Goal: Task Accomplishment & Management: Manage account settings

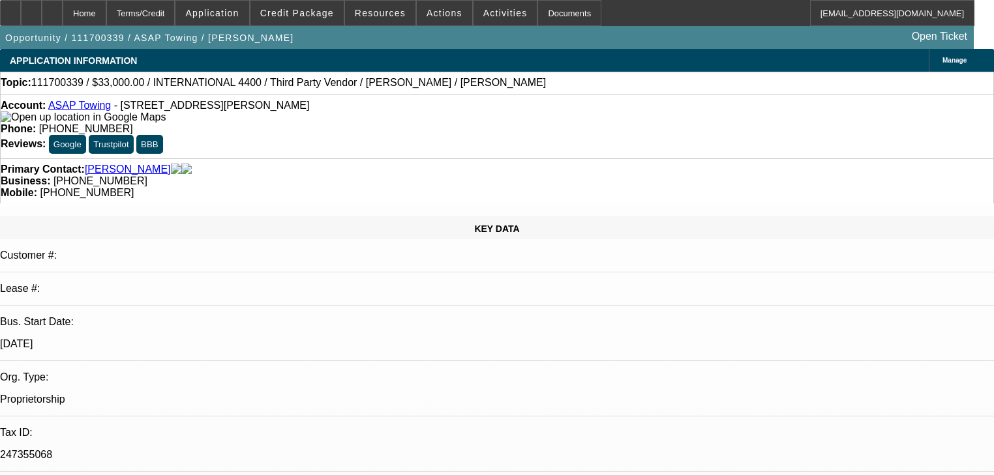
select select "0"
select select "2"
select select "0.1"
select select "4"
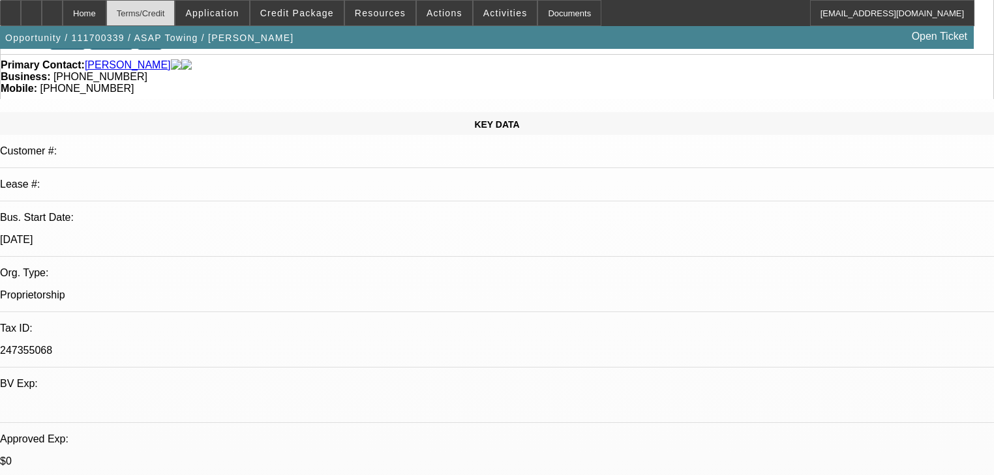
scroll to position [104, 0]
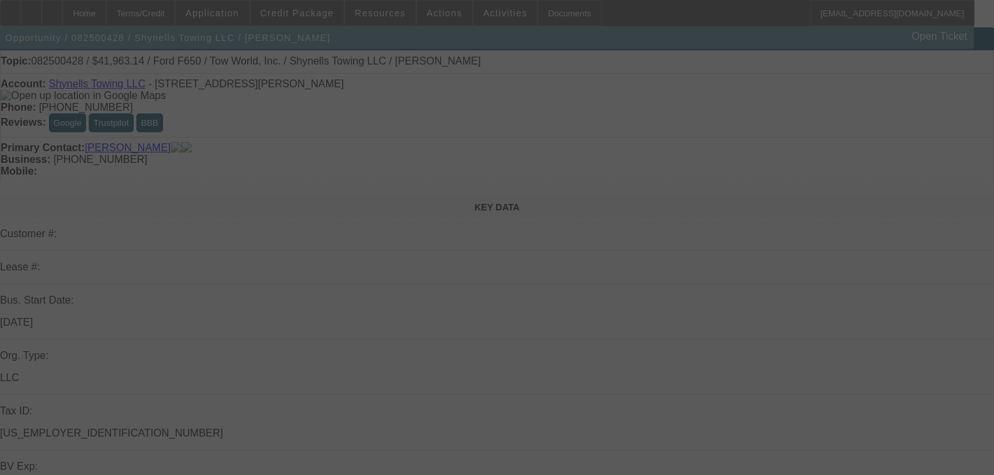
scroll to position [313, 0]
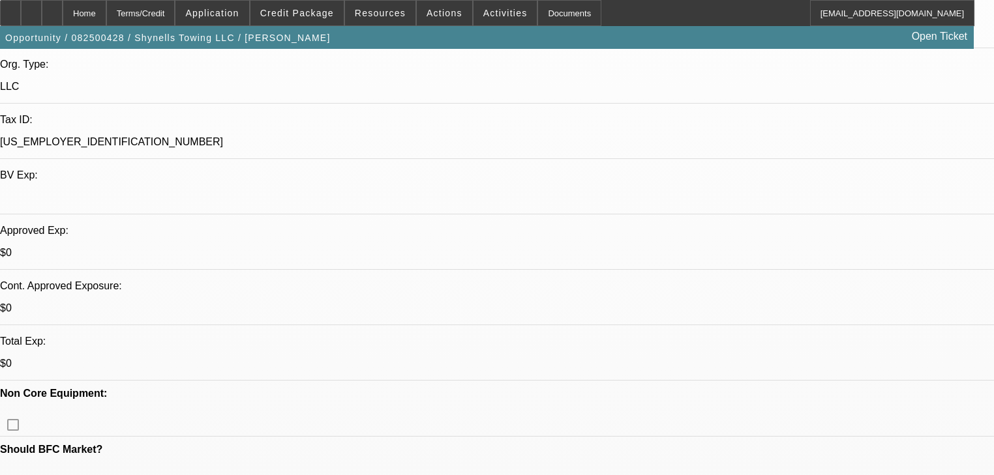
select select "0"
select select "2"
select select "0"
select select "1"
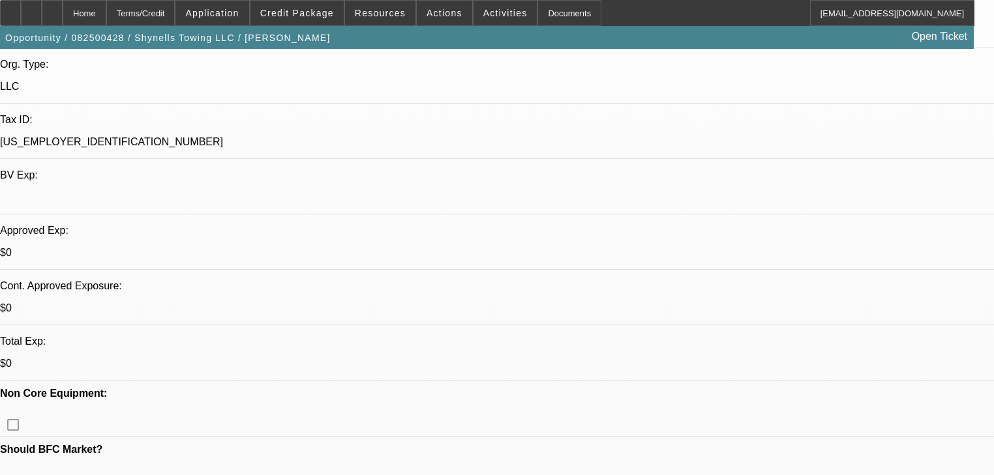
select select "0"
select select "2"
select select "0"
select select "1"
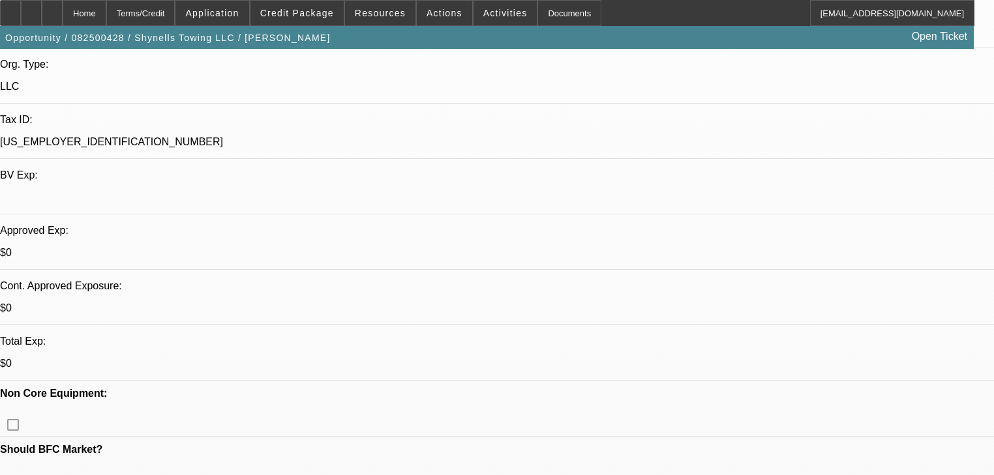
select select "0"
select select "2"
select select "0"
select select "1"
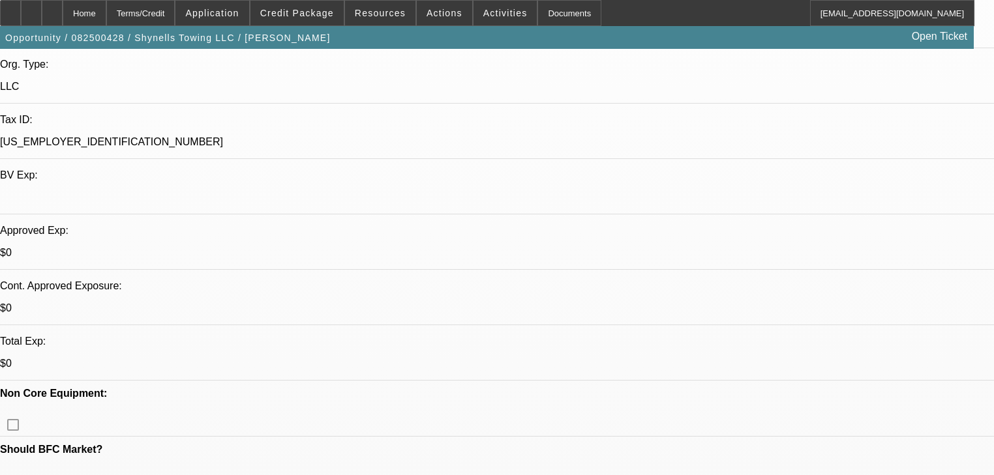
select select "0"
select select "2"
select select "0"
select select "21"
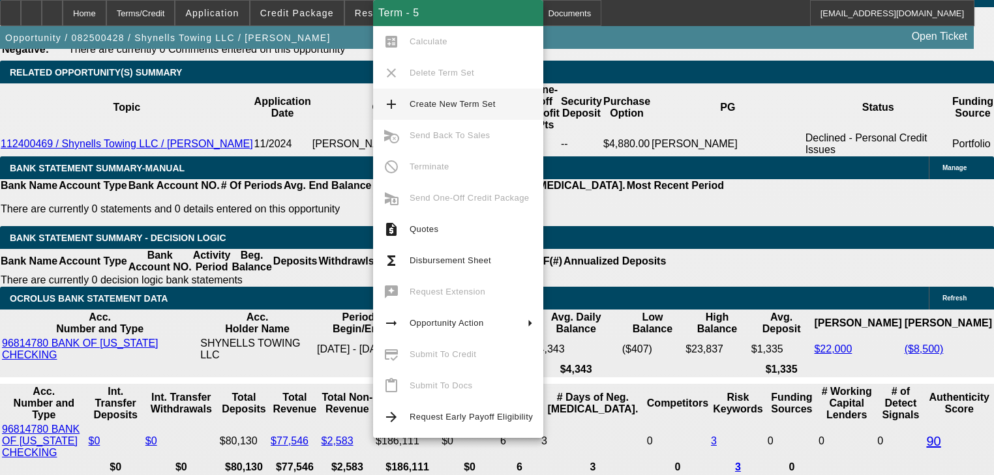
scroll to position [2087, 0]
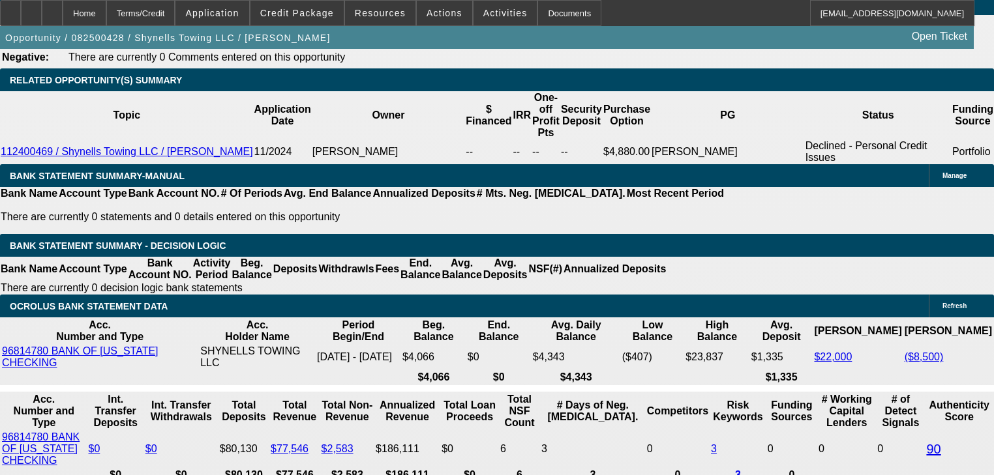
scroll to position [2191, 0]
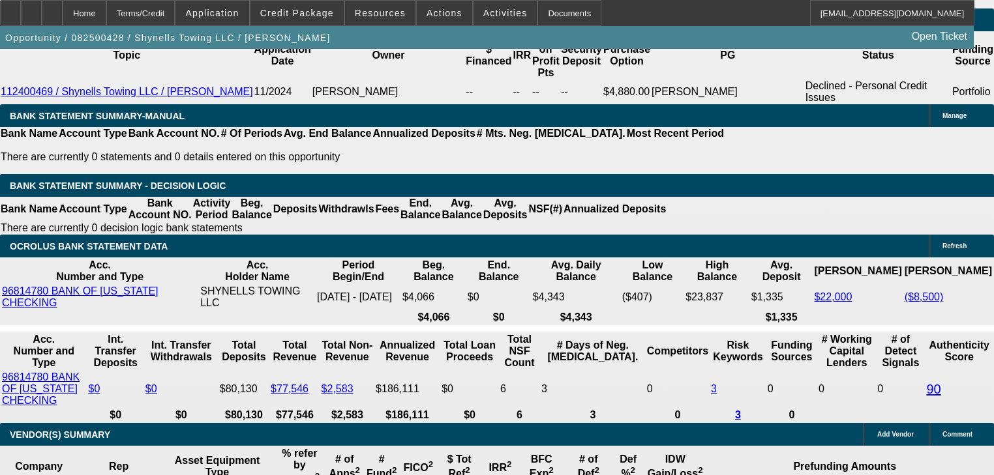
click at [303, 25] on span at bounding box center [296, 12] width 93 height 31
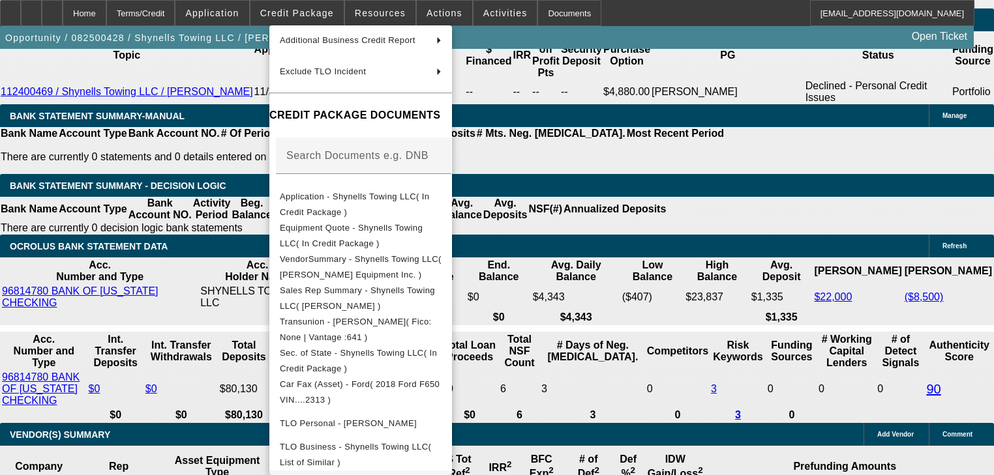
scroll to position [228, 0]
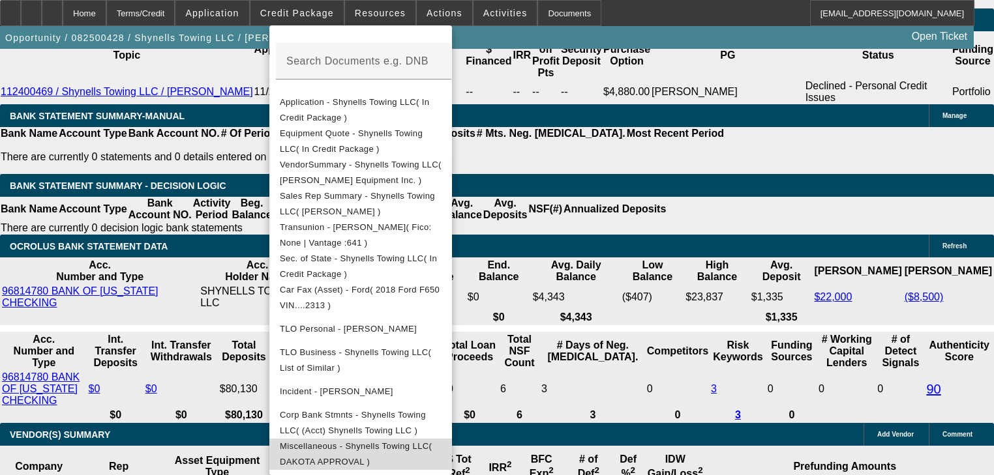
click at [425, 443] on span "Miscellaneous - Shynells Towing LLC( DAKOTA APPROVAL )" at bounding box center [356, 454] width 152 height 25
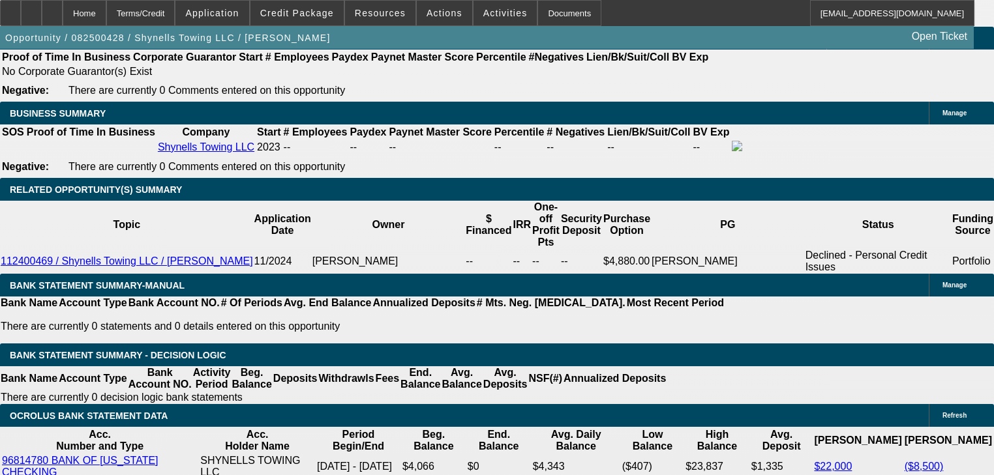
scroll to position [1983, 0]
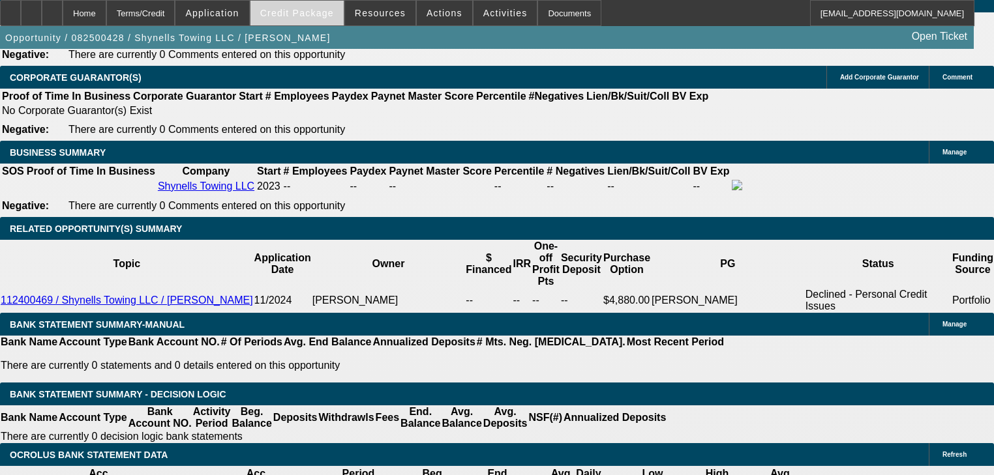
click at [339, 18] on span at bounding box center [296, 12] width 93 height 31
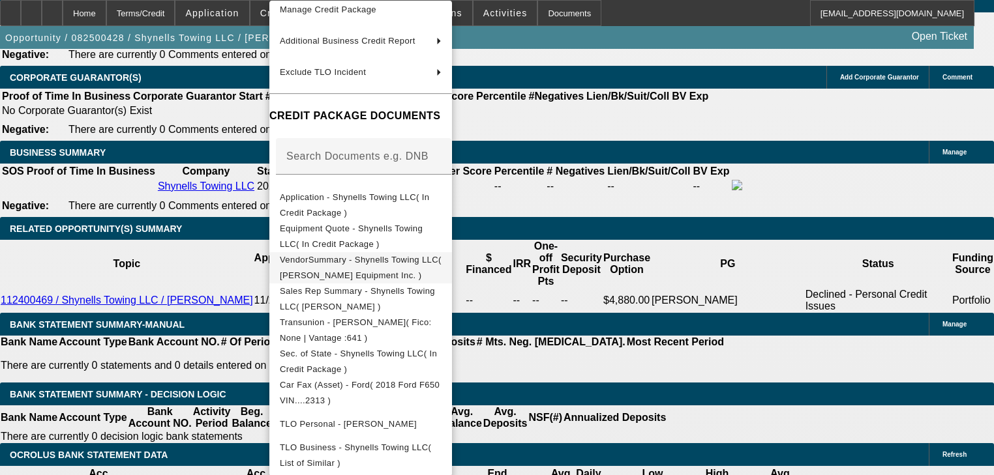
scroll to position [98, 0]
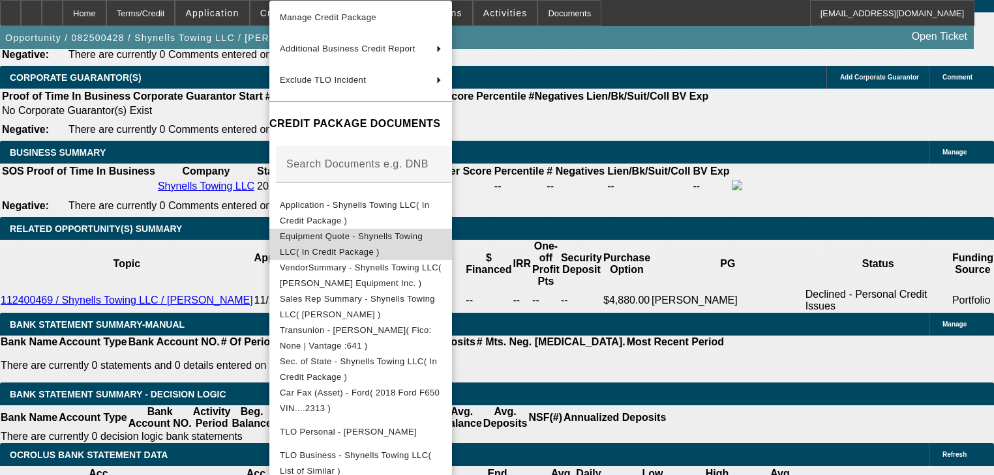
click at [419, 230] on button "Equipment Quote - Shynells Towing LLC( In Credit Package )" at bounding box center [360, 244] width 183 height 31
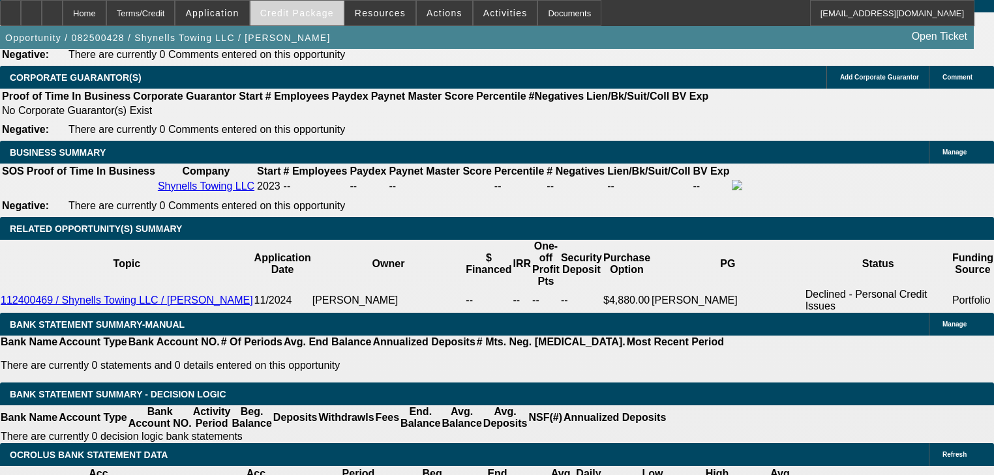
click at [334, 9] on span "Credit Package" at bounding box center [297, 13] width 74 height 10
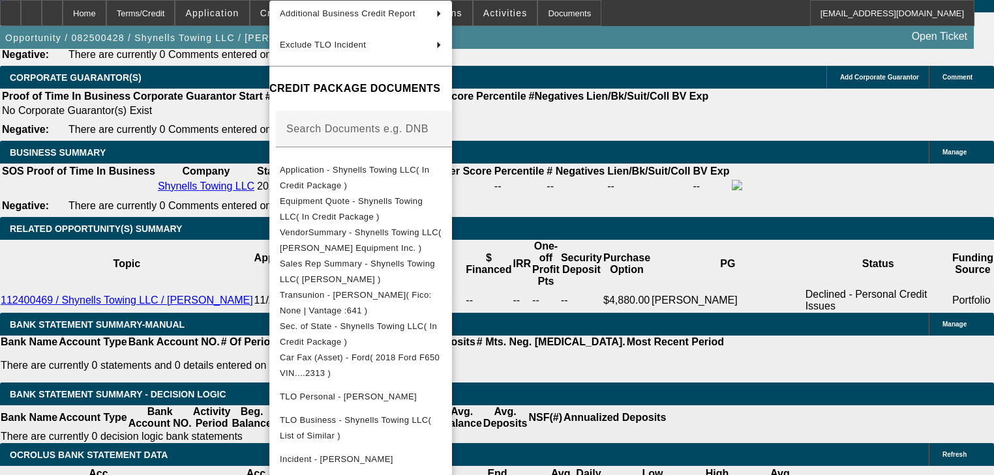
scroll to position [202, 0]
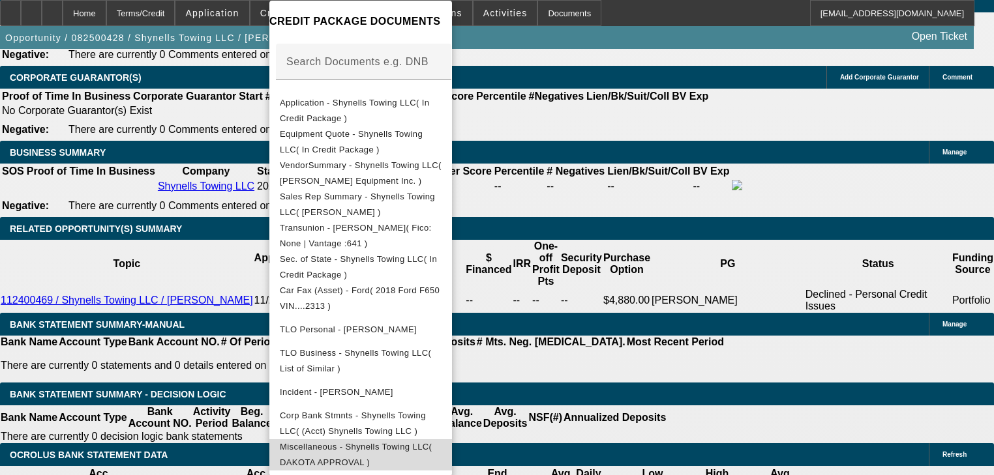
click at [384, 449] on span "Miscellaneous - Shynells Towing LLC( DAKOTA APPROVAL )" at bounding box center [356, 454] width 152 height 25
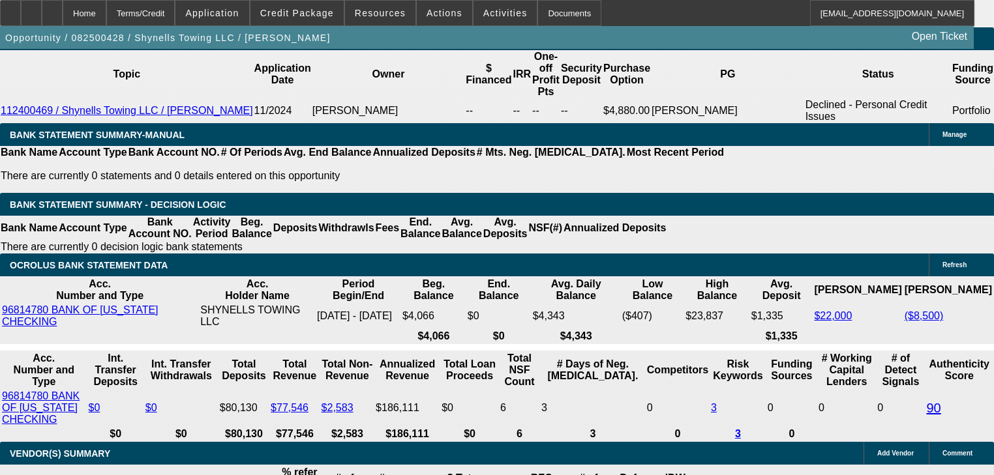
scroll to position [2087, 0]
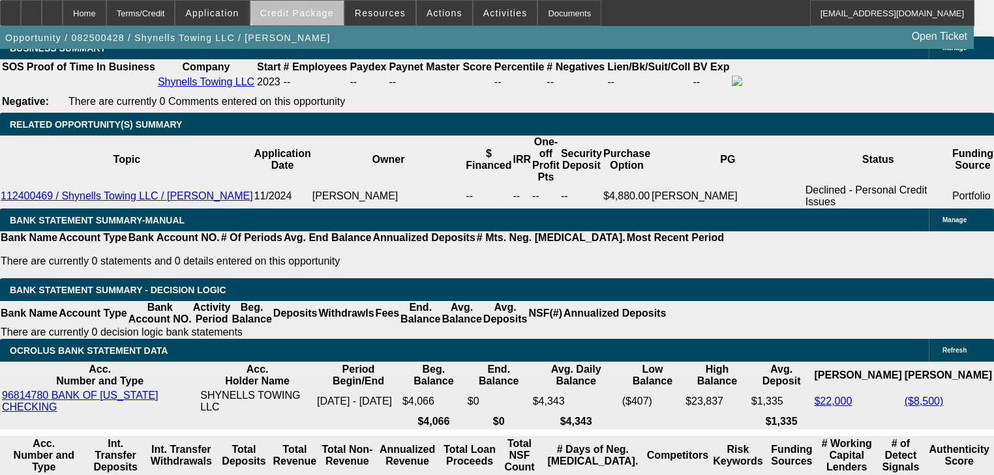
click at [325, 6] on span at bounding box center [296, 12] width 93 height 31
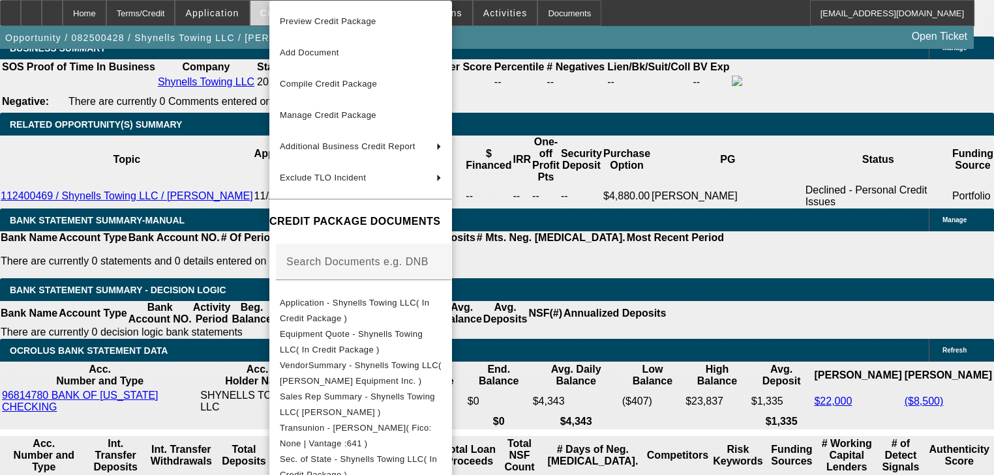
click at [323, 8] on button "Preview Credit Package" at bounding box center [360, 21] width 183 height 31
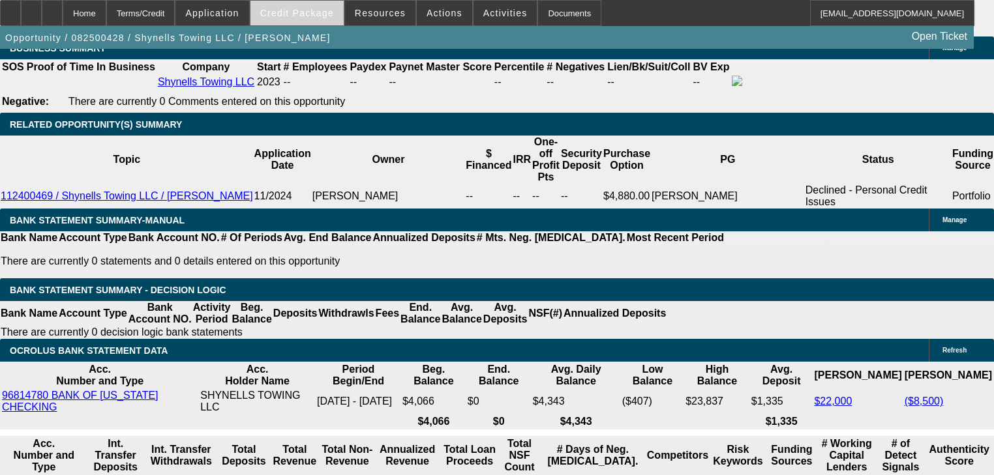
click at [322, 19] on span at bounding box center [296, 12] width 93 height 31
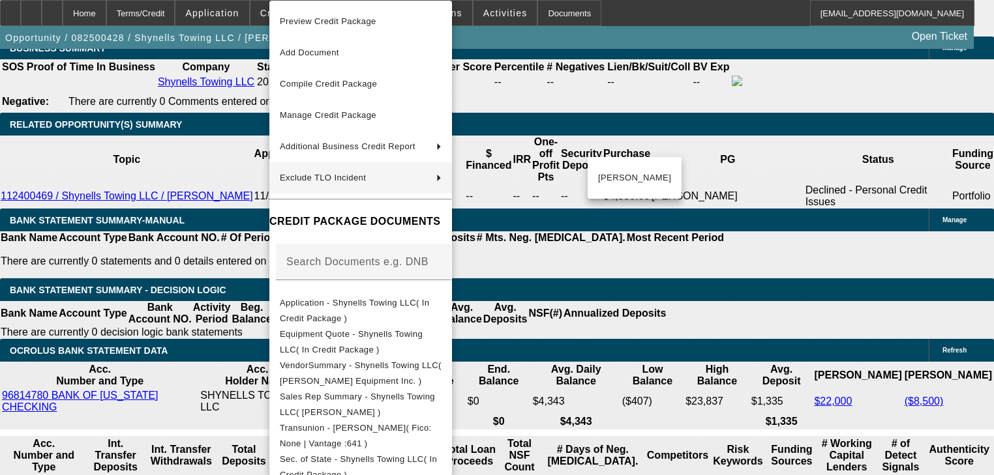
click at [210, 184] on div at bounding box center [497, 237] width 994 height 475
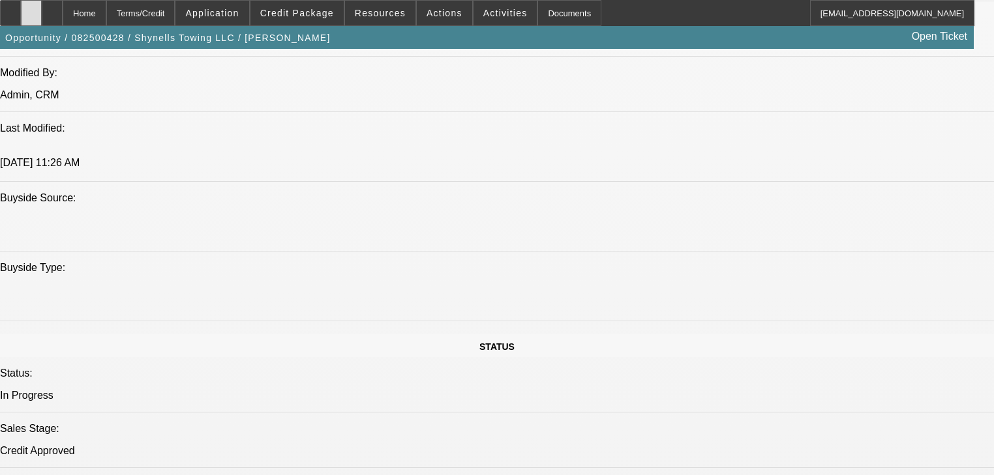
scroll to position [1096, 0]
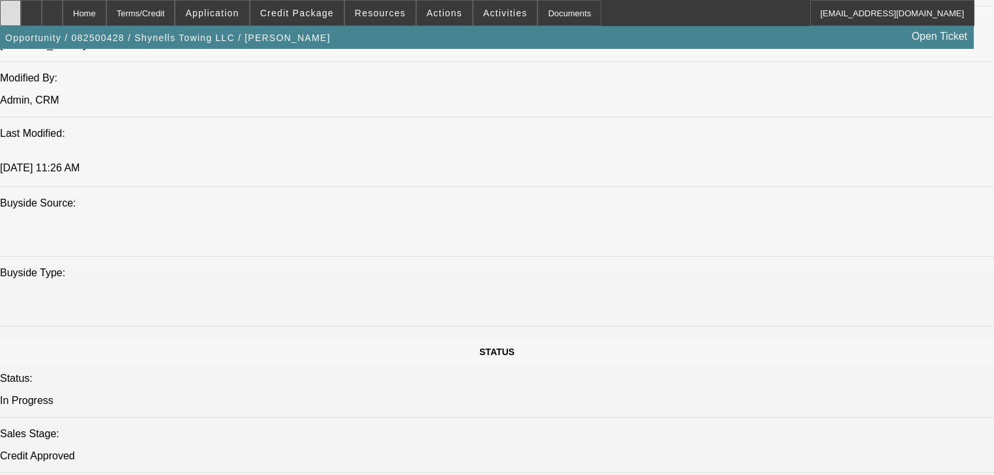
click at [16, 22] on div at bounding box center [10, 13] width 21 height 26
click at [326, 14] on span "Credit Package" at bounding box center [297, 13] width 74 height 10
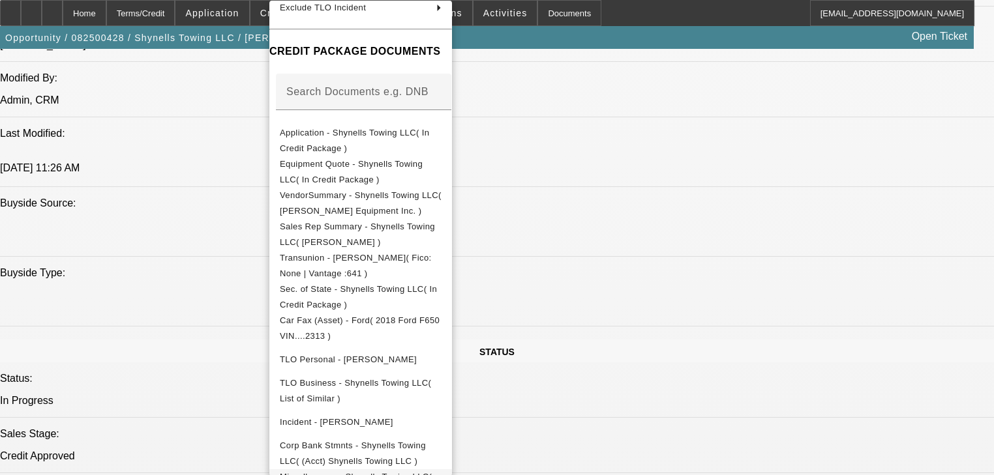
scroll to position [202, 0]
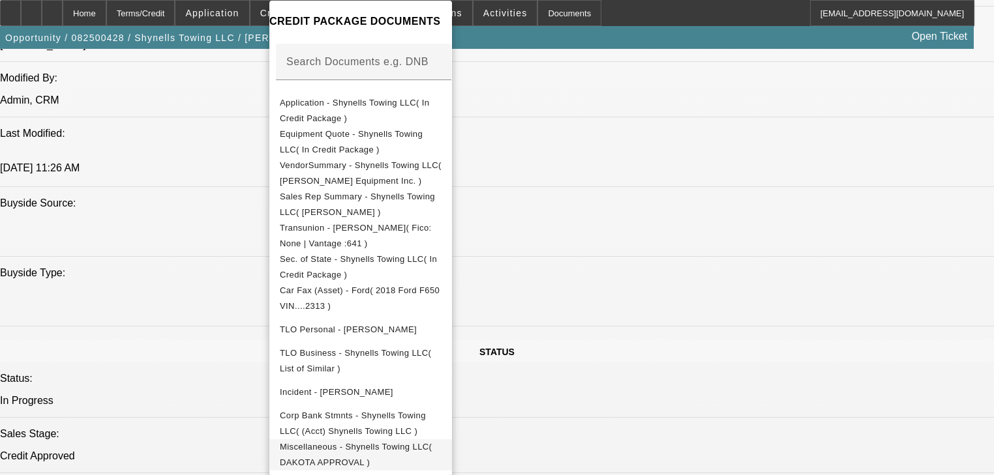
click at [452, 457] on button "Miscellaneous - Shynells Towing LLC( DAKOTA APPROVAL )" at bounding box center [360, 455] width 183 height 31
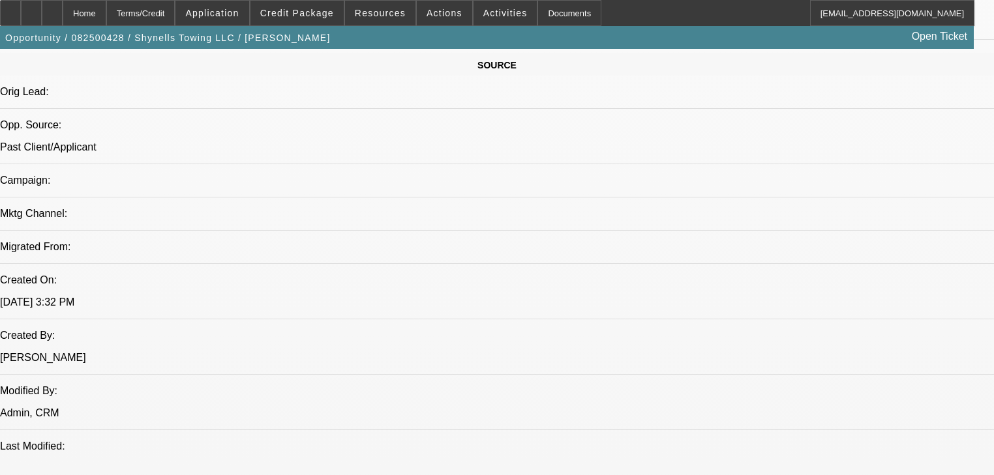
scroll to position [783, 0]
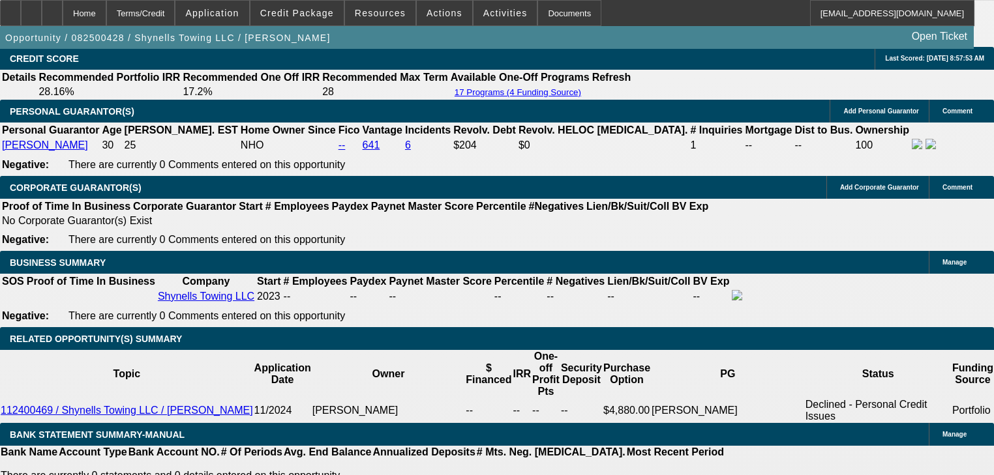
scroll to position [1878, 0]
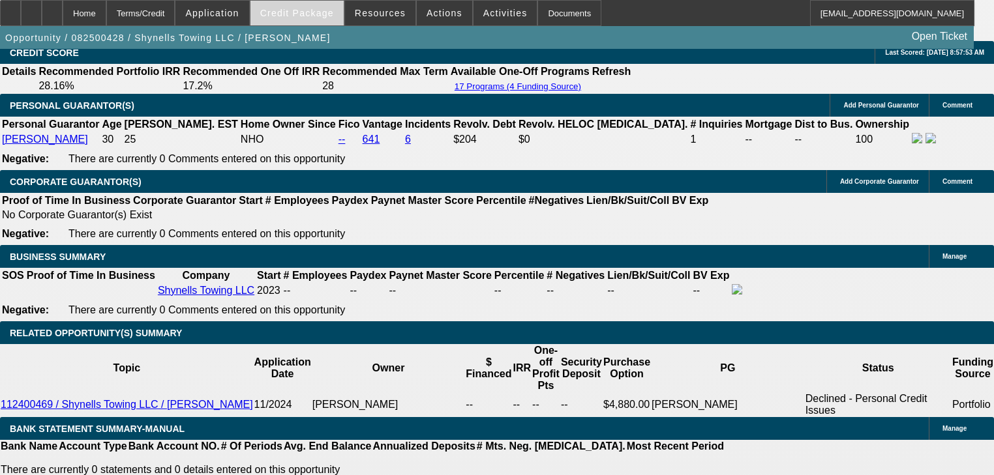
click at [327, 18] on span "Credit Package" at bounding box center [297, 13] width 74 height 10
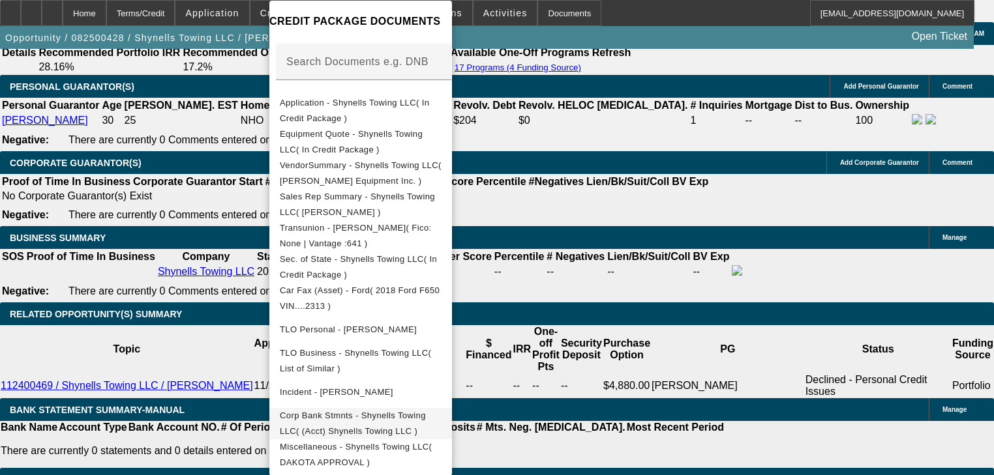
scroll to position [1930, 0]
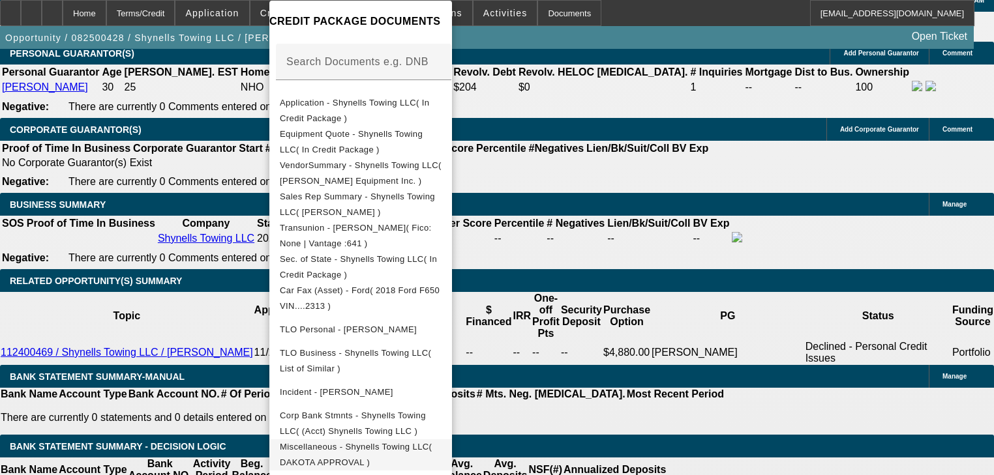
click at [438, 459] on button "Miscellaneous - Shynells Towing LLC( DAKOTA APPROVAL )" at bounding box center [360, 455] width 183 height 31
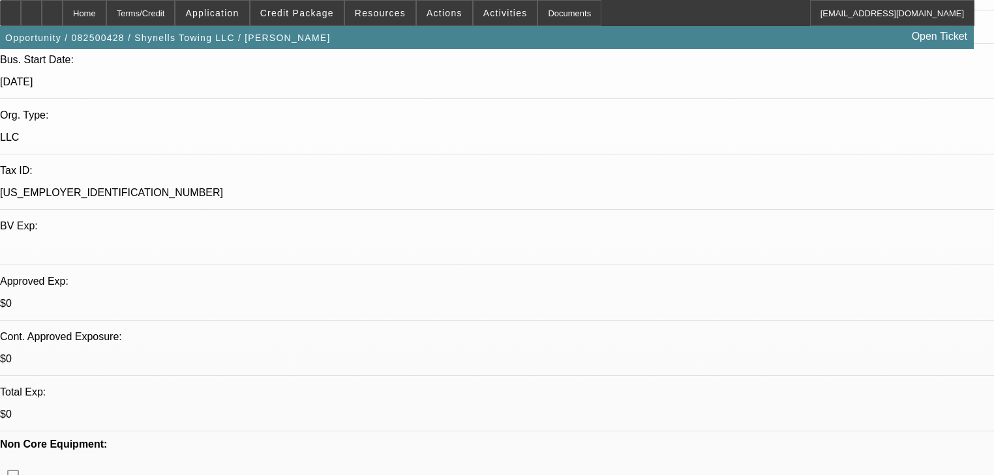
scroll to position [0, 0]
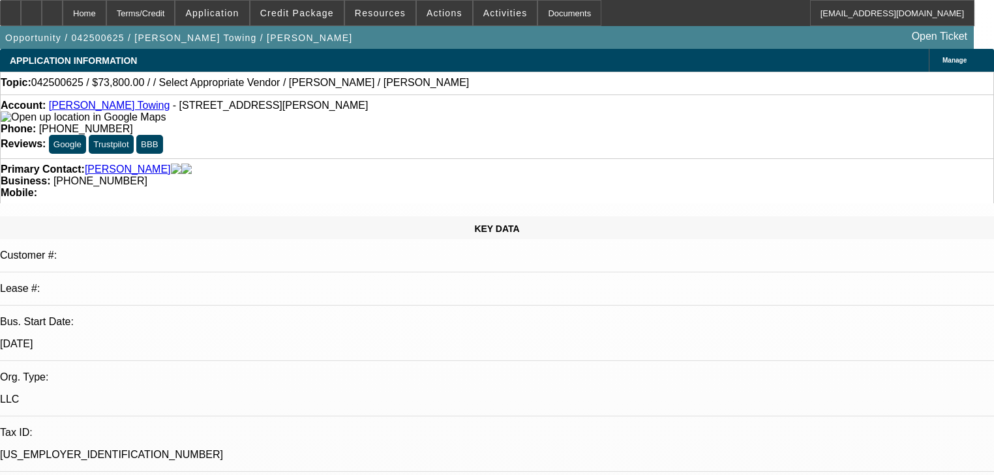
select select "0.1"
select select "2"
select select "0"
select select "6"
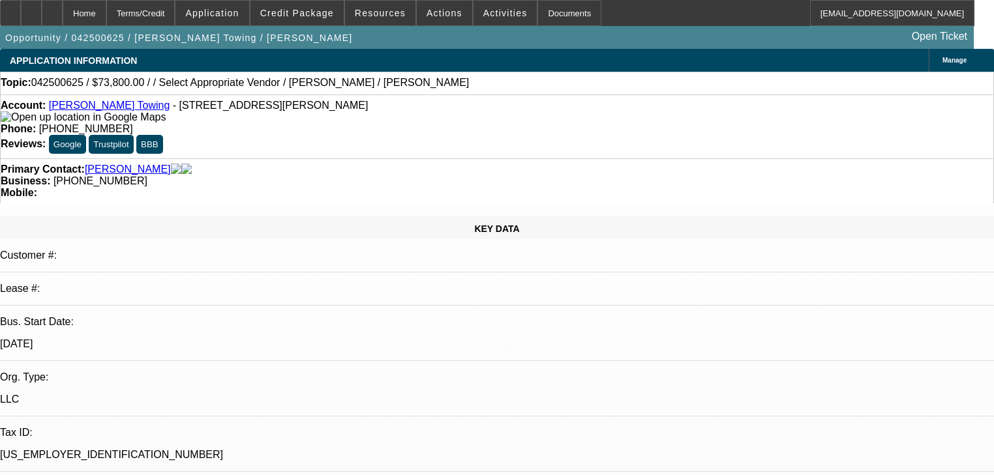
select select "0.1"
select select "2"
select select "0"
select select "6"
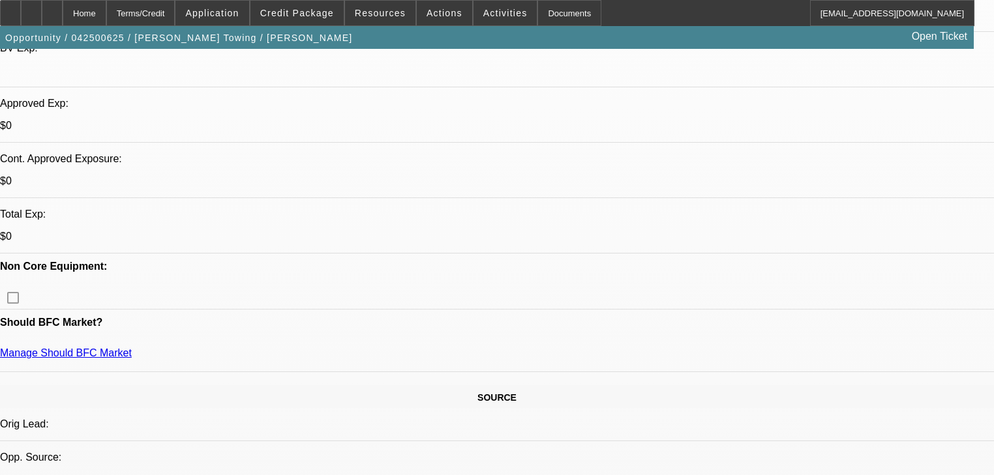
scroll to position [417, 0]
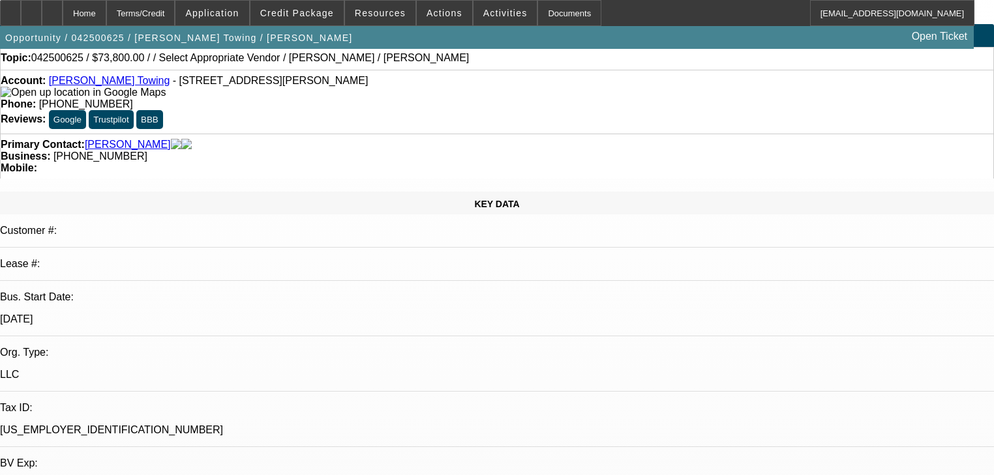
scroll to position [0, 0]
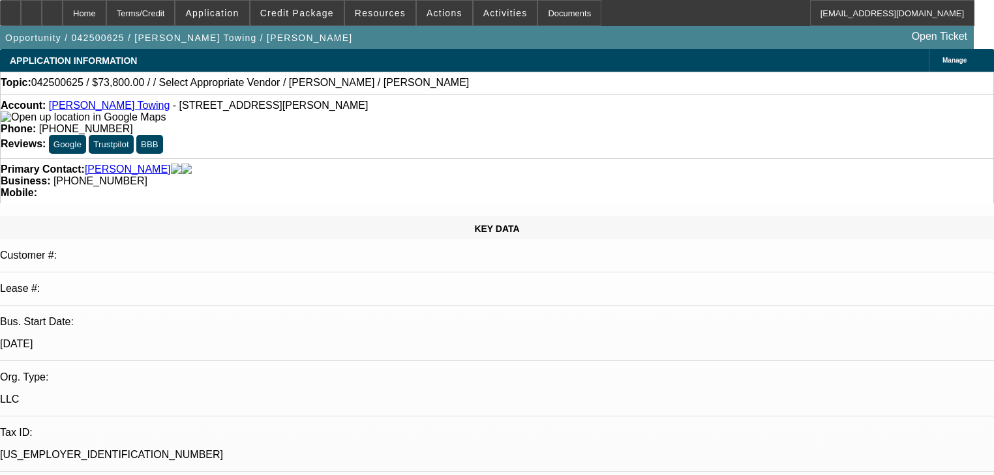
radio input "true"
type textarea "Changing directions, 25 ton wrecker, too much competion."
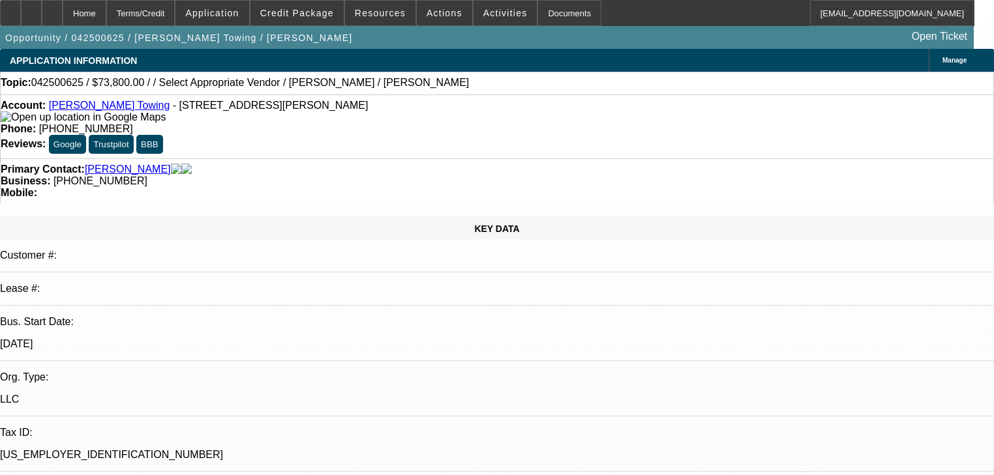
radio input "true"
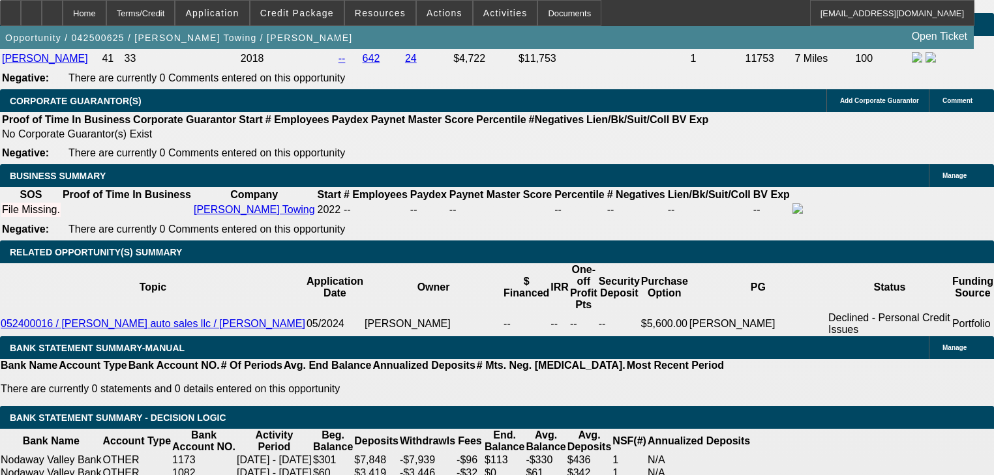
scroll to position [1983, 0]
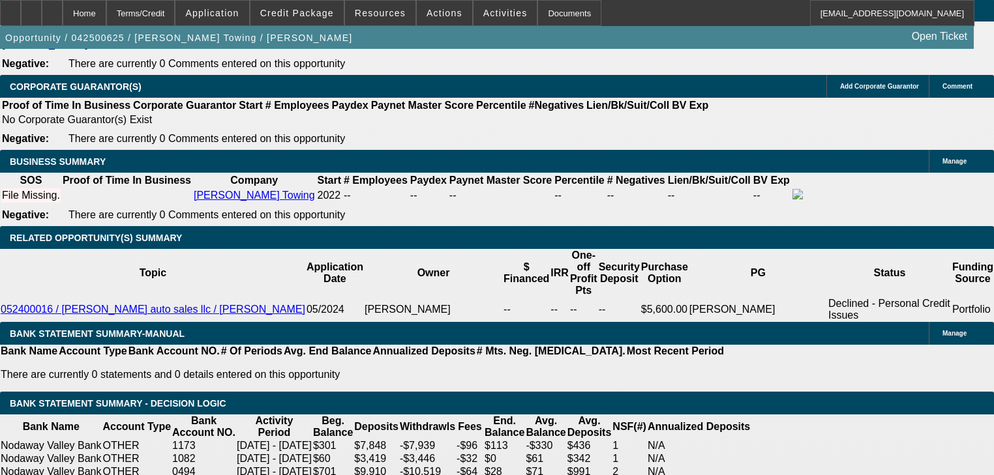
radio input "false"
radio input "true"
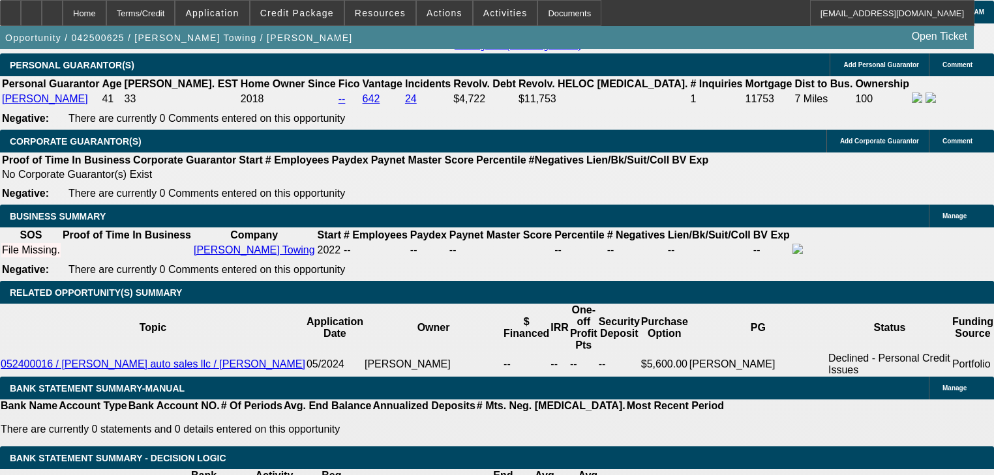
scroll to position [1826, 0]
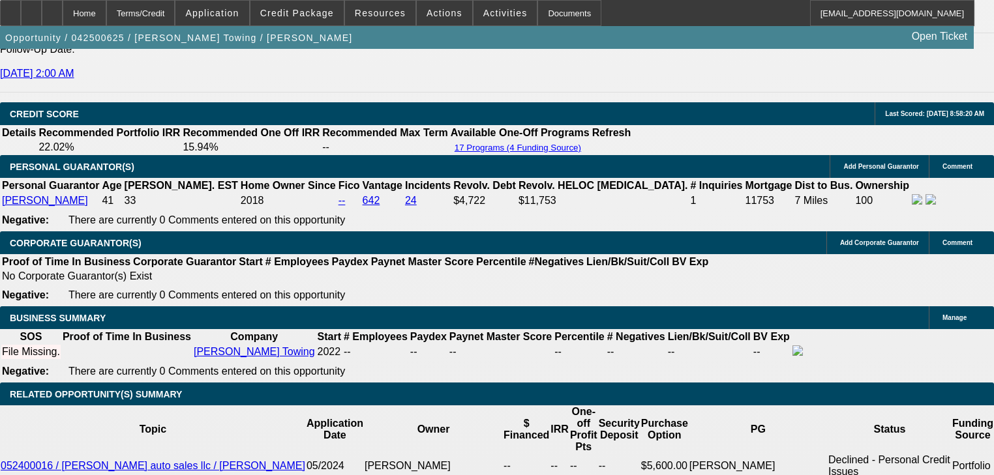
type textarea "2016 kw 25 ton, 213k, with a side puller meyer truck 110k"
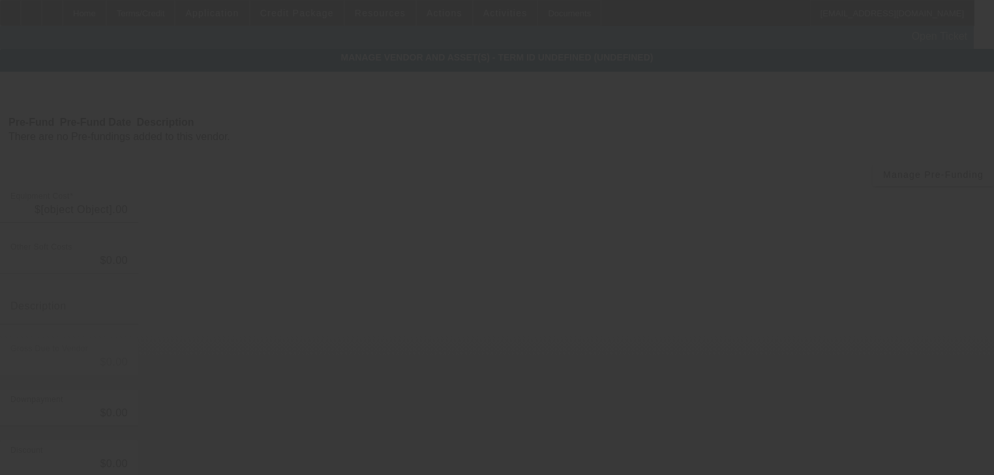
type input "$82,000.00"
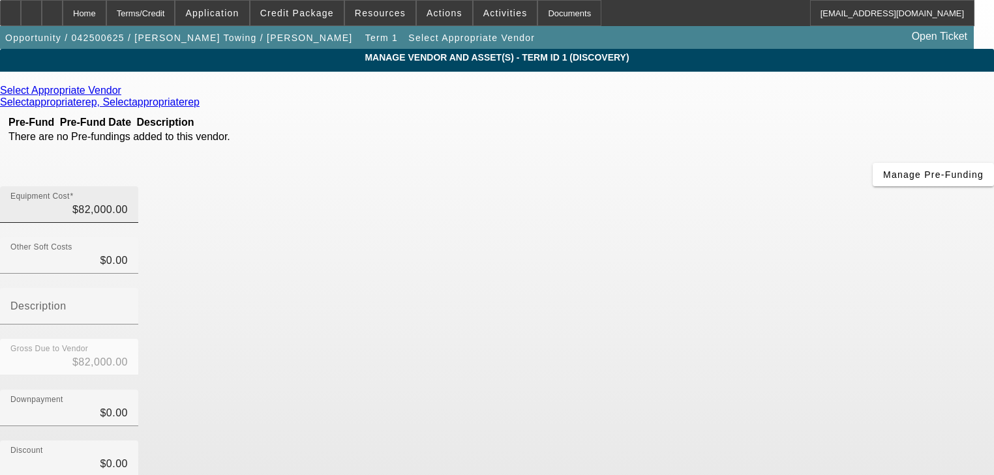
click at [128, 187] on div "Equipment Cost $82,000.00" at bounding box center [68, 205] width 117 height 37
drag, startPoint x: 665, startPoint y: 97, endPoint x: 660, endPoint y: 103, distance: 8.0
click at [128, 187] on div "Equipment Cost $82,000.00" at bounding box center [68, 205] width 117 height 37
click at [128, 202] on input "82000" at bounding box center [68, 210] width 117 height 16
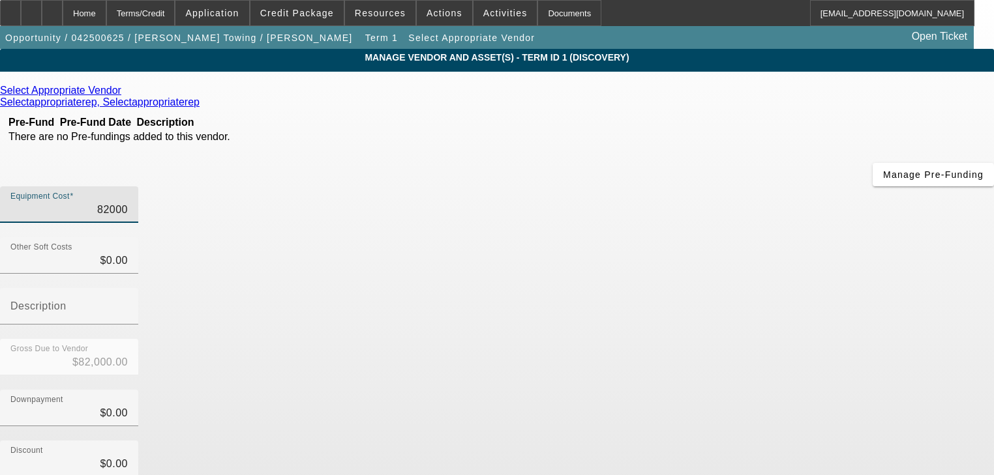
click at [128, 202] on input "82000" at bounding box center [68, 210] width 117 height 16
type input "1"
type input "$1.00"
type input "11"
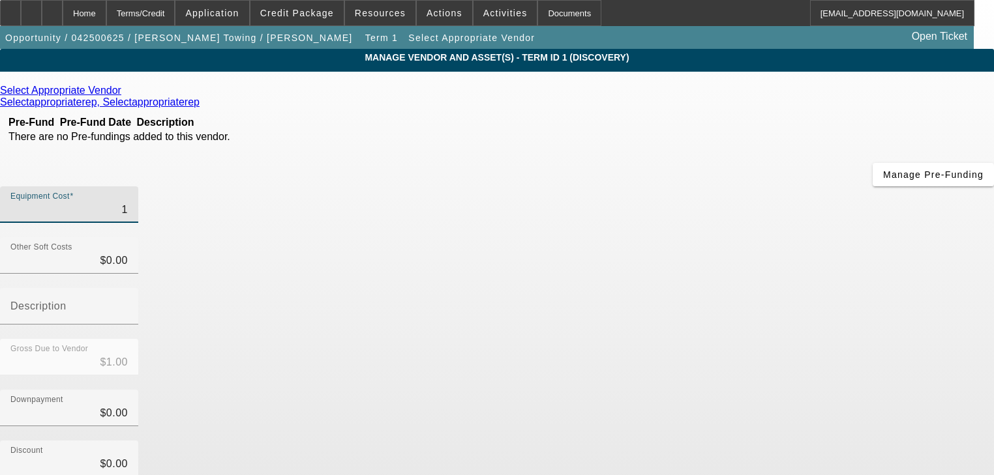
type input "$11.00"
type input "111"
type input "$111.00"
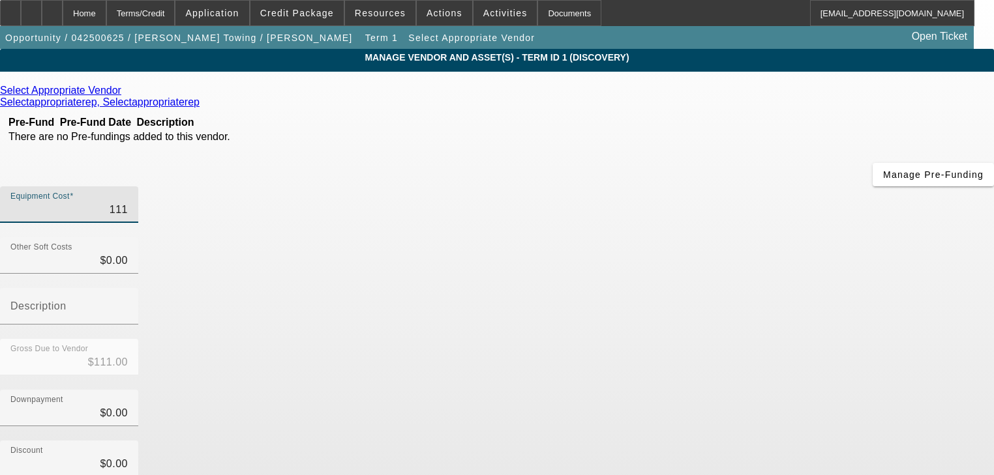
type input "1110"
type input "$1,110.00"
type input "11100"
type input "$11,100.00"
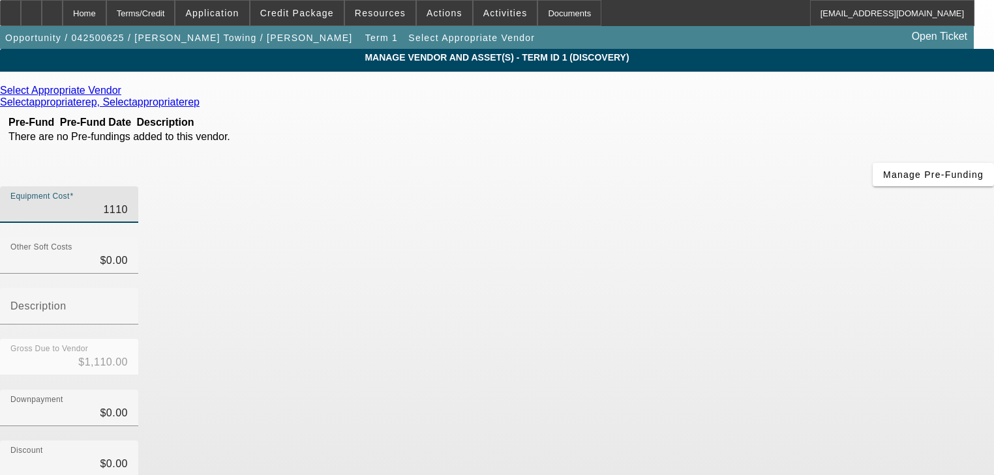
type input "$11,100.00"
type input "111000"
type input "$111,000.00"
type input "1110000"
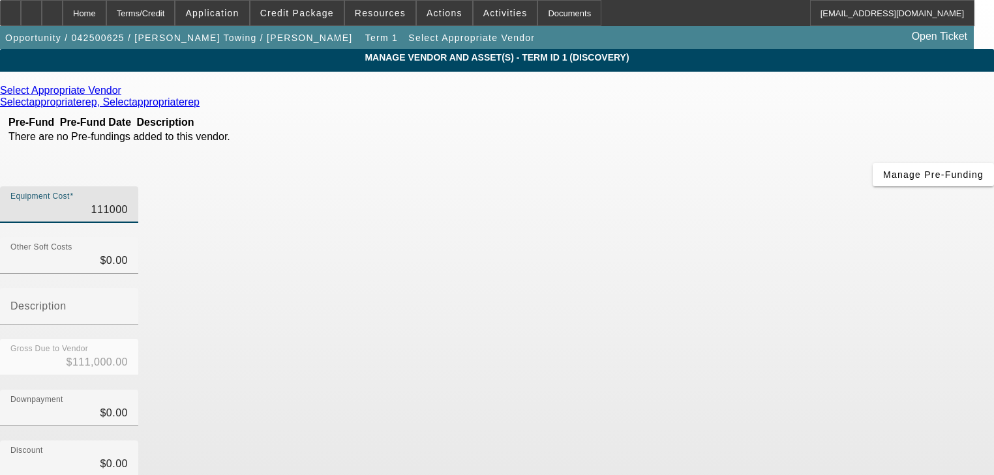
type input "$1,110,000.00"
type input "0"
type input "1110000"
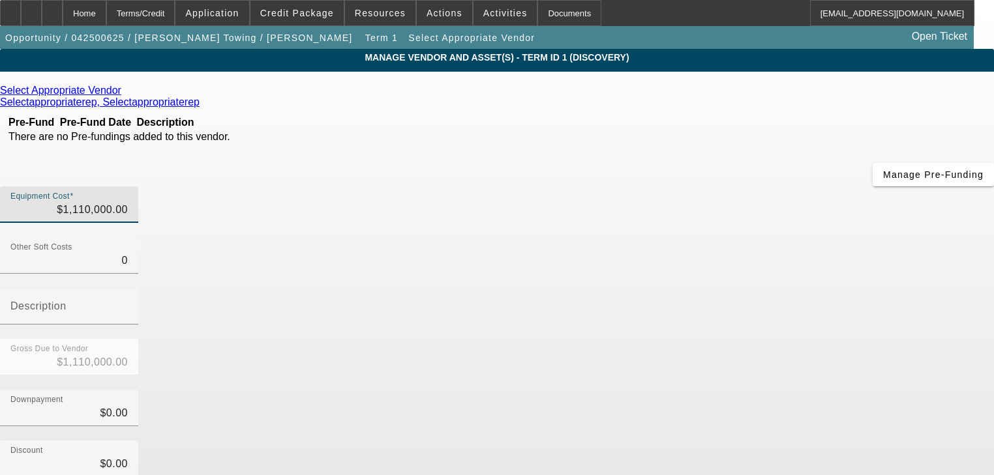
type input "$0.00"
click at [128, 202] on input "1110000" at bounding box center [68, 210] width 117 height 16
type input "1"
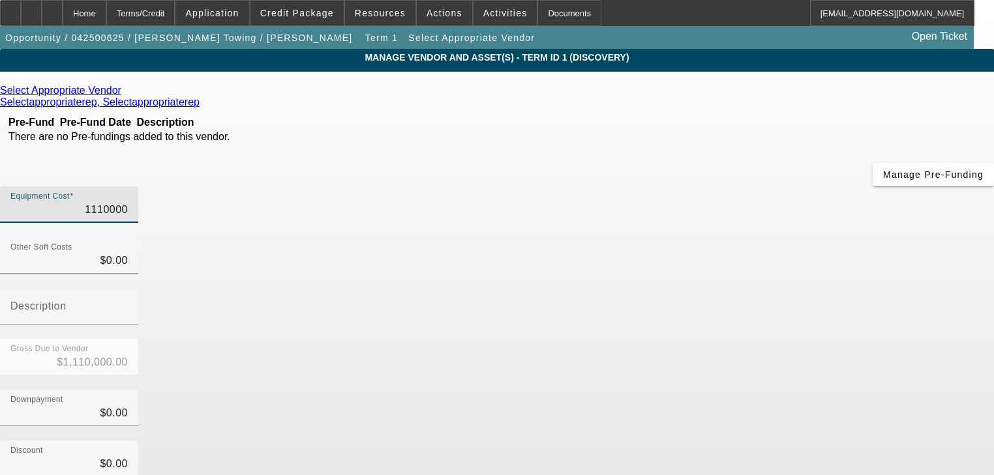
type input "$1.00"
type input "11"
type input "$11.00"
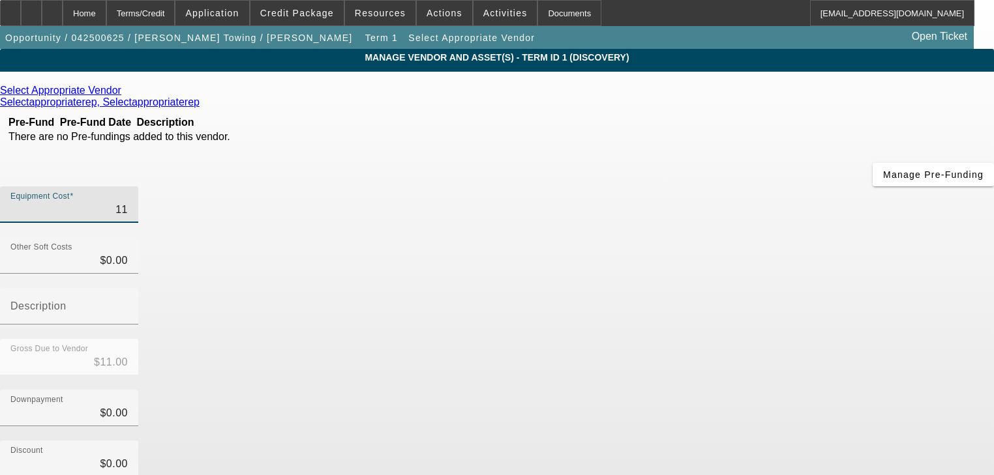
type input "110"
type input "$110.00"
type input "1100"
type input "$1,100.00"
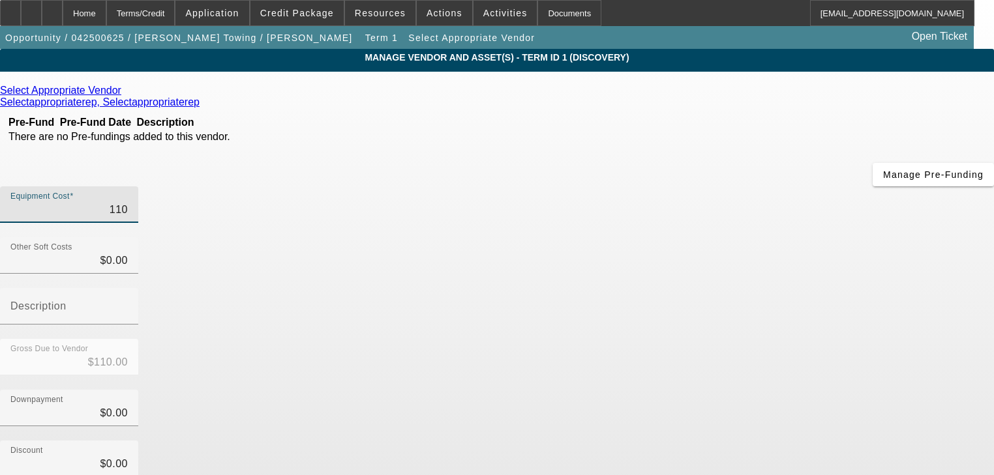
type input "$1,100.00"
type input "11000"
type input "$11,000.00"
type input "110000"
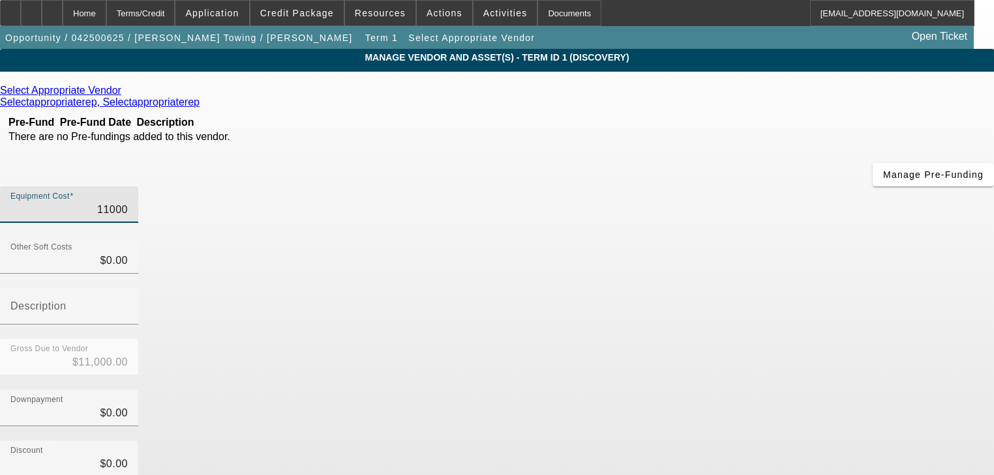
type input "$110,000.00"
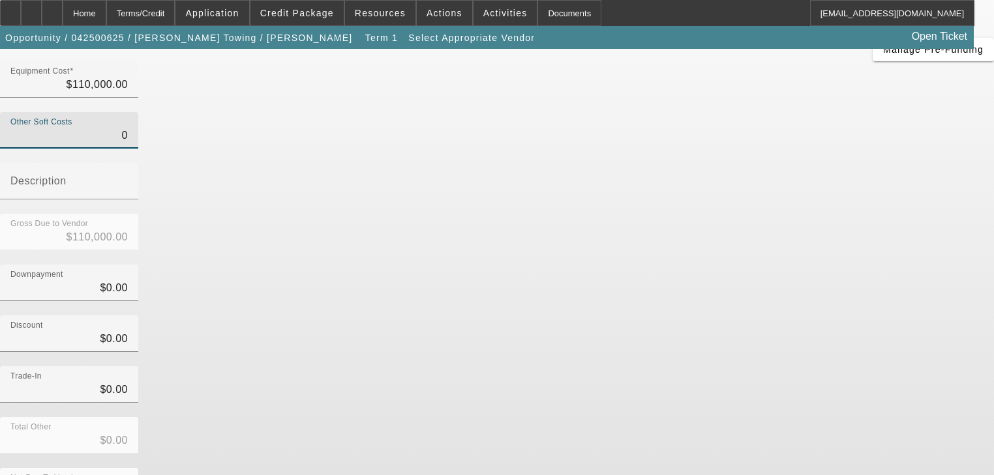
scroll to position [133, 0]
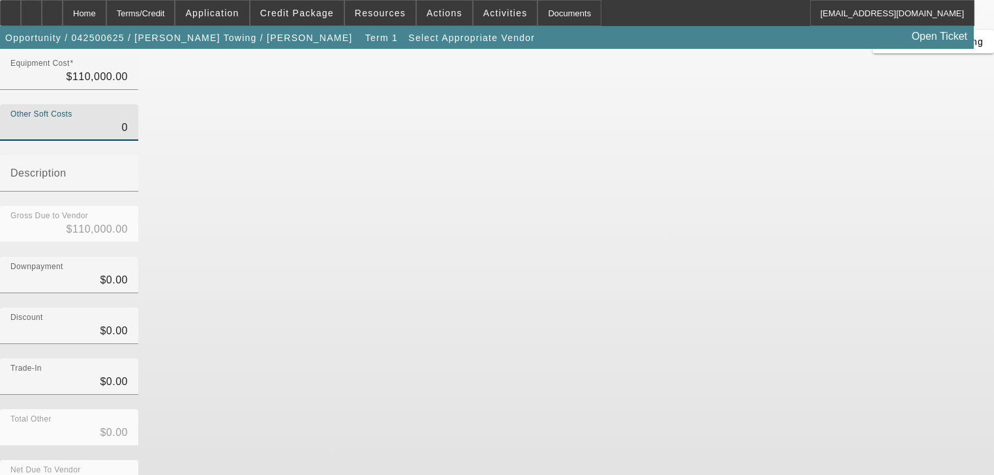
type input "$0.00"
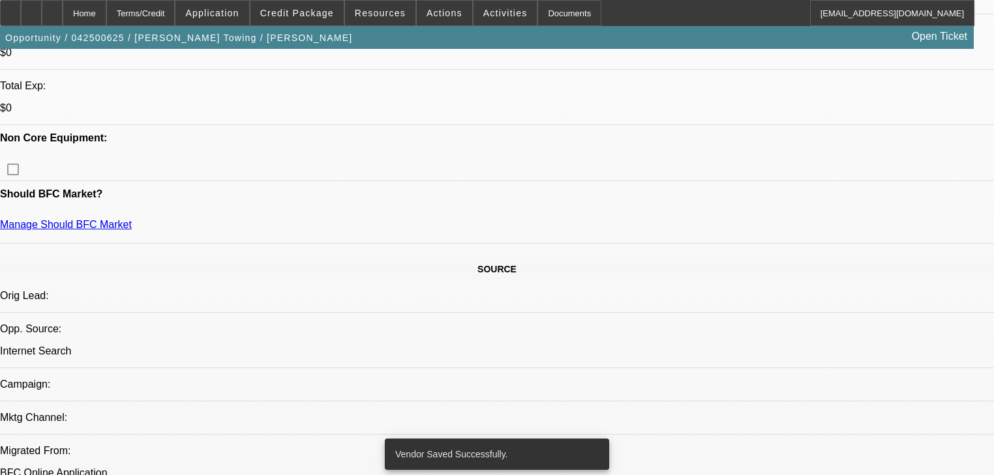
select select "0.1"
select select "2"
select select "0"
select select "6"
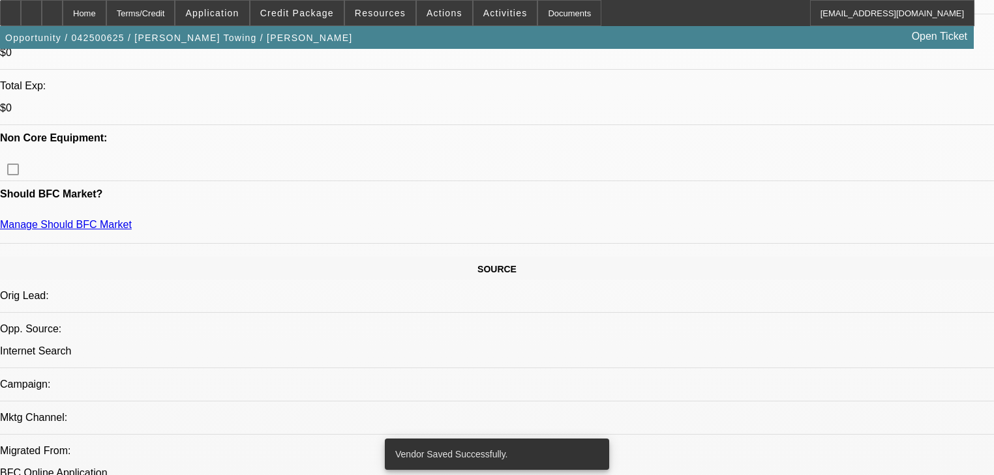
select select "0.1"
select select "2"
select select "0"
select select "6"
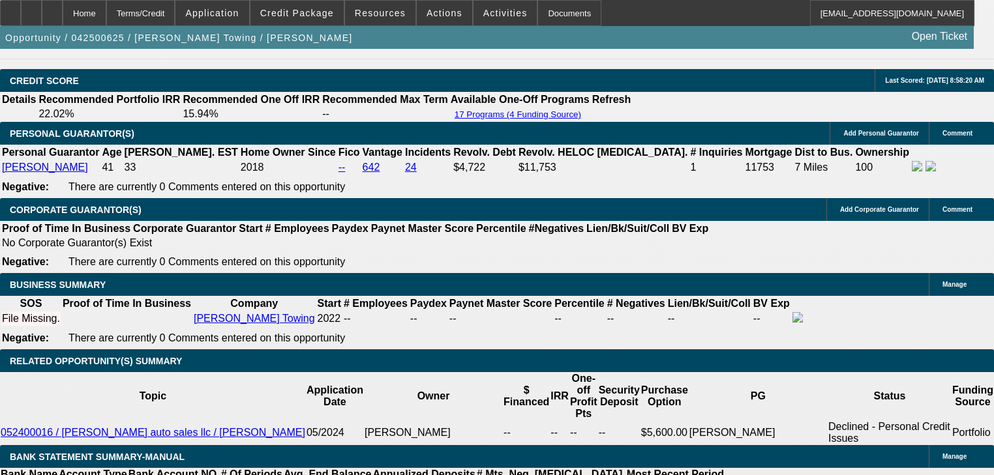
scroll to position [2082, 0]
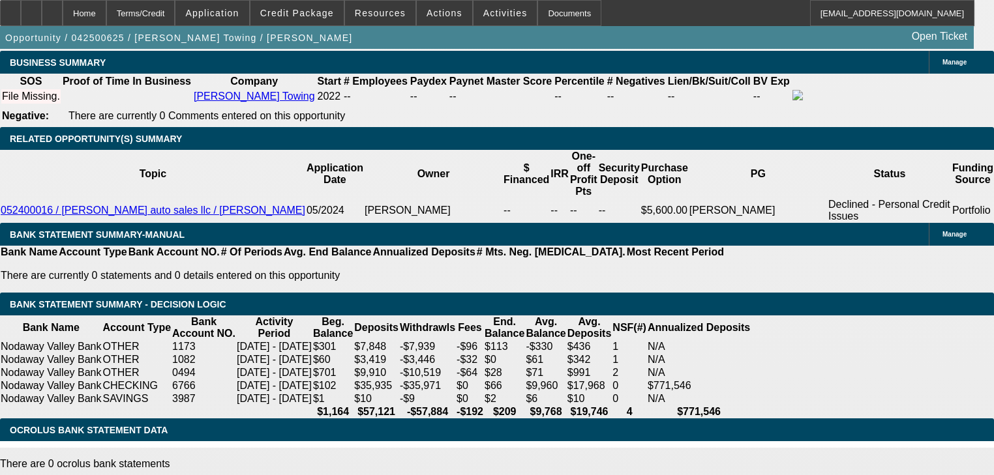
type input "UNKNOWN"
type input "72"
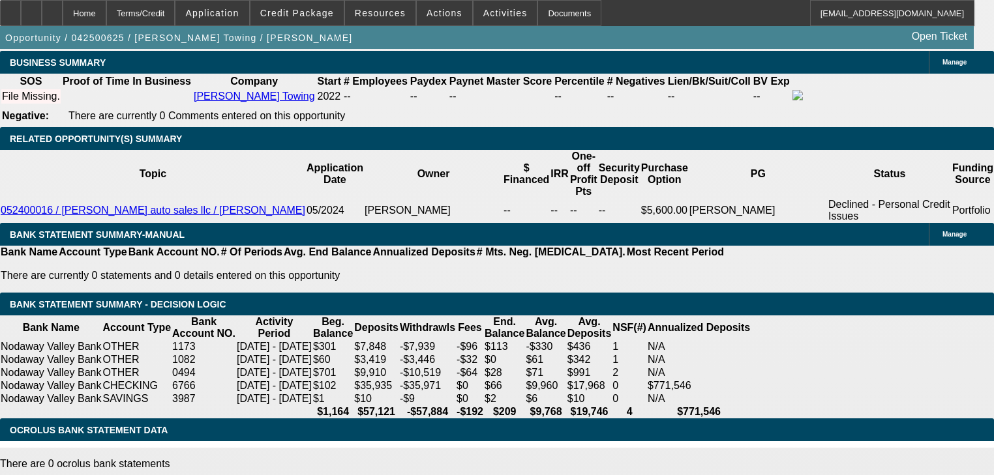
type input "$30,105.28"
type input "$15,052.64"
type input "$4,628.60"
type input "$2,314.30"
type input "72"
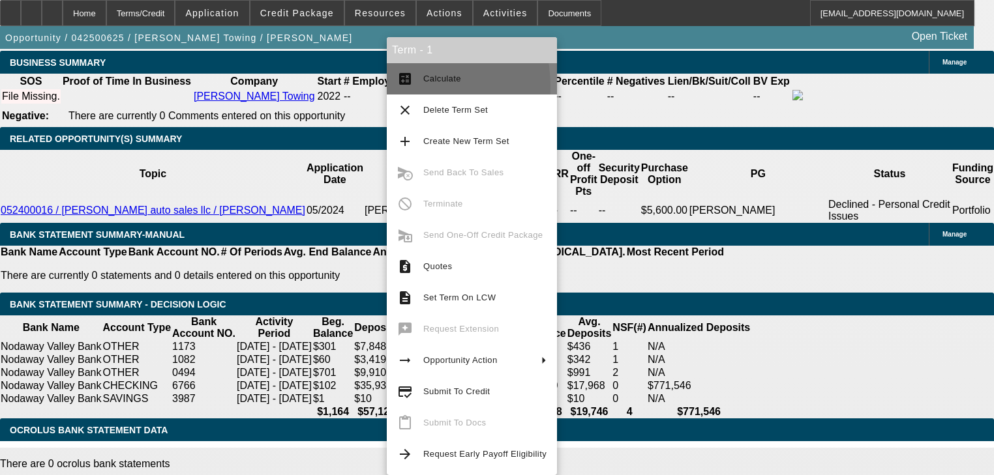
click at [397, 87] on button "calculate Calculate" at bounding box center [472, 78] width 170 height 31
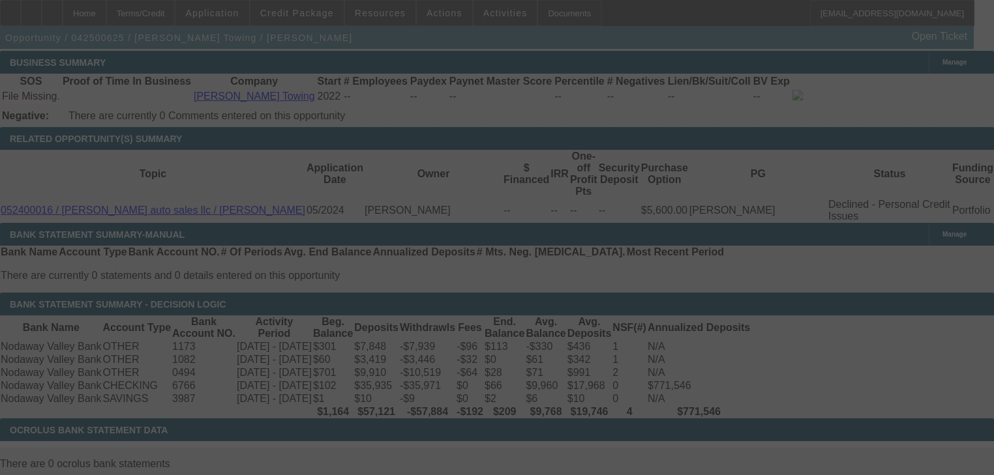
select select "0.1"
select select "2"
select select "0"
select select "6"
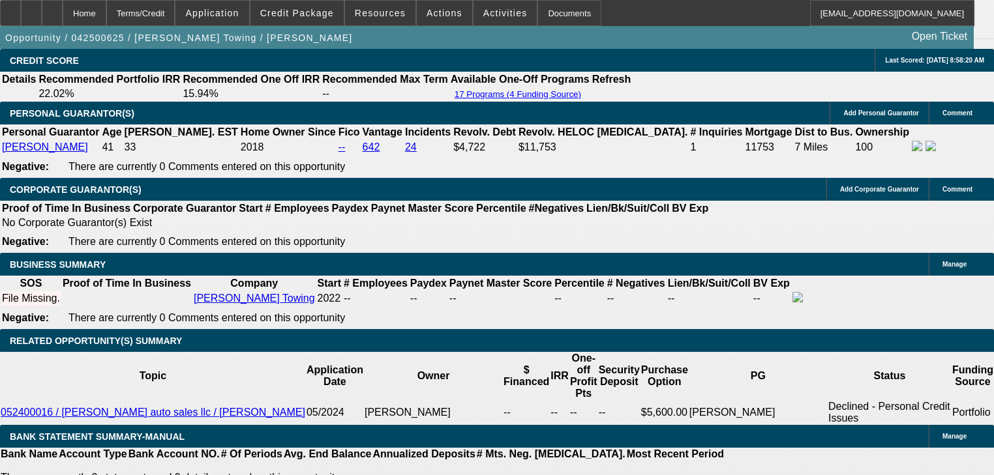
scroll to position [1913, 0]
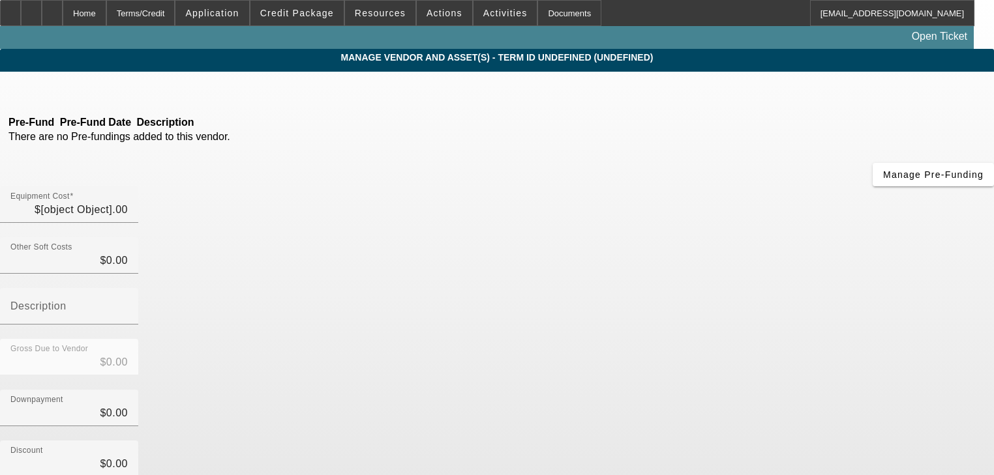
type input "$110,000.00"
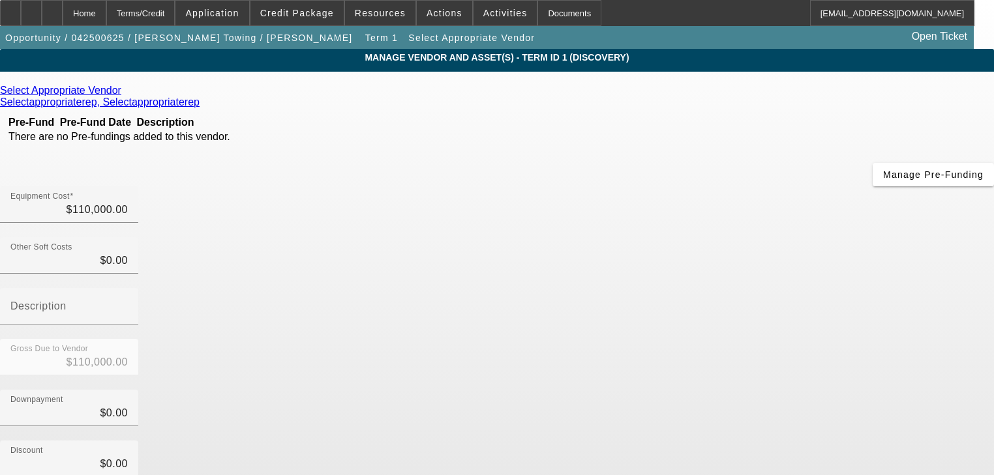
click at [125, 97] on link at bounding box center [122, 91] width 3 height 12
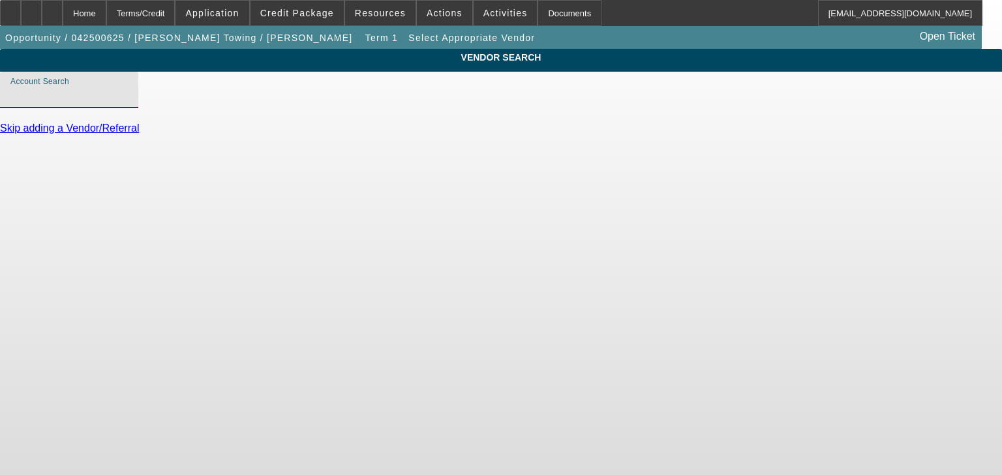
click at [128, 103] on input "Account Search" at bounding box center [68, 95] width 117 height 16
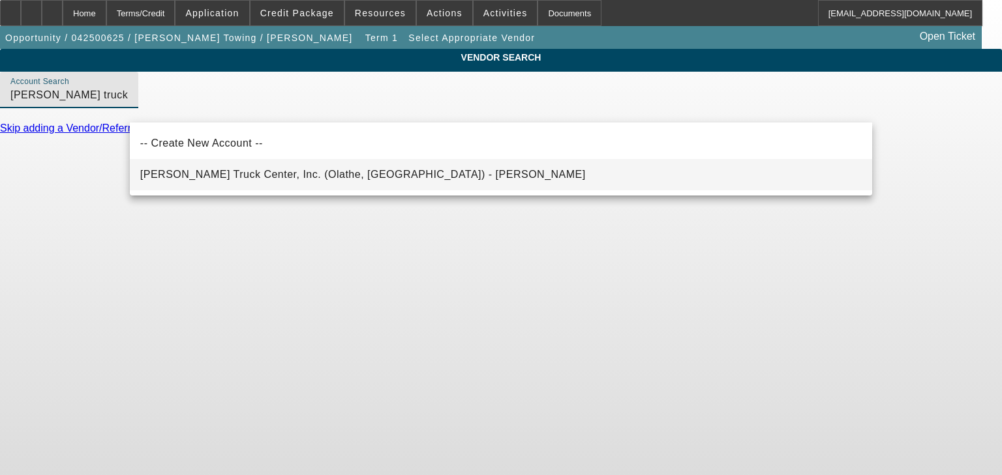
click at [279, 161] on mat-option "Meyer Truck Center, Inc. (Olathe, KS) - Clay, Dave" at bounding box center [501, 174] width 742 height 31
type input "Meyer Truck Center, Inc. (Olathe, KS) - Clay, Dave"
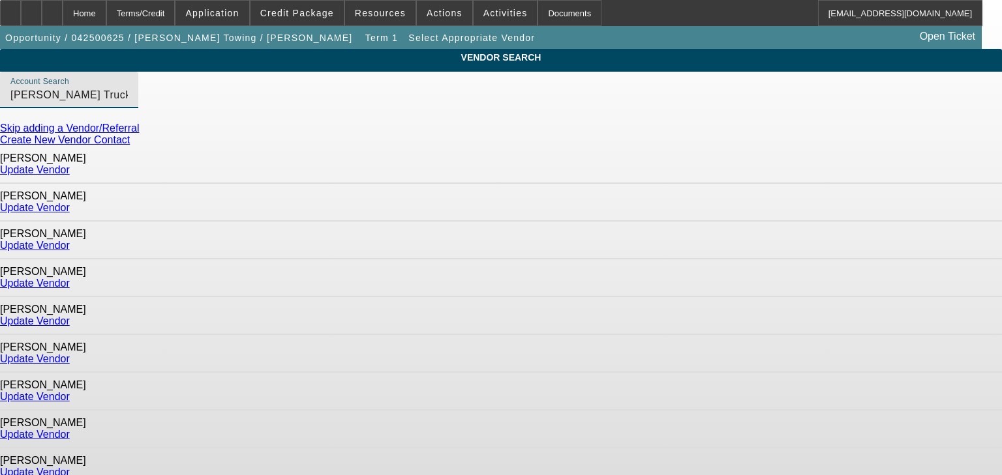
click at [70, 202] on link "Update Vendor" at bounding box center [35, 207] width 70 height 11
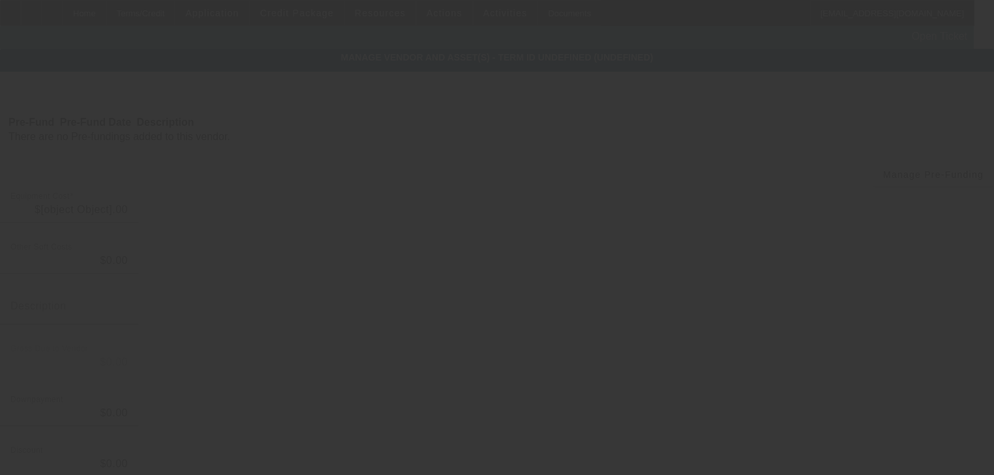
type input "$110,000.00"
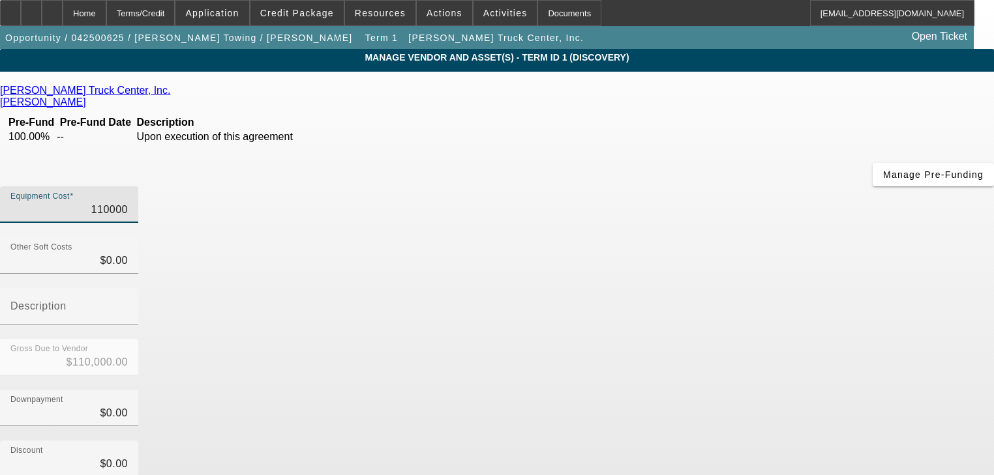
click at [128, 202] on input "110000" at bounding box center [68, 210] width 117 height 16
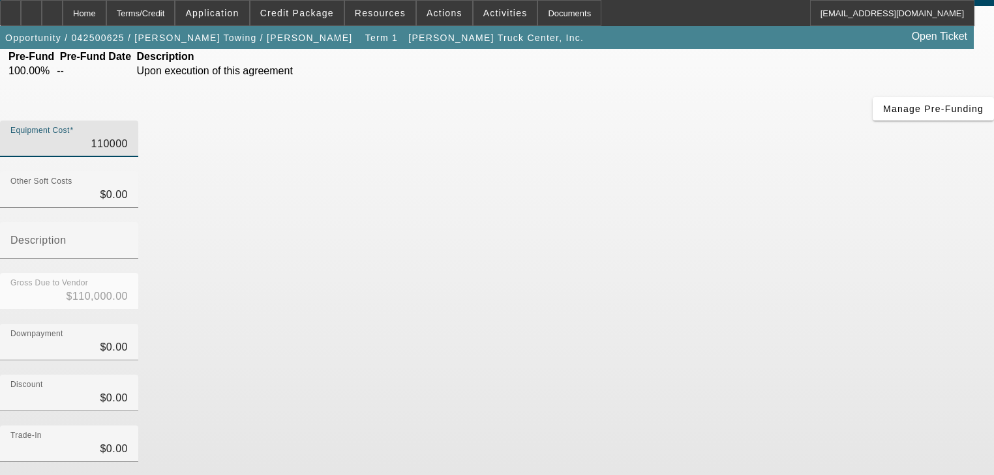
scroll to position [133, 0]
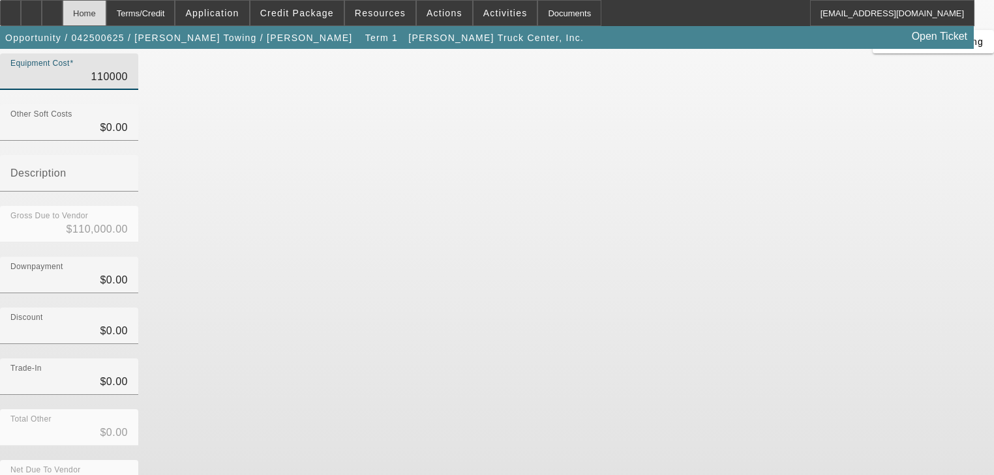
type input "$110,000.00"
click at [106, 18] on div "Home" at bounding box center [85, 13] width 44 height 26
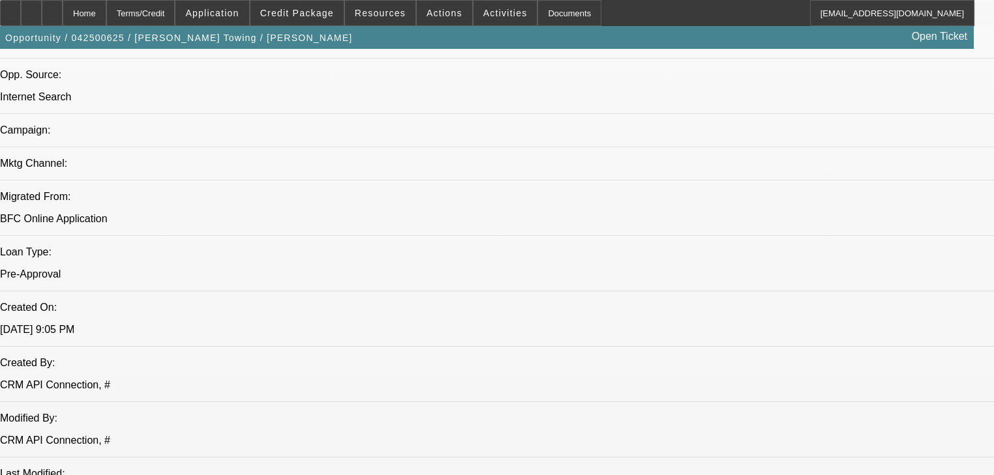
select select "0.1"
select select "2"
select select "0"
select select "6"
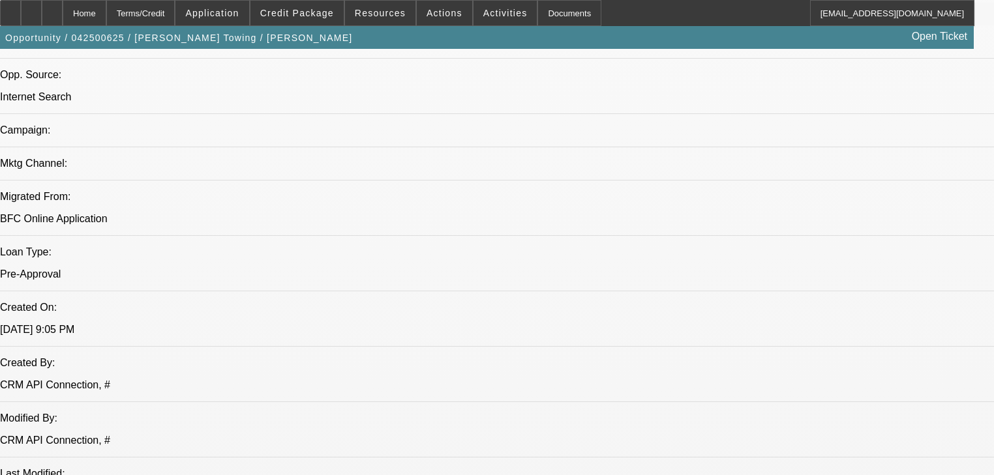
select select "0.1"
select select "2"
select select "0"
select select "6"
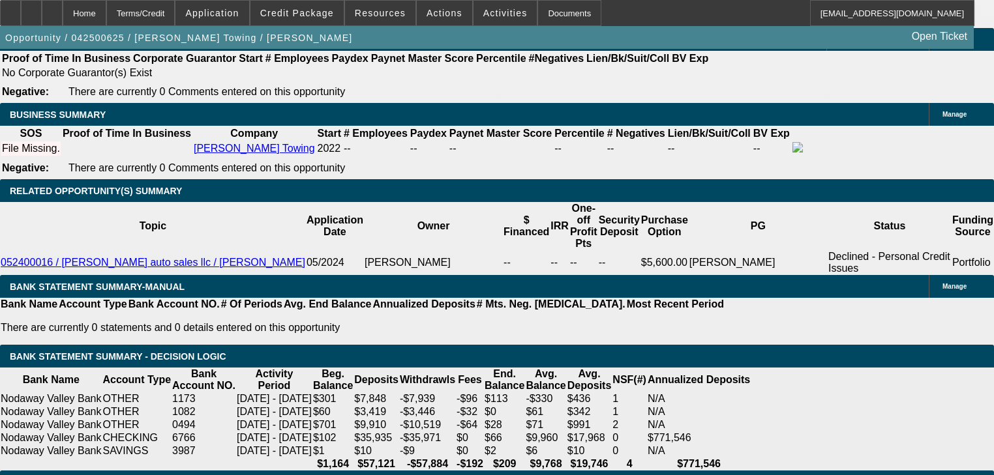
scroll to position [1966, 0]
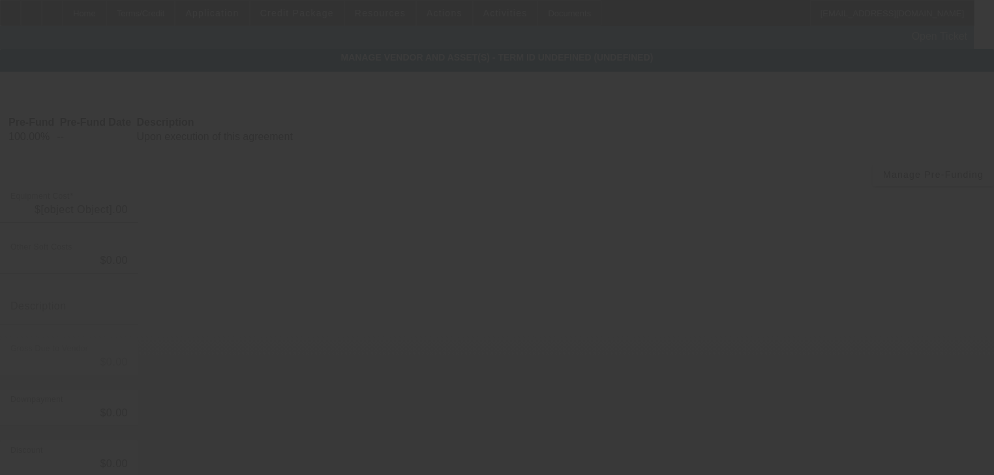
type input "$110,000.00"
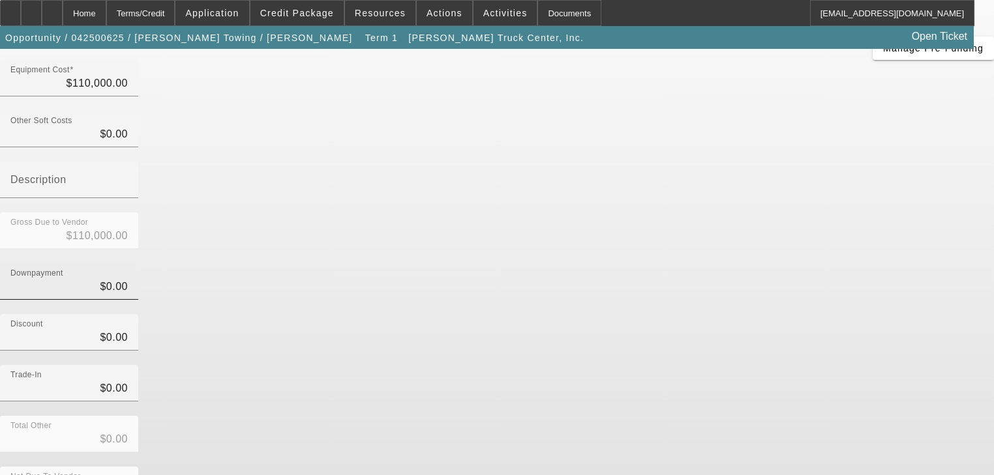
scroll to position [133, 0]
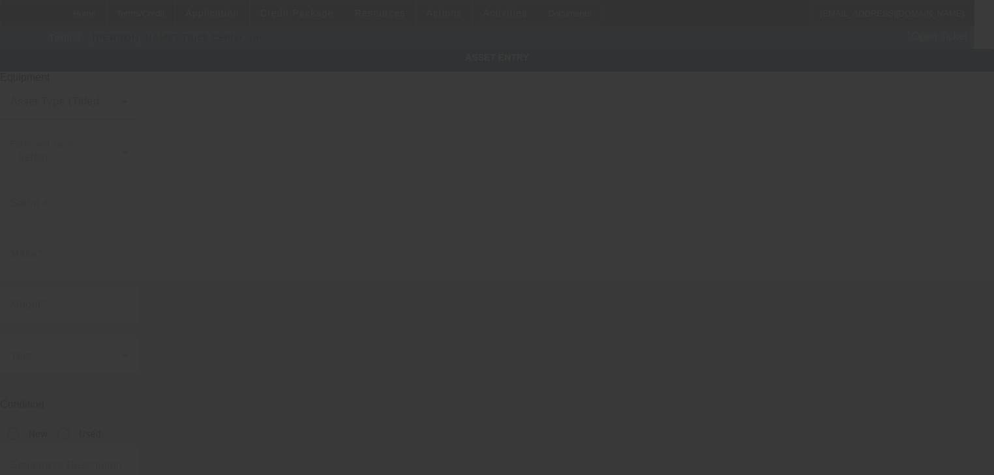
type input "1408 s 14th"
type input "Saint Joseph"
type input "64503-2525"
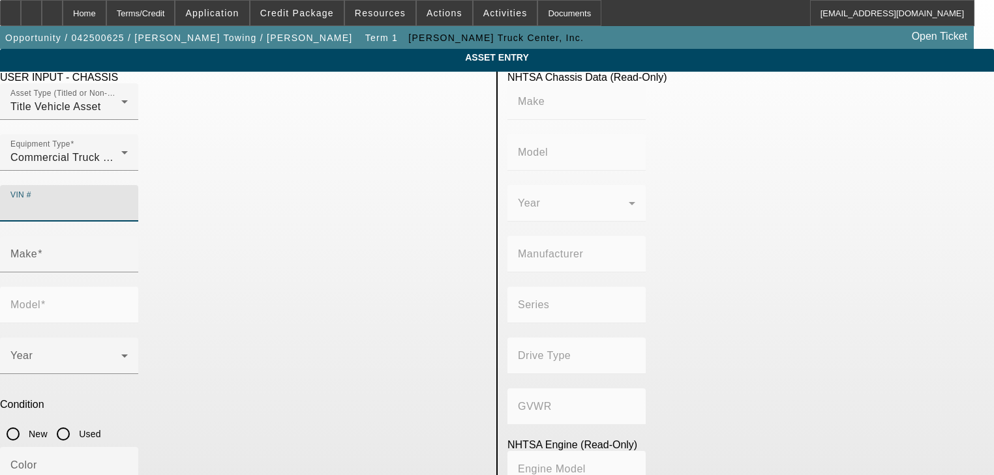
click at [128, 201] on input "VIN #" at bounding box center [68, 209] width 117 height 16
paste input "1NKDH47X9GJ474147"
type input "1NKDH47X9GJ474147"
type input "KENWORTH"
type input "T8 Series"
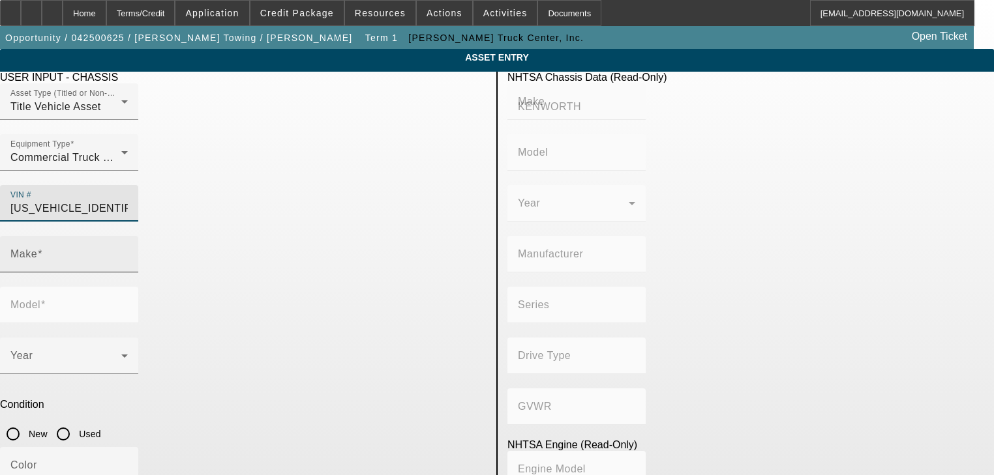
type input "KENWORTH TRUCK COMPANY"
type input "4x2"
type input "Class 7: 26,001 - 33,000 lb (11,794 - 14,969 kg)"
type input "ISX"
type input "6"
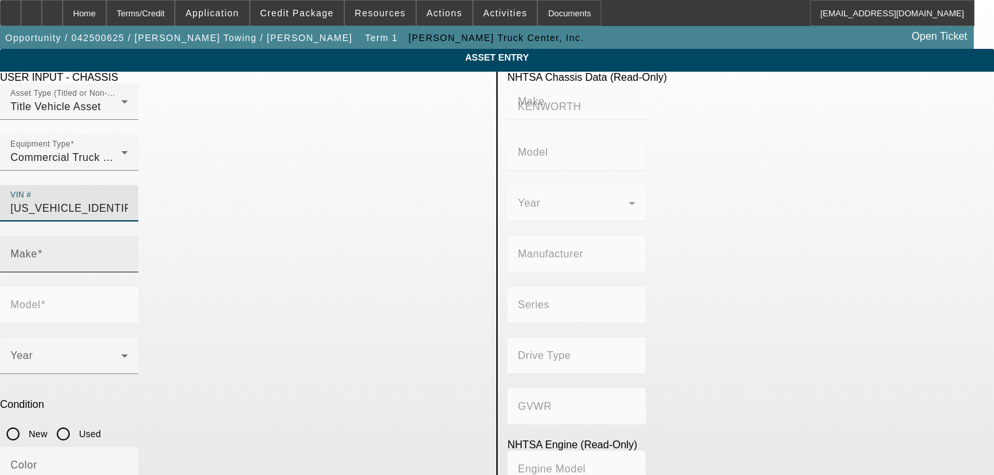
type input "Diesel"
type input "915.3561614209"
type input "15"
type input "KENWORTH"
type input "T8 Series"
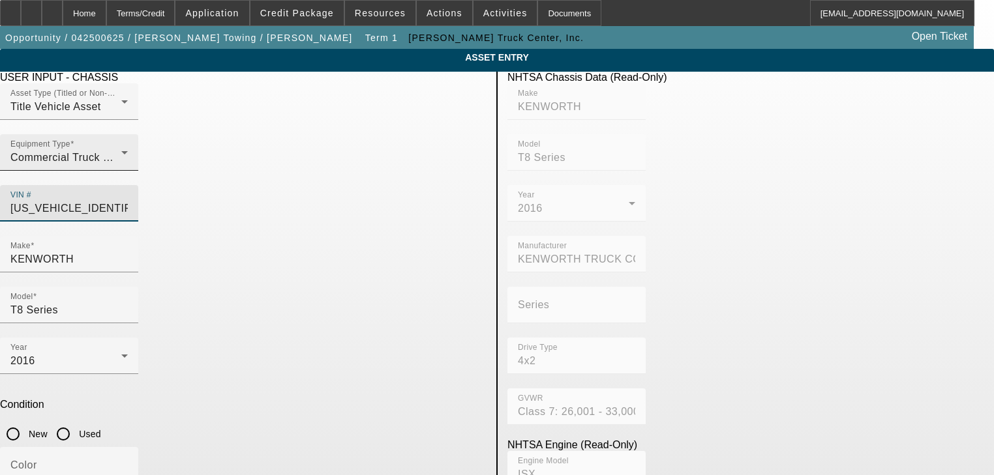
type input "1NKDH47X9GJ474147"
click at [121, 166] on div "Commercial Truck Other" at bounding box center [65, 158] width 111 height 16
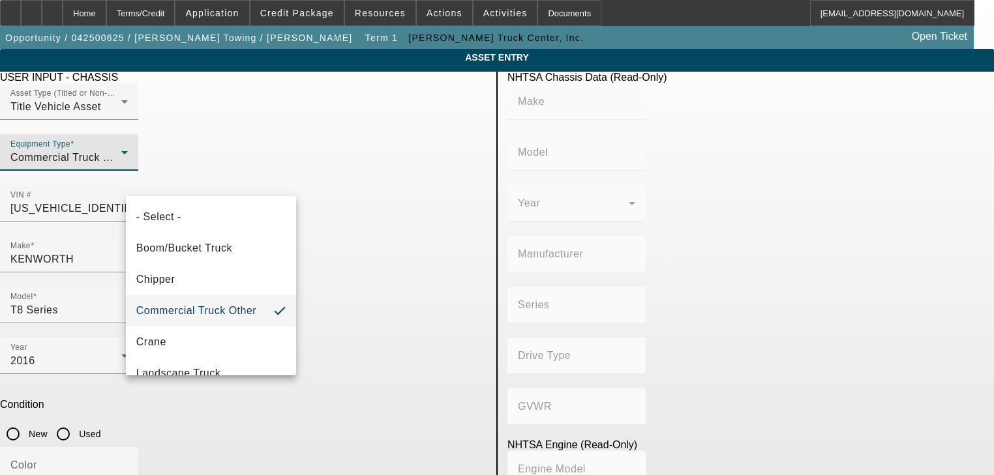
click at [261, 183] on div at bounding box center [497, 237] width 994 height 475
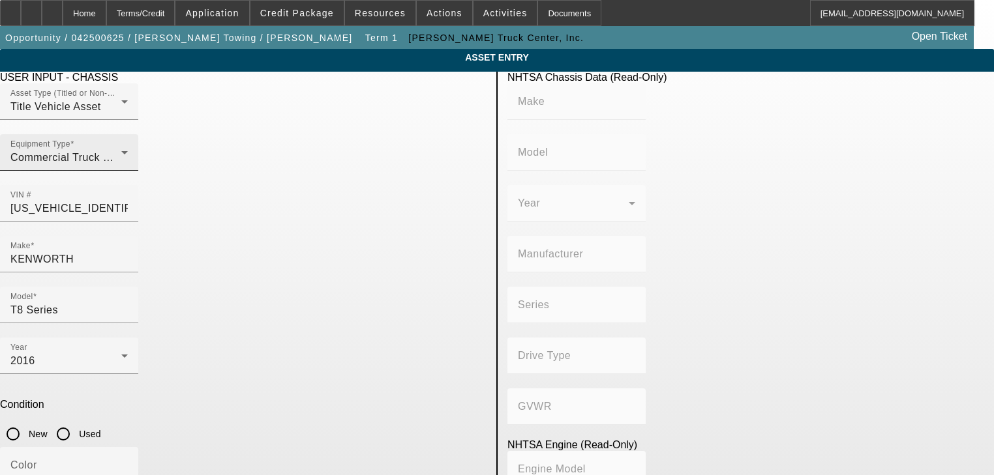
click at [132, 160] on icon at bounding box center [125, 153] width 16 height 16
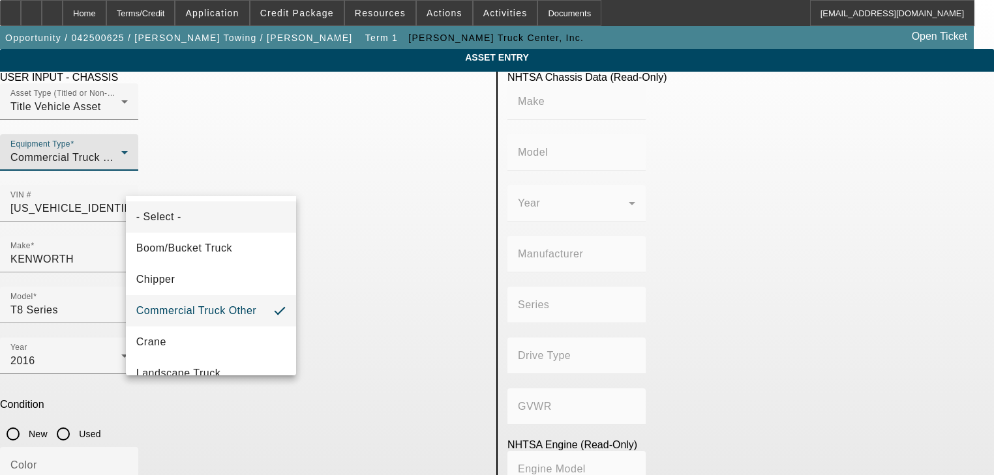
type input "KENWORTH"
type input "T8 Series"
type input "KENWORTH TRUCK COMPANY"
type input "4x2"
type input "Class 7: 26,001 - 33,000 lb (11,794 - 14,969 kg)"
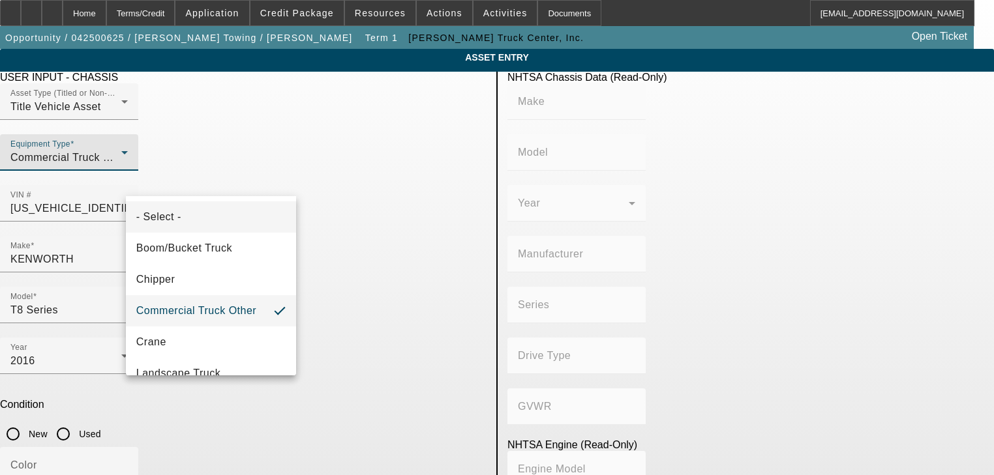
type input "ISX"
type input "6"
type input "Diesel"
type input "915.3561614209"
type input "15"
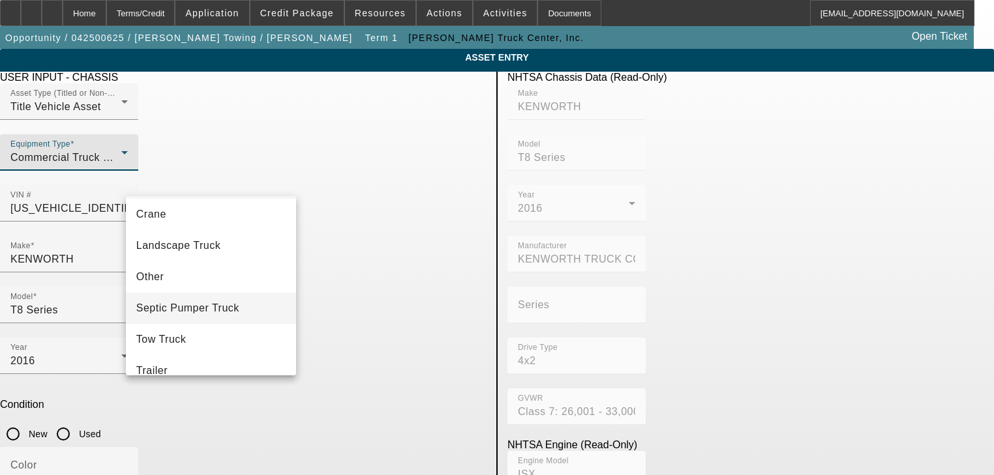
scroll to position [151, 0]
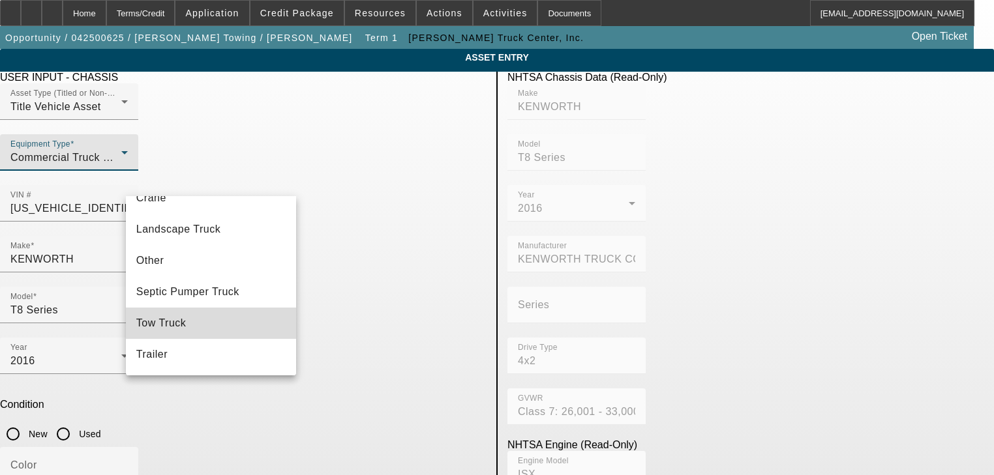
click at [222, 329] on mat-option "Tow Truck" at bounding box center [211, 323] width 171 height 31
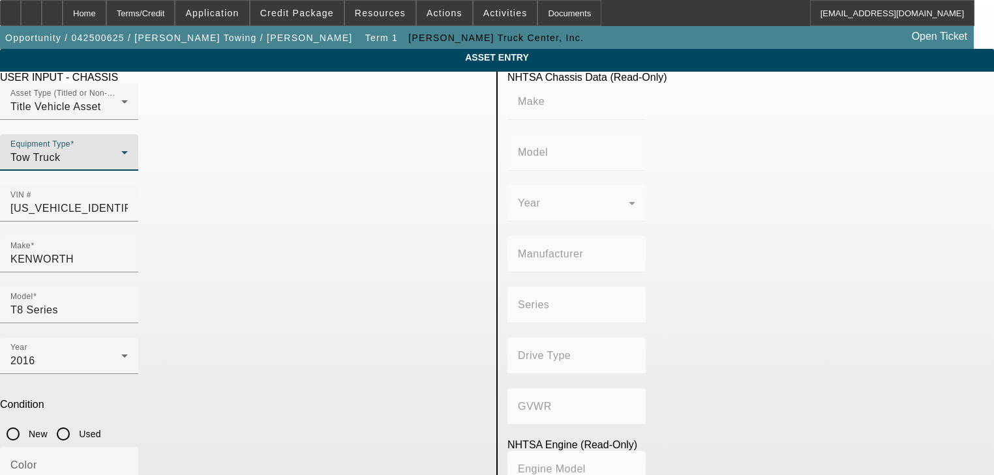
type input "KENWORTH"
type input "T8 Series"
type input "KENWORTH TRUCK COMPANY"
type input "4x2"
type input "Class 7: 26,001 - 33,000 lb (11,794 - 14,969 kg)"
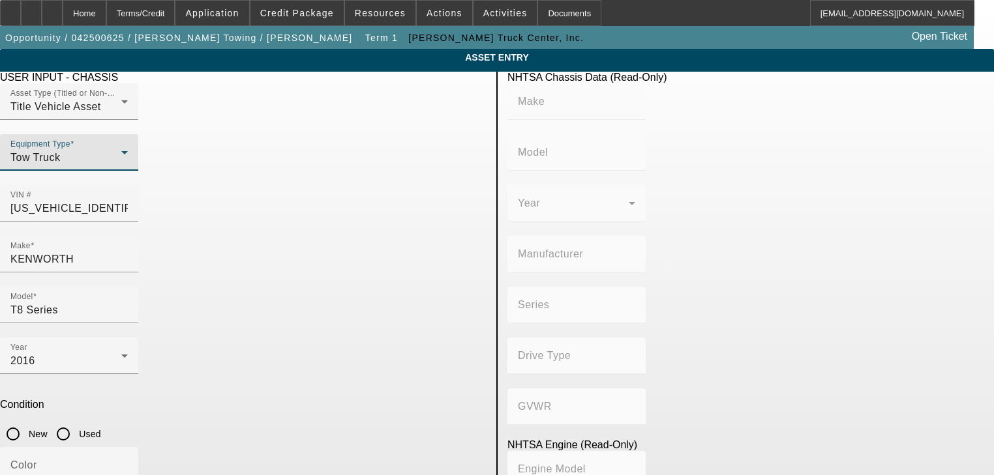
type input "ISX"
type input "6"
type input "Diesel"
type input "915.3561614209"
type input "15"
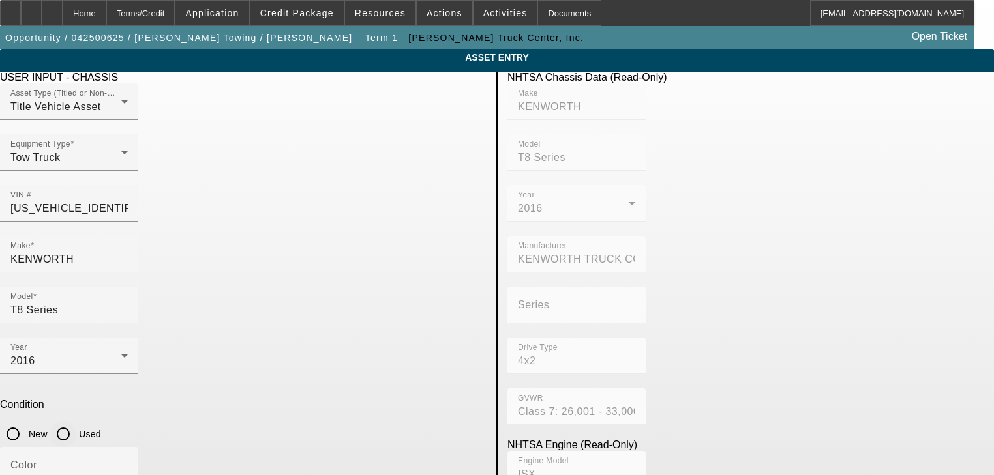
click at [76, 421] on input "Used" at bounding box center [63, 434] width 26 height 26
radio input "true"
click at [128, 447] on div "Color" at bounding box center [68, 465] width 117 height 37
click at [128, 463] on input "Color" at bounding box center [68, 471] width 117 height 16
type input "White"
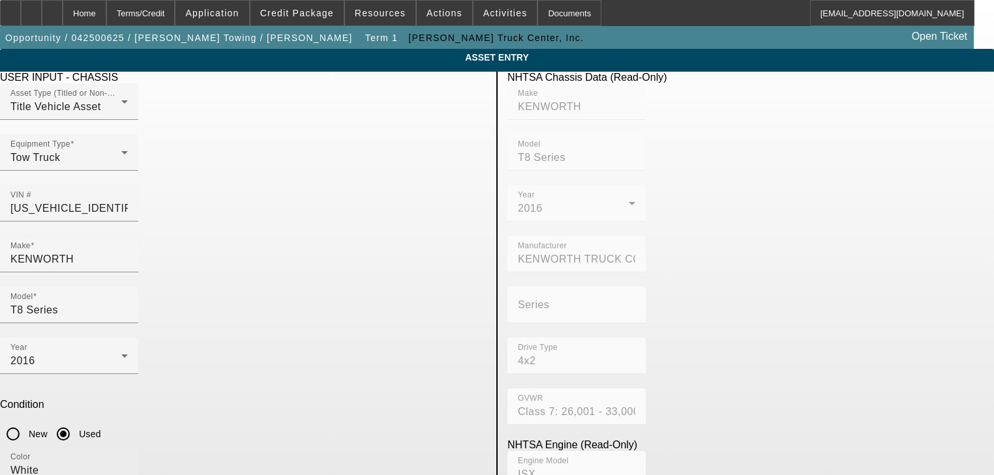
type input "213311"
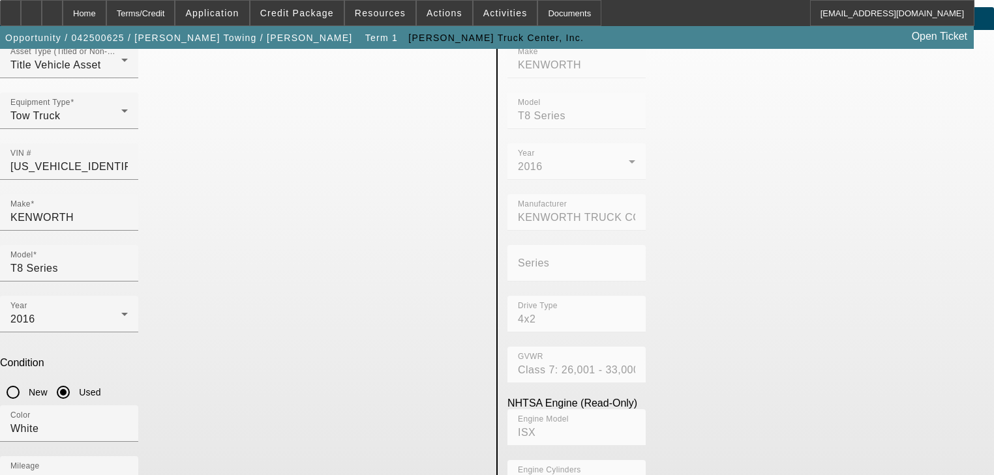
scroll to position [93, 0]
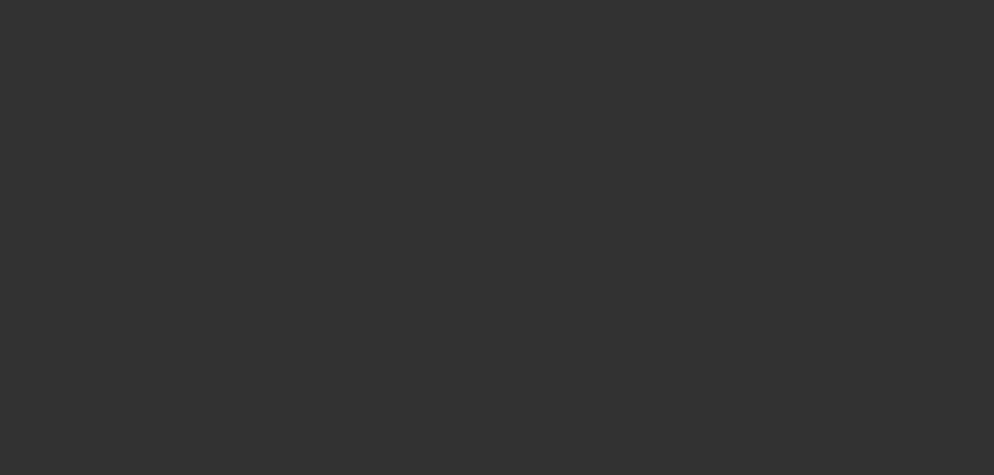
type input "$110,000.00"
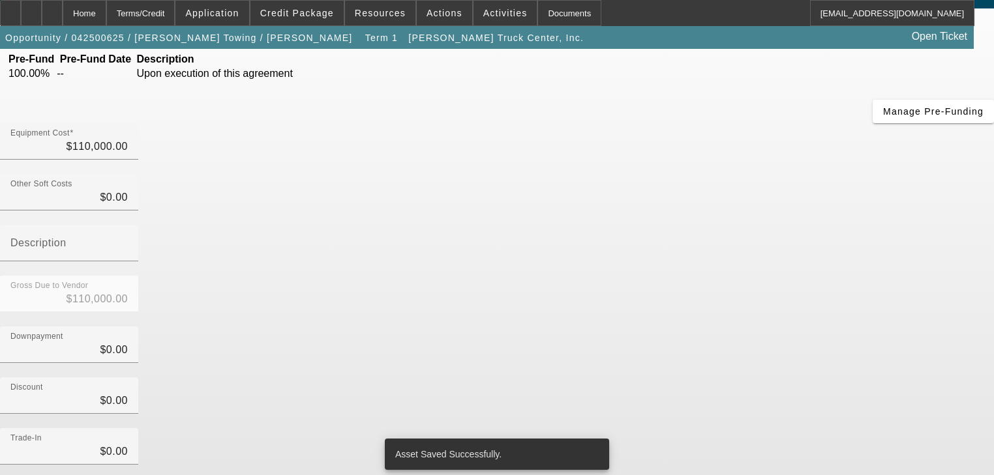
scroll to position [133, 0]
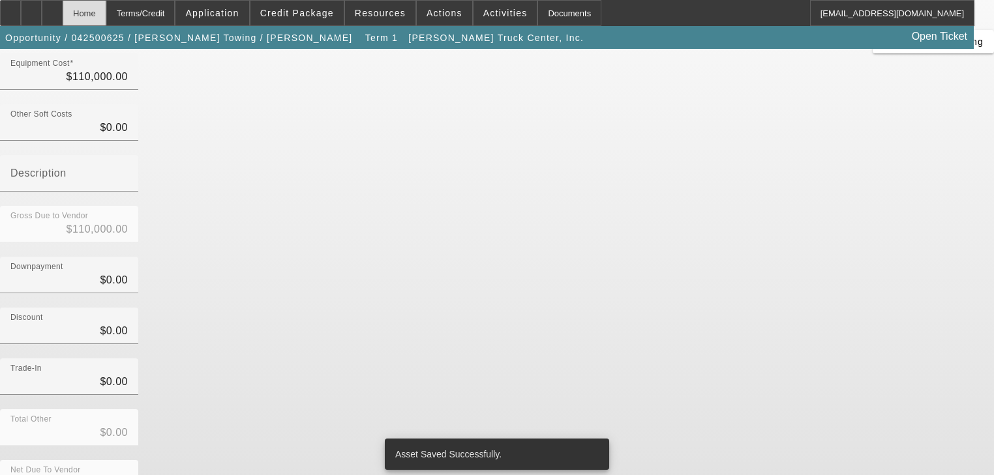
click at [106, 18] on div "Home" at bounding box center [85, 13] width 44 height 26
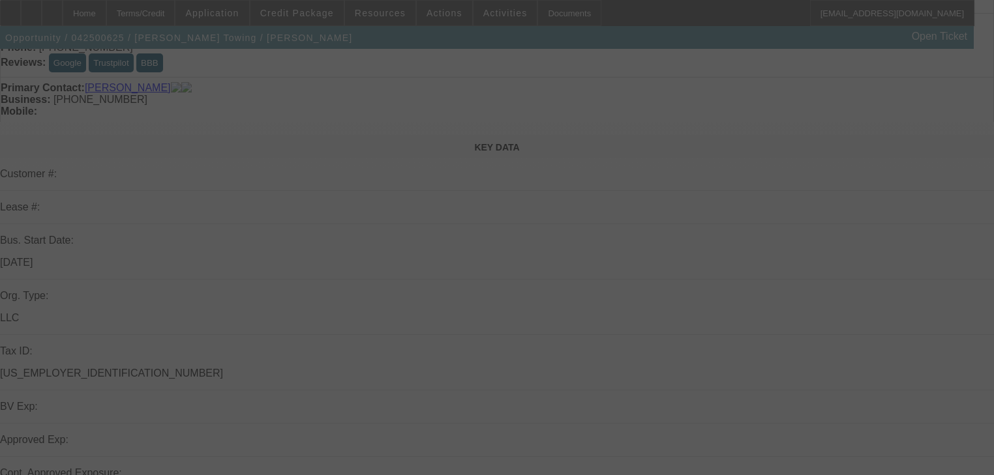
scroll to position [224, 0]
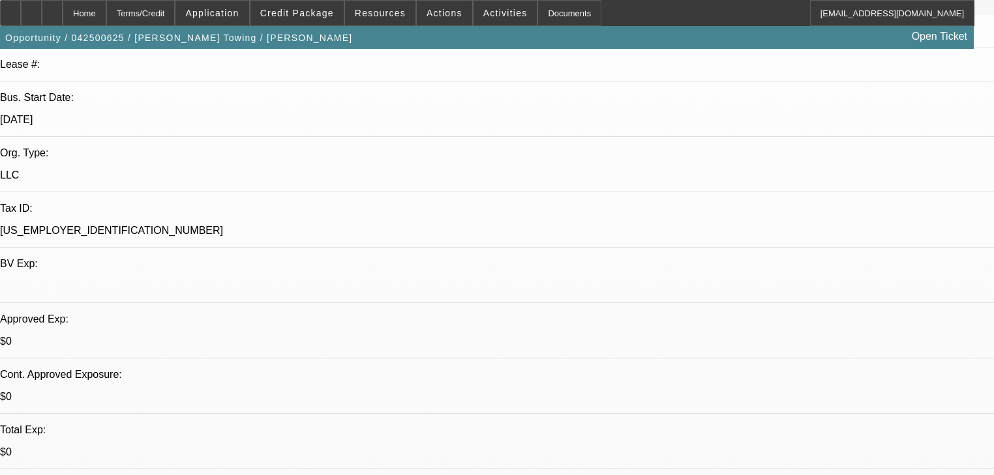
select select "0.1"
select select "2"
select select "0"
select select "6"
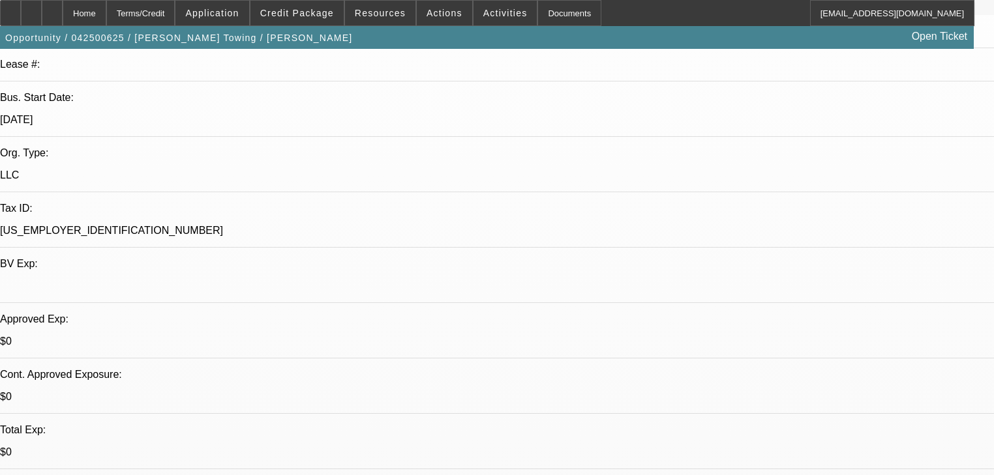
select select "0.1"
select select "2"
select select "0"
select select "6"
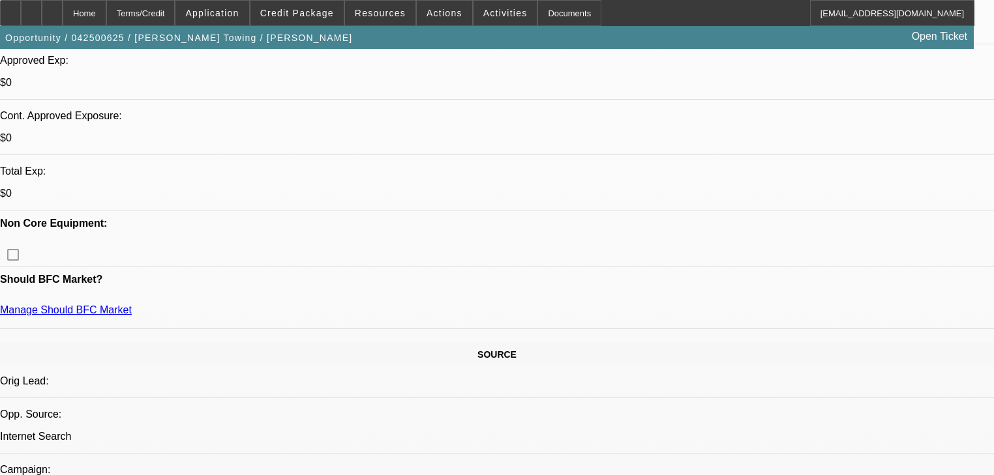
scroll to position [485, 0]
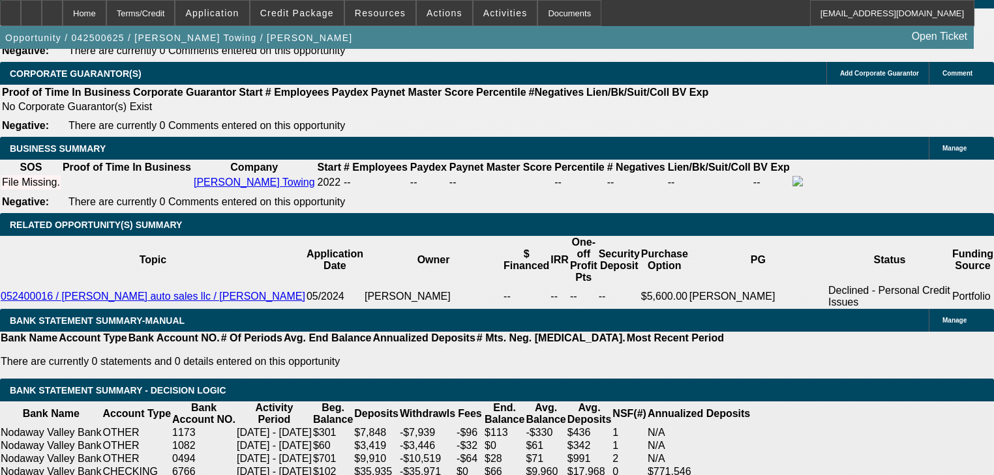
scroll to position [1998, 0]
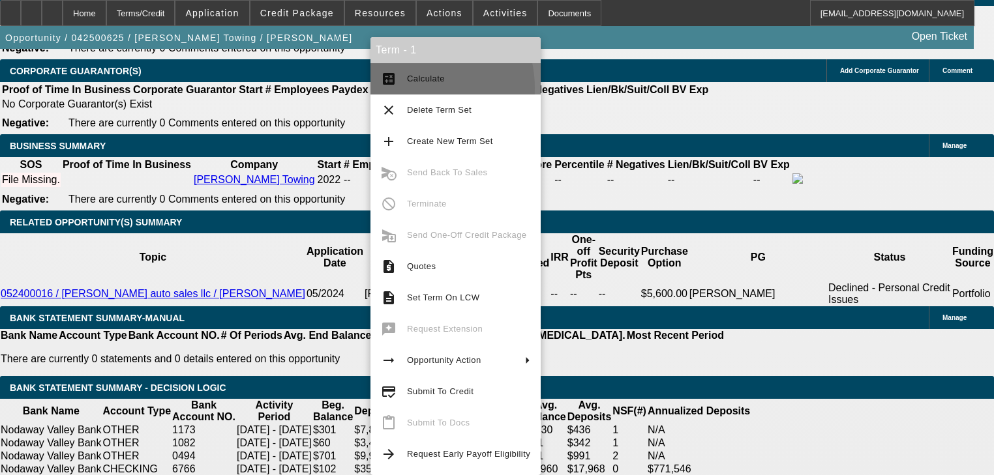
click at [410, 88] on button "calculate Calculate" at bounding box center [455, 78] width 170 height 31
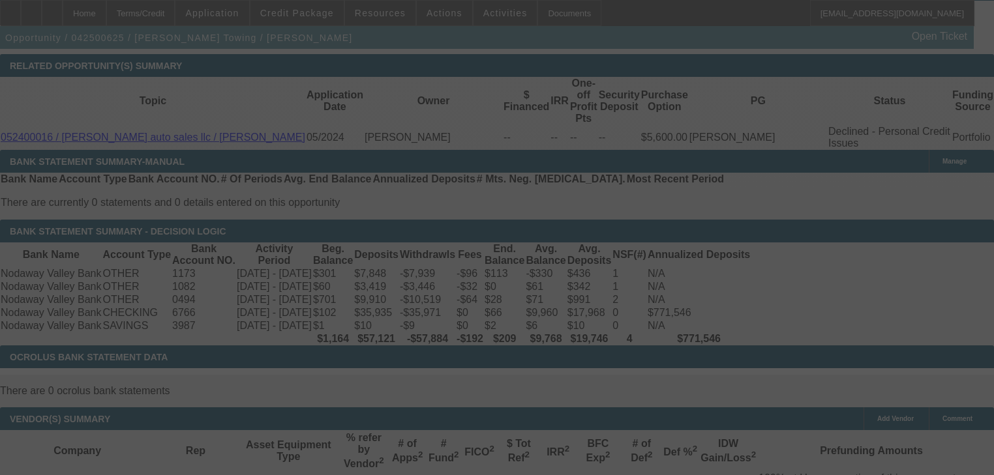
select select "0.1"
select select "2"
select select "0"
select select "6"
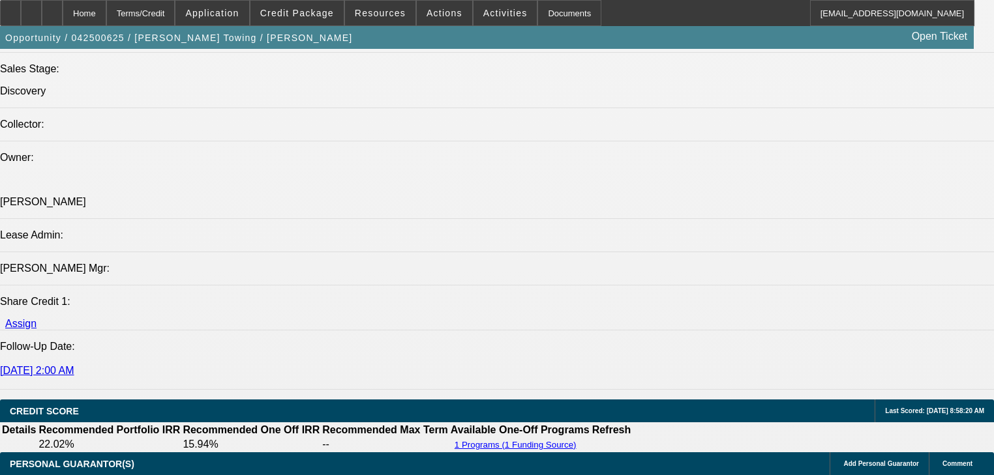
scroll to position [1476, 0]
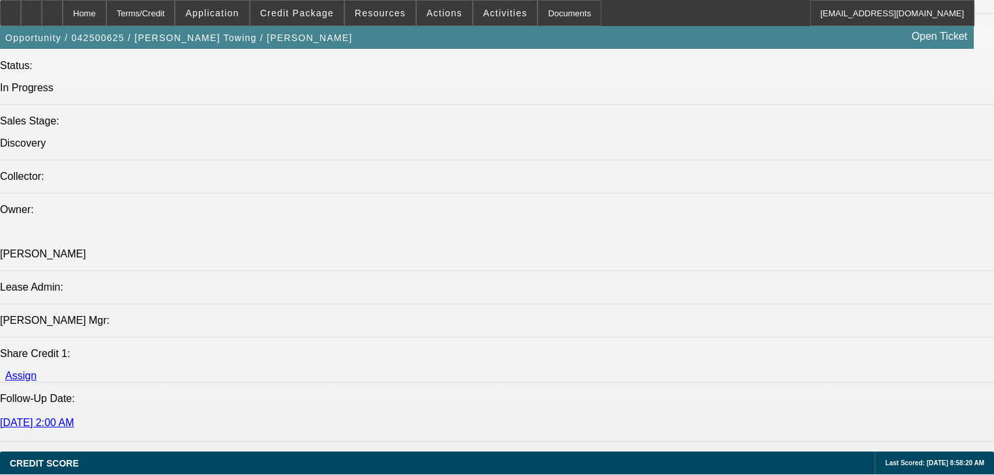
radio input "true"
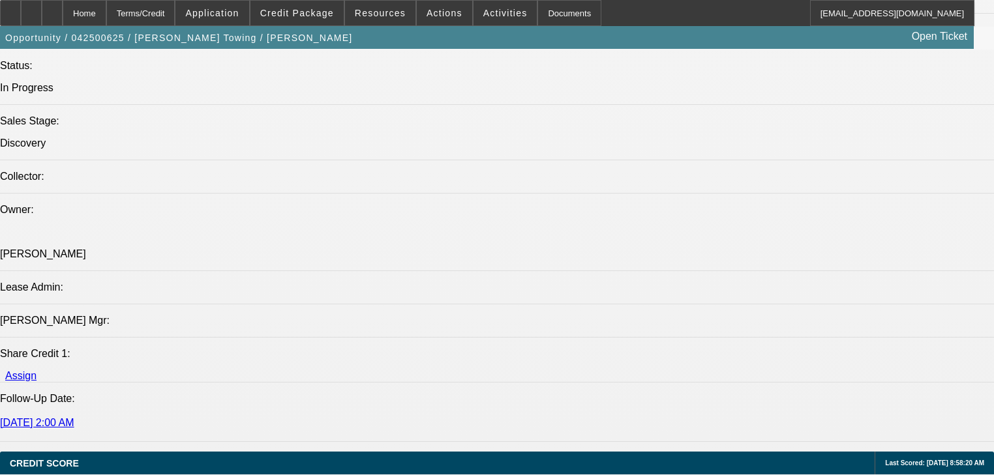
paste textarea "2016 Kenworth T-800 CREAM/BLUE (KS321)"
paste textarea "https://www.meyertruckcenter.com/trucks/index.cgi/listing?ID=1117"
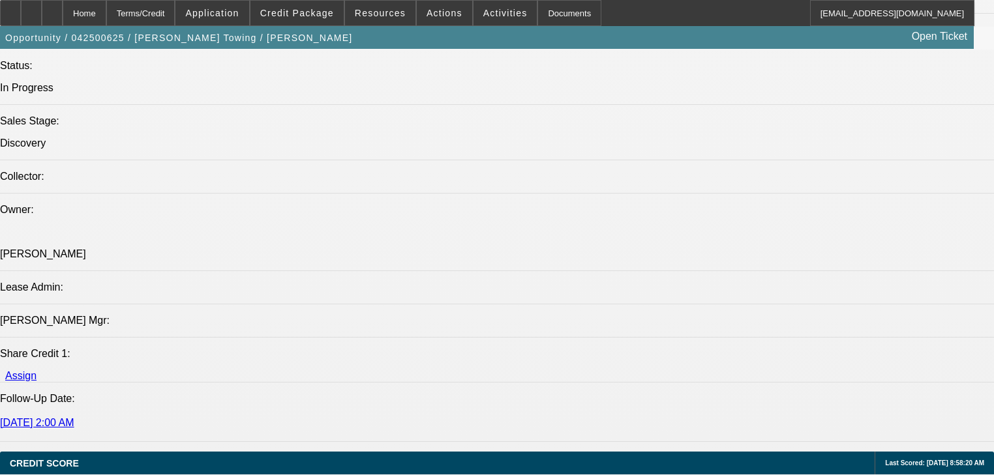
scroll to position [16, 0]
drag, startPoint x: 924, startPoint y: 282, endPoint x: 680, endPoint y: 286, distance: 244.6
paste textarea "https://www.meyertruckcenter.com/trucks/index.cgi/listing?ID=1117"
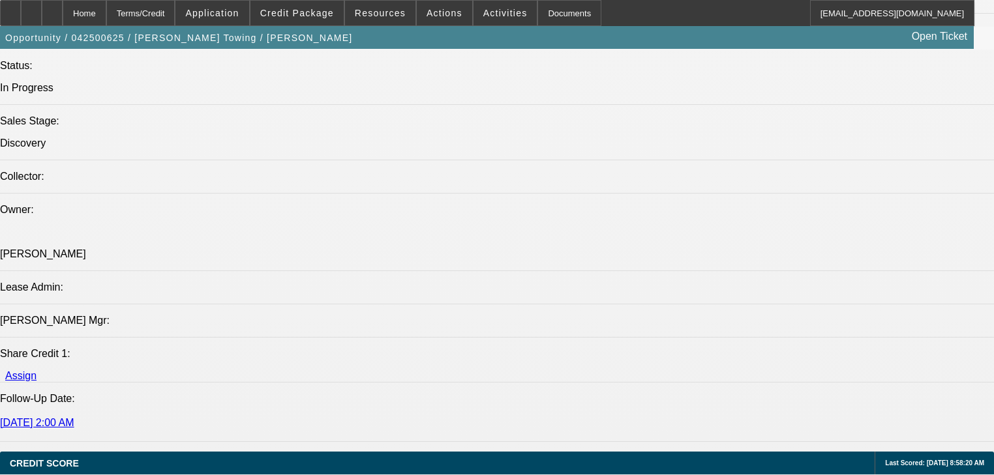
type textarea "Need banks for this truck 2016 Kenworth T-800 CREAM/BLUE (KS321) https://www.me…"
radio input "true"
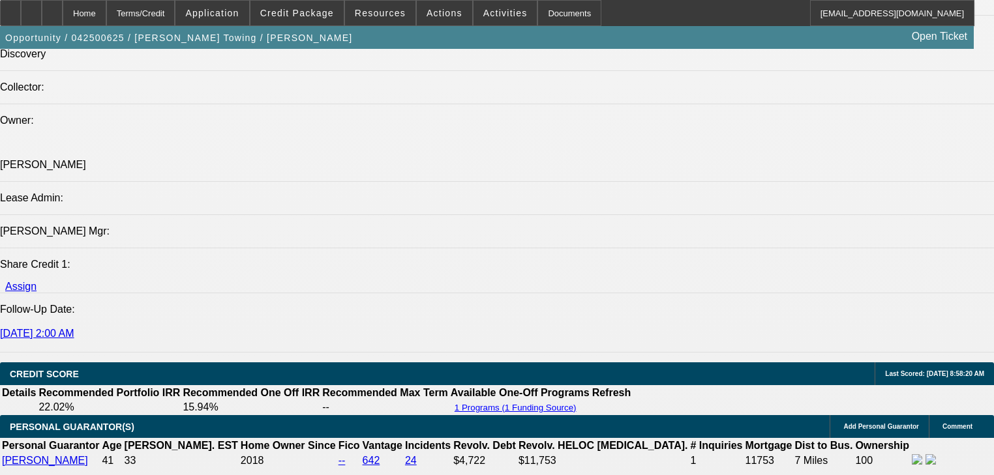
scroll to position [1581, 0]
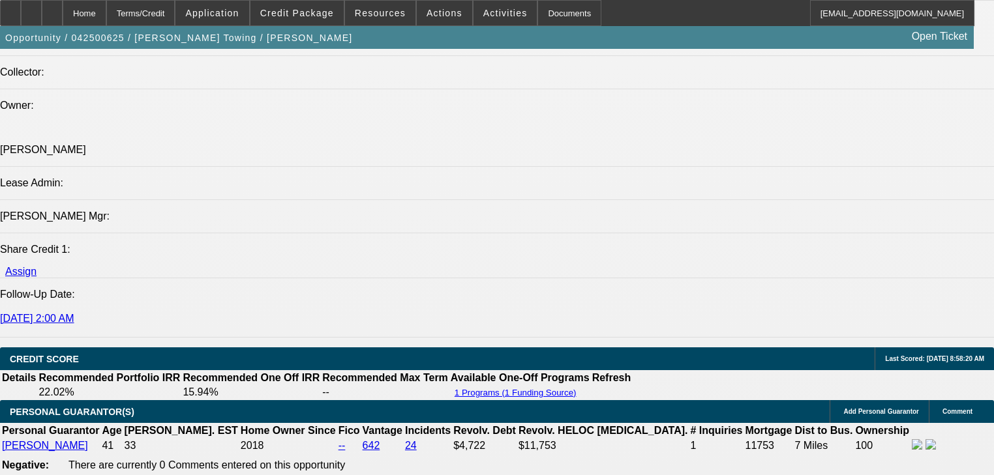
type textarea "Quoted out with 72 months, says that payment is fine it's lower than his f550 o…"
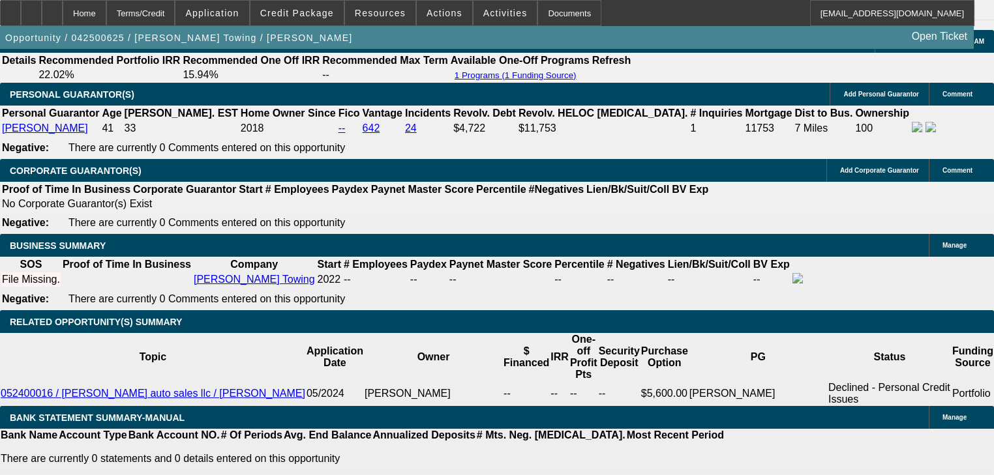
scroll to position [2191, 0]
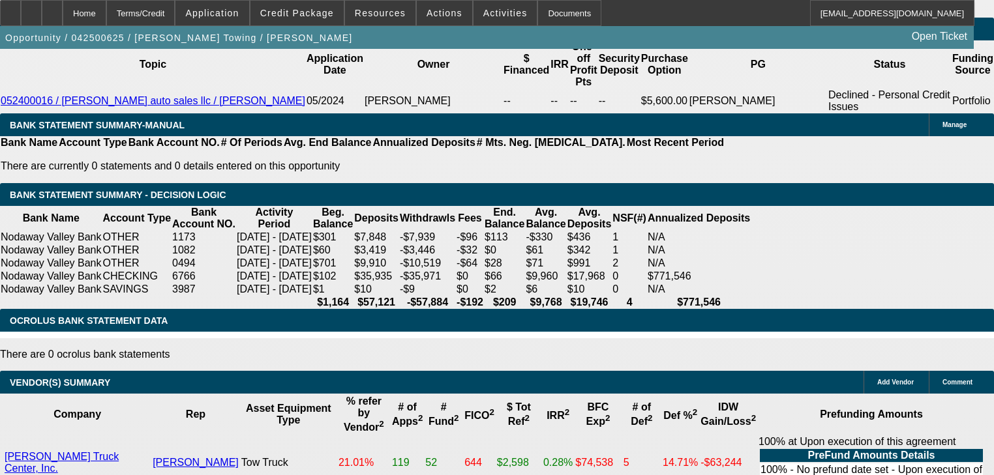
type input "UNKNOWN"
type input "2"
type input "$2,920.58"
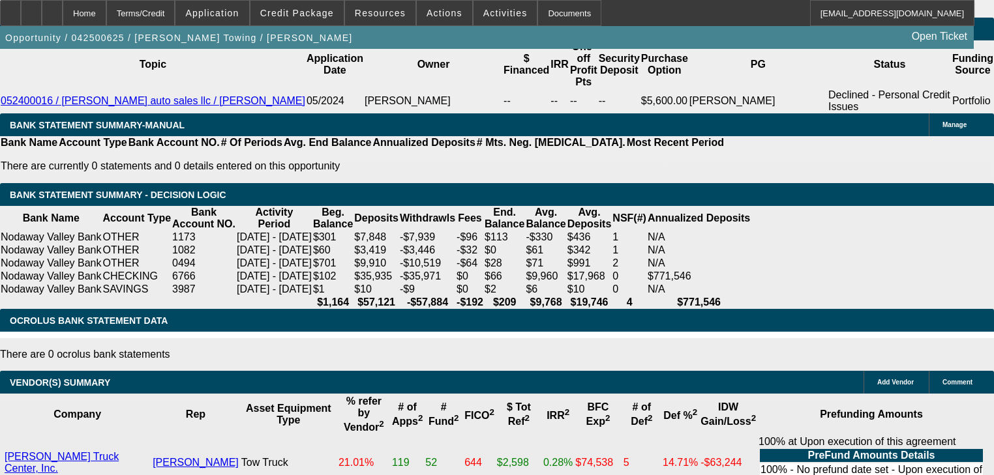
type input "$1,460.29"
type input "20"
type input "0"
type input "$4,742.66"
type input "$2,371.33"
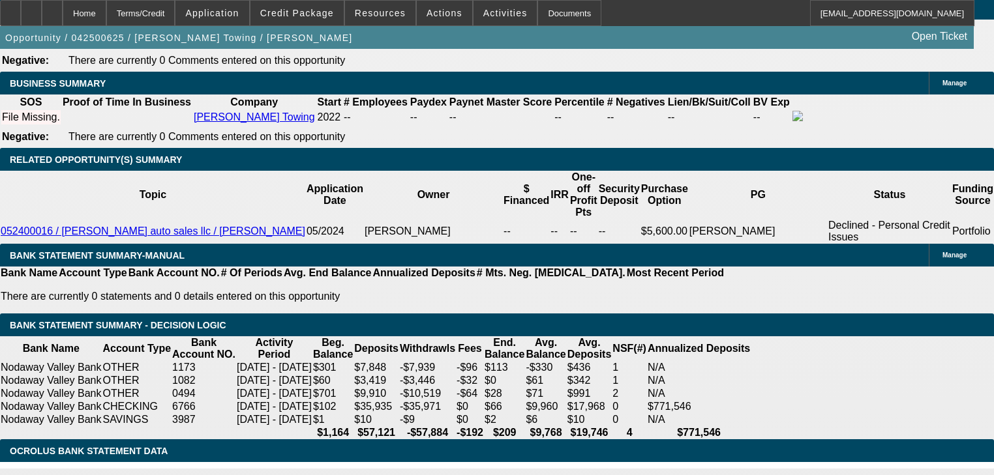
scroll to position [2035, 0]
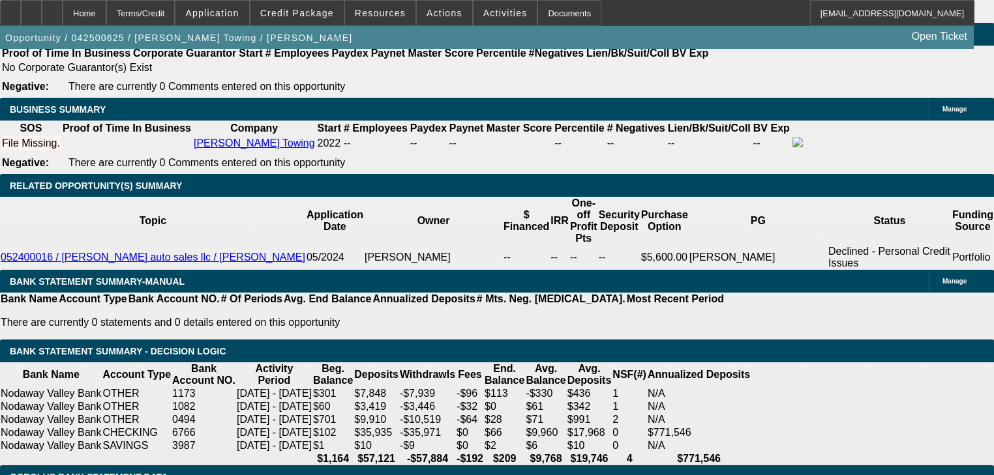
type input "$0.00"
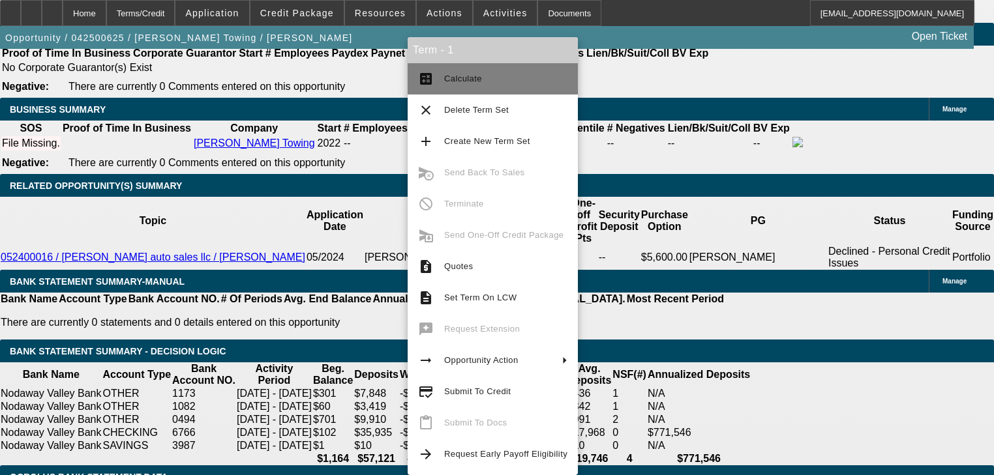
click at [440, 78] on button "calculate Calculate" at bounding box center [493, 78] width 170 height 31
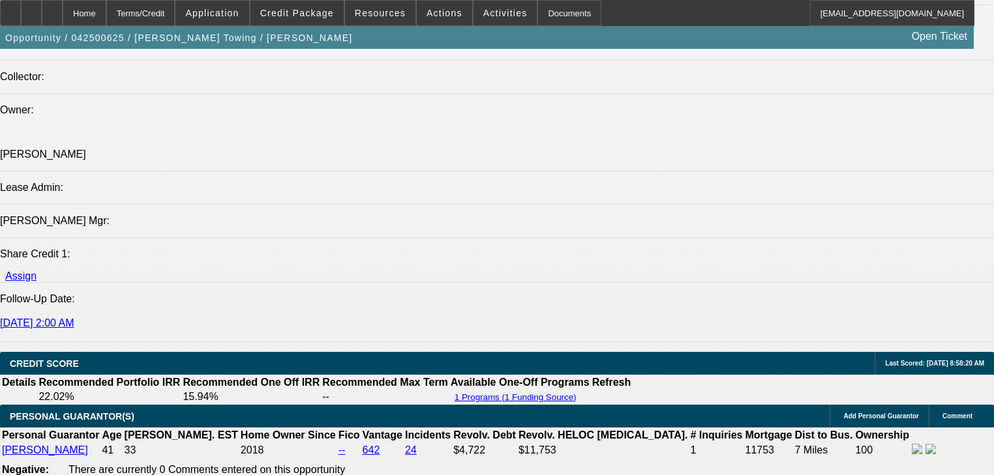
scroll to position [1565, 0]
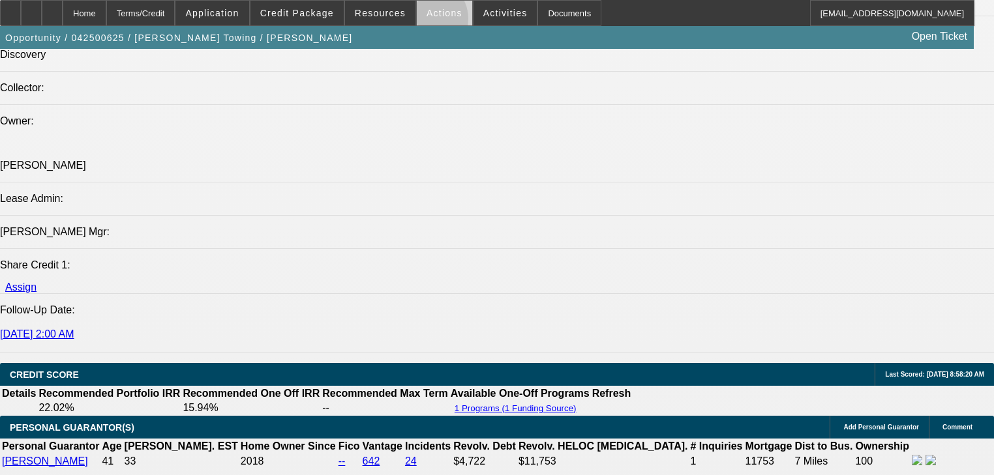
click at [419, 22] on span at bounding box center [444, 12] width 55 height 31
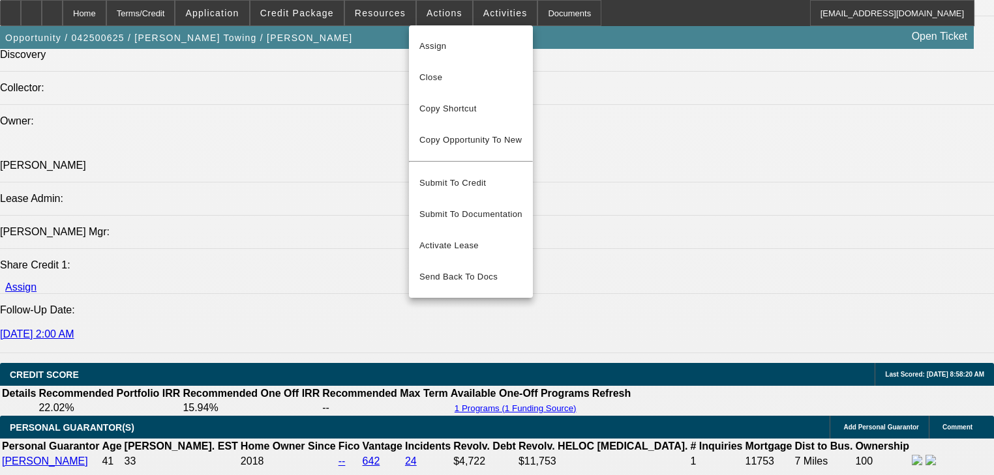
click at [469, 13] on div at bounding box center [497, 237] width 994 height 475
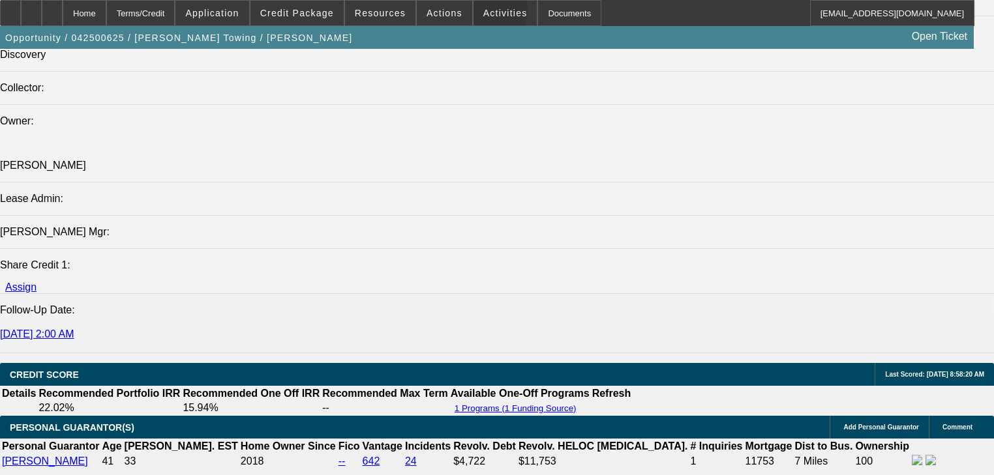
click at [483, 13] on span "Activities" at bounding box center [505, 13] width 44 height 10
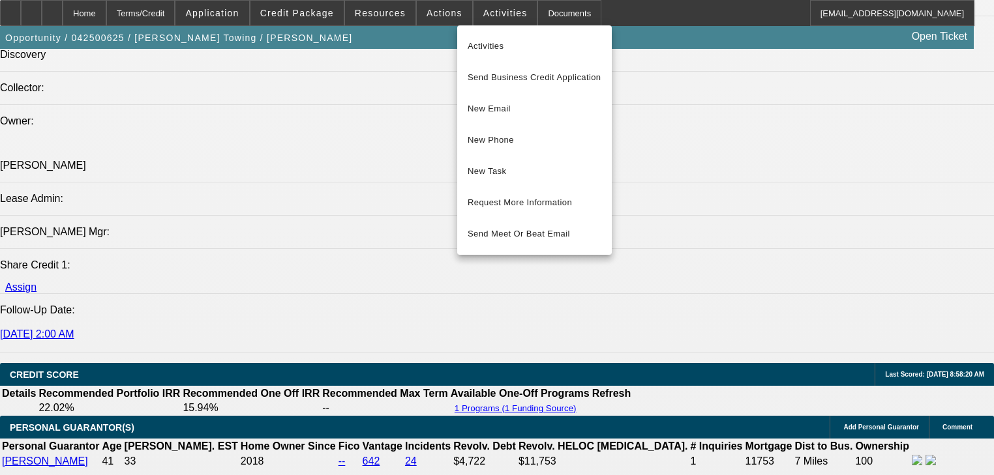
drag, startPoint x: 479, startPoint y: 83, endPoint x: 402, endPoint y: 201, distance: 141.3
click at [374, 196] on div "Activities Send Business Credit Application New Email New Phone New Task Reques…" at bounding box center [497, 237] width 994 height 475
click at [482, 213] on button "Request More Information" at bounding box center [534, 202] width 155 height 31
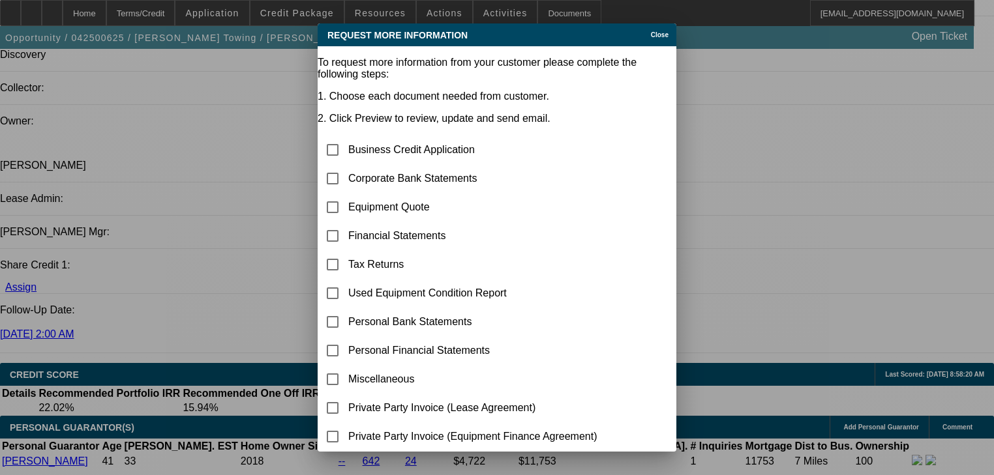
scroll to position [0, 0]
click at [346, 166] on input "checkbox" at bounding box center [333, 179] width 26 height 26
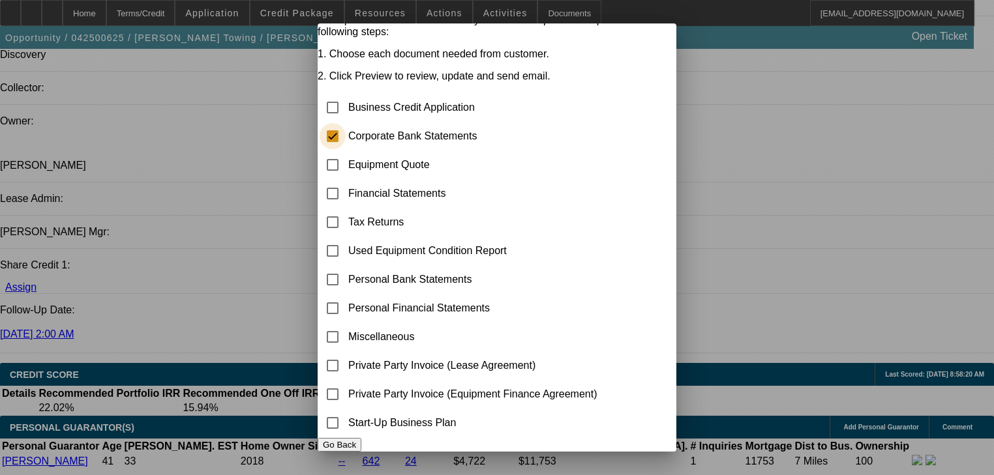
scroll to position [75, 0]
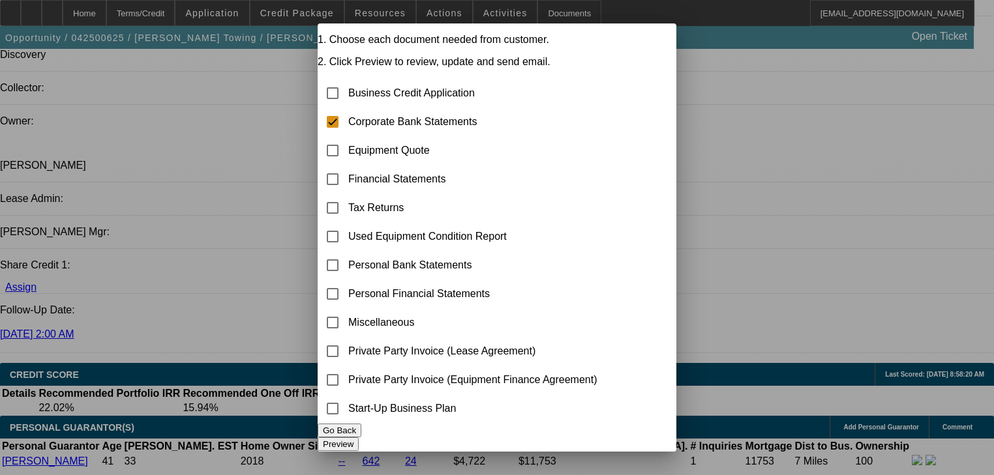
click at [359, 438] on button "Preview" at bounding box center [338, 445] width 41 height 14
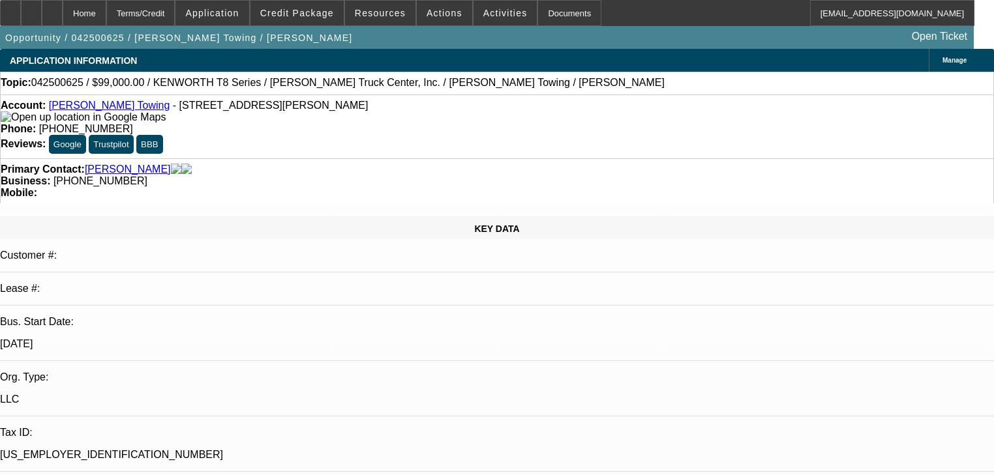
scroll to position [0, 0]
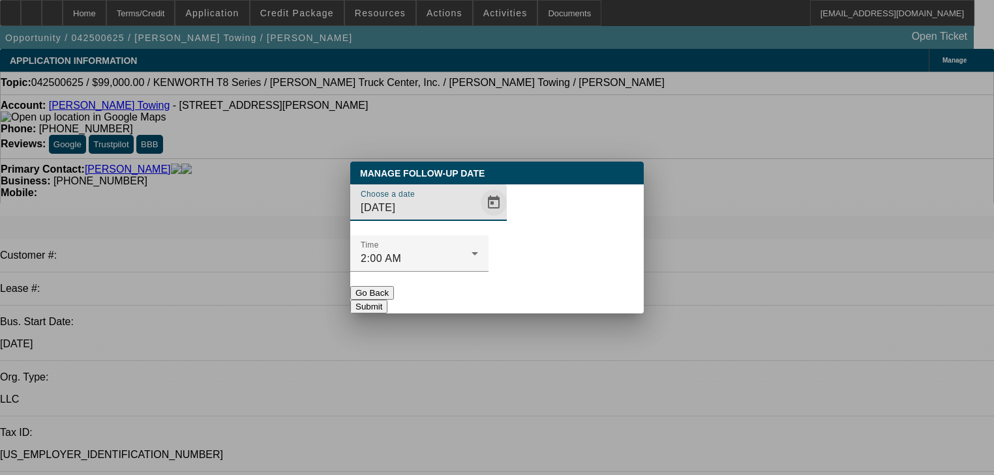
click at [478, 218] on span "Open calendar" at bounding box center [493, 202] width 31 height 31
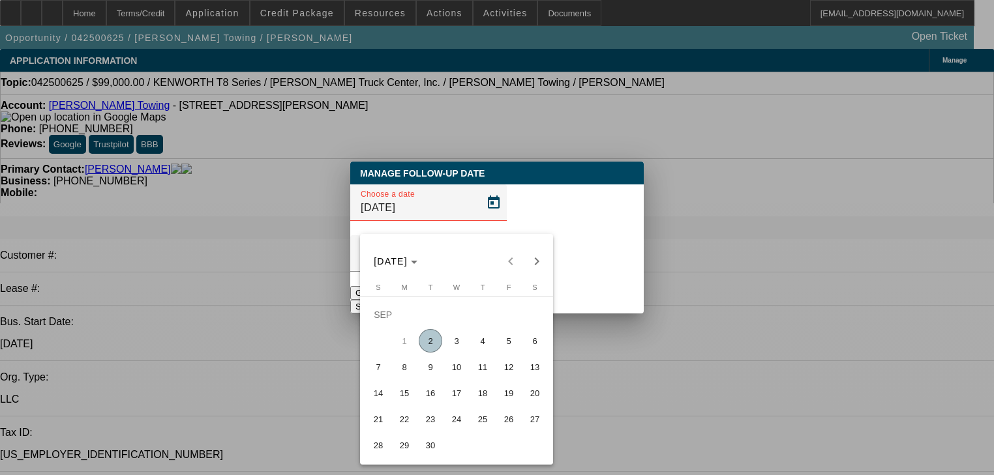
click at [433, 342] on span "2" at bounding box center [430, 340] width 23 height 23
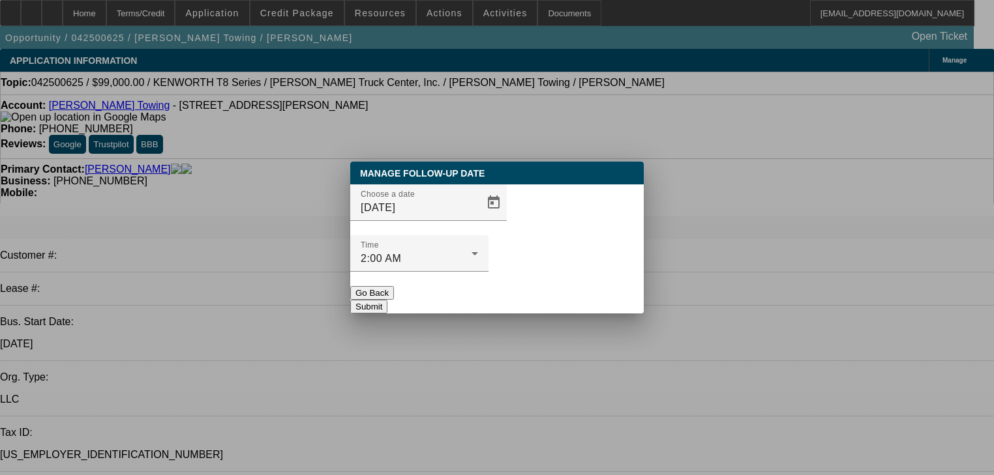
click at [387, 300] on button "Submit" at bounding box center [368, 307] width 37 height 14
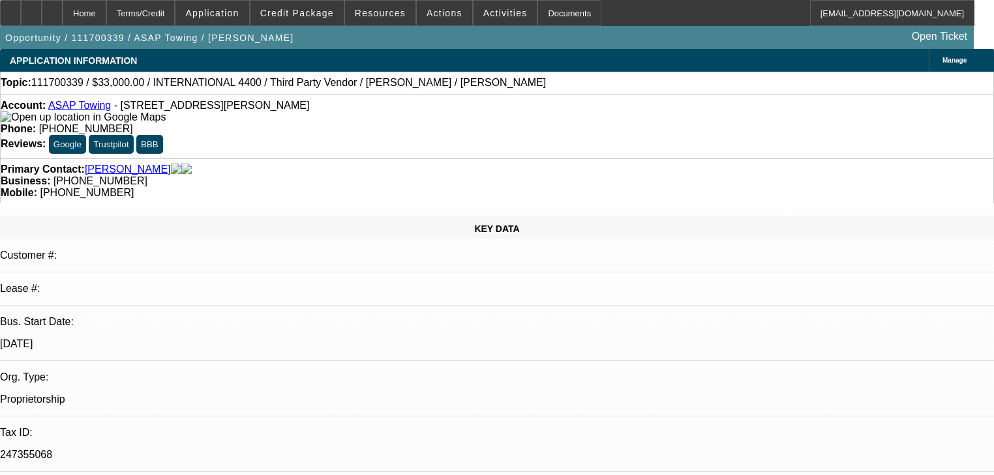
select select "0"
select select "2"
select select "0.1"
select select "4"
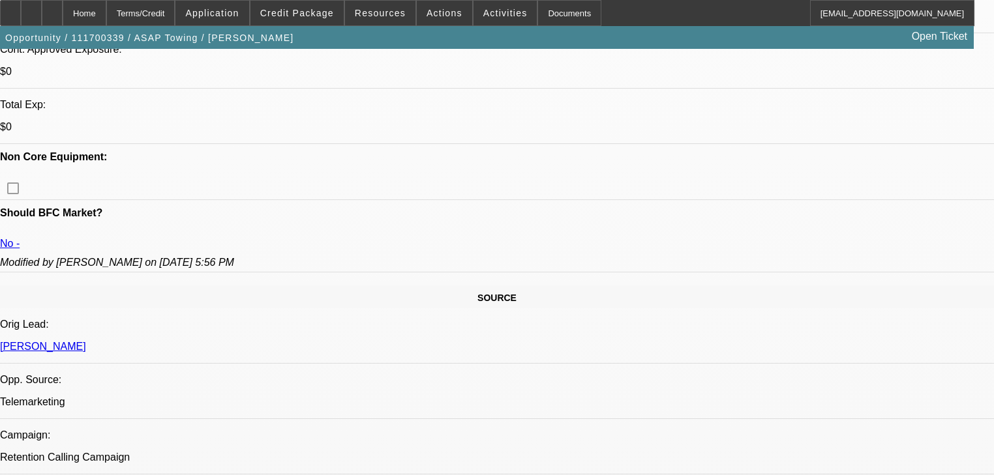
scroll to position [313, 0]
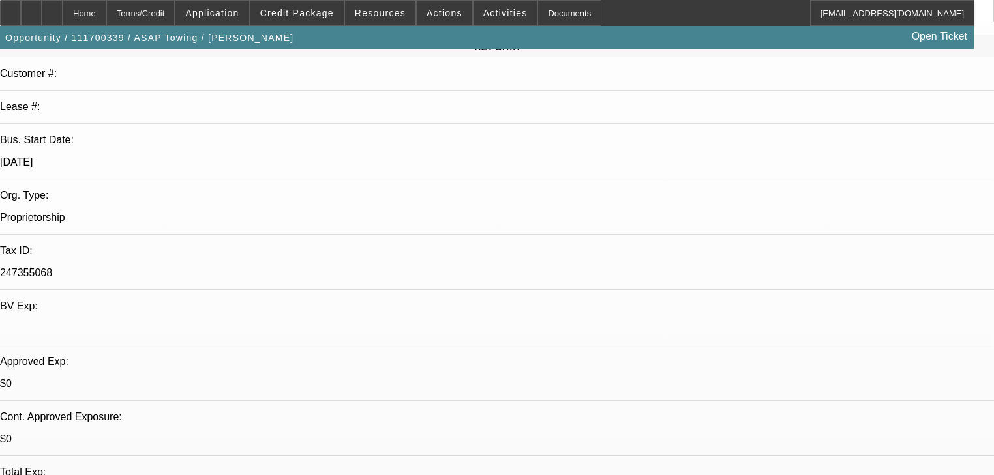
scroll to position [104, 0]
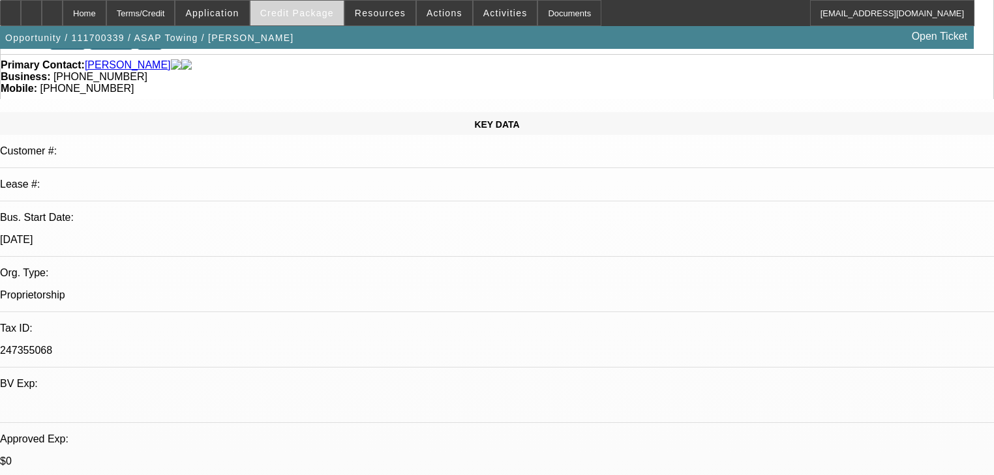
click at [300, 20] on span at bounding box center [296, 12] width 93 height 31
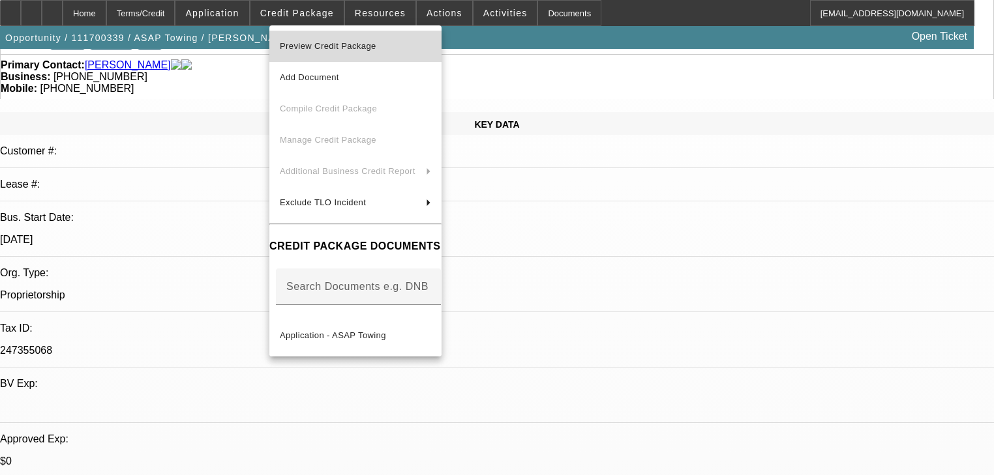
click at [353, 41] on span "Preview Credit Package" at bounding box center [355, 46] width 151 height 16
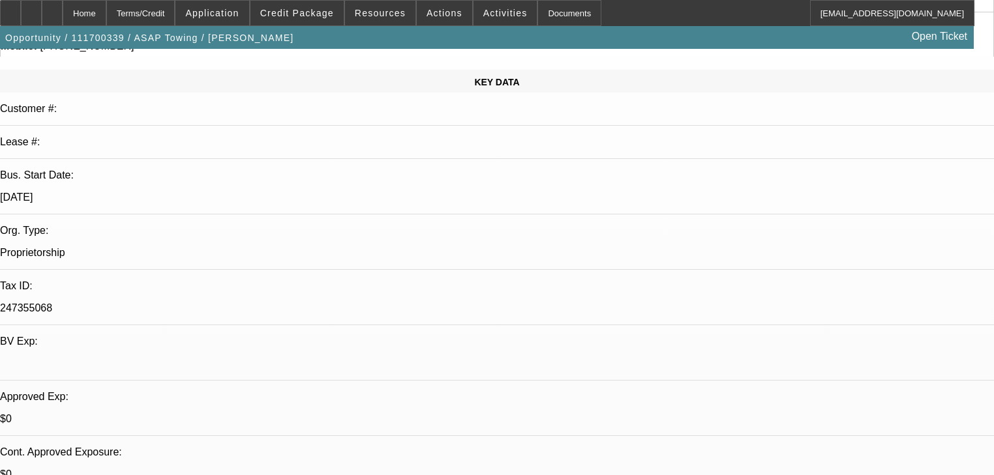
scroll to position [0, 0]
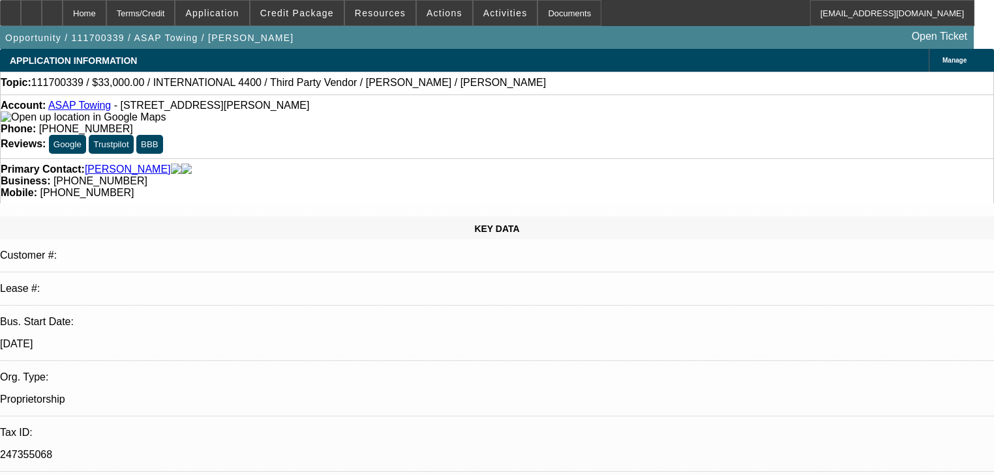
click at [93, 107] on link "ASAP Towing" at bounding box center [79, 105] width 63 height 11
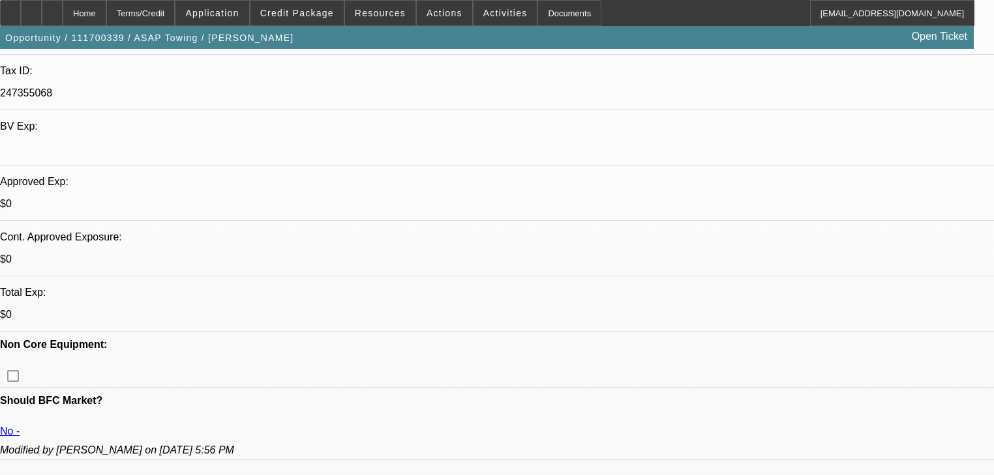
scroll to position [365, 0]
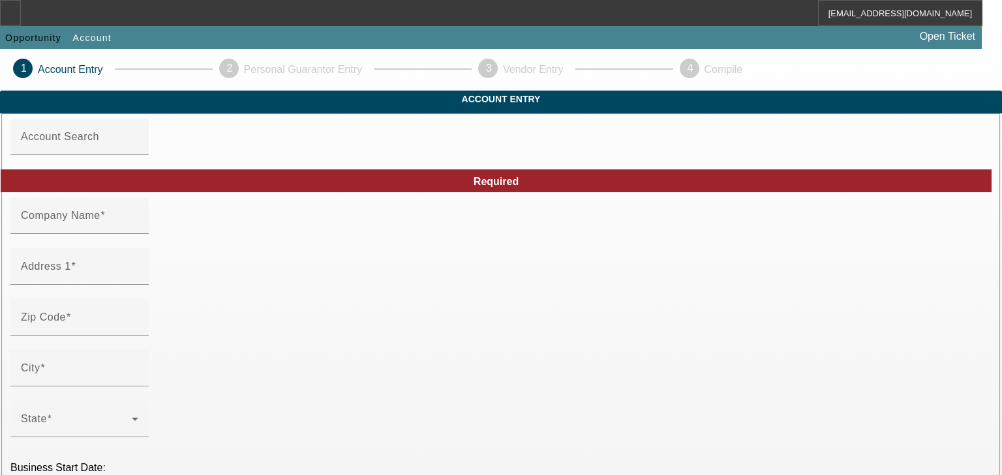
type input "ASAP Towing"
type input "[STREET_ADDRESS]"
type input "29036"
type input "[PERSON_NAME]"
type input "[PHONE_NUMBER]"
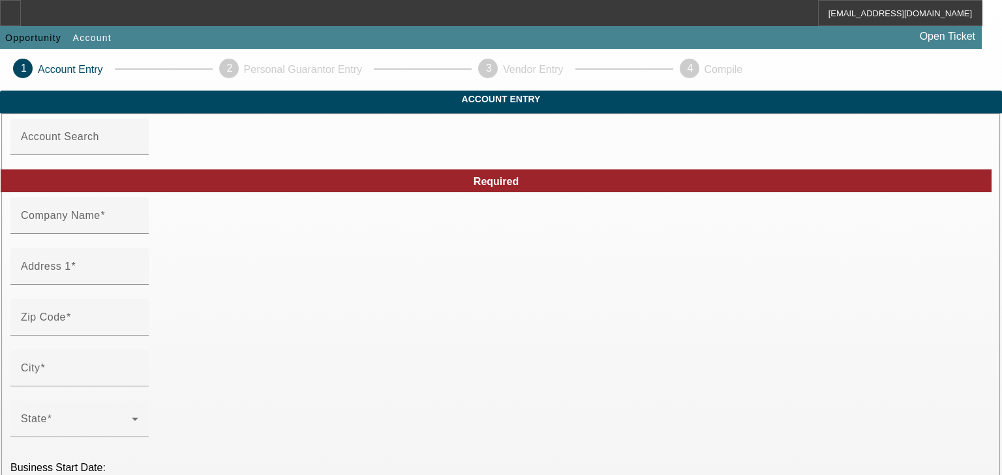
type input "[EMAIL_ADDRESS][DOMAIN_NAME]"
type input "247355068"
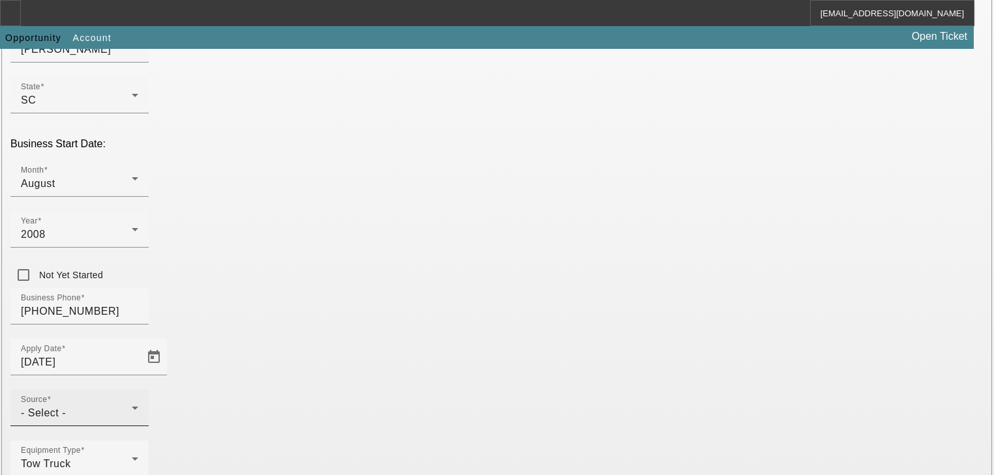
scroll to position [343, 0]
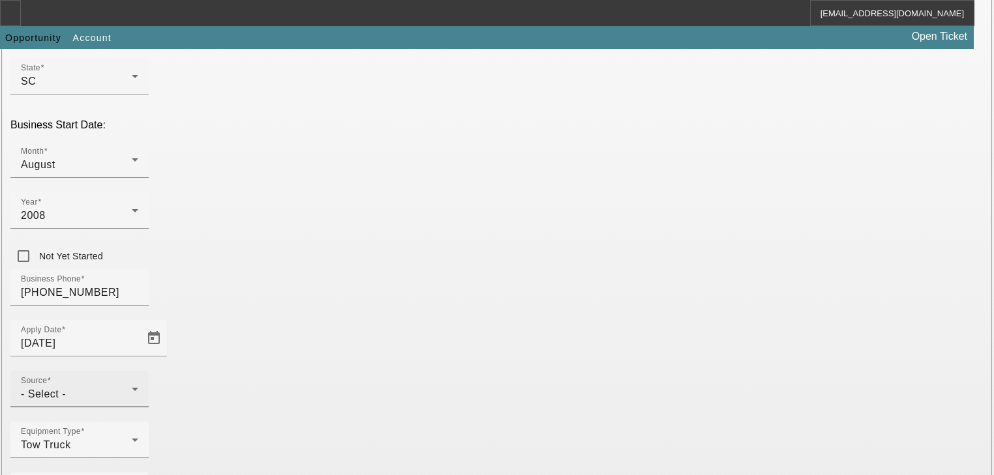
click at [132, 387] on div "- Select -" at bounding box center [76, 395] width 111 height 16
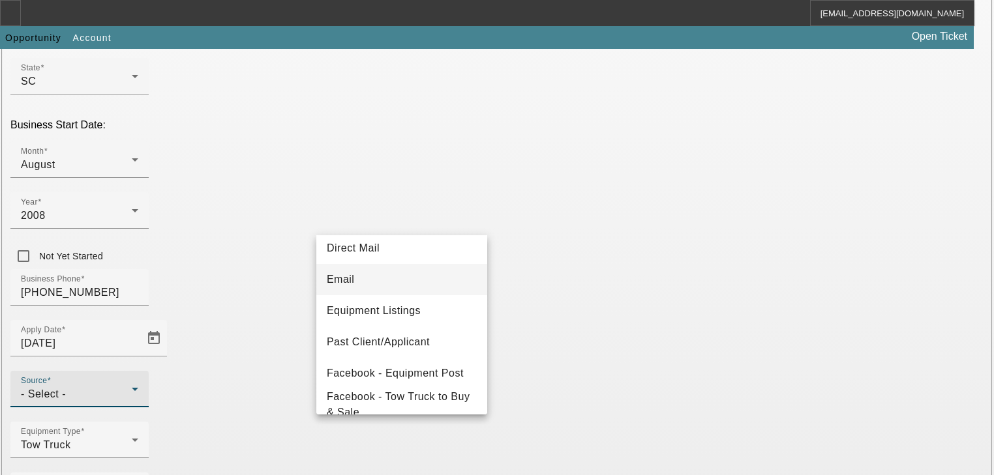
scroll to position [104, 0]
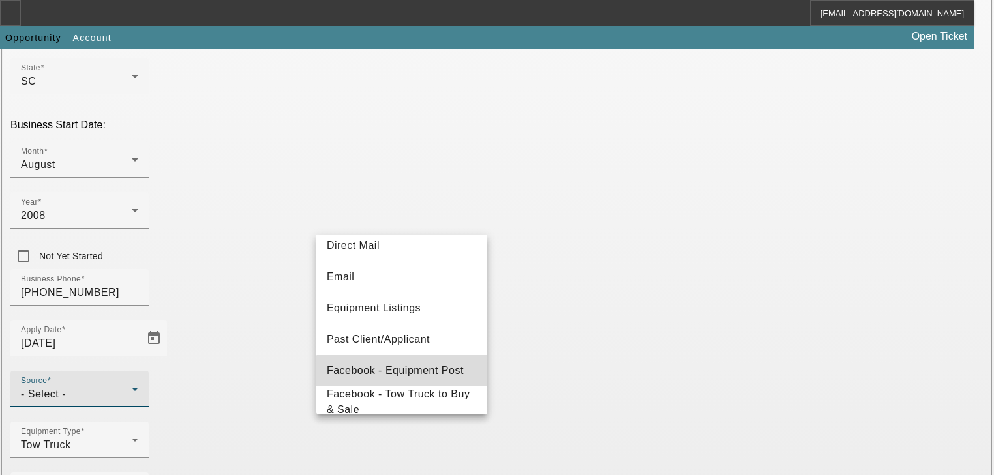
click at [402, 375] on span "Facebook - Equipment Post" at bounding box center [395, 371] width 137 height 16
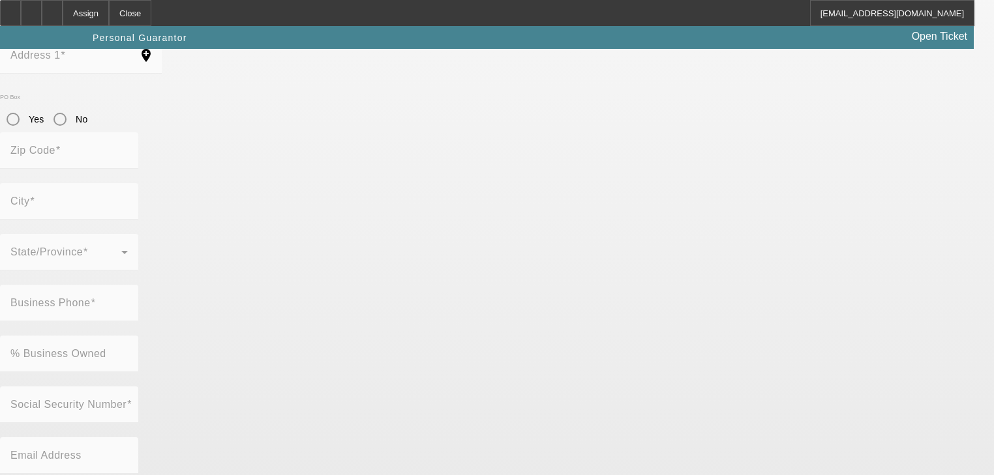
scroll to position [159, 0]
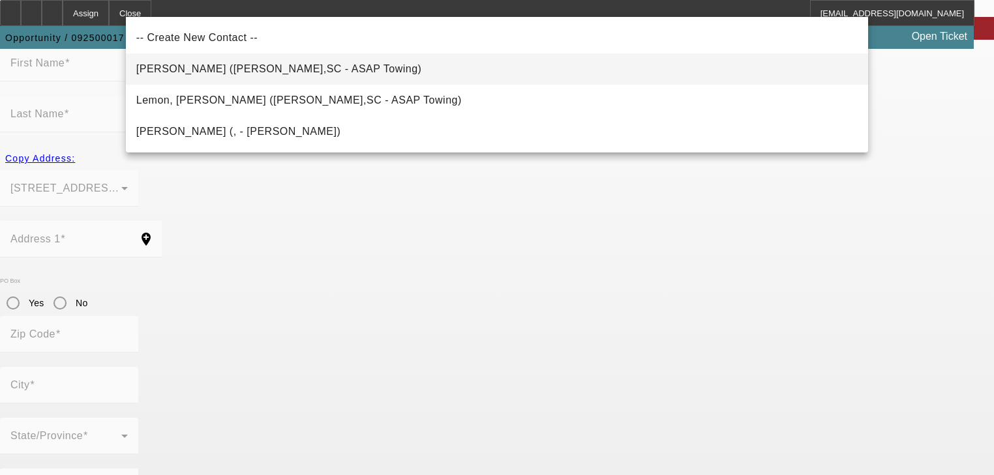
click at [436, 76] on mat-option "[PERSON_NAME] ([PERSON_NAME],SC - ASAP Towing)" at bounding box center [497, 68] width 742 height 31
type input "[PERSON_NAME] ([PERSON_NAME],SC - ASAP Towing)"
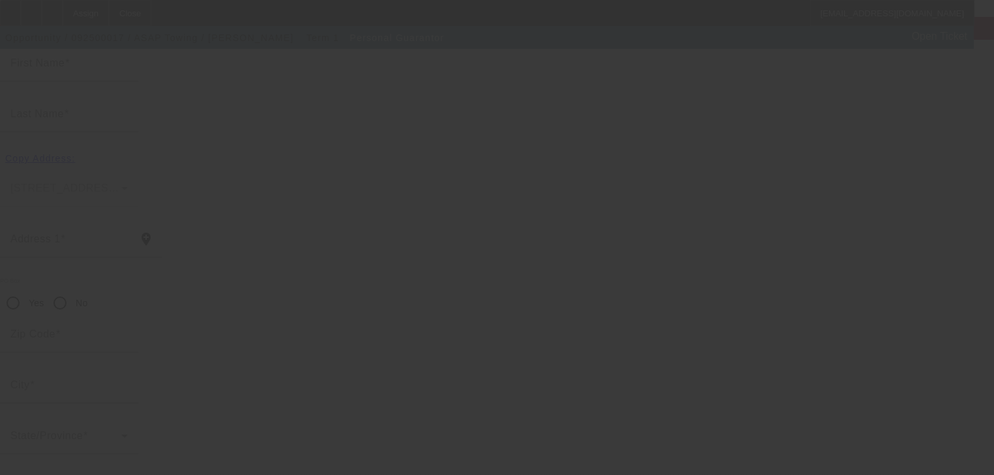
type input "[PERSON_NAME]"
type input "Lemon"
type input "[STREET_ADDRESS]"
radio input "true"
type input "29036"
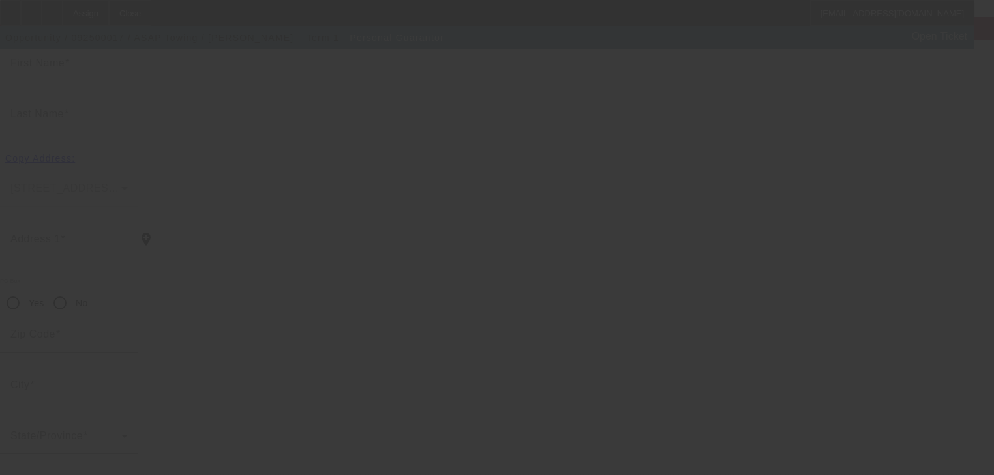
type input "[PERSON_NAME]"
type input "[PHONE_NUMBER]"
type input "100"
type input "247-35-5068"
type input "[EMAIL_ADDRESS][DOMAIN_NAME]"
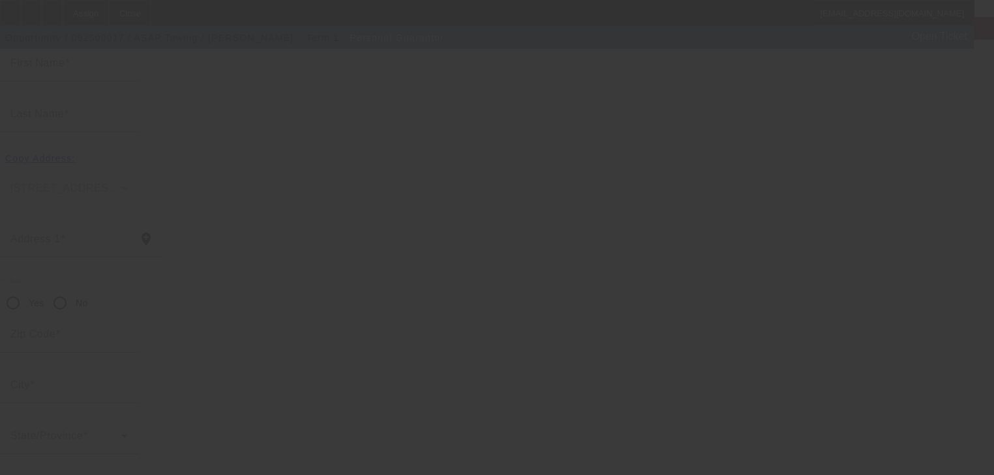
type input "[PHONE_NUMBER]"
type input "$0.00"
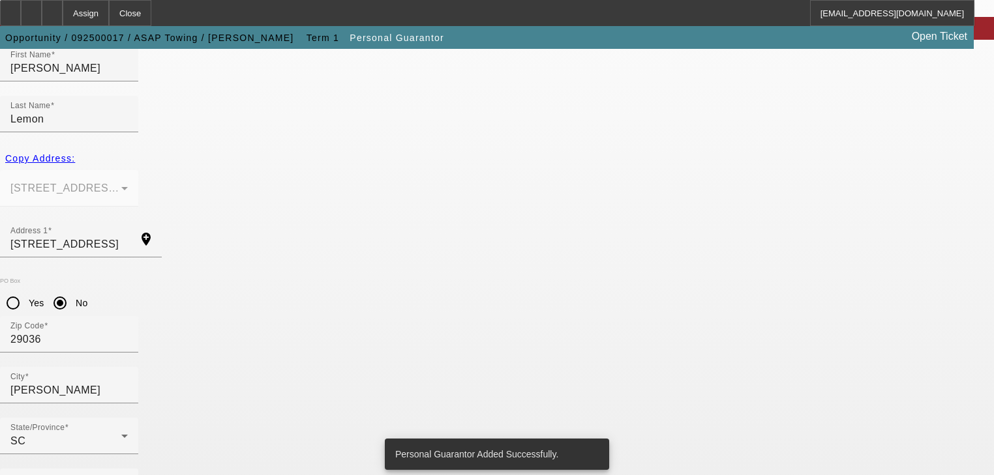
scroll to position [0, 0]
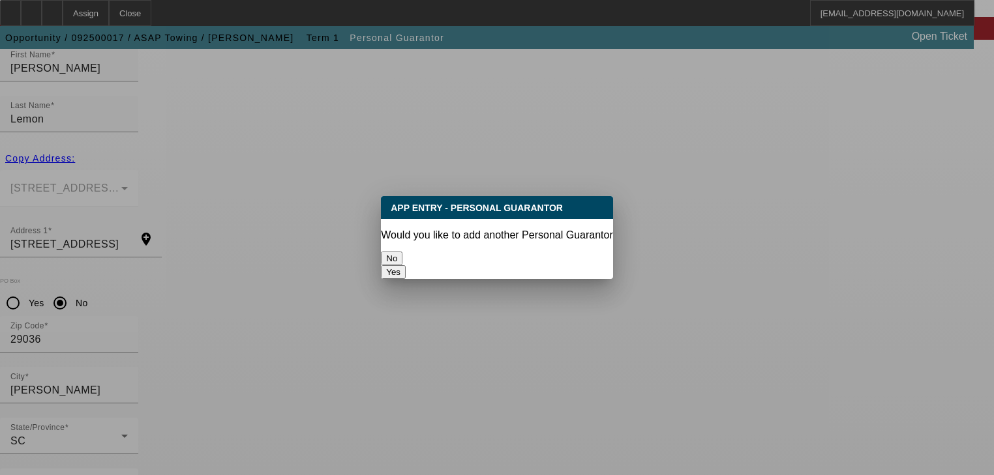
click at [402, 257] on button "No" at bounding box center [392, 259] width 22 height 14
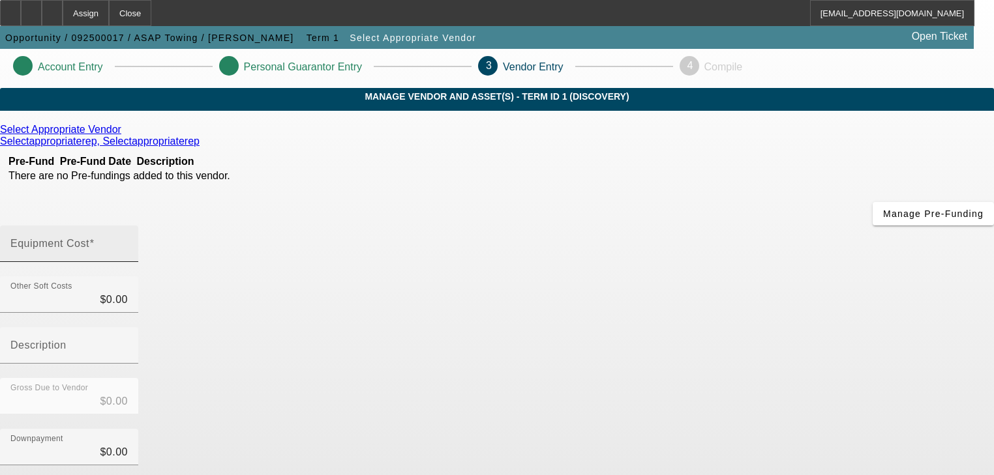
scroll to position [3, 0]
click at [128, 241] on input "Equipment Cost" at bounding box center [68, 249] width 117 height 16
type input "5"
type input "$5.00"
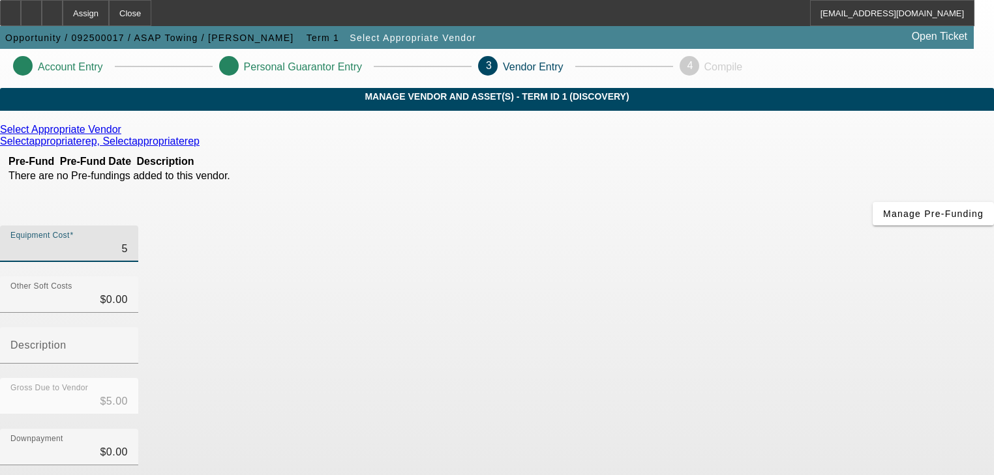
type input "50"
type input "$50.00"
type input "500"
type input "$500.00"
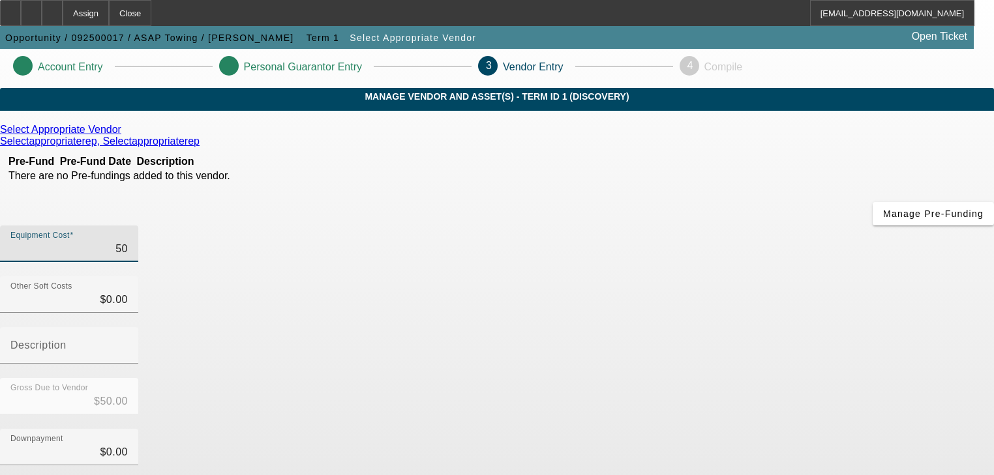
type input "$500.00"
type input "5000"
type input "$5,000.00"
type input "50000"
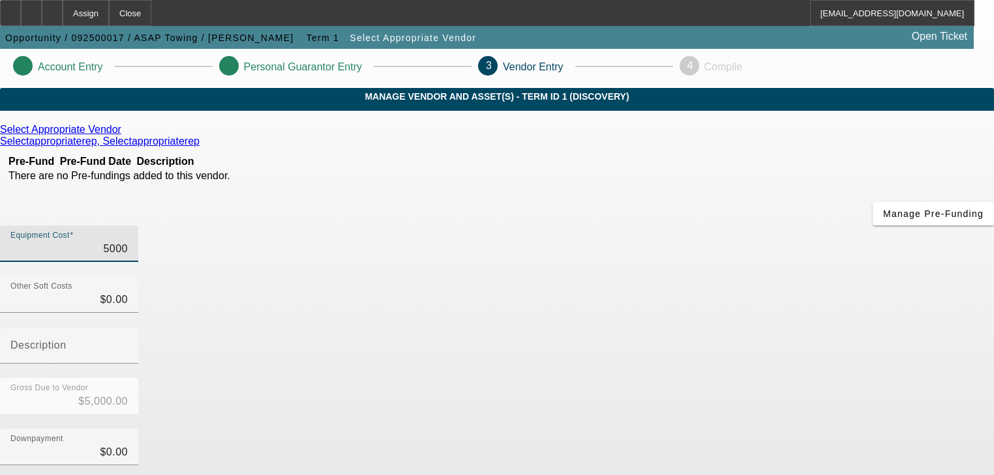
type input "$50,000.00"
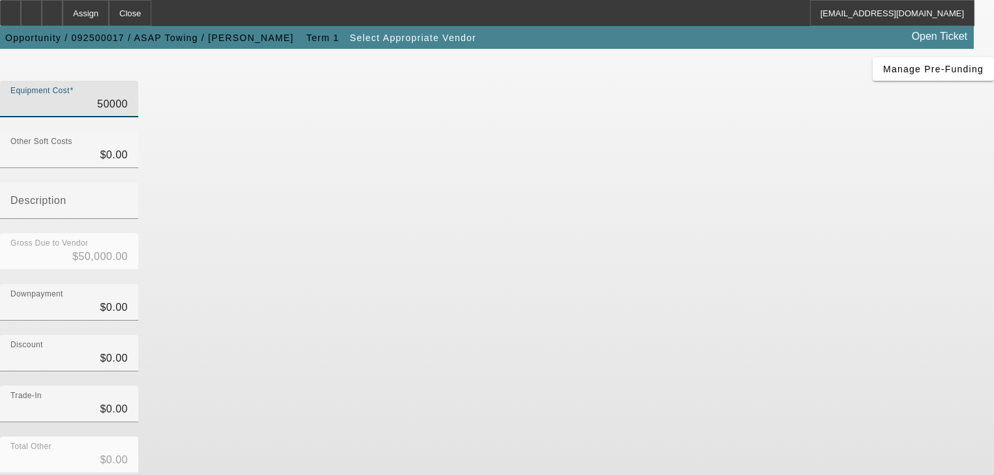
scroll to position [129, 0]
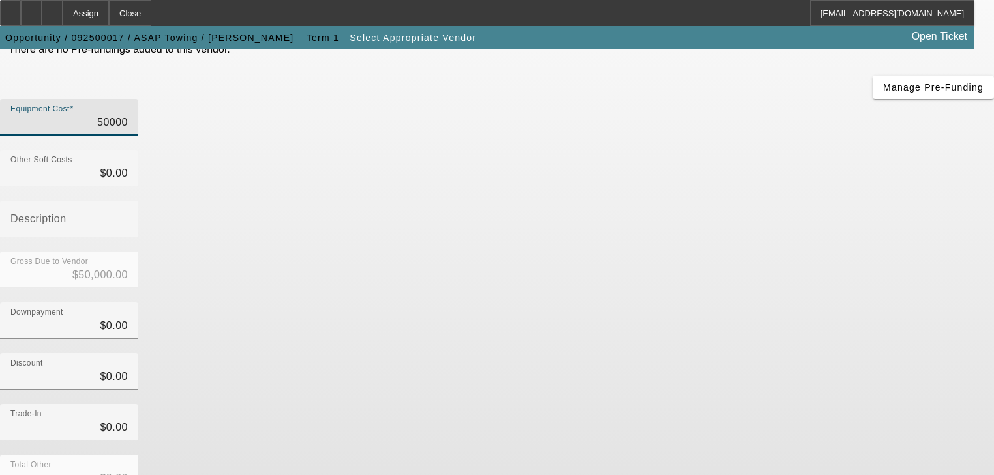
type input "$50,000.00"
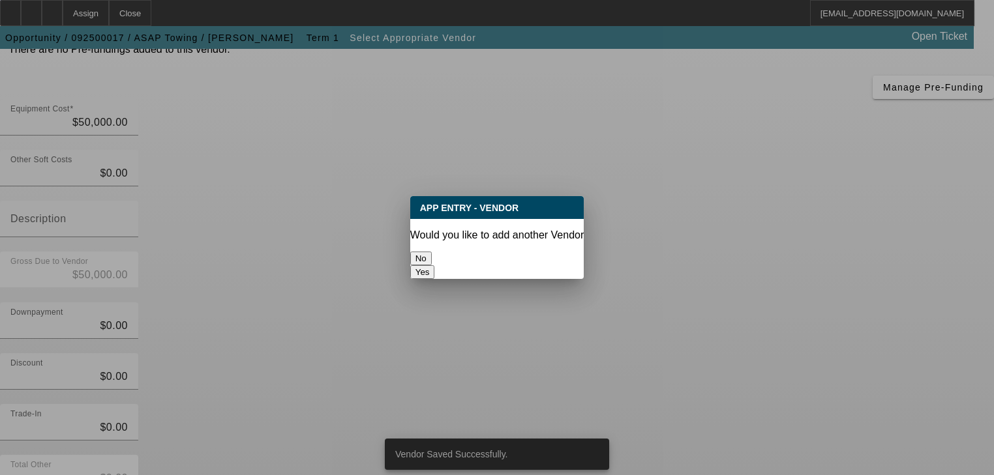
scroll to position [0, 0]
click at [432, 252] on button "No" at bounding box center [421, 259] width 22 height 14
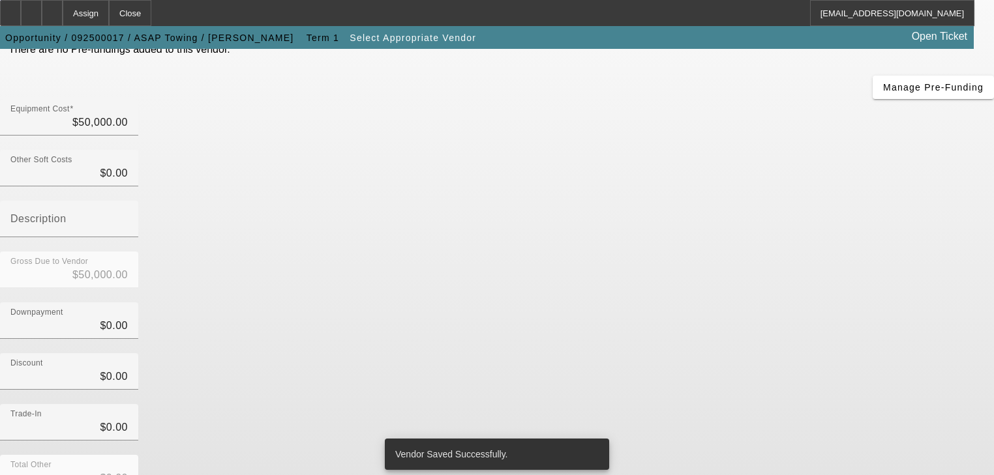
scroll to position [129, 0]
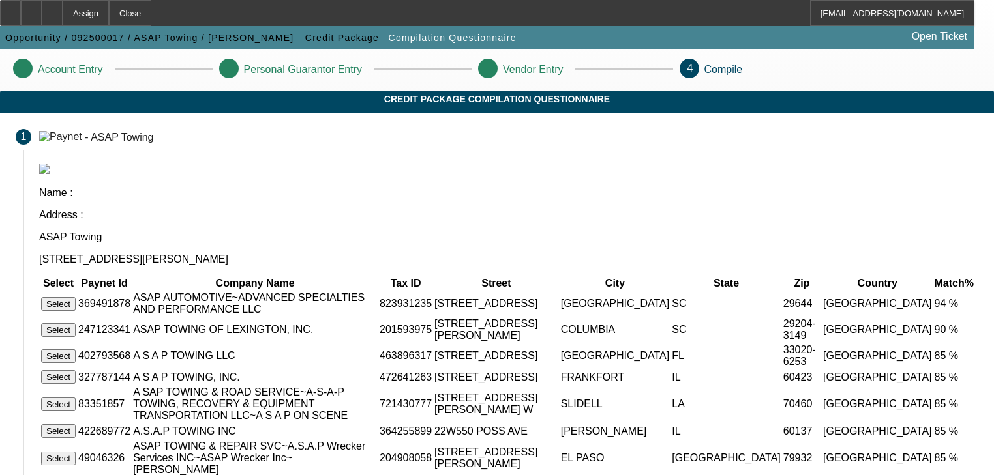
scroll to position [176, 0]
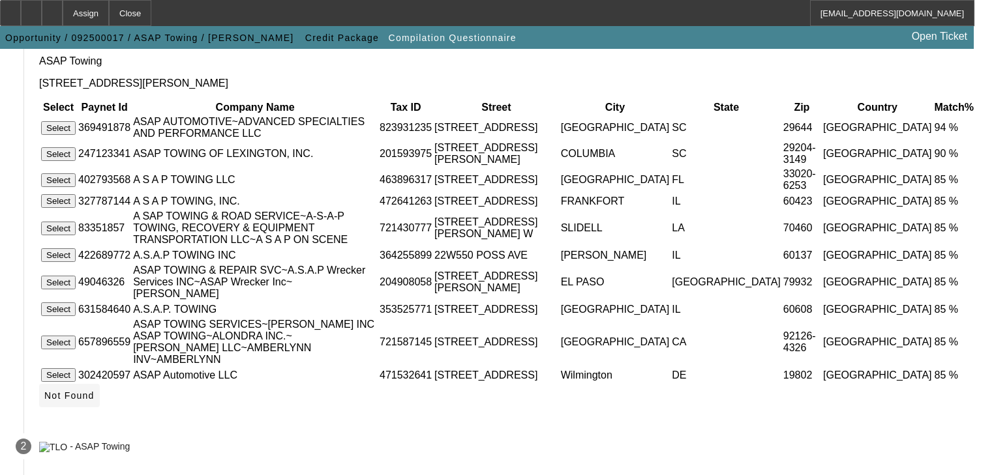
click at [44, 391] on icon at bounding box center [44, 396] width 0 height 10
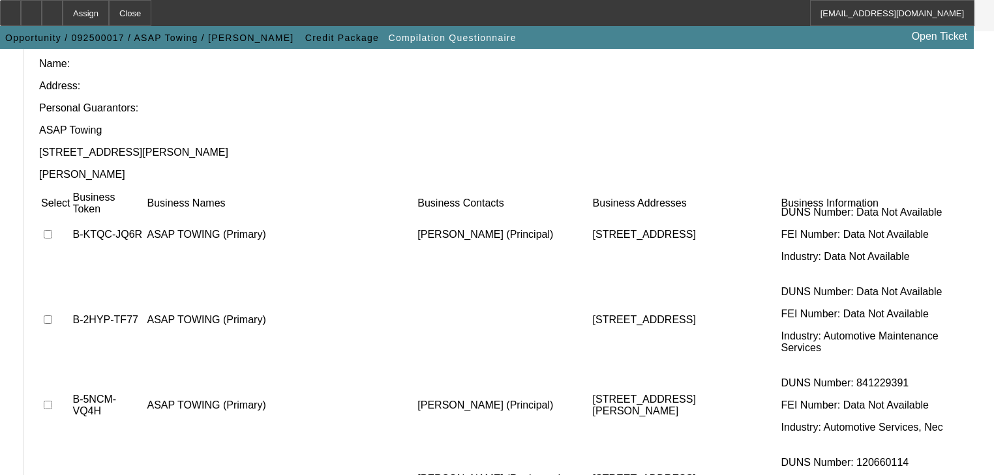
scroll to position [0, 0]
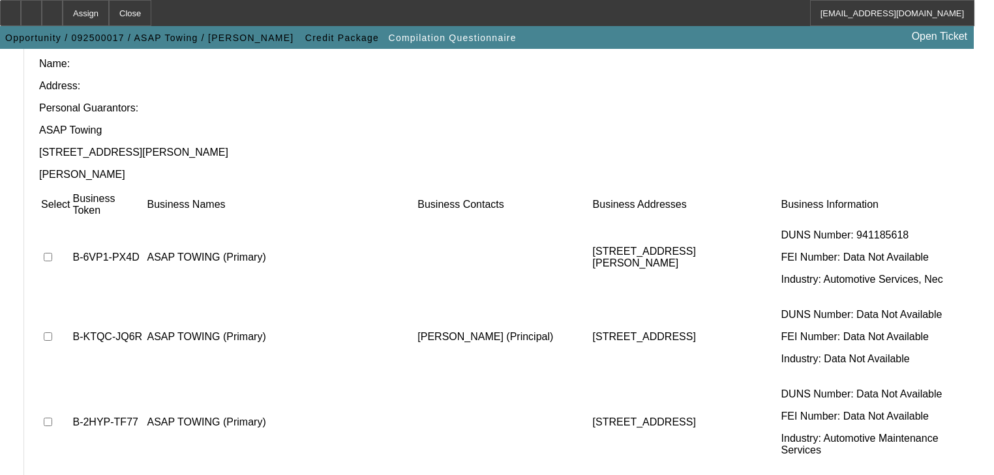
click at [52, 253] on input "checkbox" at bounding box center [48, 257] width 8 height 8
checkbox input "true"
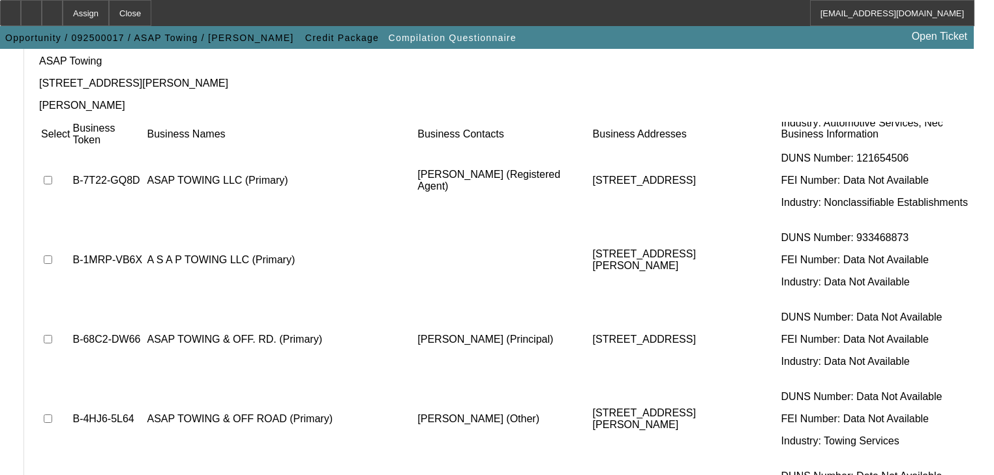
scroll to position [246, 0]
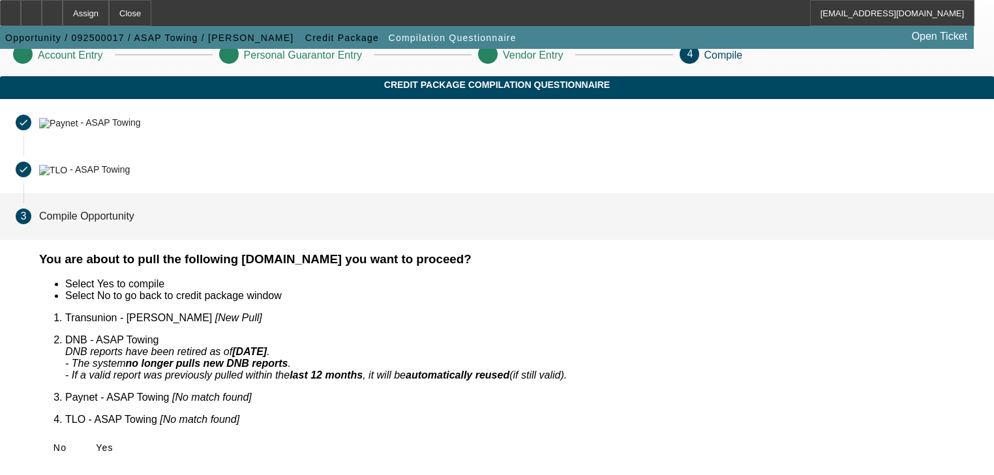
scroll to position [0, 0]
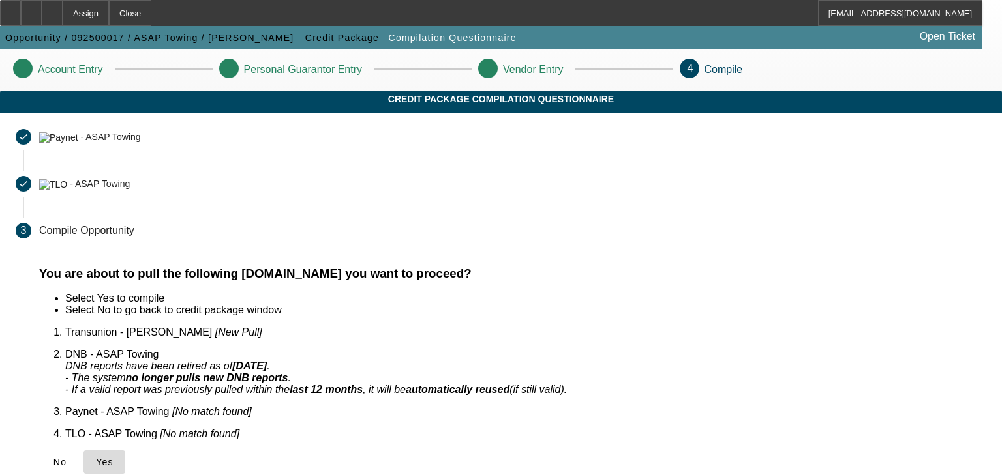
click at [113, 457] on span "Yes" at bounding box center [105, 462] width 18 height 10
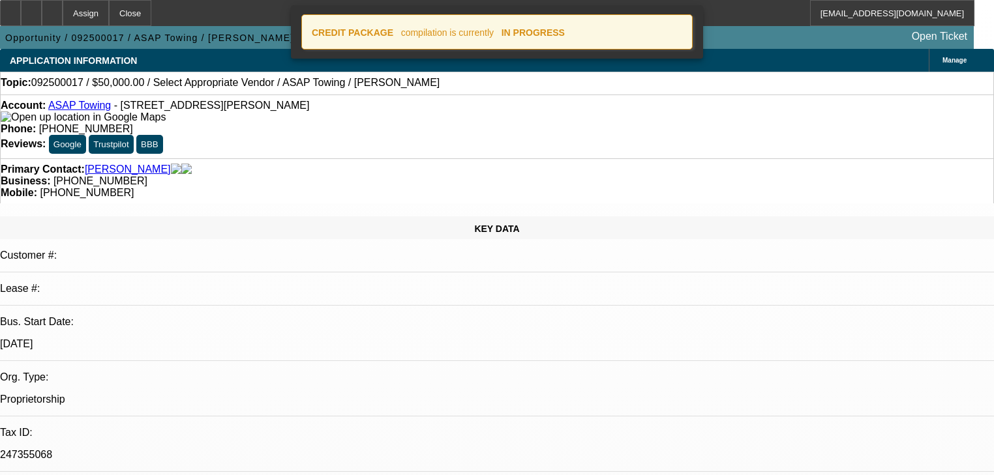
select select "0"
select select "2"
select select "0.1"
select select "4"
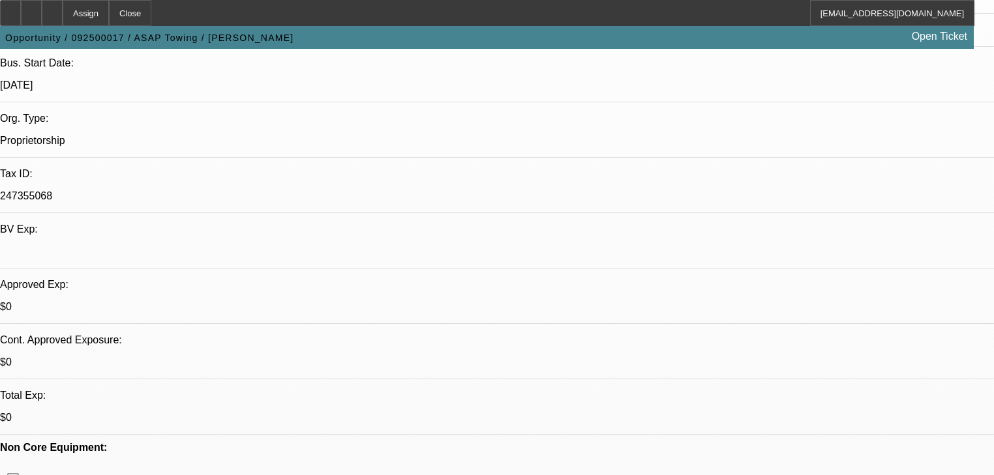
scroll to position [261, 0]
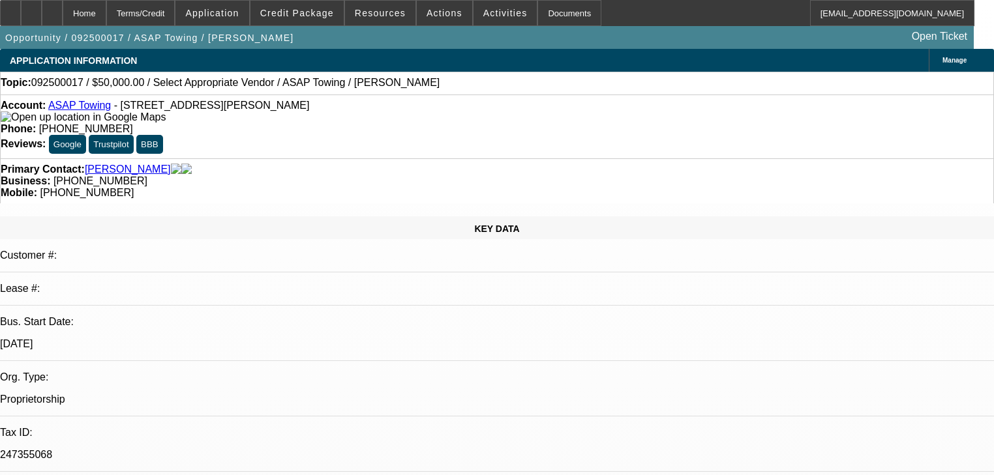
select select "0"
select select "2"
select select "0.1"
select select "4"
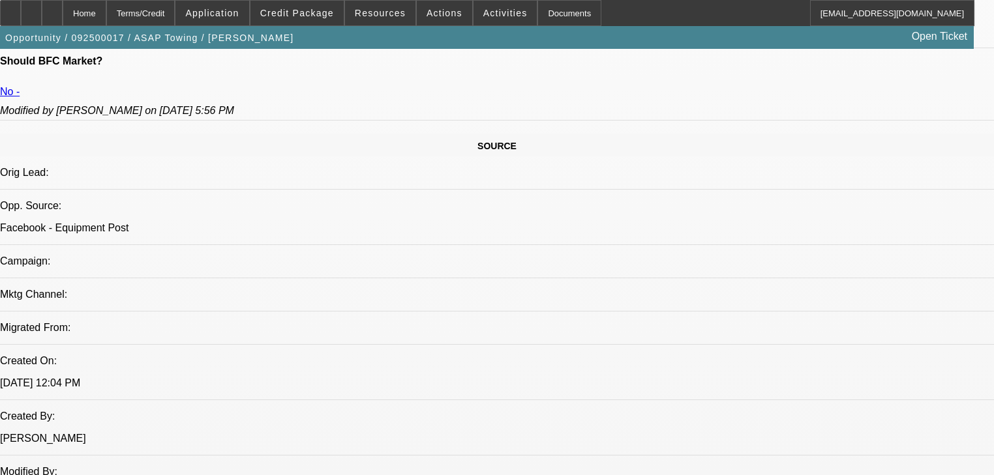
scroll to position [678, 0]
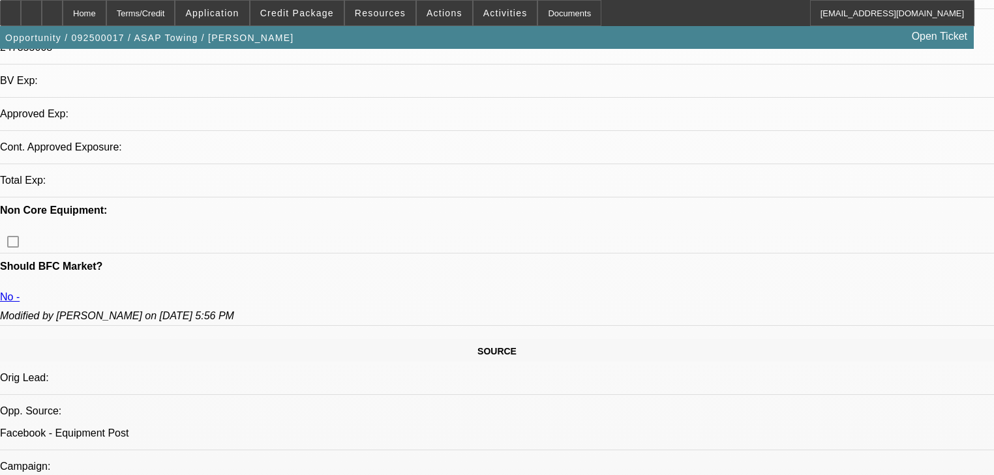
select select "0"
select select "2"
select select "0.1"
select select "4"
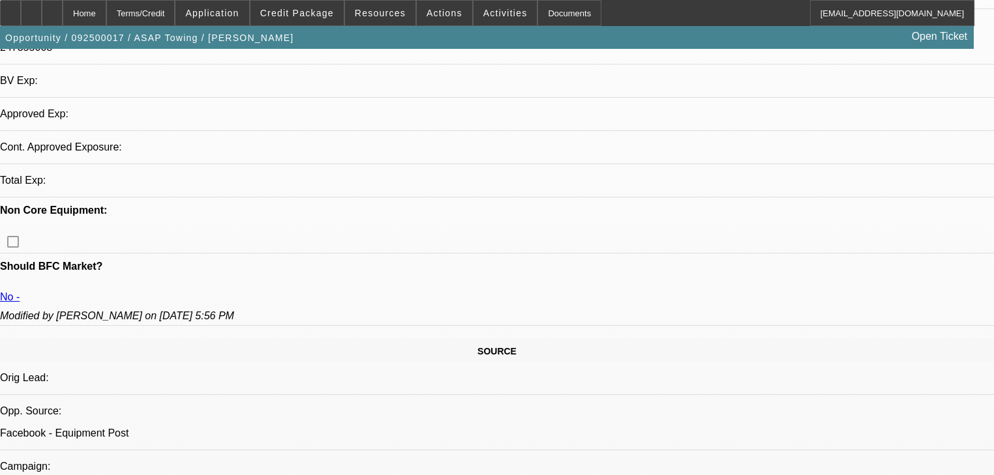
scroll to position [457, 0]
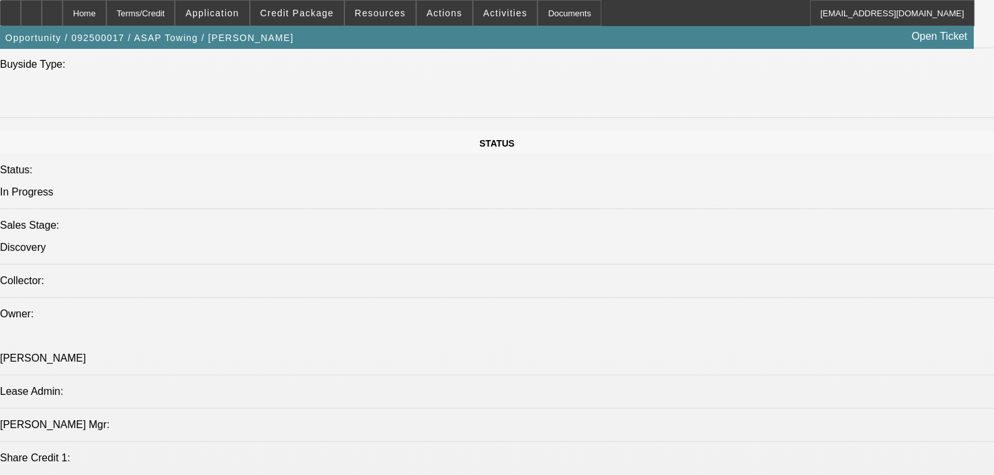
scroll to position [1553, 0]
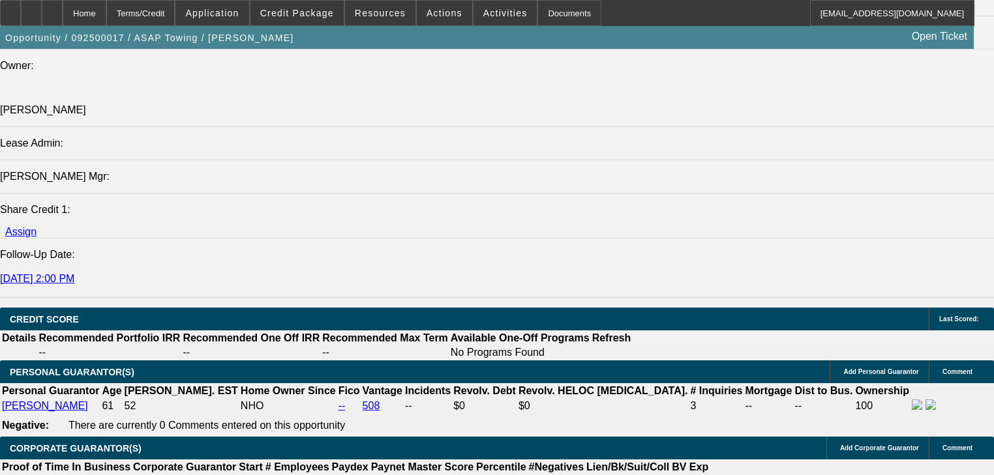
drag, startPoint x: 788, startPoint y: 56, endPoint x: 785, endPoint y: 69, distance: 13.4
radio input "true"
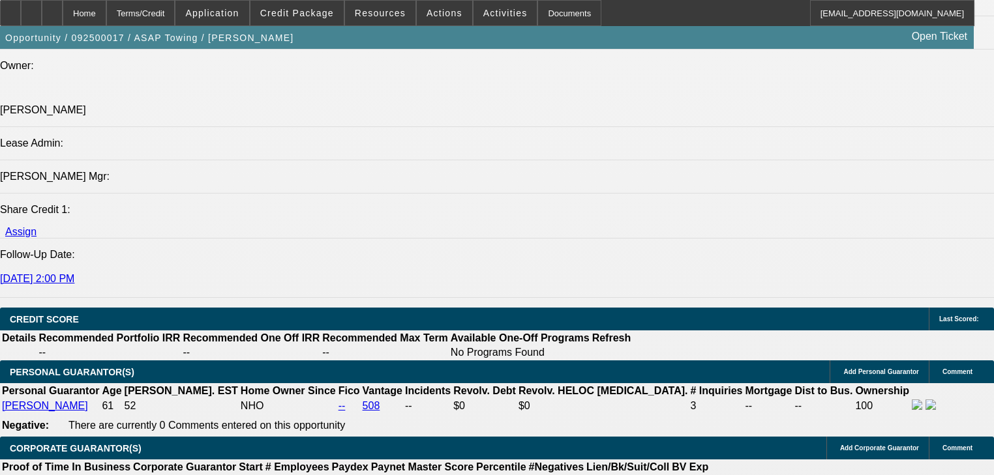
type textarea "A"
type textarea "START UP ACTUALLY CREDIT WACKED OLD INTERNATIONALS DT466 [PERSON_NAME] TOLD HIM…"
radio input "true"
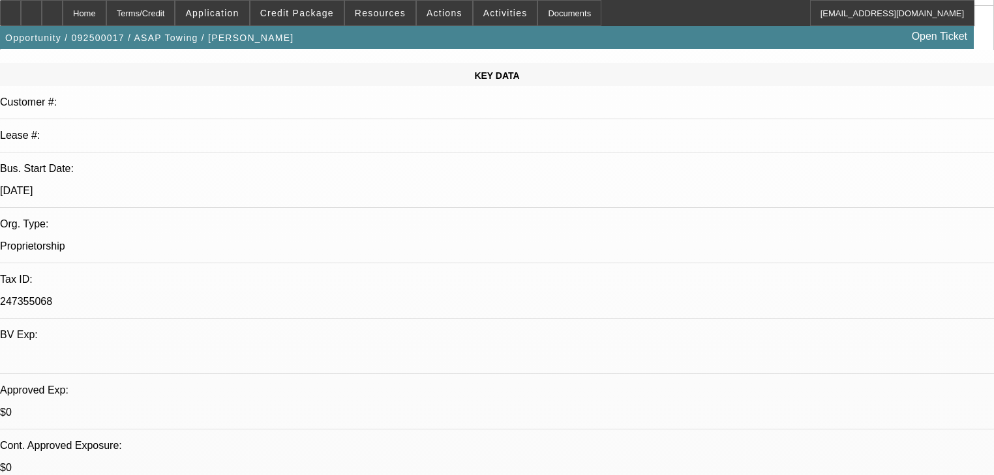
scroll to position [40, 0]
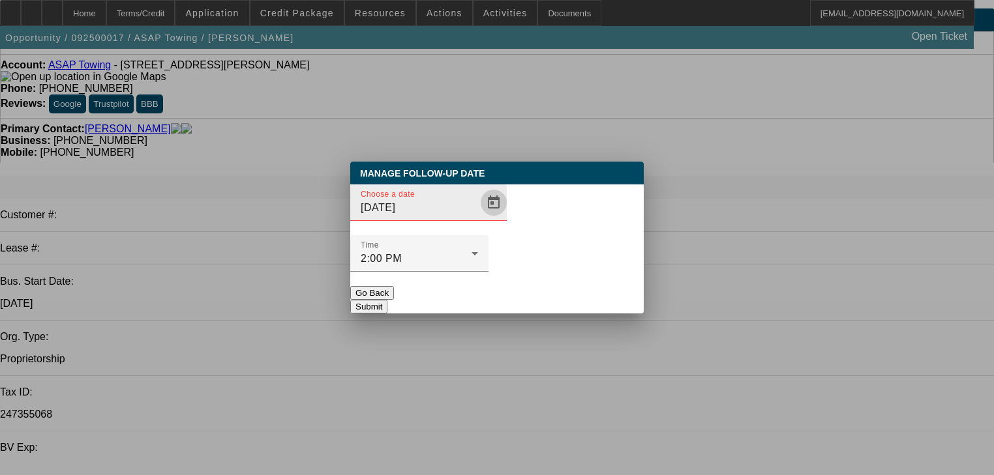
click at [478, 218] on span "Open calendar" at bounding box center [493, 202] width 31 height 31
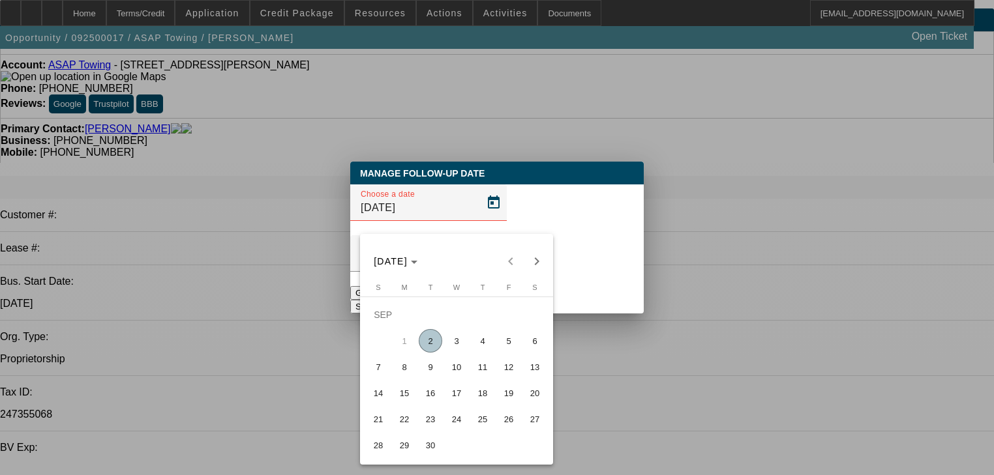
click at [532, 263] on span "Next month" at bounding box center [537, 261] width 26 height 26
click at [490, 322] on span "2" at bounding box center [482, 314] width 23 height 23
type input "10/2/2025"
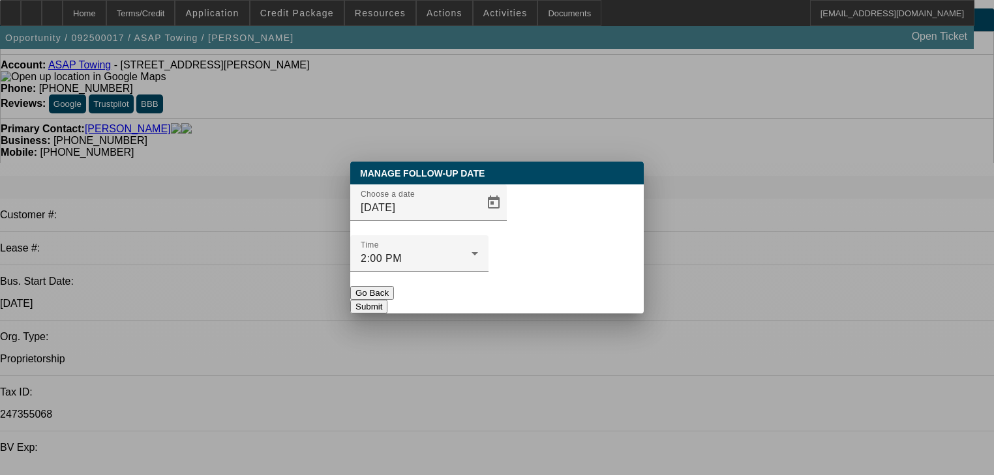
click at [387, 300] on button "Submit" at bounding box center [368, 307] width 37 height 14
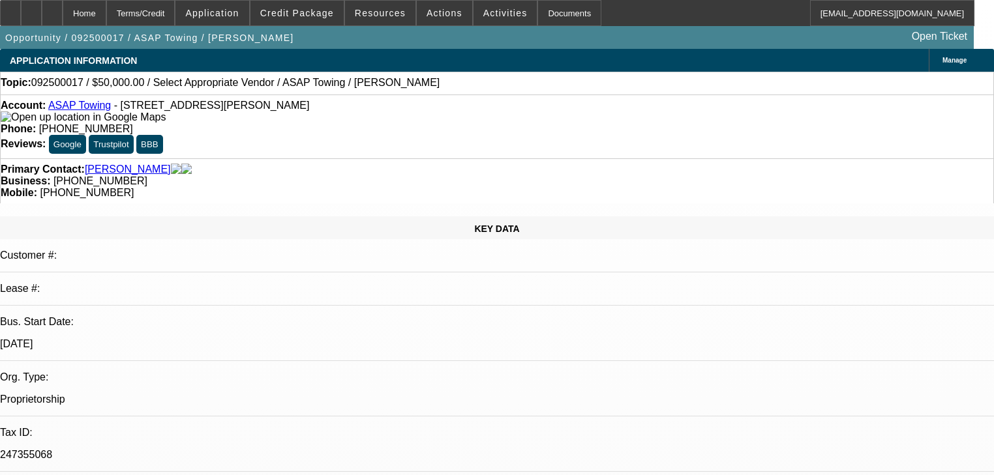
scroll to position [40, 0]
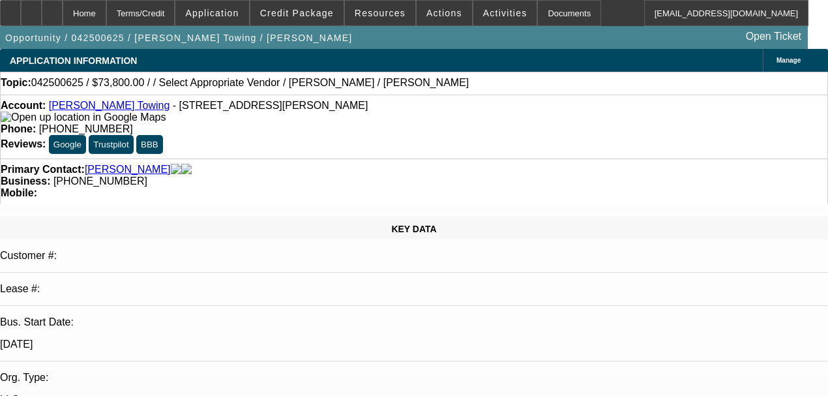
select select "0.1"
select select "2"
select select "0"
select select "6"
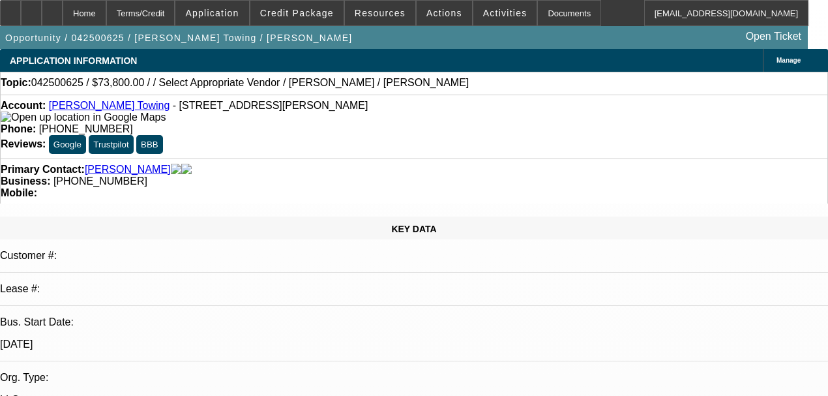
select select "0.1"
select select "2"
select select "0"
select select "6"
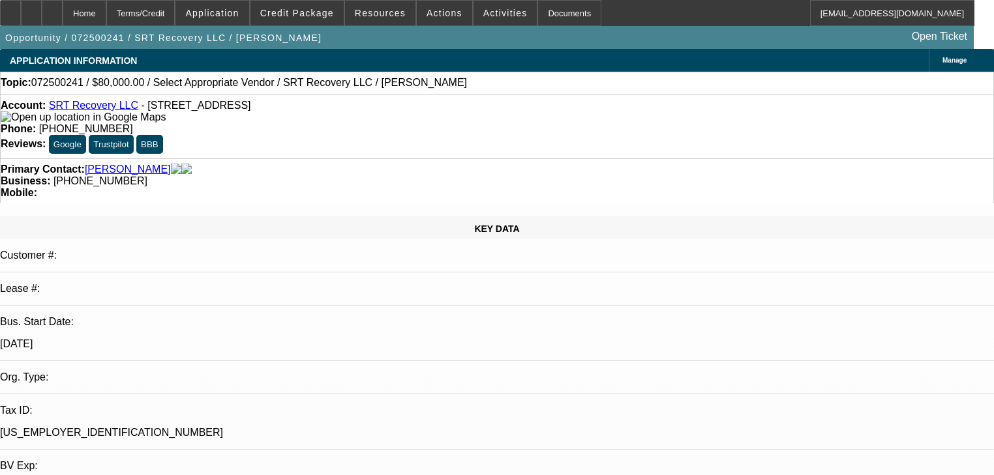
select select "0"
select select "2"
select select "0.1"
select select "4"
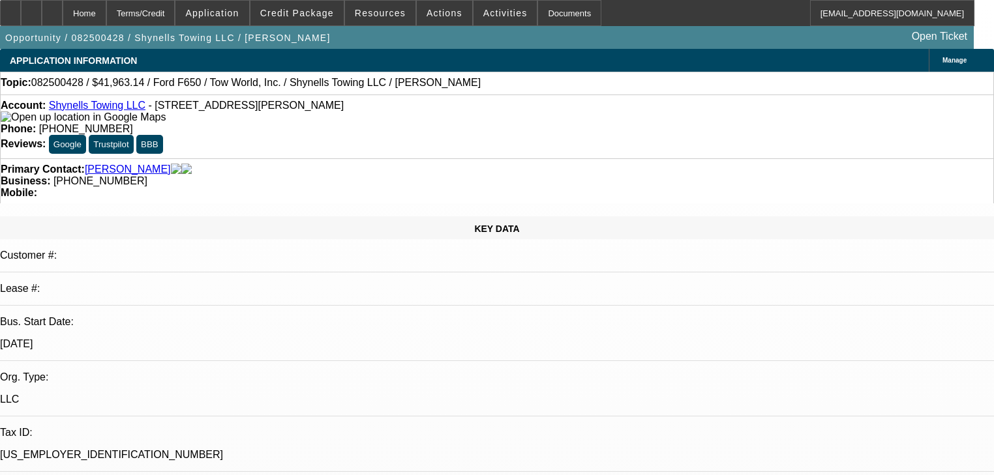
select select "0"
select select "2"
select select "0"
select select "1"
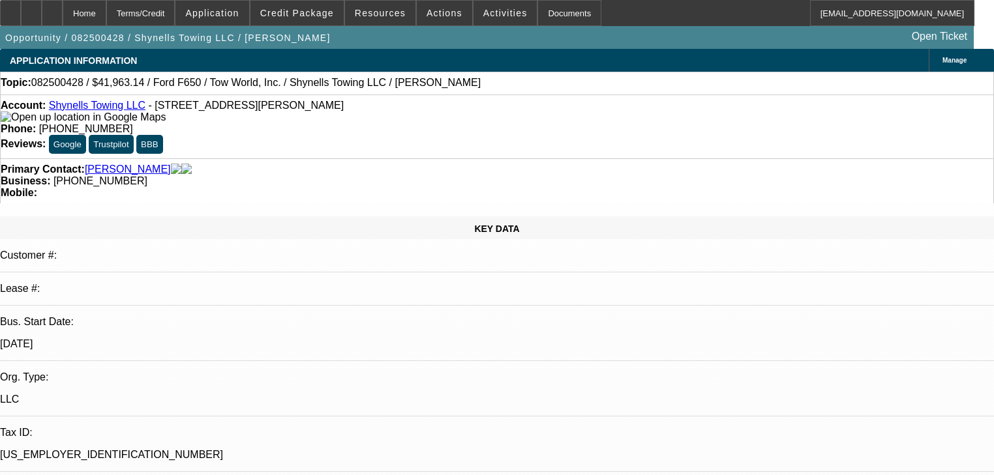
select select "0"
select select "2"
select select "0"
select select "1"
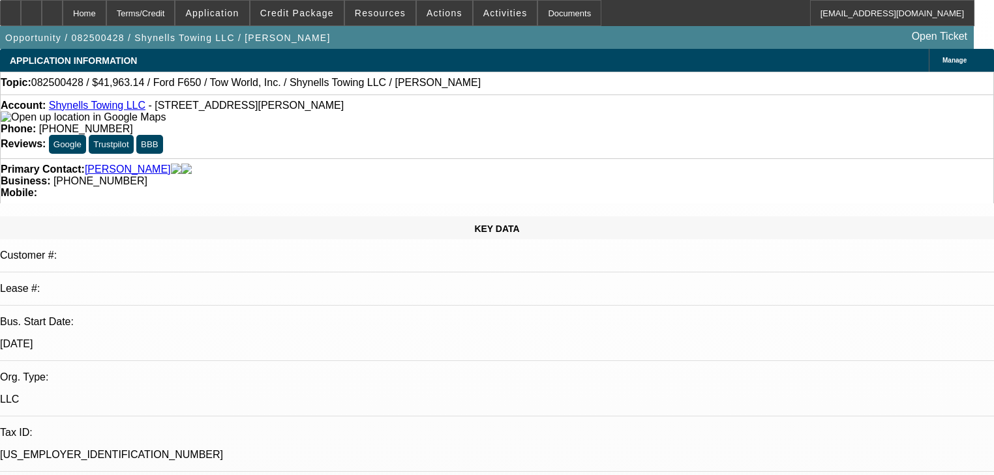
select select "0"
select select "2"
select select "0"
select select "1"
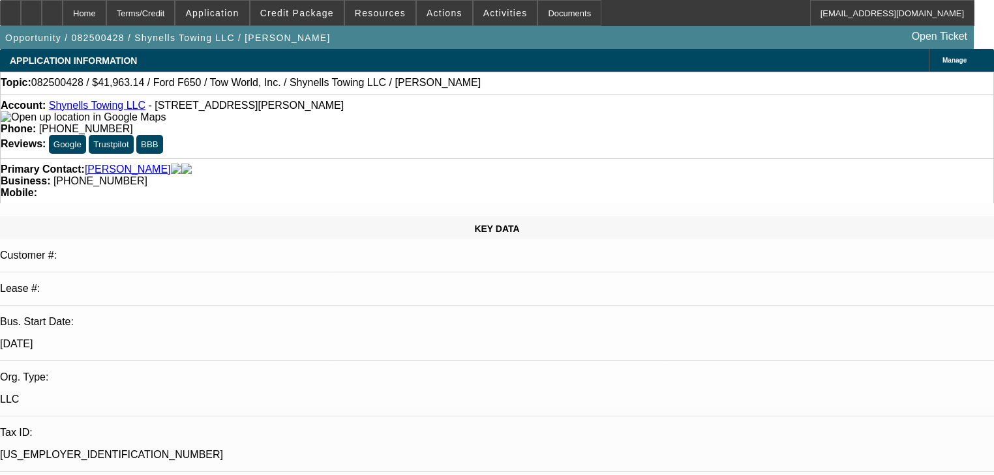
select select "0"
select select "2"
select select "0"
select select "21"
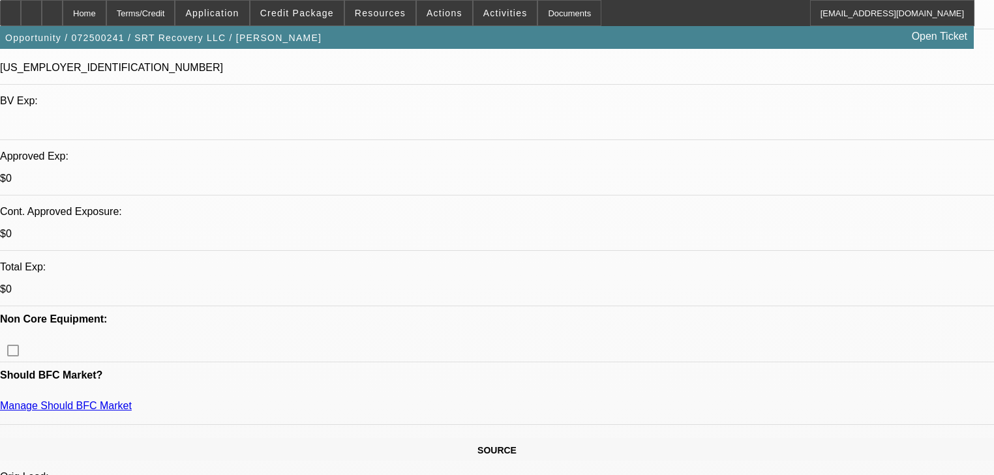
select select "0"
select select "2"
select select "0.1"
select select "4"
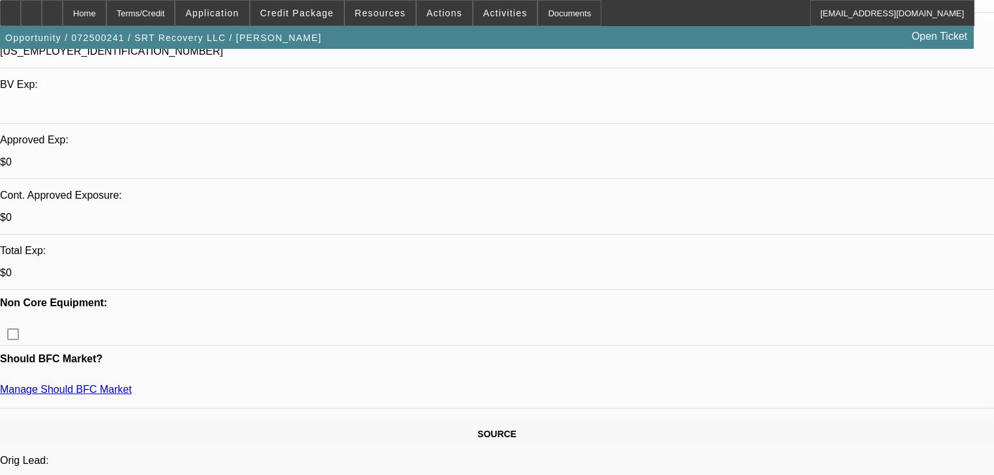
scroll to position [370, 0]
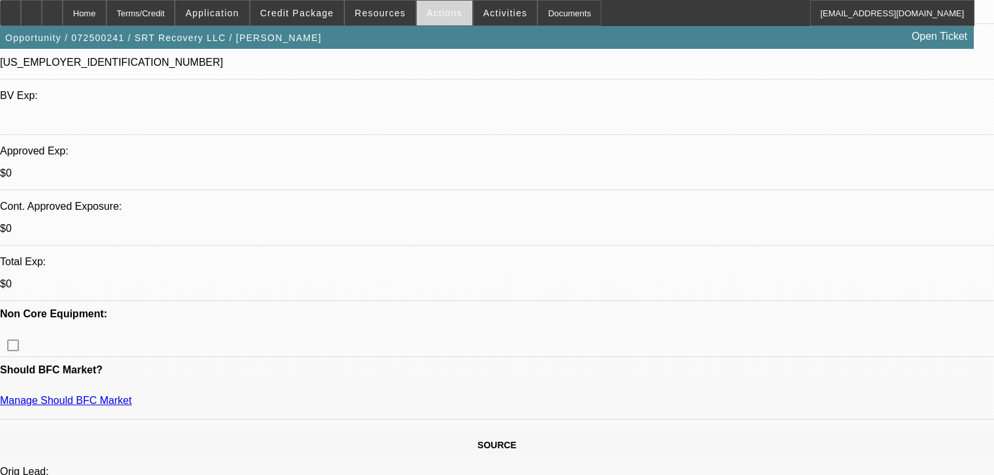
click at [438, 16] on span "Actions" at bounding box center [445, 13] width 36 height 10
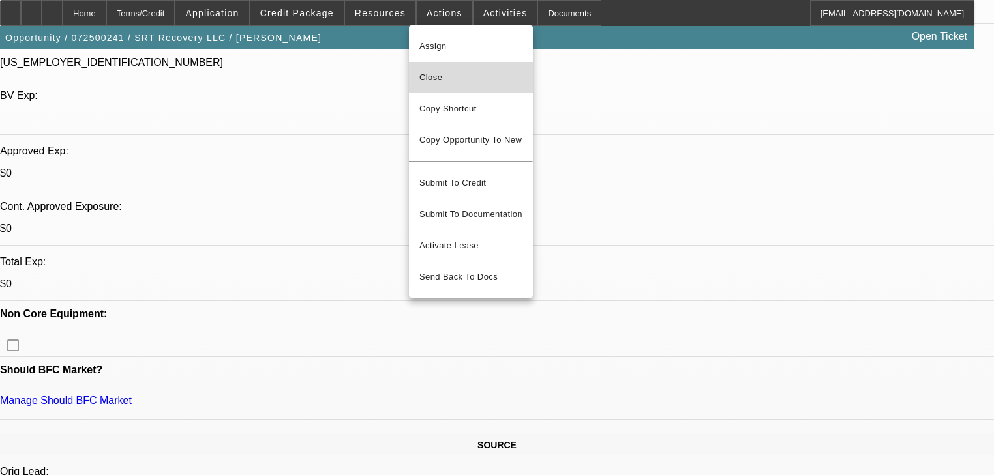
click at [437, 83] on span "Close" at bounding box center [470, 78] width 103 height 16
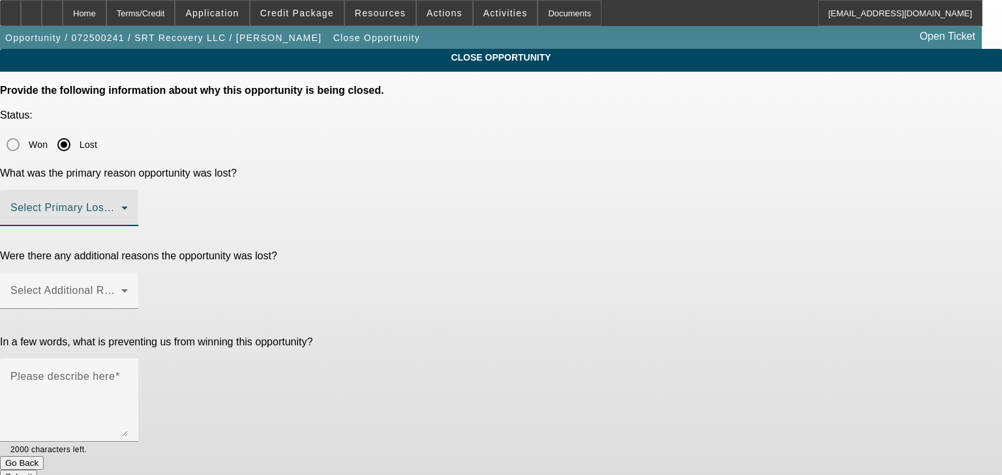
click at [121, 205] on span at bounding box center [65, 213] width 111 height 16
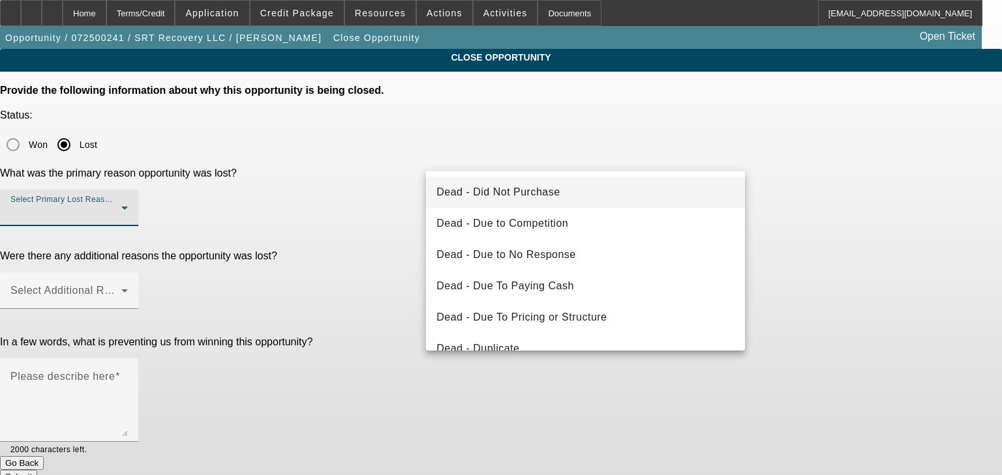
click at [506, 196] on span "Dead - Did Not Purchase" at bounding box center [497, 193] width 123 height 16
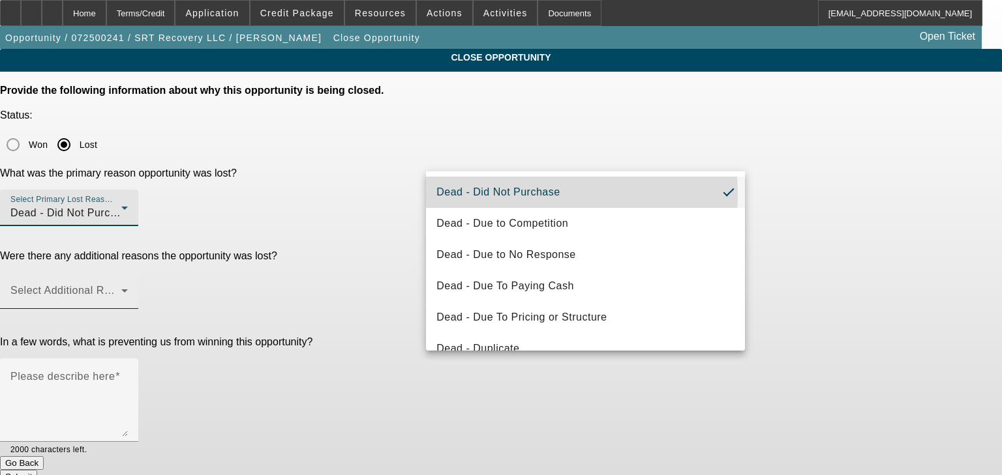
click at [121, 288] on span at bounding box center [65, 296] width 111 height 16
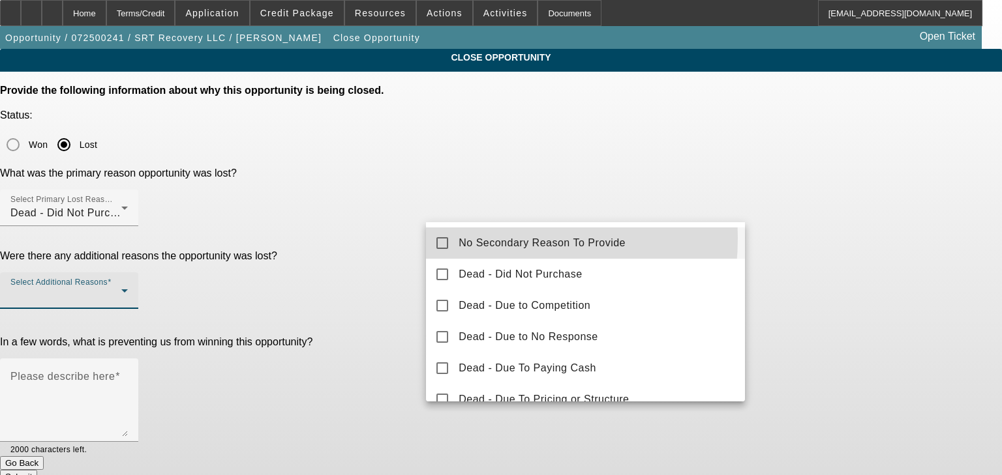
click at [464, 238] on span "No Secondary Reason To Provide" at bounding box center [541, 243] width 167 height 16
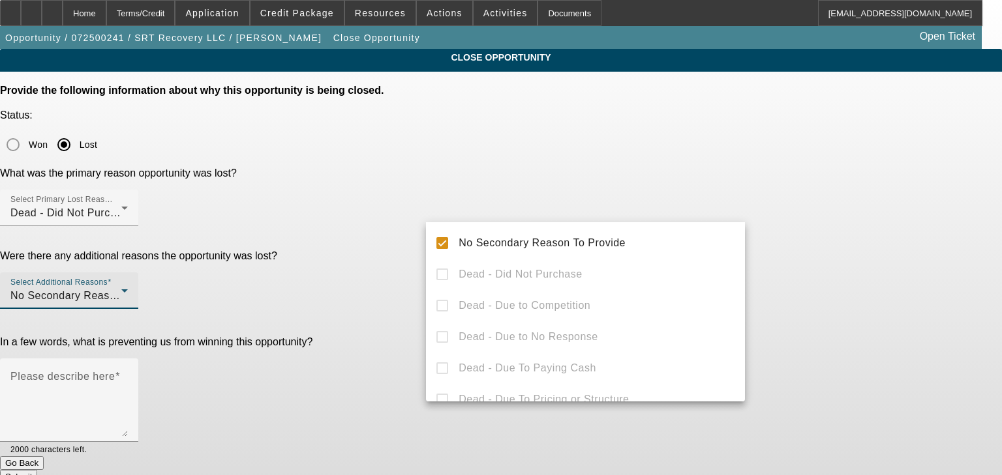
click at [454, 212] on div at bounding box center [501, 237] width 1002 height 475
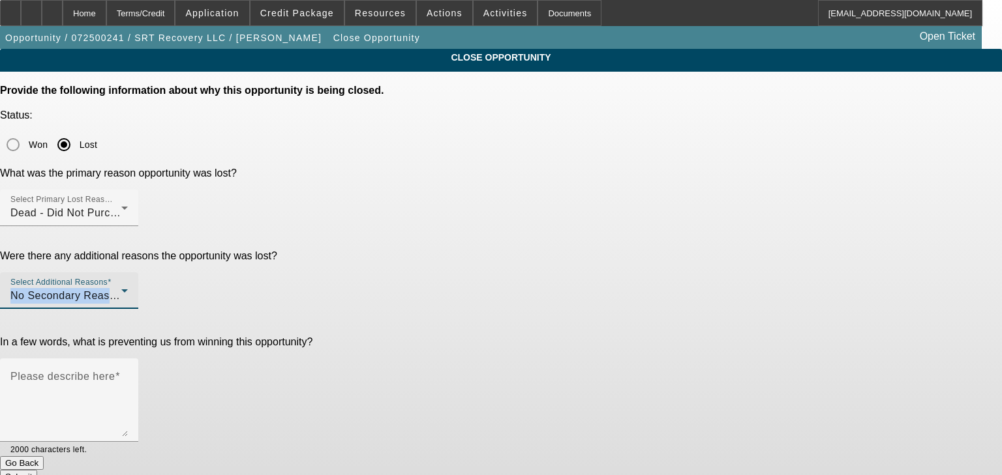
click at [177, 290] on span "No Secondary Reason To Provide" at bounding box center [93, 295] width 167 height 11
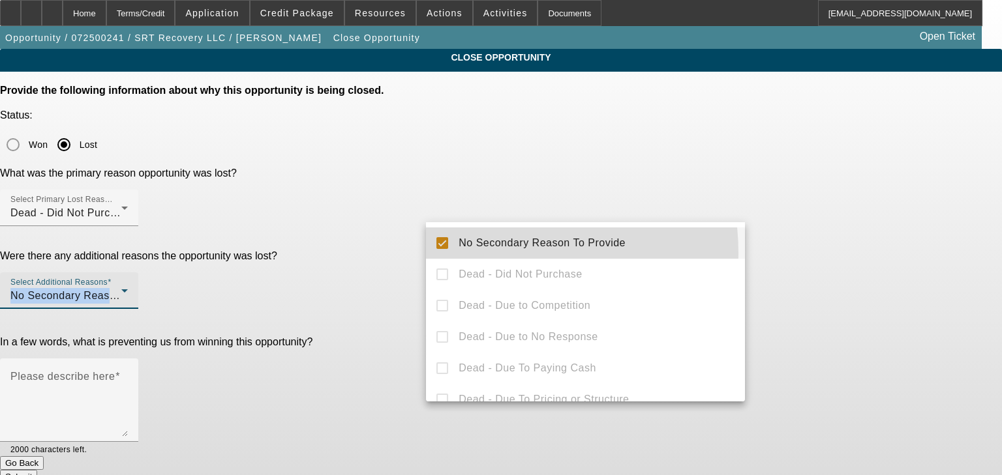
click at [470, 254] on mat-option "No Secondary Reason To Provide" at bounding box center [585, 243] width 319 height 31
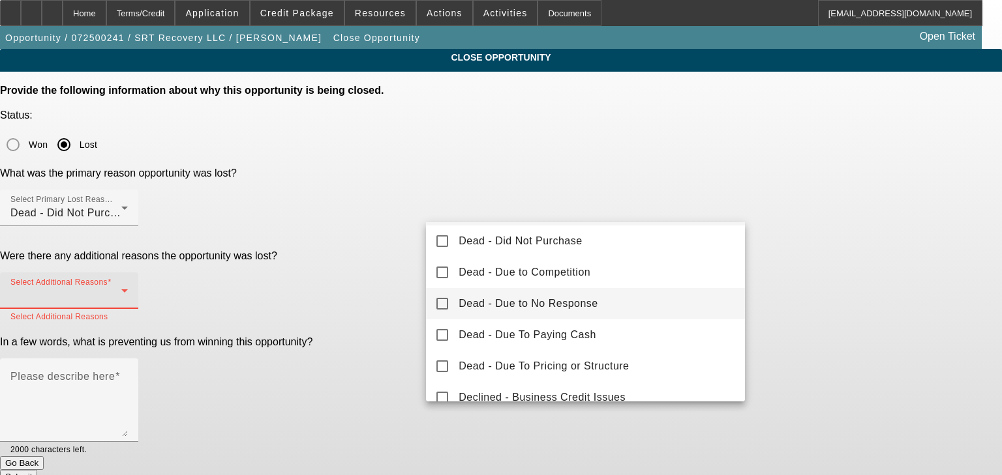
scroll to position [52, 0]
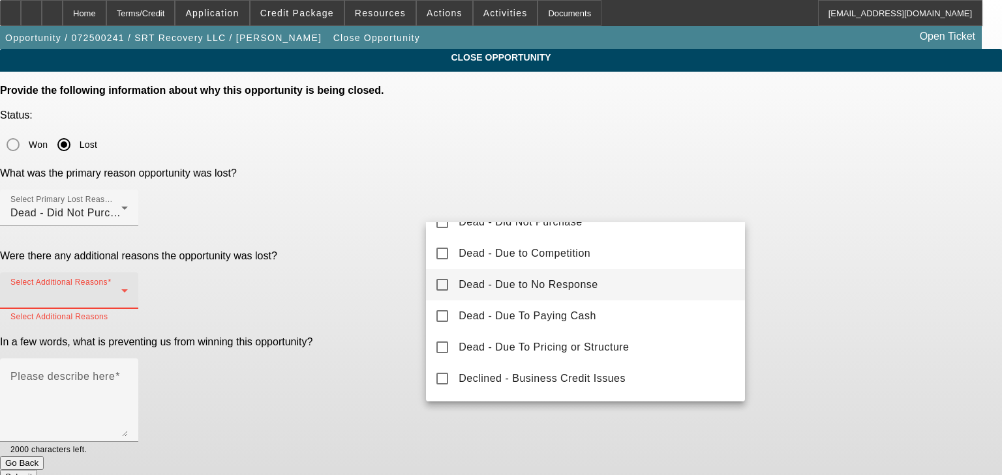
click at [467, 297] on div "No Secondary Reason To Provide Dead - Did Not Purchase Dead - Due to Competitio…" at bounding box center [585, 311] width 319 height 179
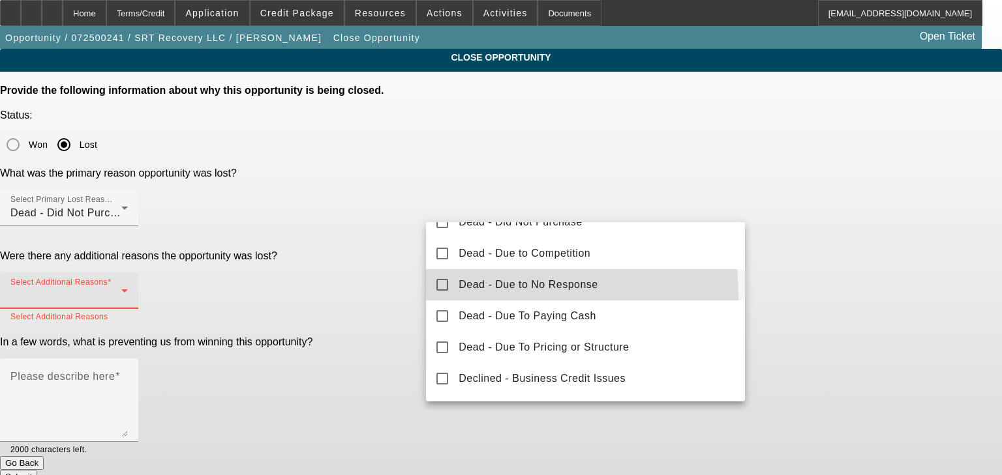
click at [466, 297] on mat-option "Dead - Due to No Response" at bounding box center [585, 284] width 319 height 31
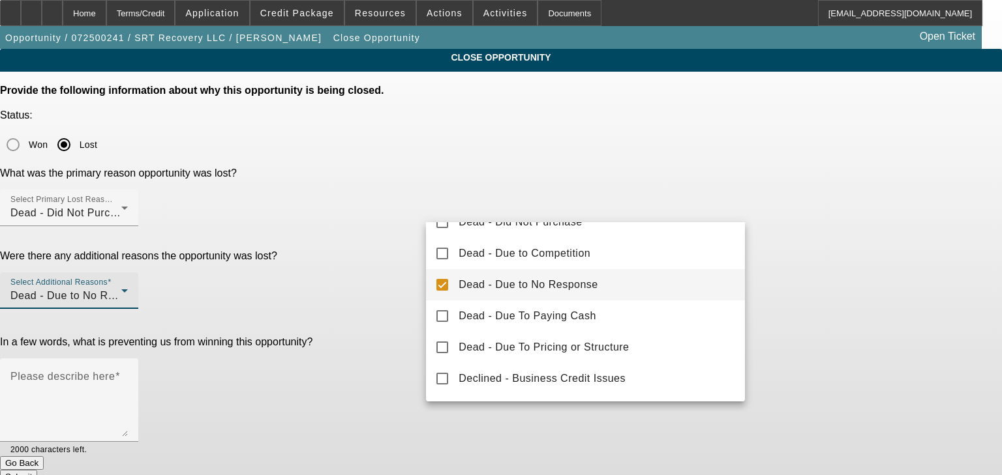
click at [350, 300] on div at bounding box center [501, 237] width 1002 height 475
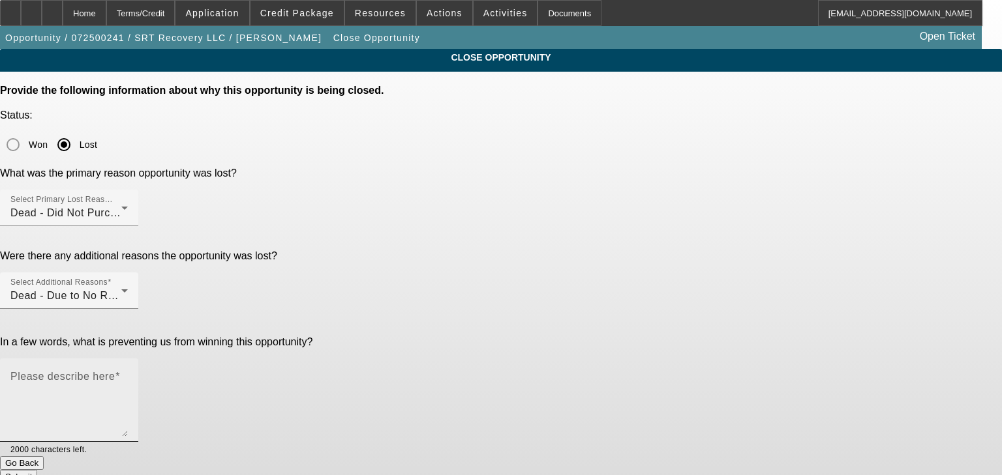
click at [128, 374] on textarea "Please describe here" at bounding box center [68, 405] width 117 height 63
type textarea "Does not answer phone"
click at [556, 470] on div "Submit" at bounding box center [501, 477] width 1002 height 14
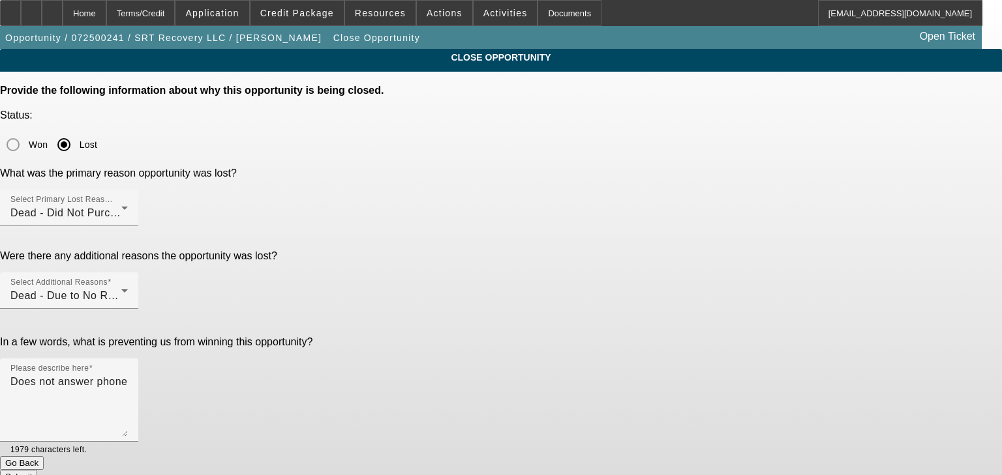
click at [37, 470] on button "Submit" at bounding box center [18, 477] width 37 height 14
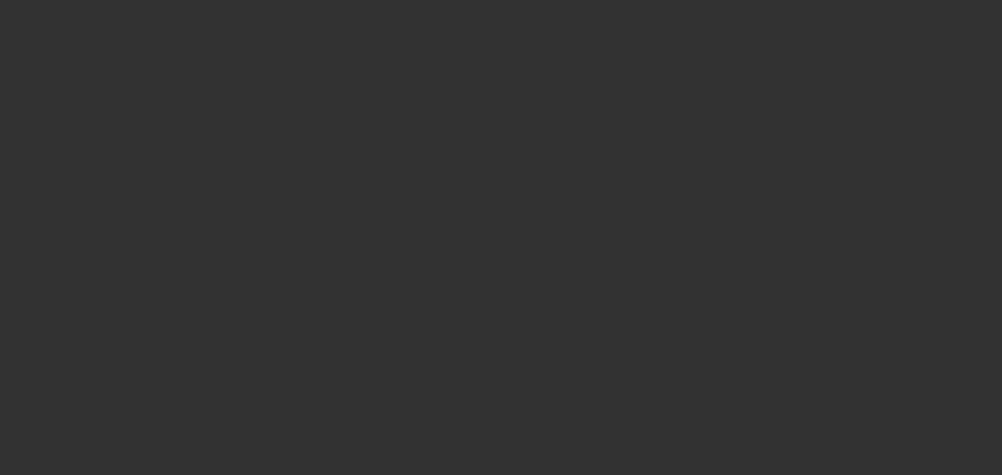
select select "0"
select select "2"
select select "0.1"
select select "1"
select select "2"
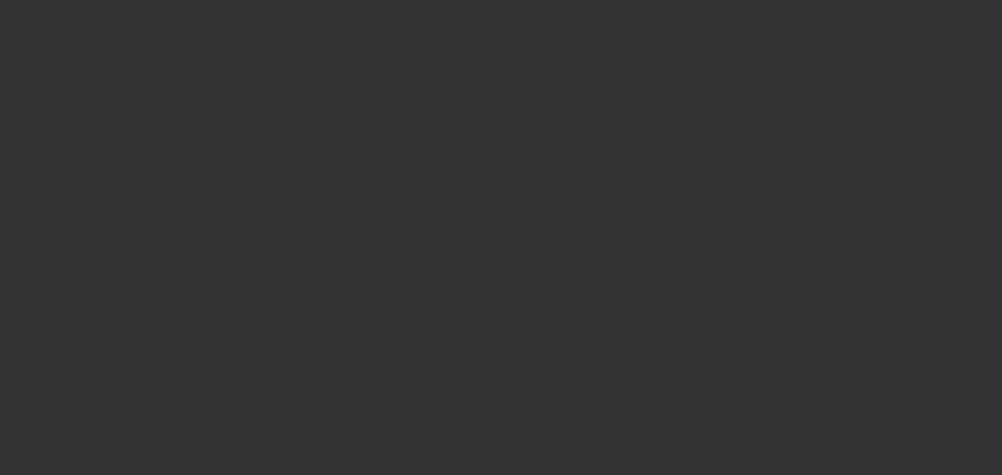
select select "4"
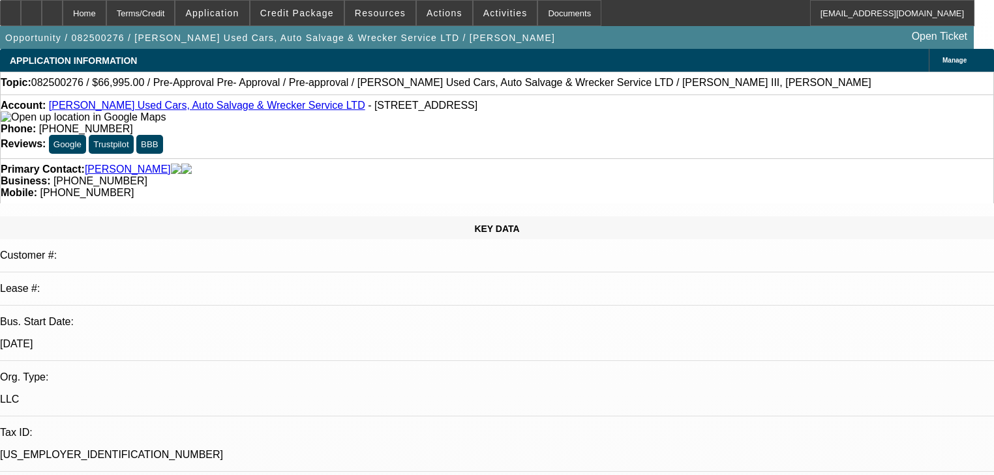
select select "0"
select select "6"
select select "0"
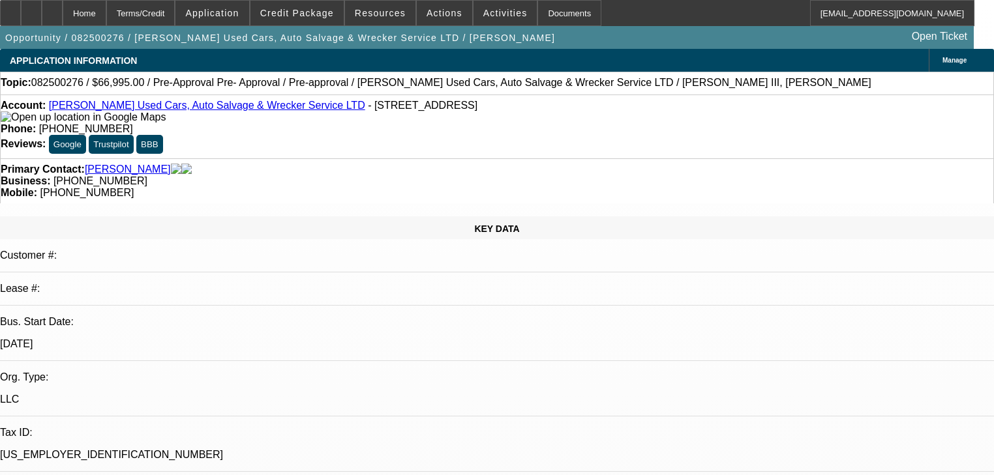
select select "0"
select select "3"
select select "0"
select select "6"
select select "0.1"
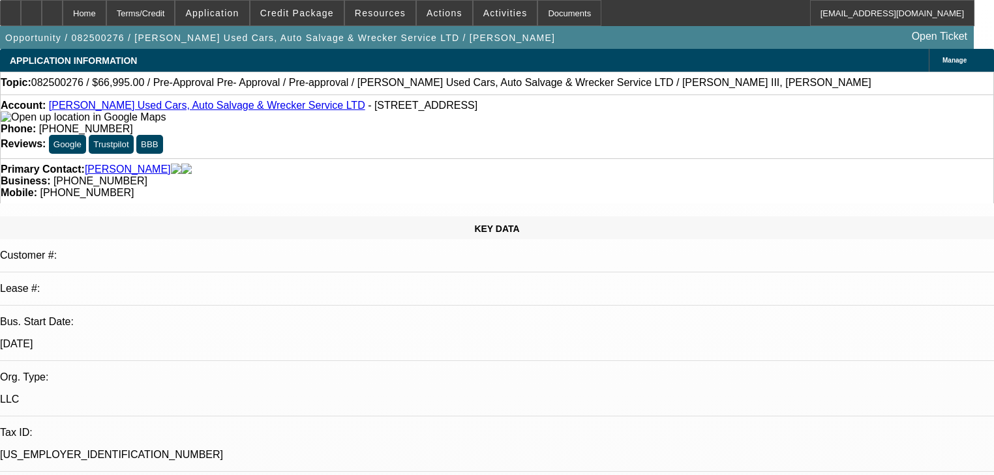
select select "0"
select select "3"
select select "0"
select select "6"
select select "0"
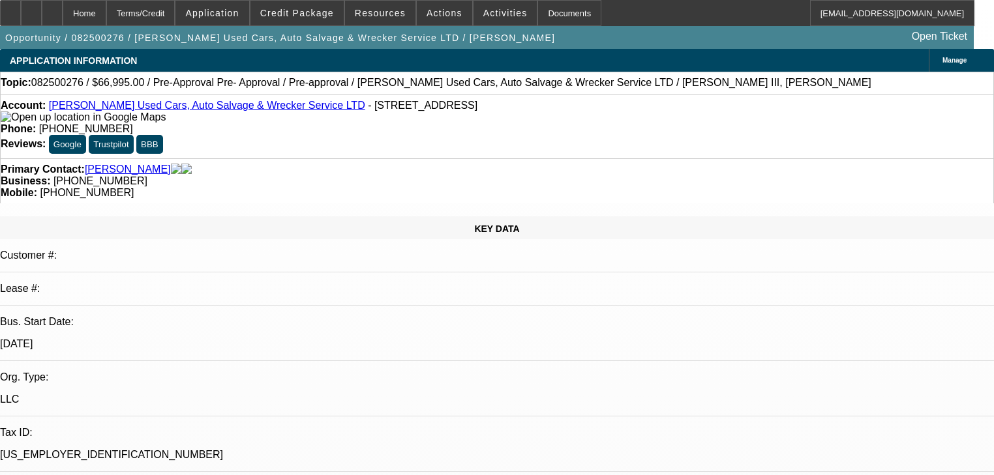
select select "0"
select select "3"
select select "0"
select select "6"
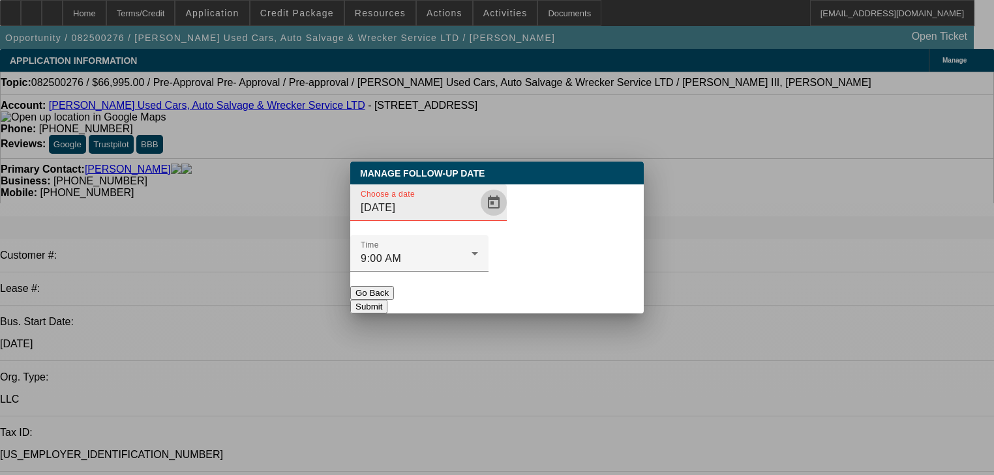
click at [484, 218] on span "Open calendar" at bounding box center [493, 202] width 31 height 31
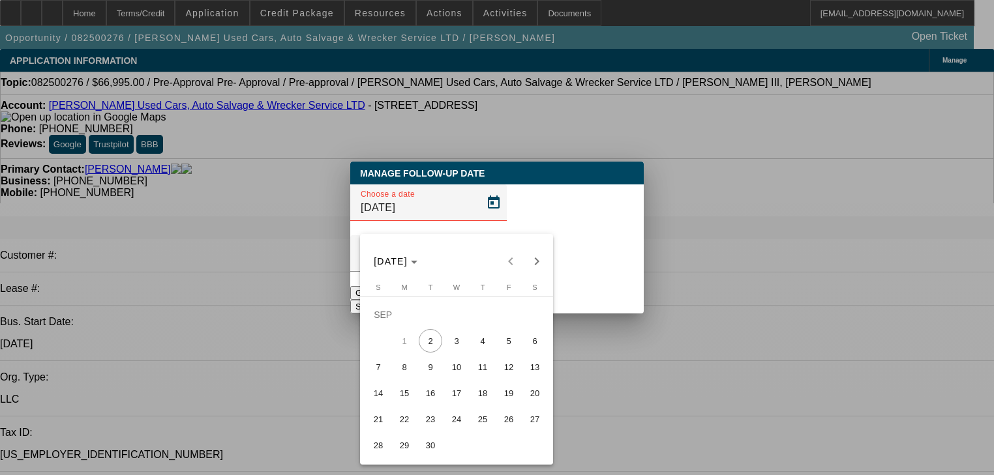
click at [470, 232] on div at bounding box center [497, 237] width 994 height 475
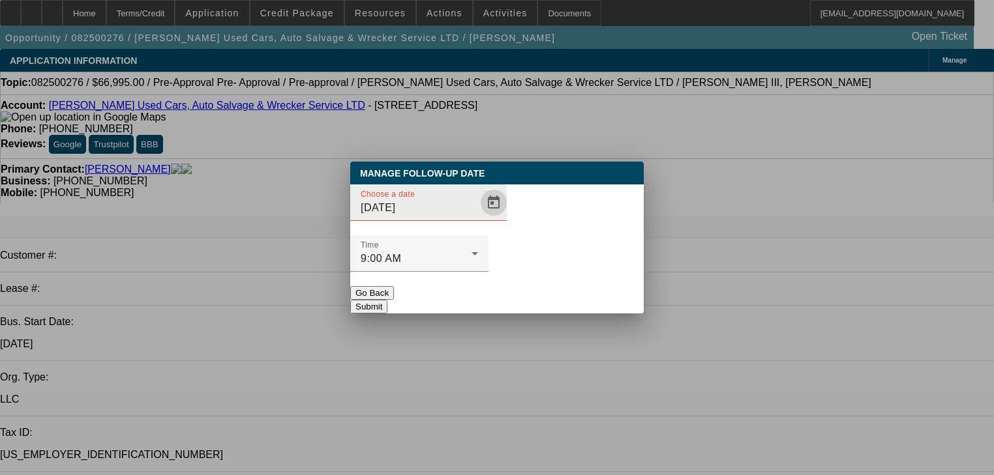
click at [478, 218] on span "Open calendar" at bounding box center [493, 202] width 31 height 31
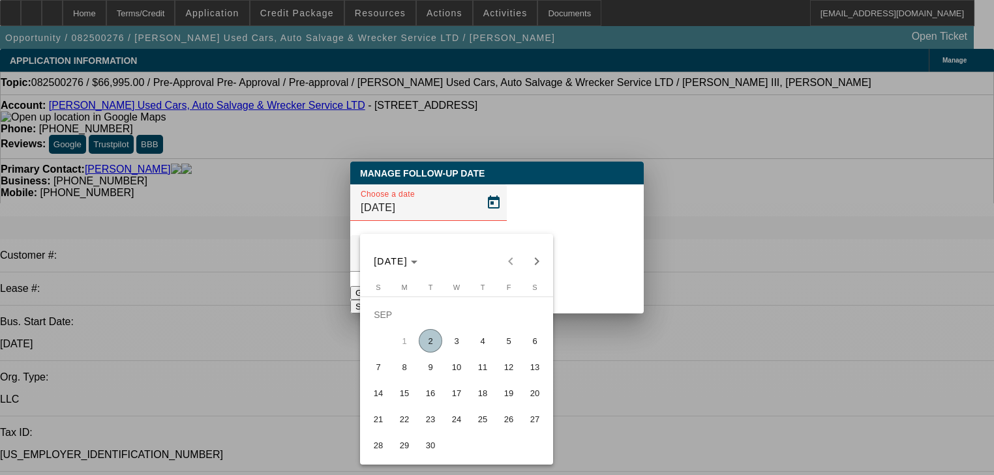
click at [456, 346] on span "3" at bounding box center [456, 340] width 23 height 23
type input "9/3/2025"
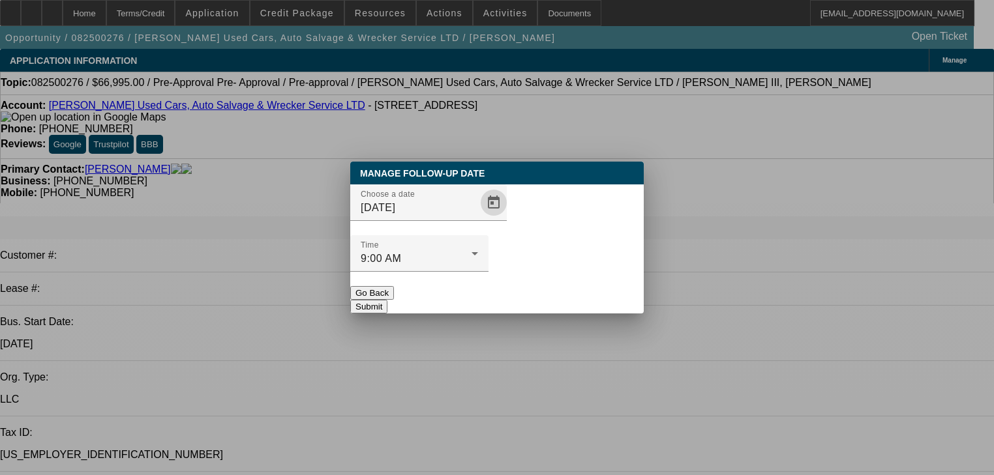
click at [387, 300] on button "Submit" at bounding box center [368, 307] width 37 height 14
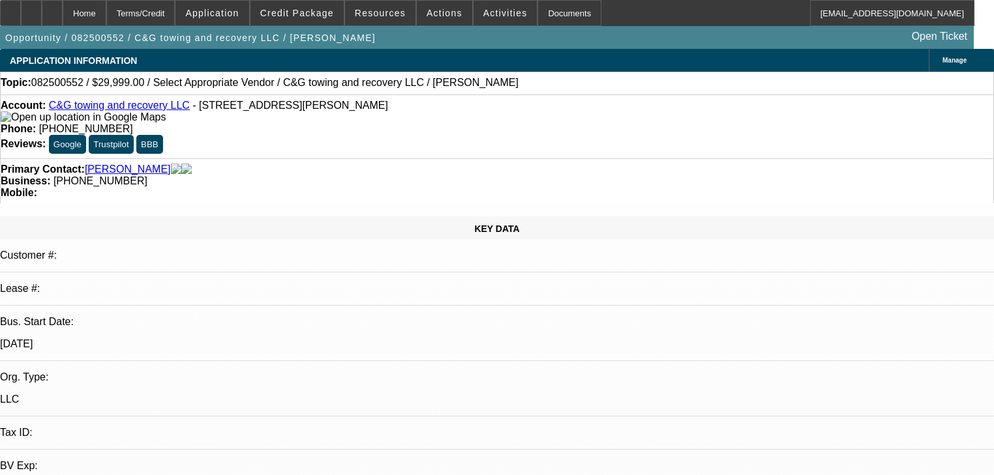
select select "0"
select select "2"
select select "0.1"
select select "4"
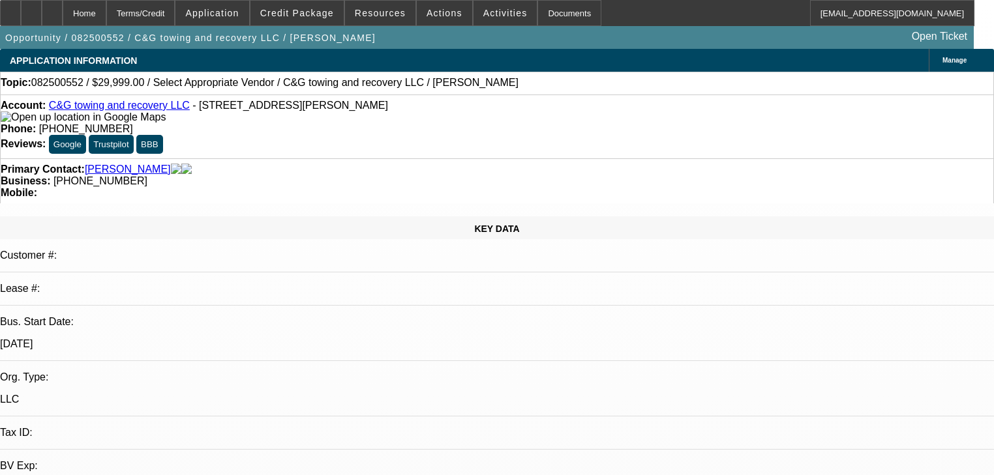
drag, startPoint x: 315, startPoint y: 149, endPoint x: 246, endPoint y: 173, distance: 73.2
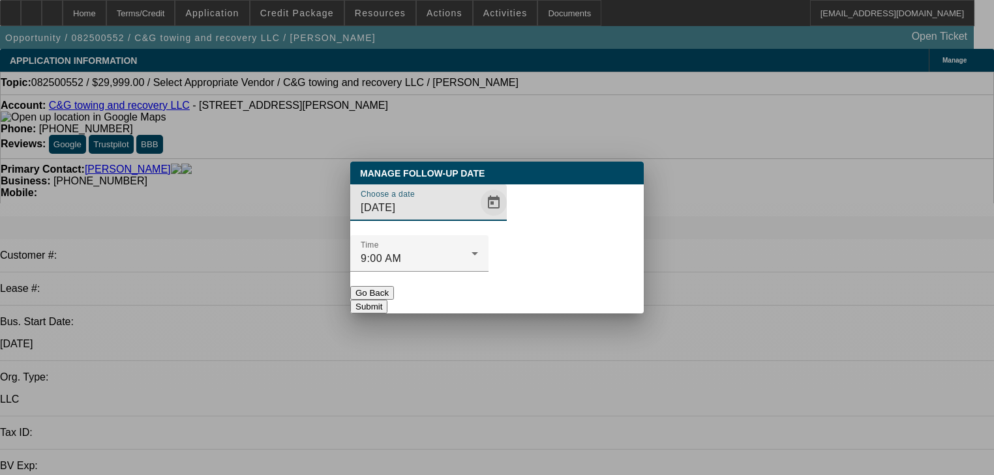
click at [481, 218] on span "Open calendar" at bounding box center [493, 202] width 31 height 31
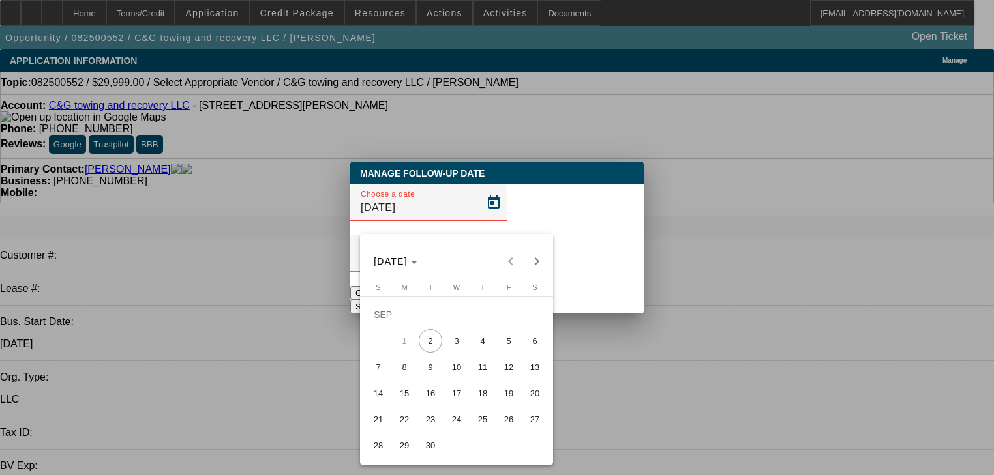
click at [425, 398] on span "16" at bounding box center [430, 393] width 23 height 23
type input "9/16/2025"
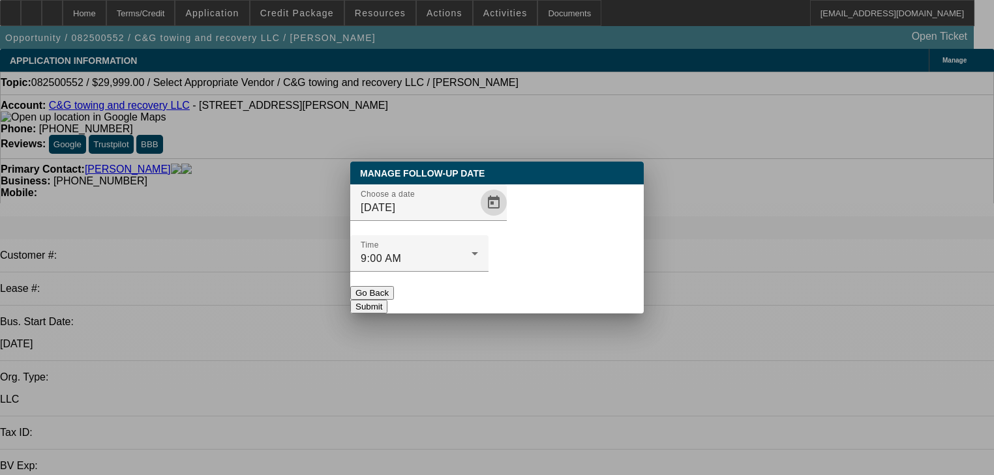
click at [387, 300] on button "Submit" at bounding box center [368, 307] width 37 height 14
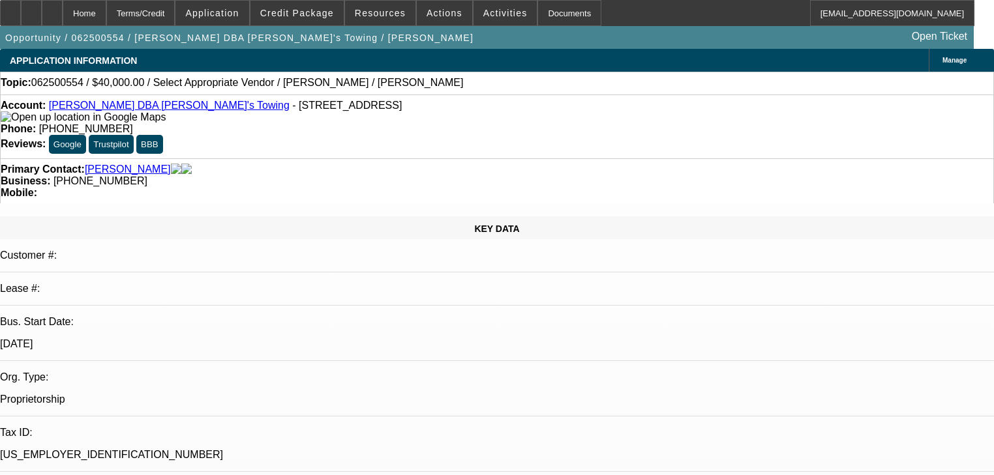
select select "0"
select select "0.1"
select select "0"
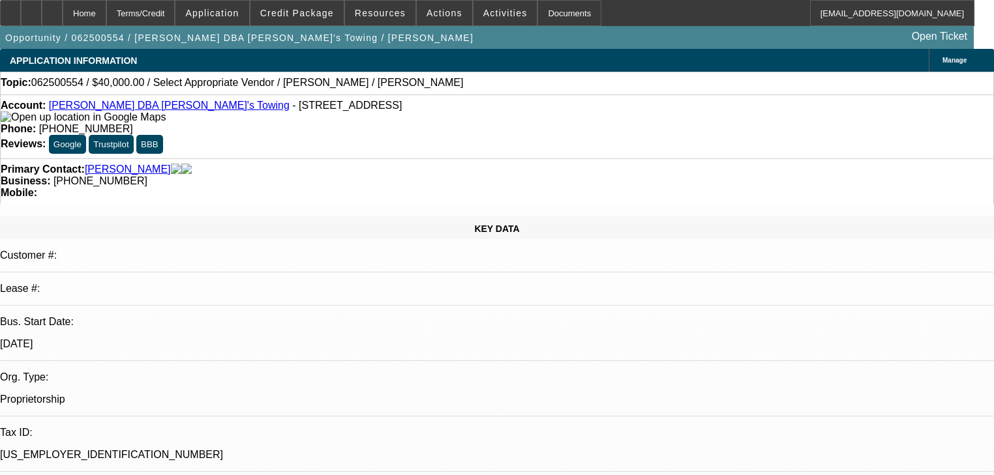
select select "0.1"
select select "0.2"
select select "2"
select select "0"
select select "1"
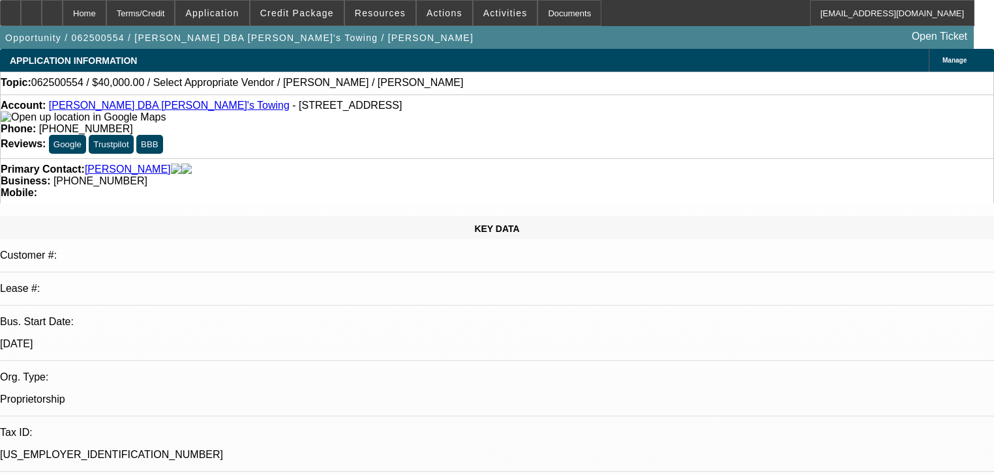
select select "1"
select select "4"
select select "1"
select select "4"
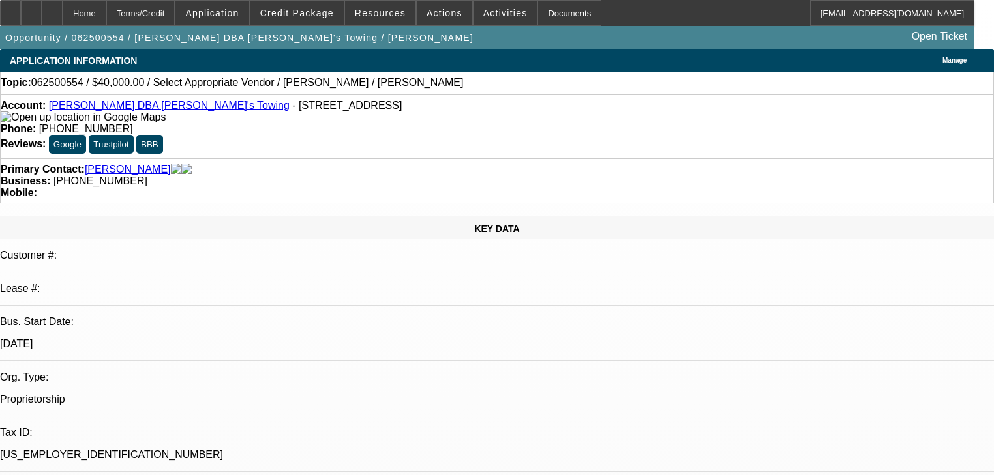
select select "1"
select select "2"
select select "6"
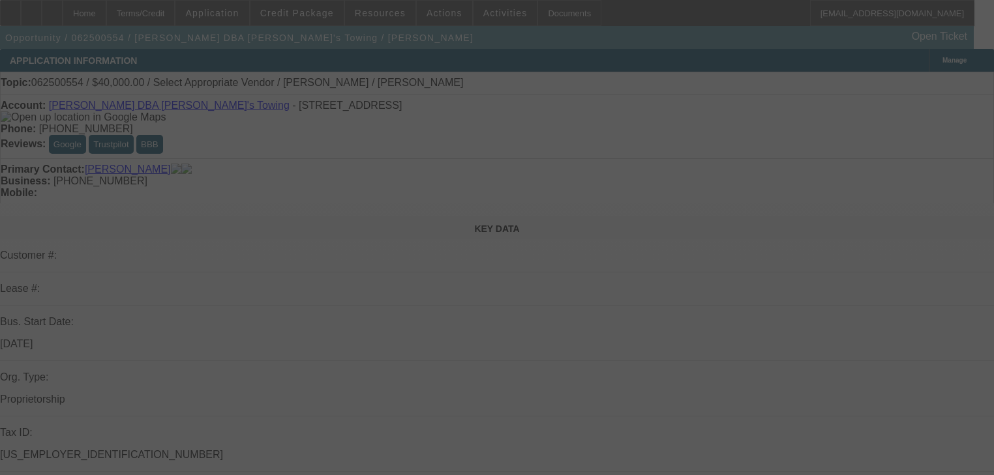
select select "0"
select select "0.1"
select select "4"
select select "0"
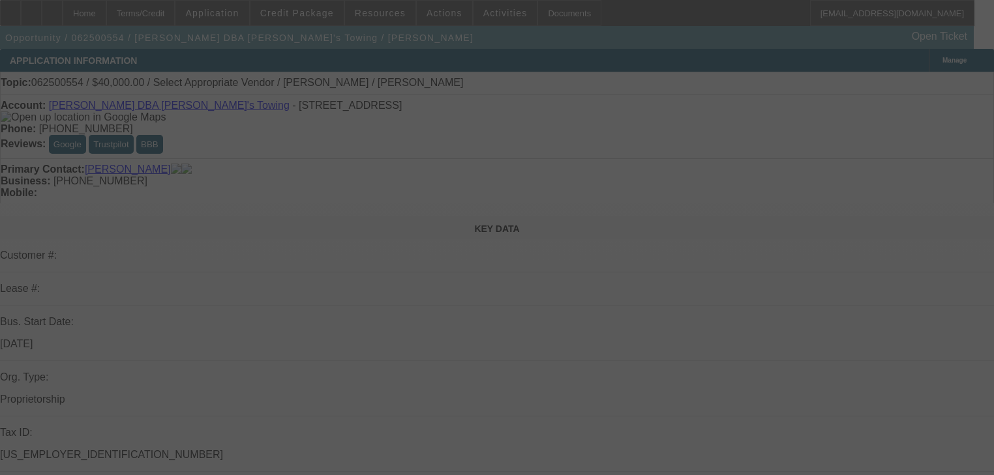
select select "0"
select select "0.1"
select select "4"
select select "0.2"
select select "2"
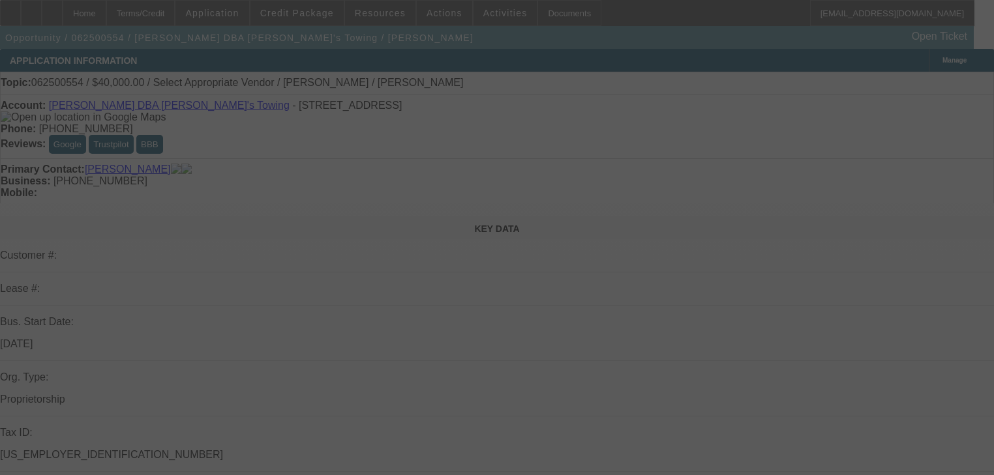
select select "2"
select select "0"
select select "6"
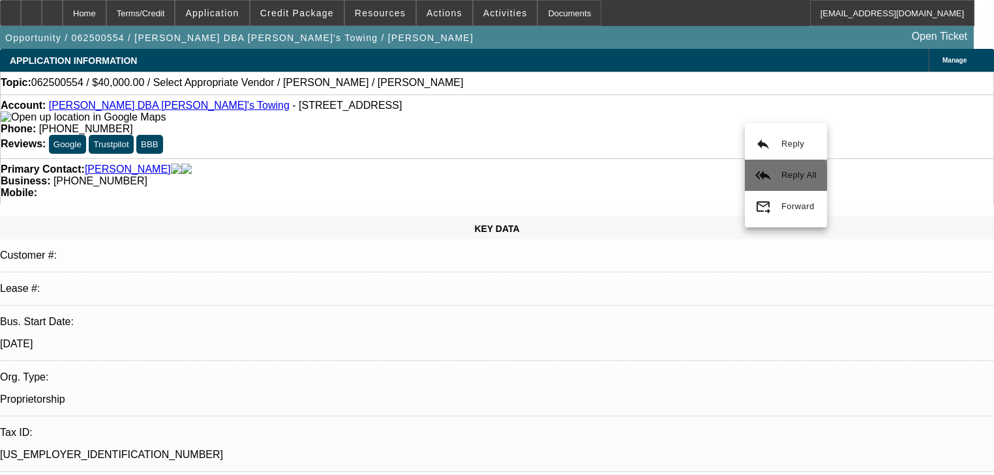
click at [765, 183] on button "reply_all Reply All" at bounding box center [786, 175] width 82 height 31
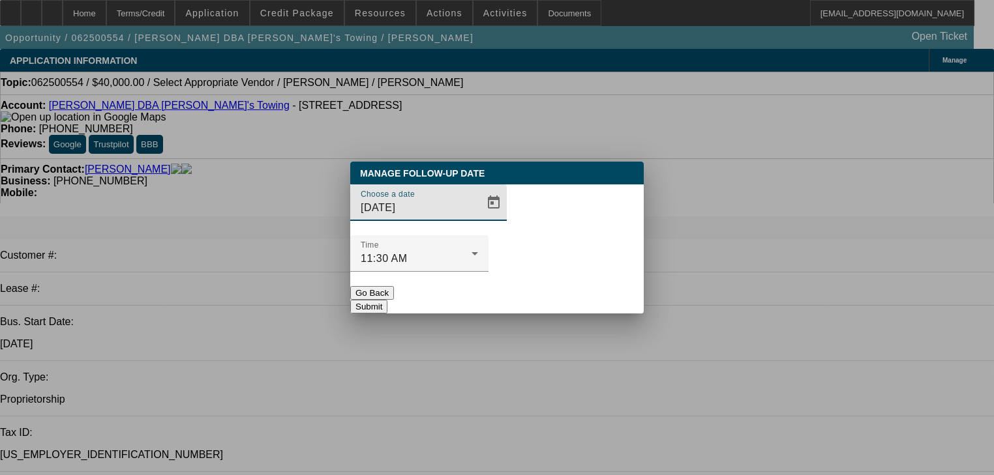
click at [478, 218] on span "Open calendar" at bounding box center [493, 202] width 31 height 31
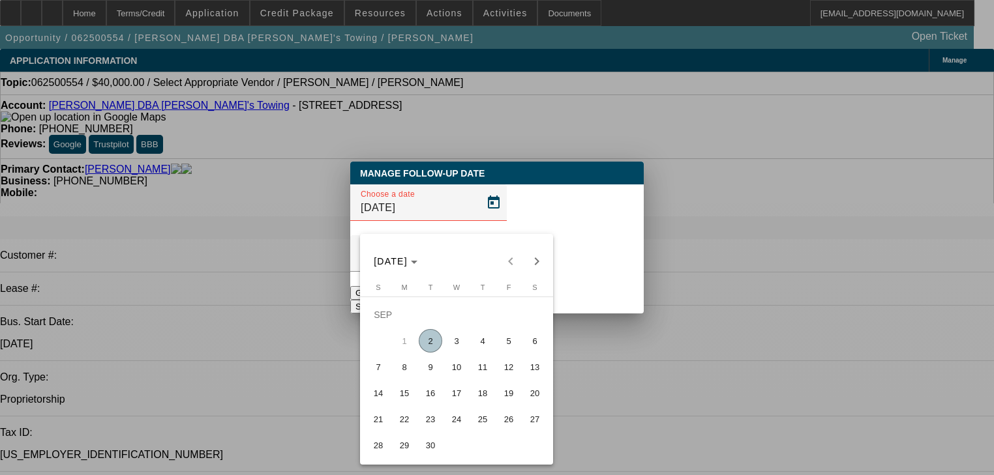
click at [490, 349] on span "4" at bounding box center [482, 340] width 23 height 23
type input "9/4/2025"
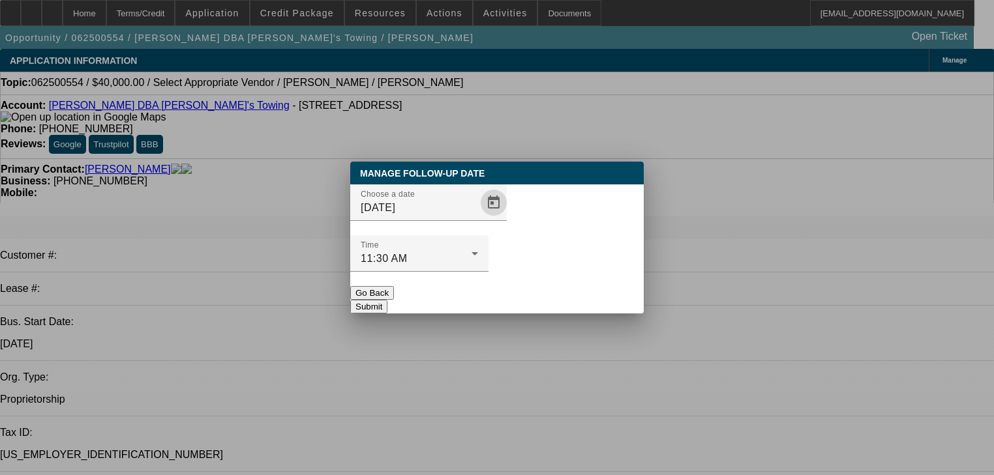
click at [387, 300] on button "Submit" at bounding box center [368, 307] width 37 height 14
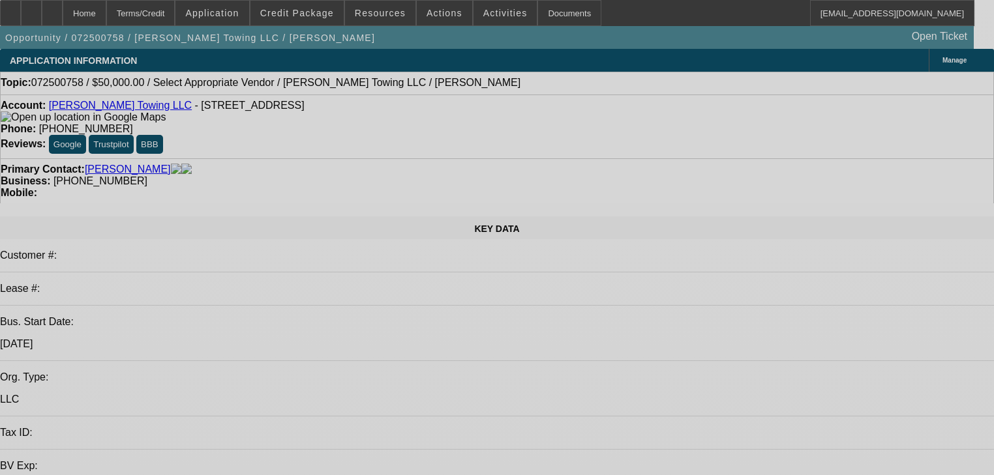
select select "0"
select select "2"
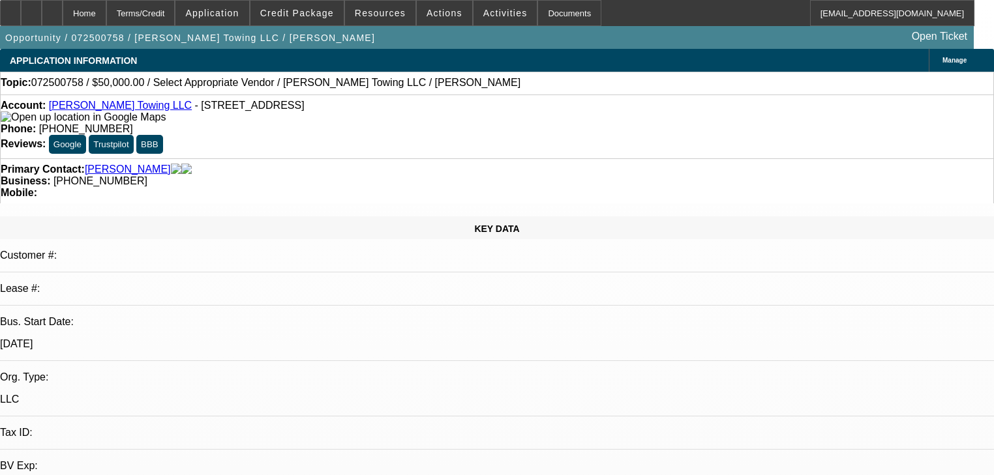
select select "0.1"
select select "4"
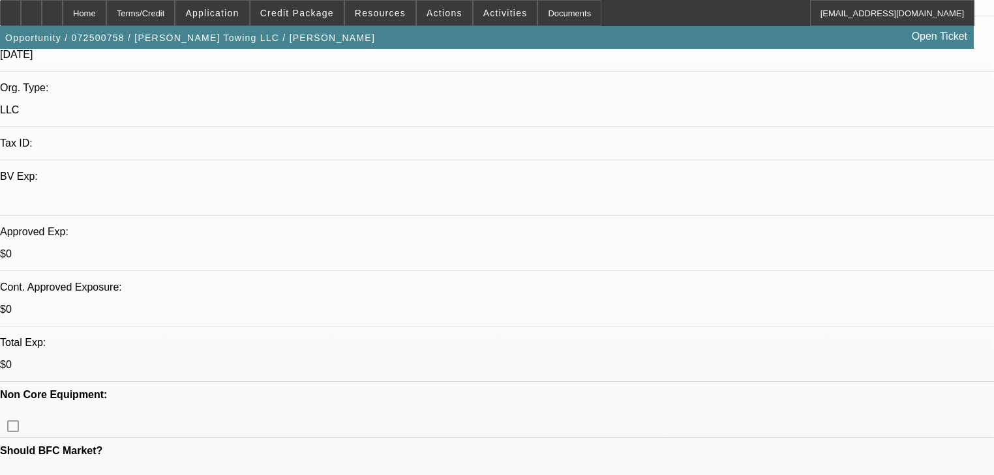
scroll to position [313, 0]
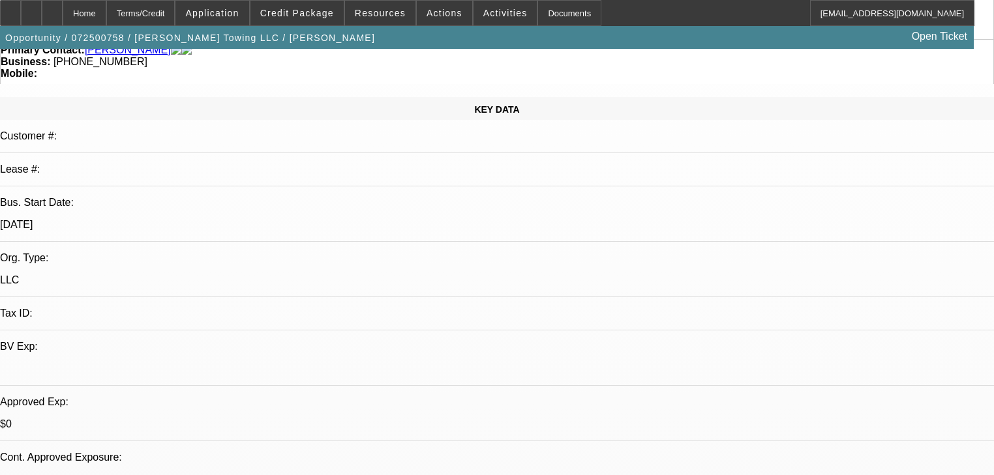
scroll to position [0, 0]
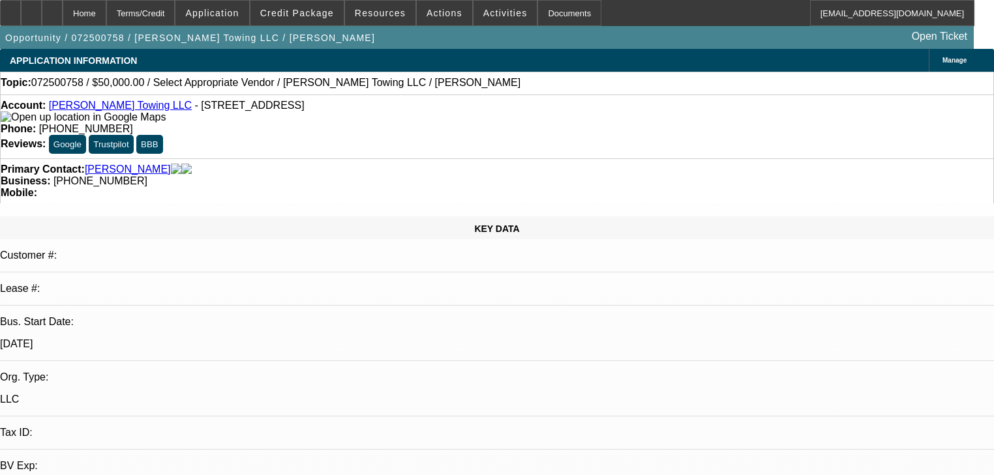
drag, startPoint x: 781, startPoint y: 47, endPoint x: 780, endPoint y: 58, distance: 11.1
click at [781, 47] on div "Opportunity / 072500758 / AB Knight Towing LLC / Crumb, Eric Open Ticket" at bounding box center [487, 37] width 974 height 23
radio input "true"
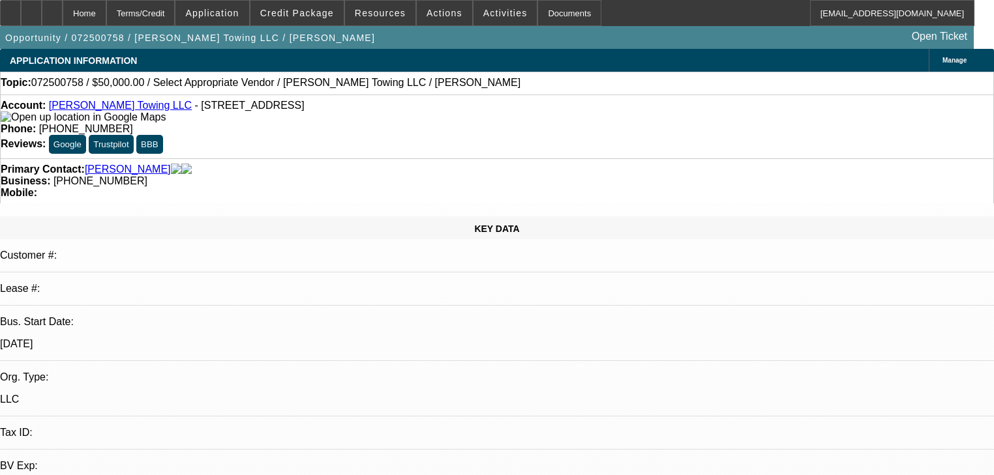
type textarea "try him next wednesday."
radio input "true"
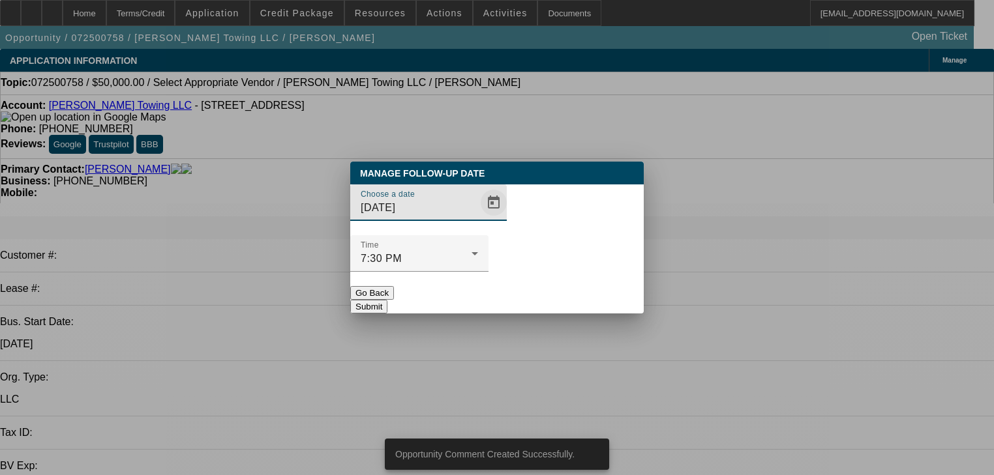
click at [482, 218] on span "Open calendar" at bounding box center [493, 202] width 31 height 31
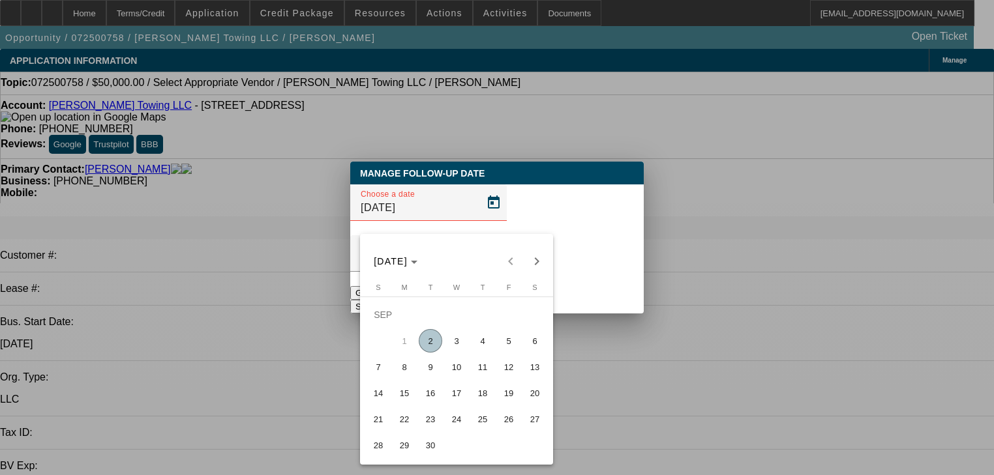
click at [464, 379] on span "10" at bounding box center [456, 366] width 23 height 23
type input "9/10/2025"
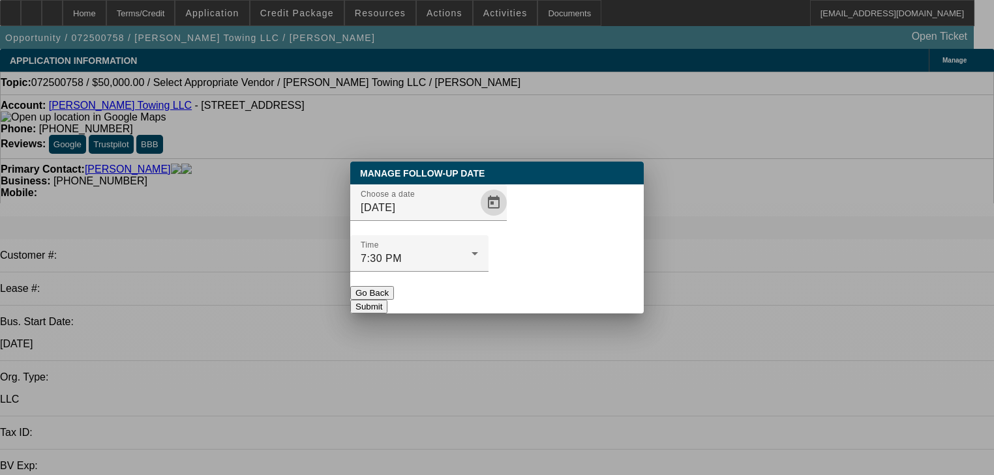
click at [387, 300] on button "Submit" at bounding box center [368, 307] width 37 height 14
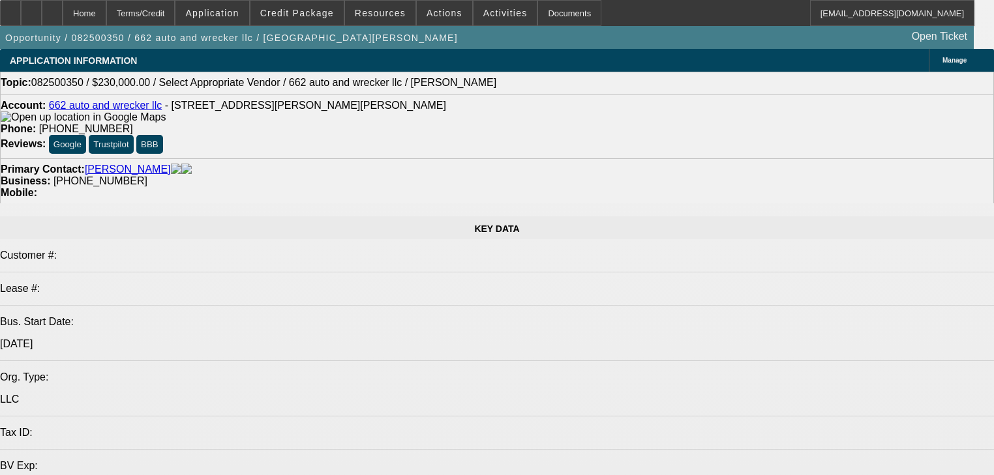
select select "0"
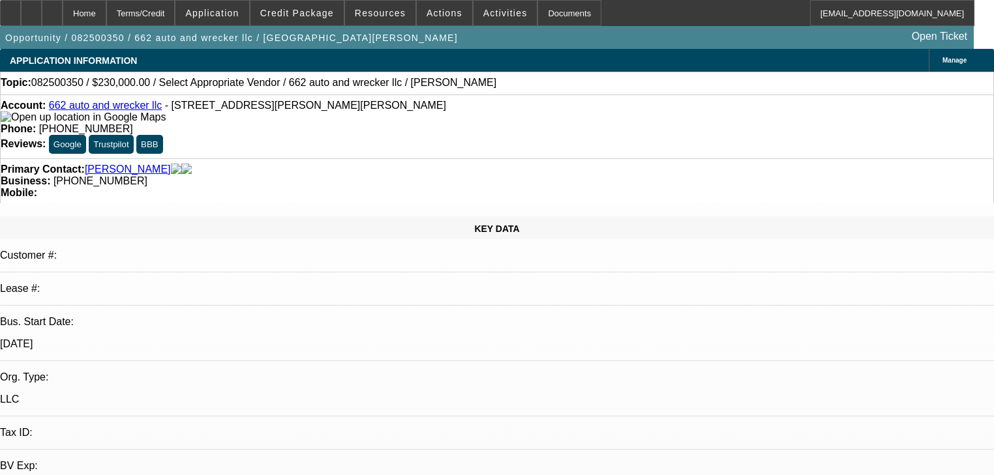
select select "0"
select select "2"
select select "0"
select select "1"
click at [427, 17] on span "Actions" at bounding box center [445, 13] width 36 height 10
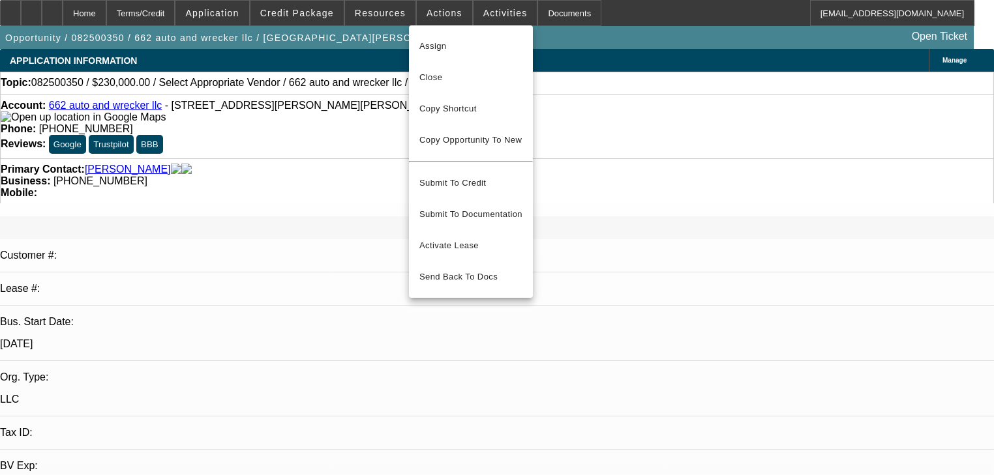
click at [365, 107] on div at bounding box center [497, 237] width 994 height 475
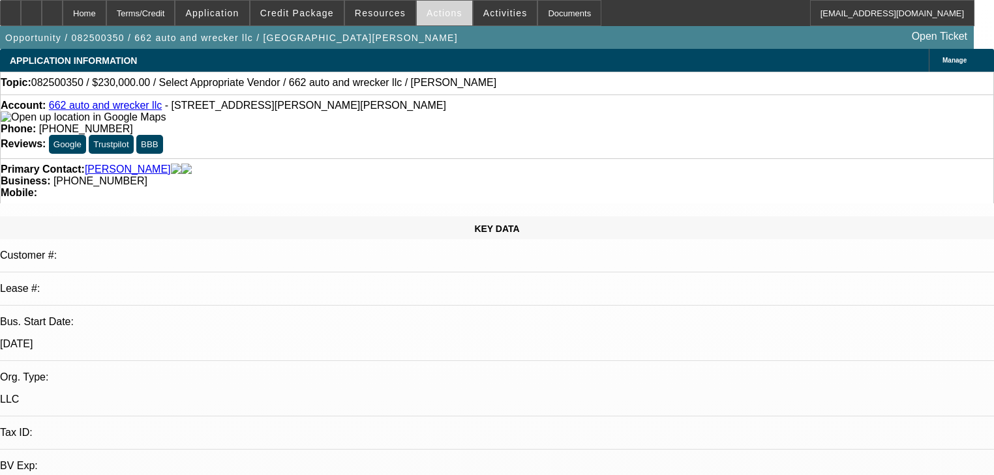
click at [430, 15] on span "Actions" at bounding box center [445, 13] width 36 height 10
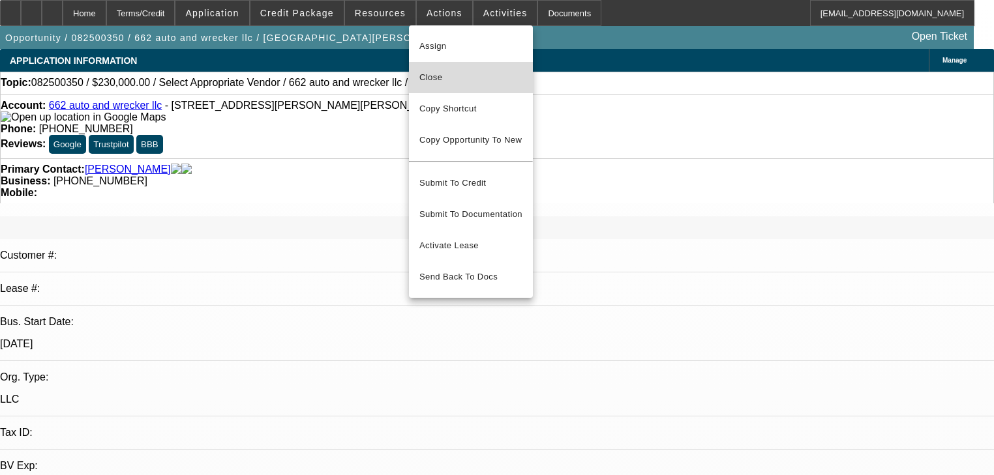
click at [460, 74] on span "Close" at bounding box center [470, 78] width 103 height 16
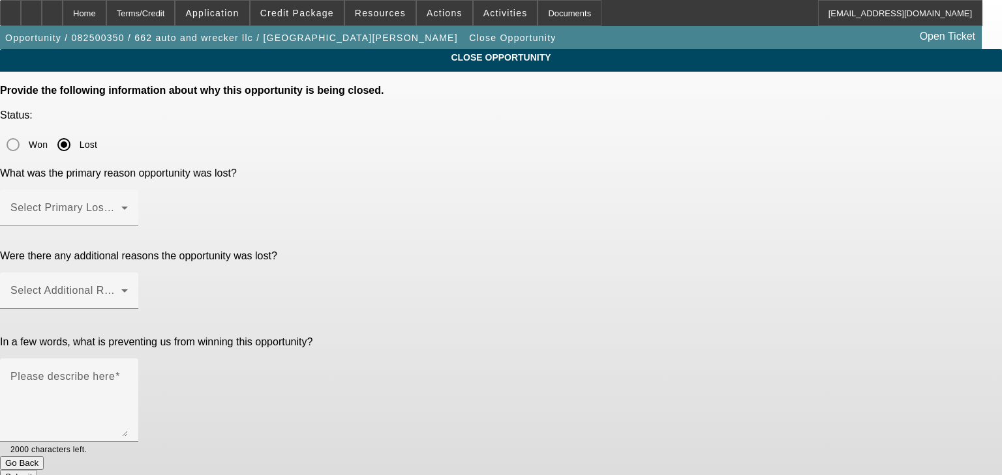
click at [128, 190] on div "Select Primary Lost Reason" at bounding box center [68, 208] width 117 height 37
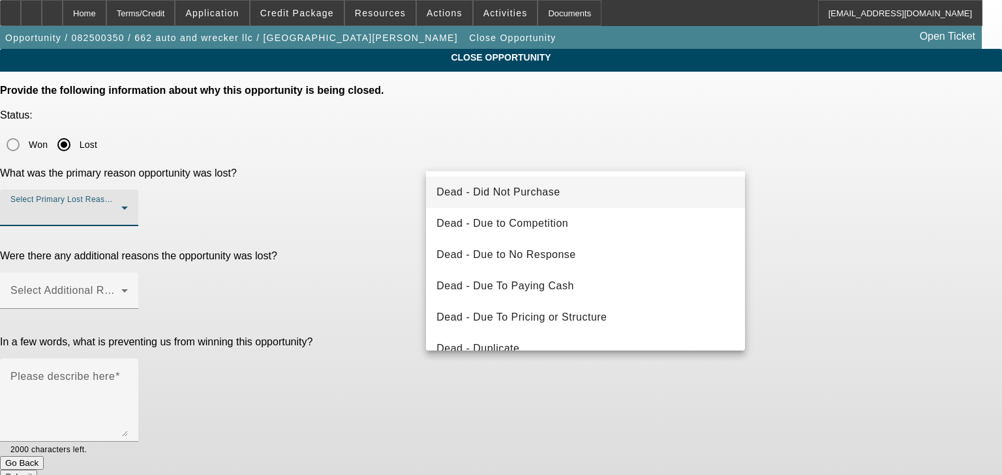
click at [533, 195] on span "Dead - Did Not Purchase" at bounding box center [497, 193] width 123 height 16
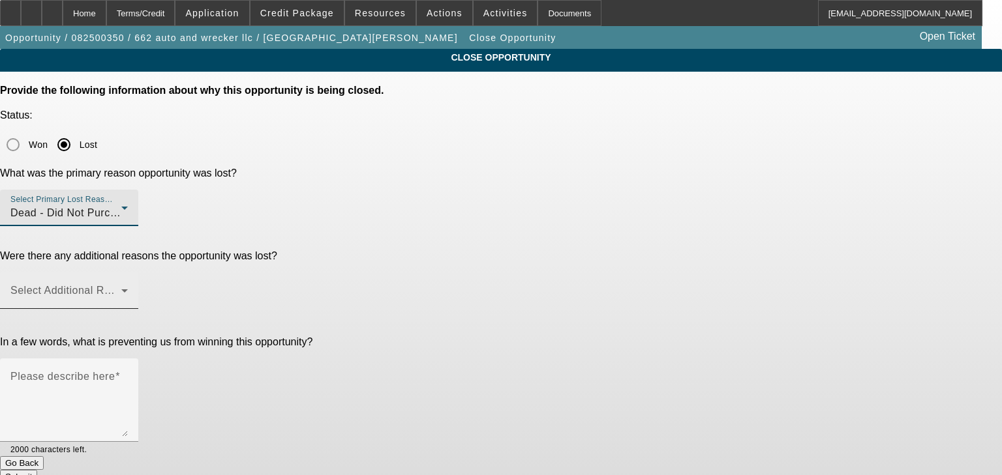
click at [121, 288] on span at bounding box center [65, 296] width 111 height 16
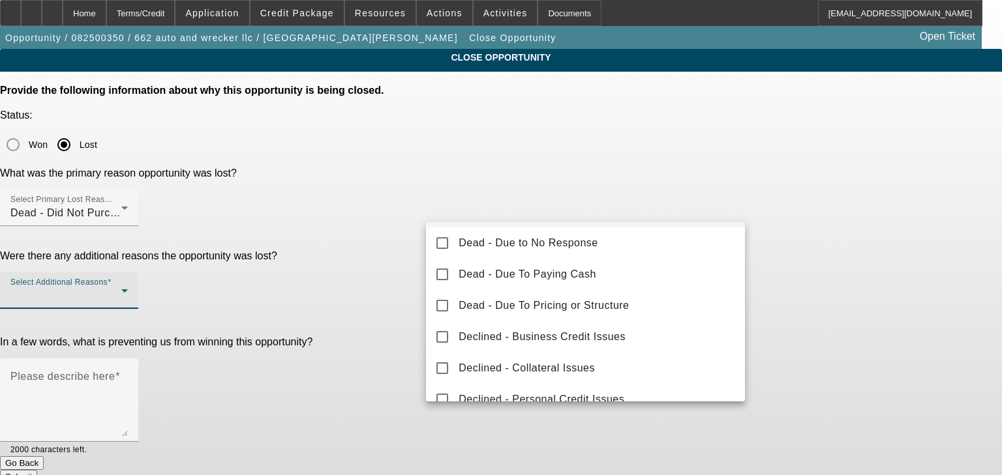
scroll to position [104, 0]
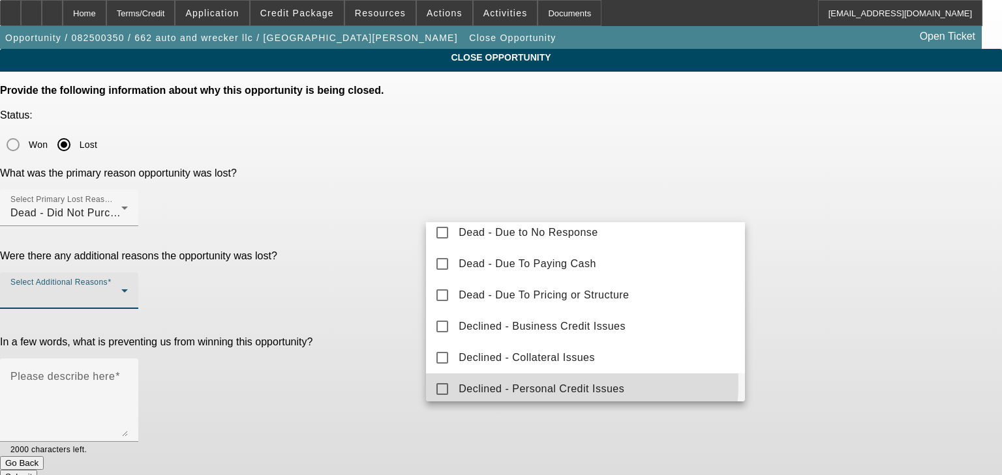
click at [544, 384] on span "Declined - Personal Credit Issues" at bounding box center [541, 390] width 166 height 16
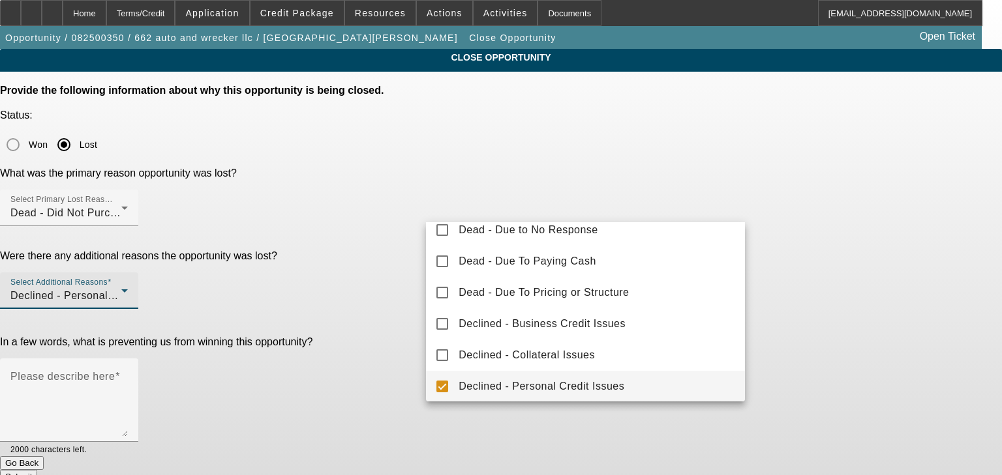
click at [406, 245] on div at bounding box center [501, 237] width 1002 height 475
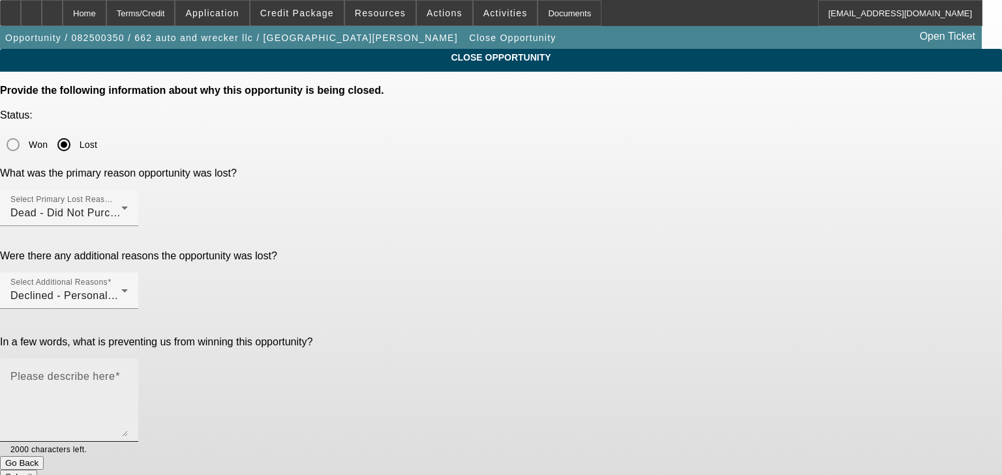
click at [128, 374] on textarea "Please describe here" at bounding box center [68, 405] width 117 height 63
type textarea "did not purchase & declined"
click at [37, 470] on button "Submit" at bounding box center [18, 477] width 37 height 14
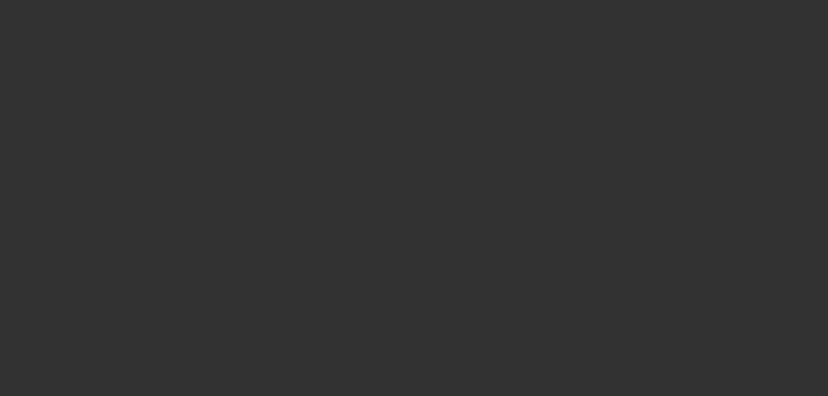
select select "0"
select select "2"
select select "0"
select select "1"
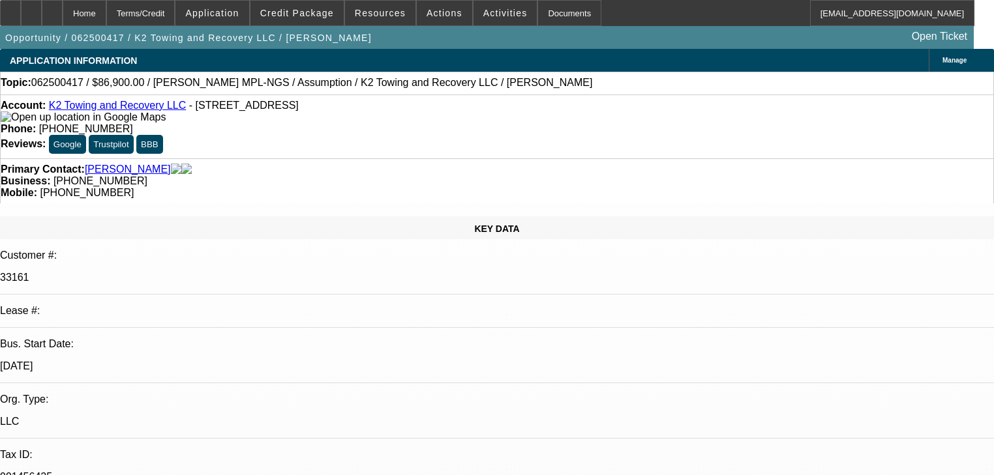
select select "0"
select select "4"
select select "2"
select select "0"
select select "4"
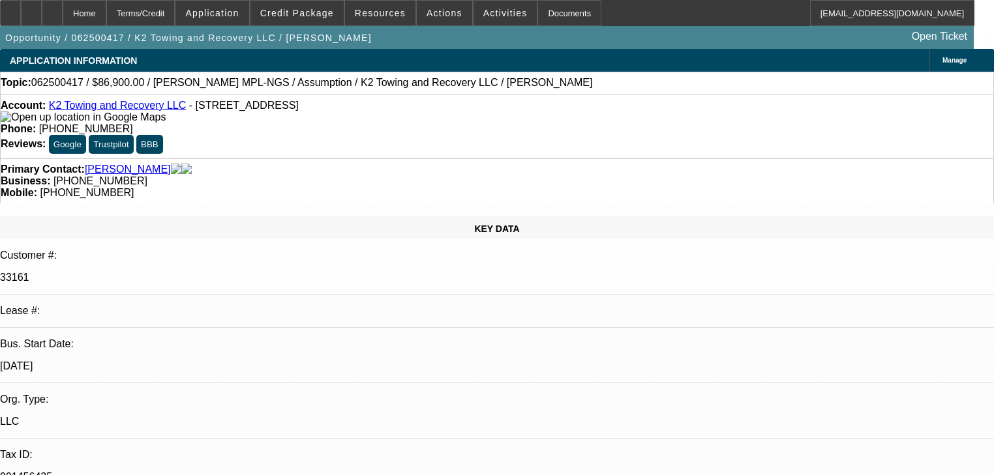
select select "0"
select select "2"
select select "0"
select select "6"
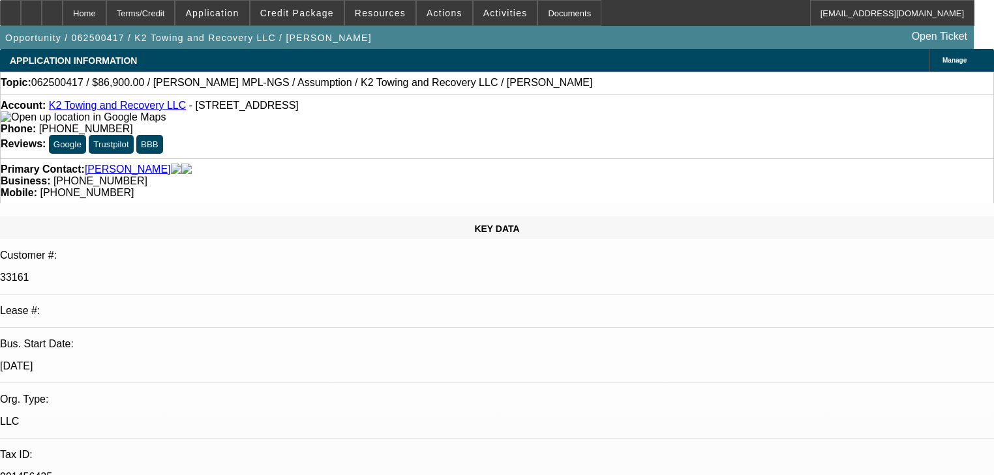
select select "0"
select select "3"
select select "2"
select select "0.1"
select select "4"
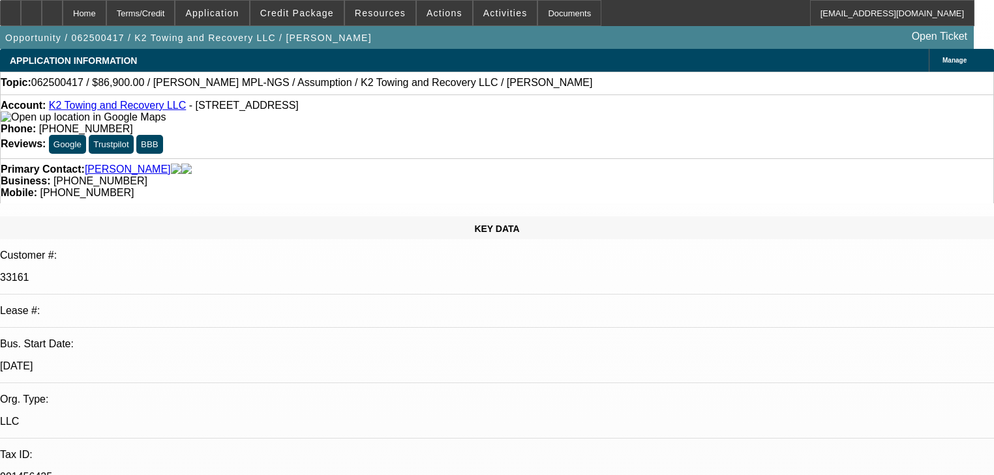
select select "0"
select select "2"
select select "0"
select select "6"
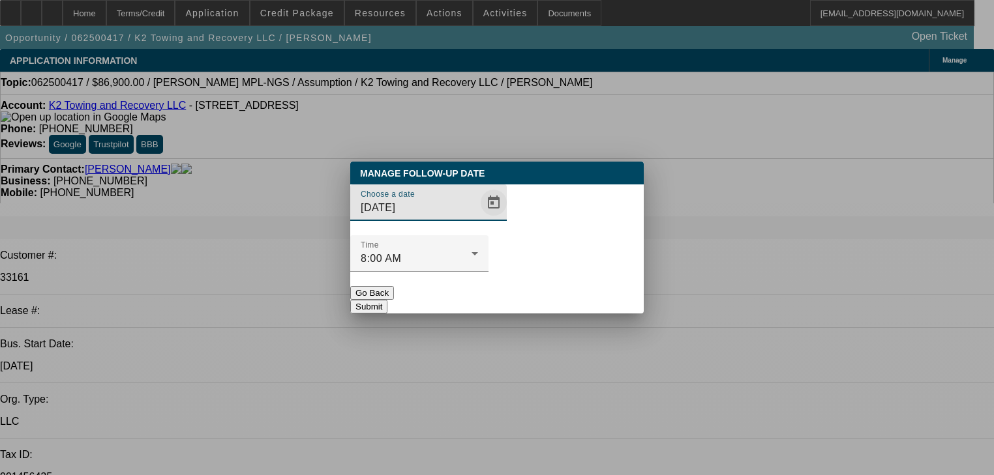
click at [478, 218] on span "Open calendar" at bounding box center [493, 202] width 31 height 31
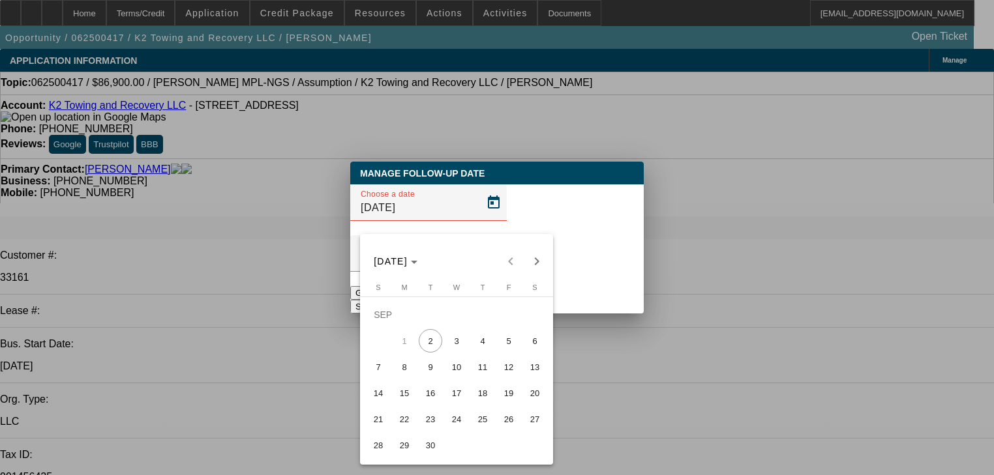
click at [514, 348] on span "5" at bounding box center [508, 340] width 23 height 23
type input "9/5/2025"
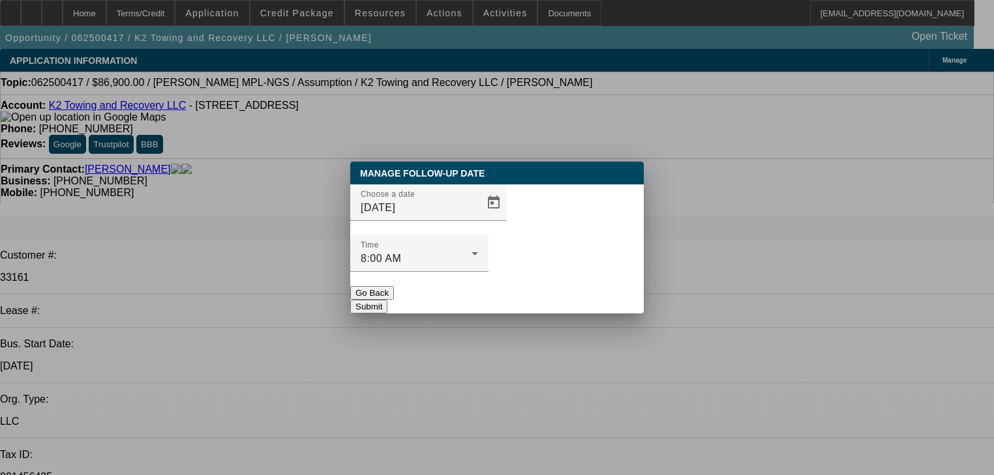
click at [387, 300] on button "Submit" at bounding box center [368, 307] width 37 height 14
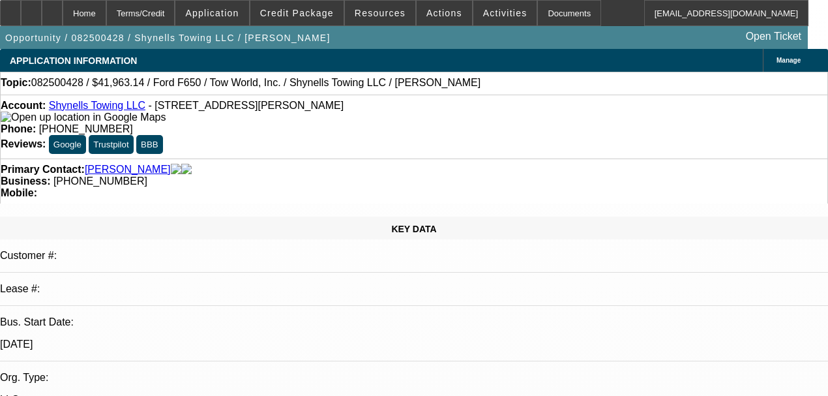
select select "0"
select select "2"
select select "0"
select select "1"
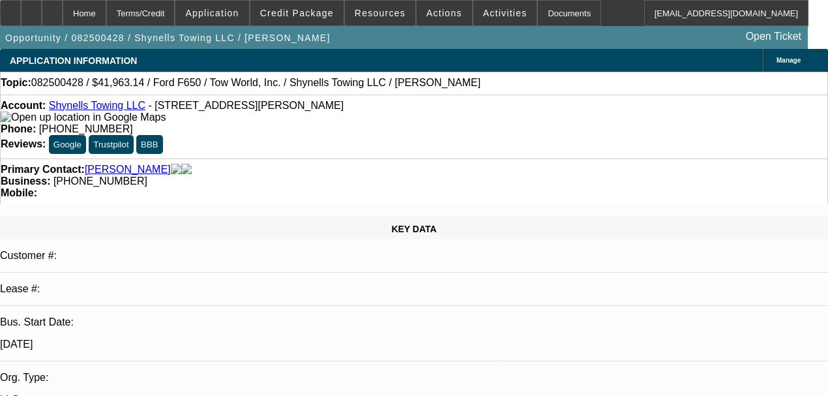
select select "0"
select select "2"
select select "0"
select select "1"
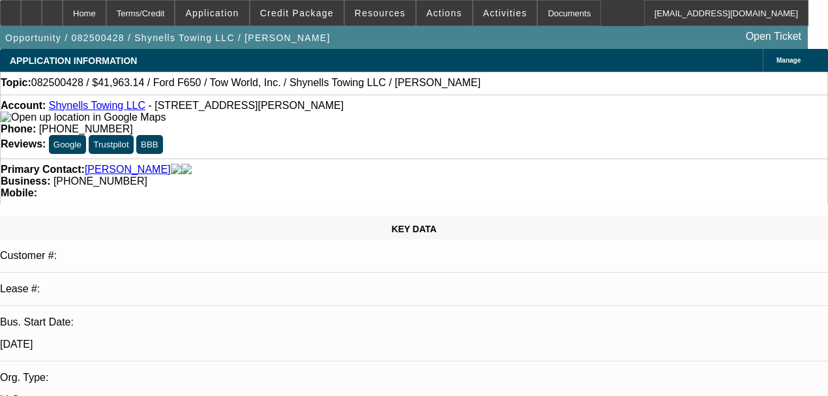
select select "0"
select select "2"
select select "0"
select select "1"
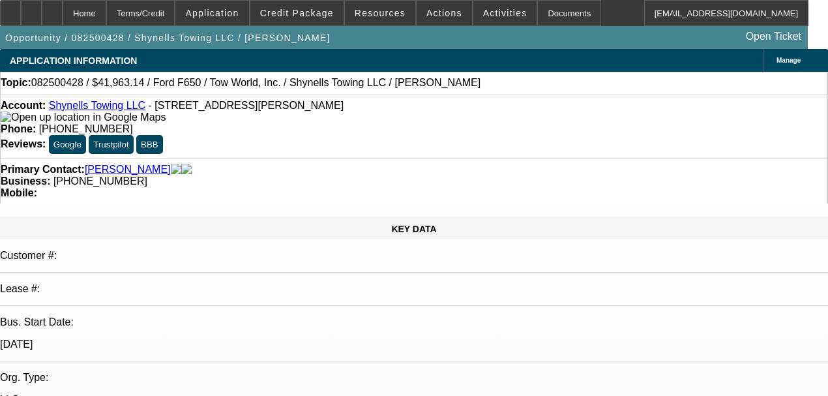
select select "0"
select select "2"
select select "0"
select select "21"
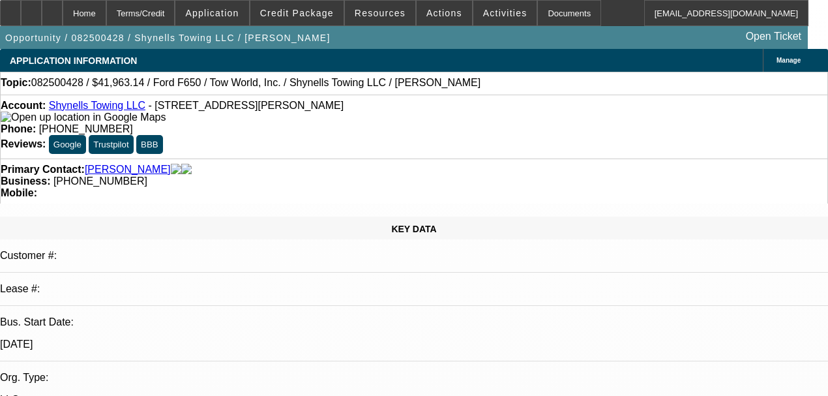
select select "0"
select select "2"
select select "0"
select select "1"
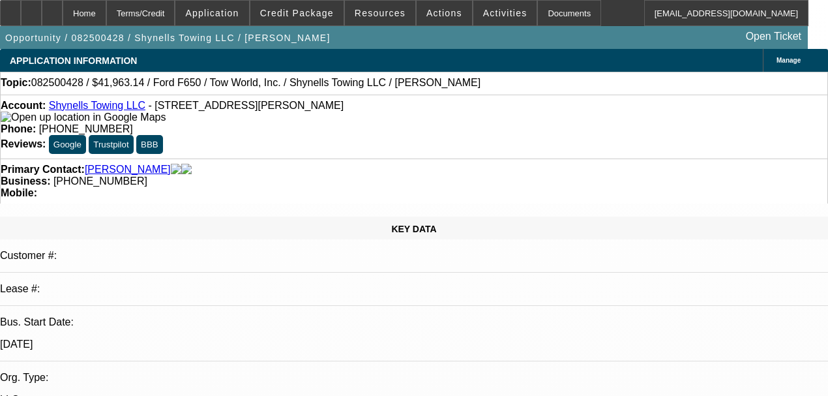
select select "0"
select select "2"
select select "0"
select select "1"
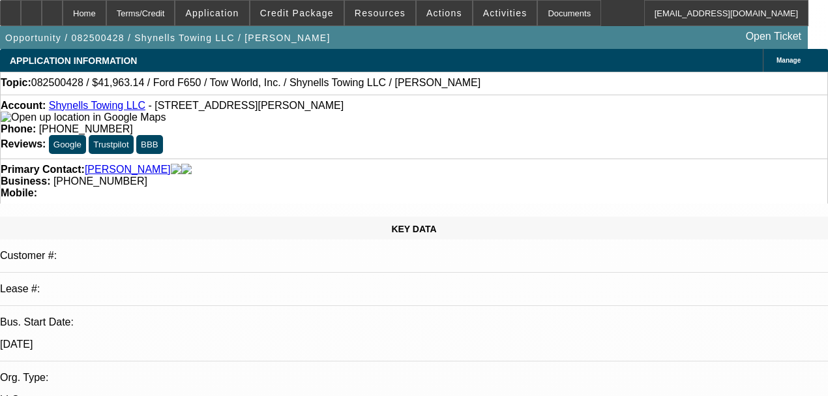
select select "0"
select select "2"
select select "0"
select select "1"
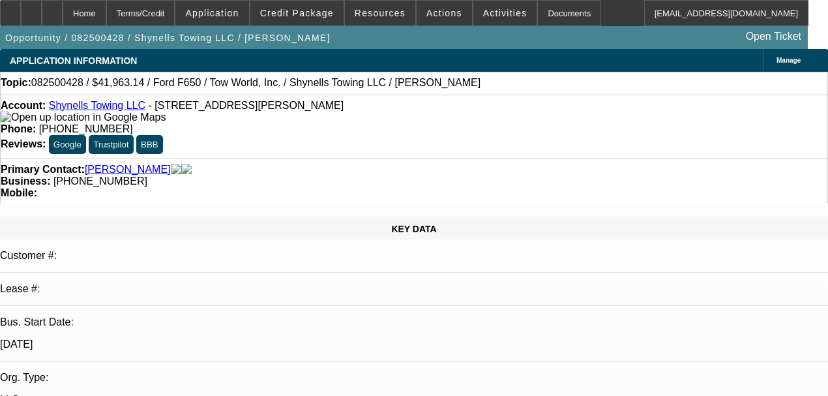
select select "0"
select select "2"
select select "0"
select select "21"
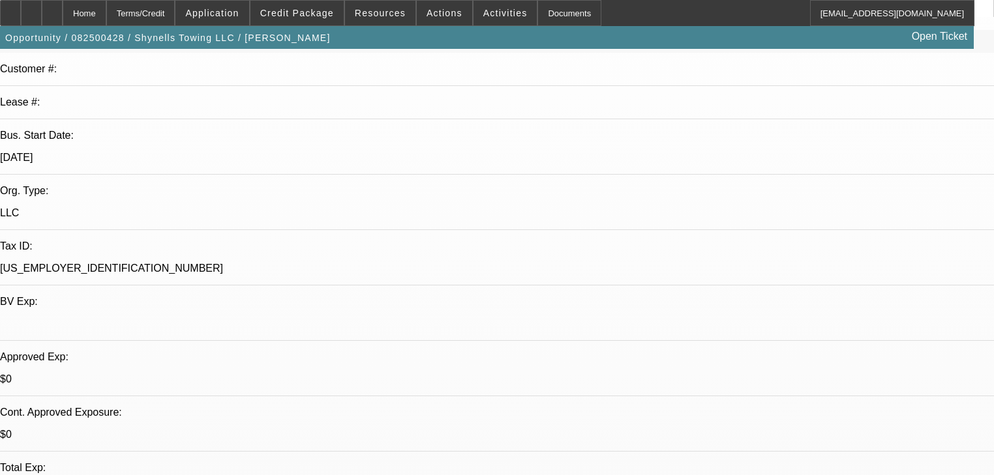
scroll to position [209, 0]
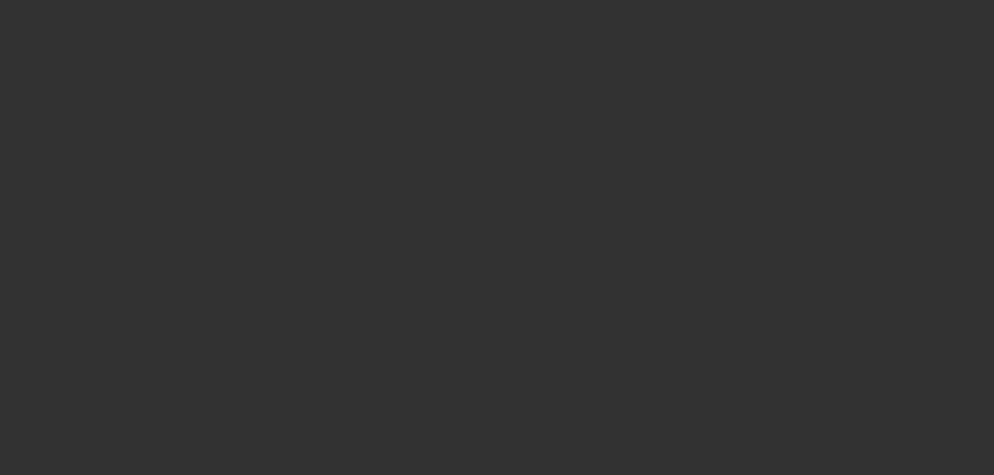
scroll to position [0, 0]
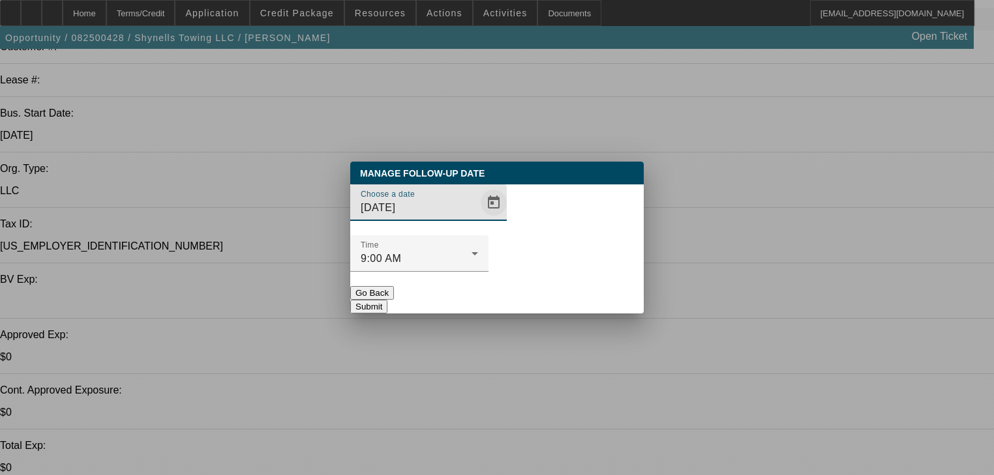
click at [478, 218] on span "Open calendar" at bounding box center [493, 202] width 31 height 31
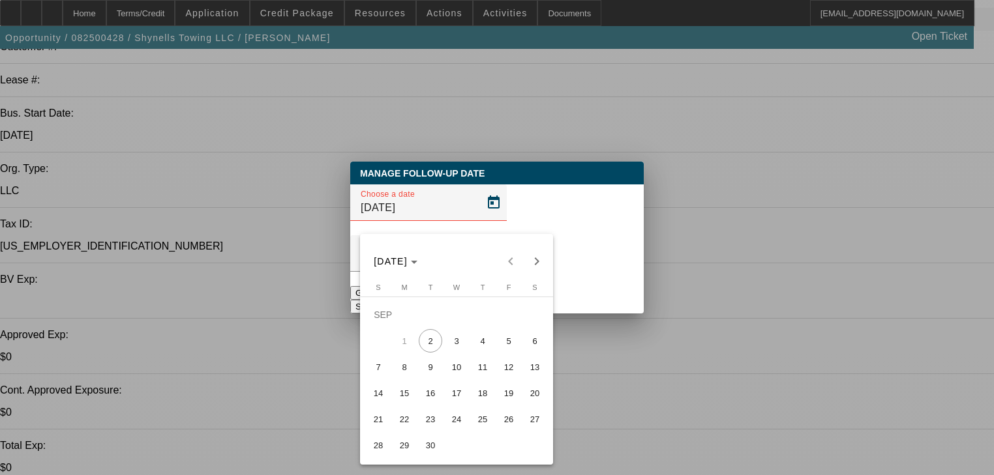
click at [452, 349] on span "3" at bounding box center [456, 340] width 23 height 23
type input "9/3/2025"
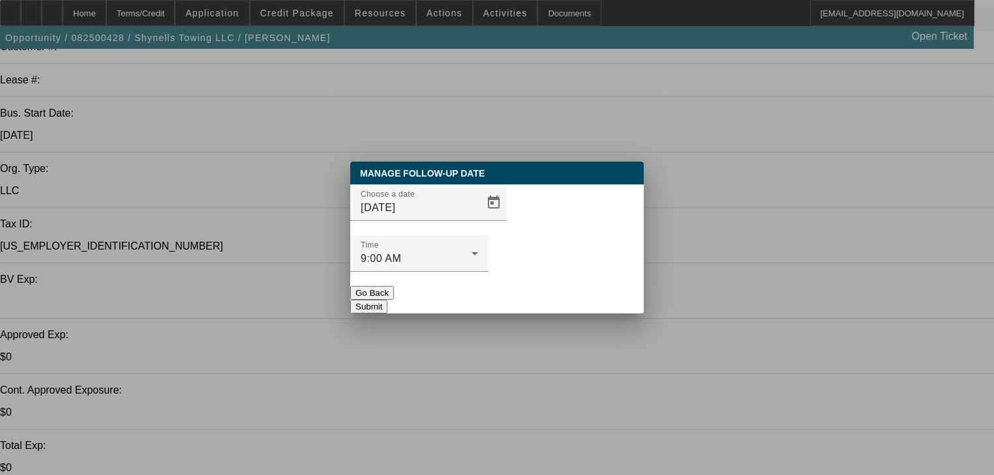
click at [387, 300] on button "Submit" at bounding box center [368, 307] width 37 height 14
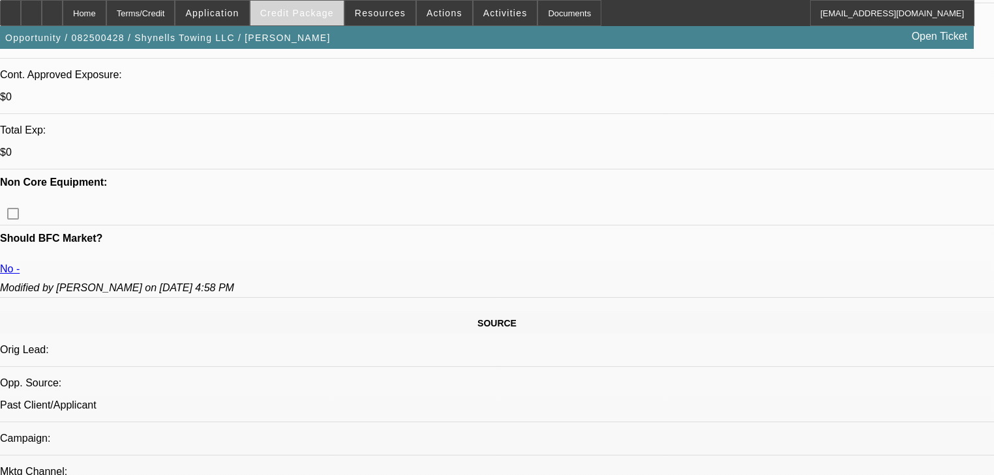
scroll to position [522, 0]
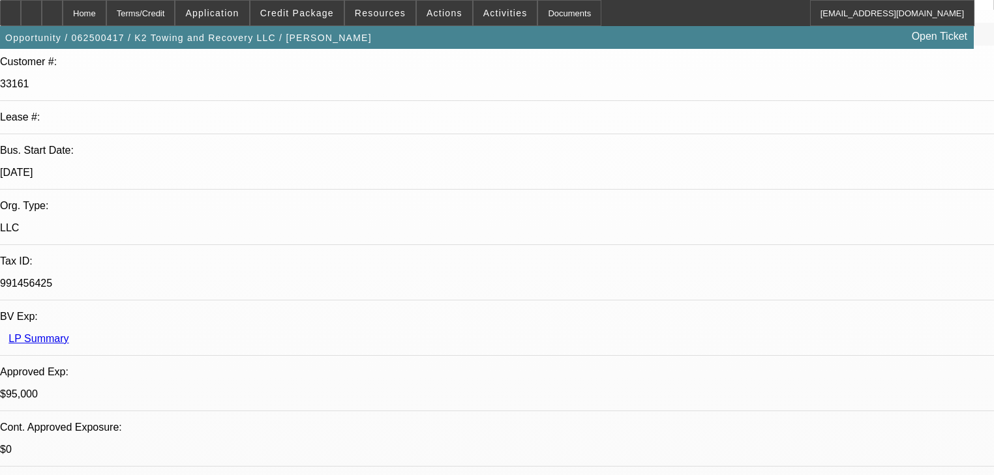
select select "0"
select select "4"
select select "2"
select select "0"
select select "4"
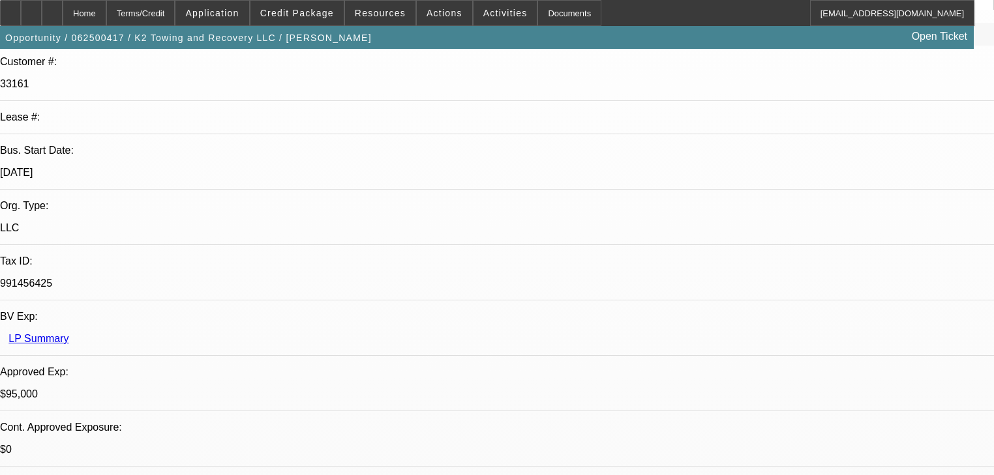
select select "0"
select select "2"
select select "0"
select select "6"
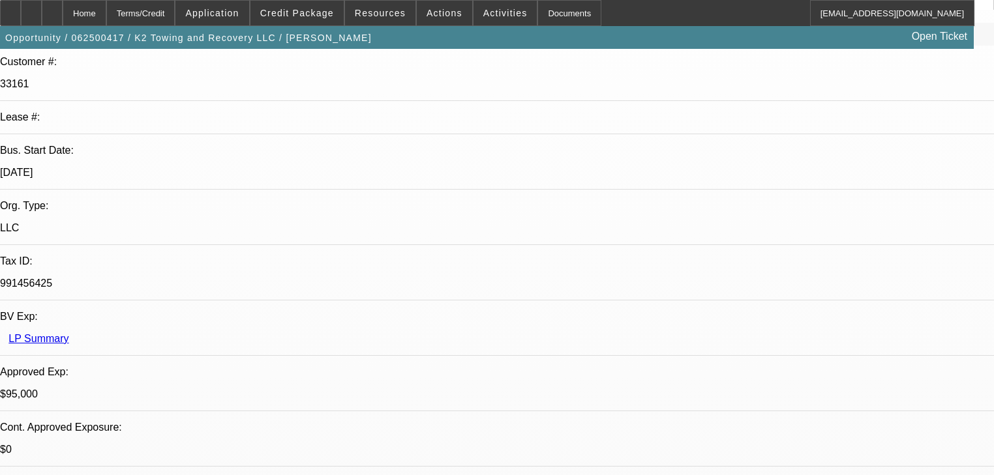
select select "0"
select select "3"
select select "2"
select select "0.1"
select select "4"
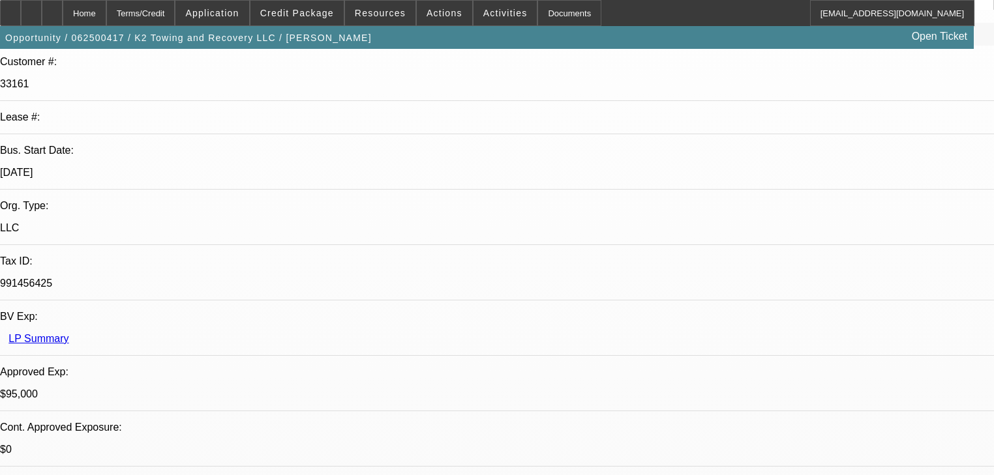
select select "0"
select select "2"
select select "0"
select select "6"
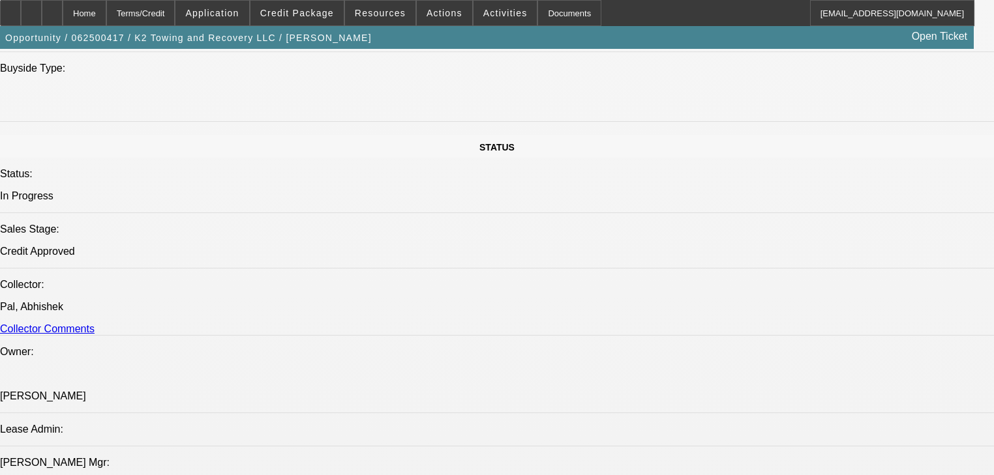
scroll to position [1304, 0]
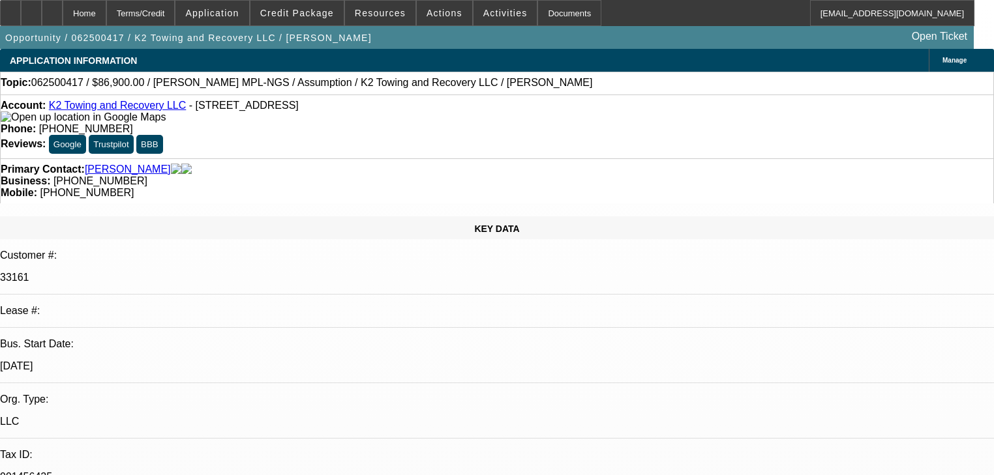
select select "0"
select select "4"
select select "2"
select select "0"
select select "4"
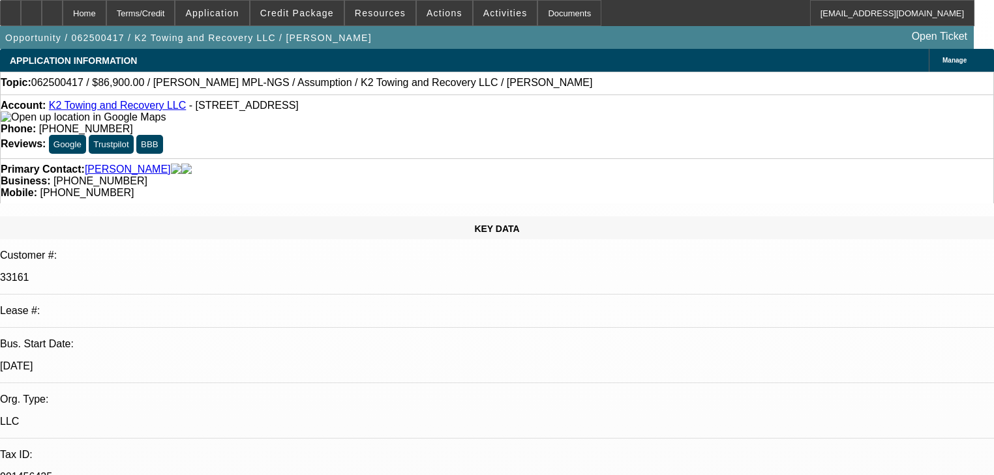
select select "0"
select select "2"
select select "0"
select select "6"
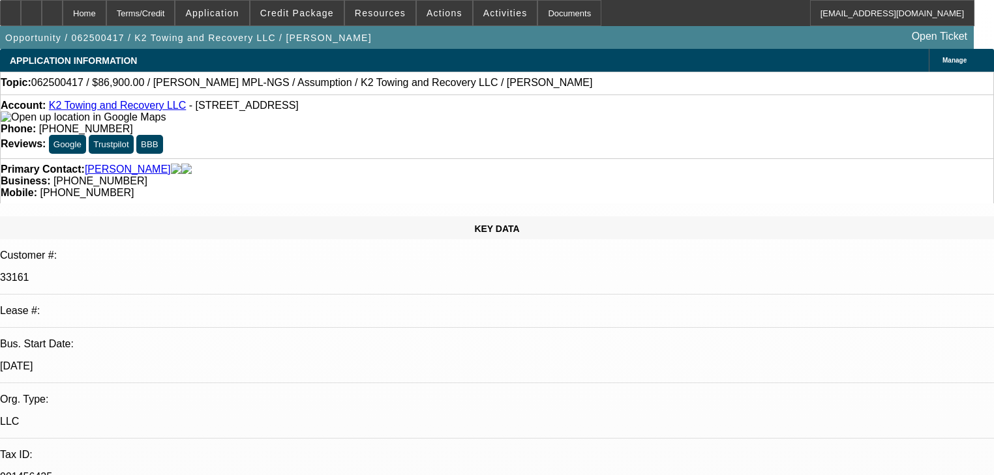
select select "0"
select select "3"
select select "2"
select select "0.1"
select select "4"
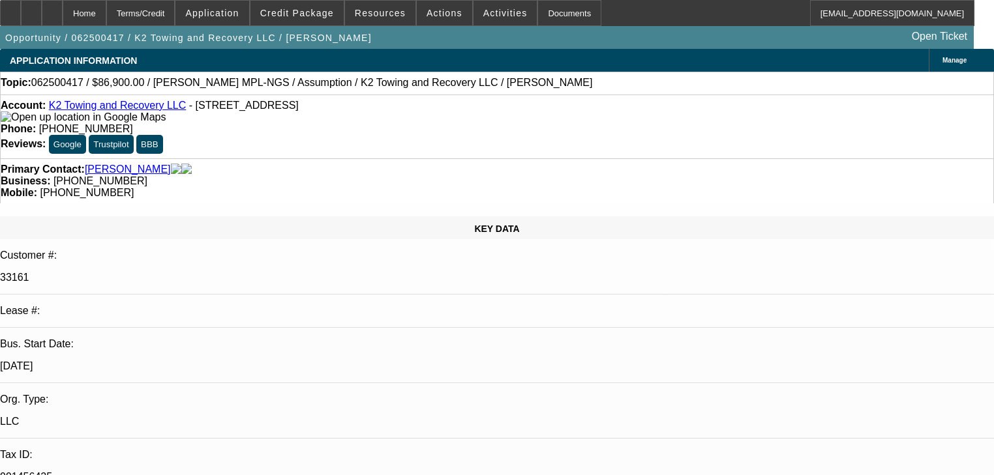
select select "0"
select select "2"
select select "0"
select select "6"
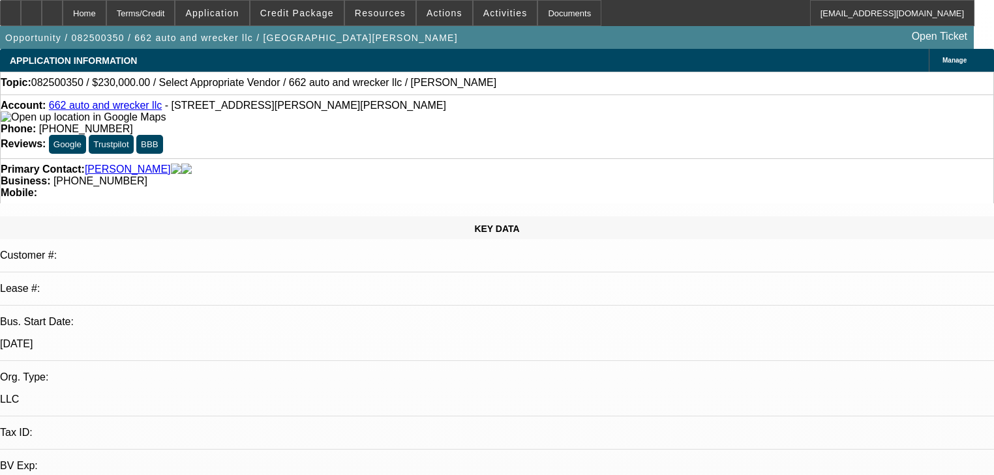
select select "0"
select select "2"
select select "0"
select select "1"
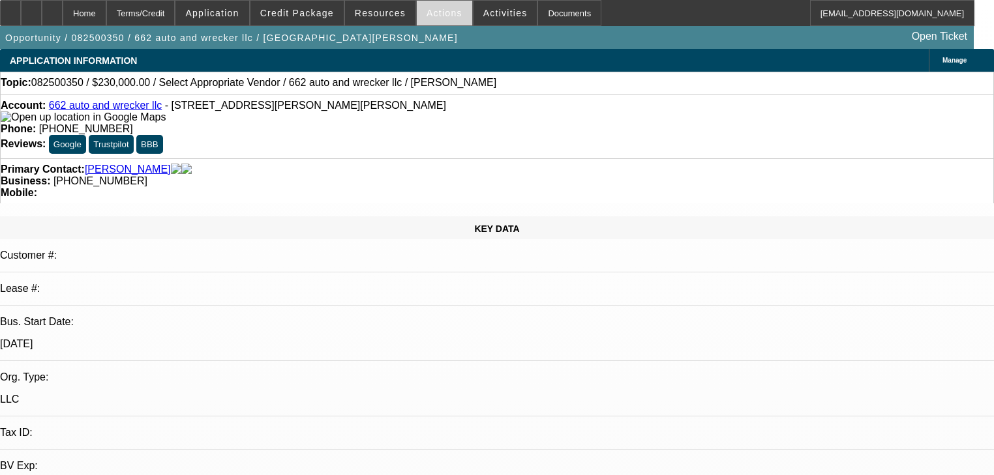
click at [446, 19] on span at bounding box center [444, 12] width 55 height 31
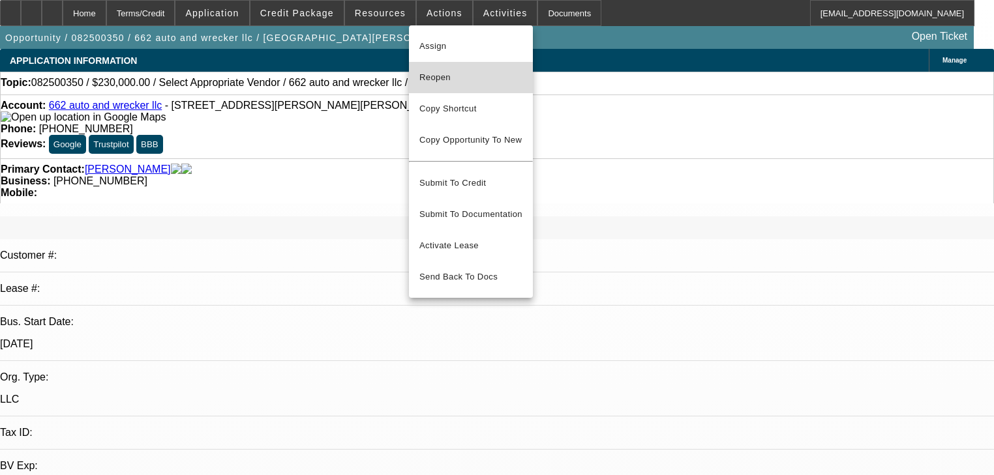
click at [473, 80] on span "Reopen" at bounding box center [470, 78] width 103 height 16
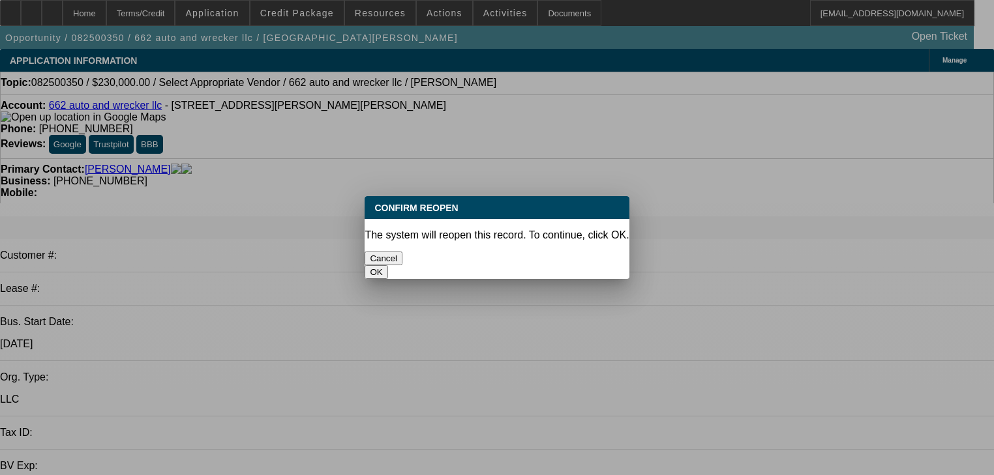
click at [387, 265] on button "OK" at bounding box center [376, 272] width 23 height 14
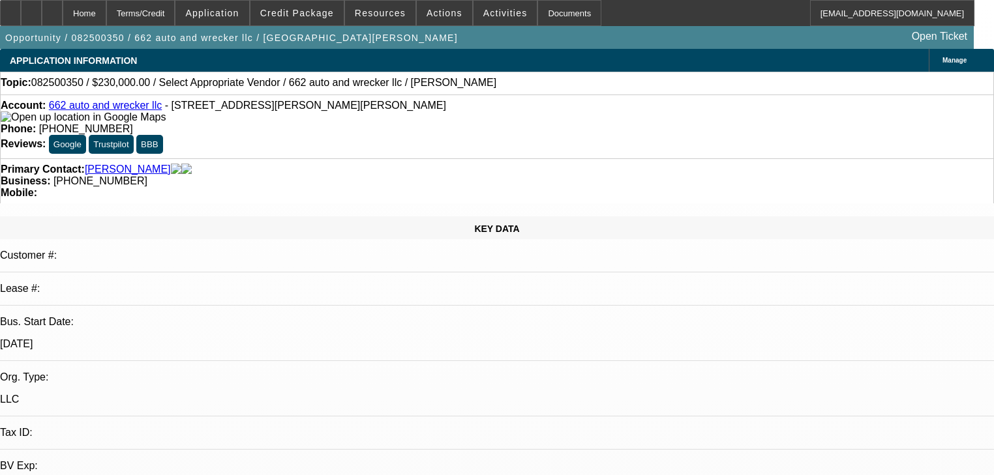
radio input "true"
type textarea "C"
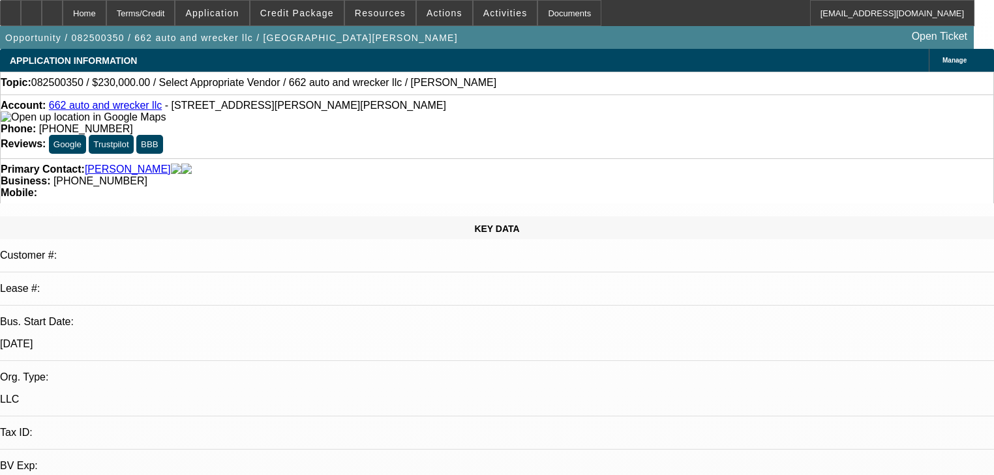
select select "0"
select select "2"
select select "0"
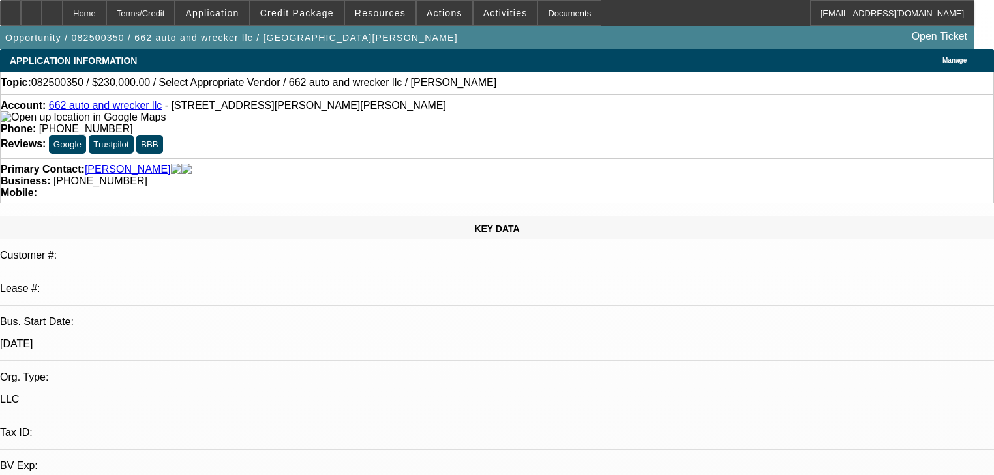
select select "1"
radio input "true"
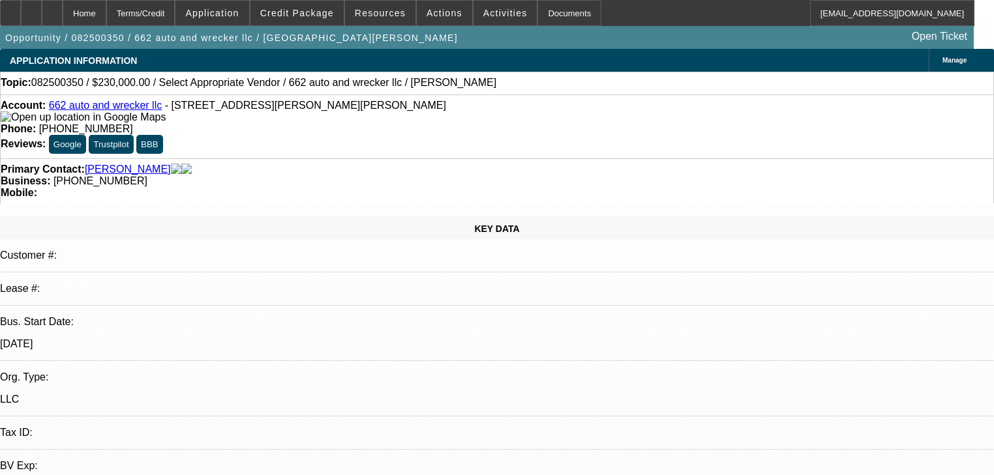
type textarea "called me back quoted him out. said he will look for what he wants"
radio input "true"
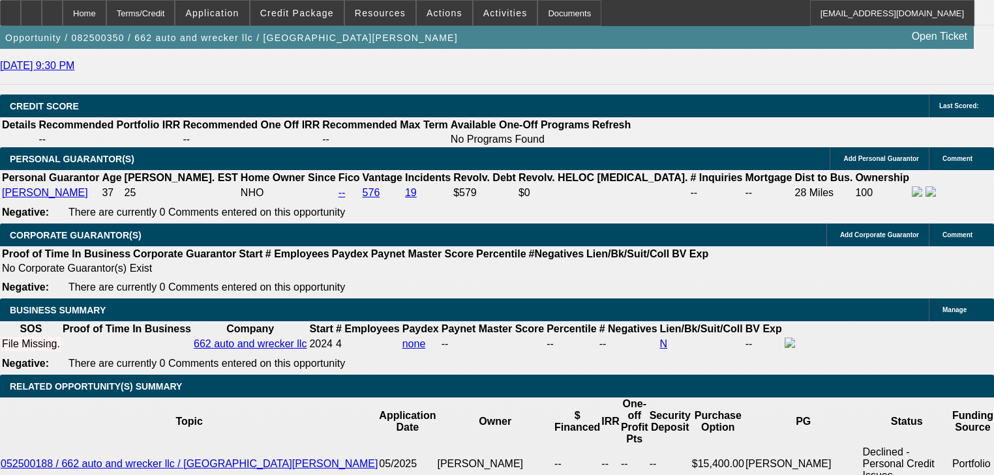
scroll to position [1658, 0]
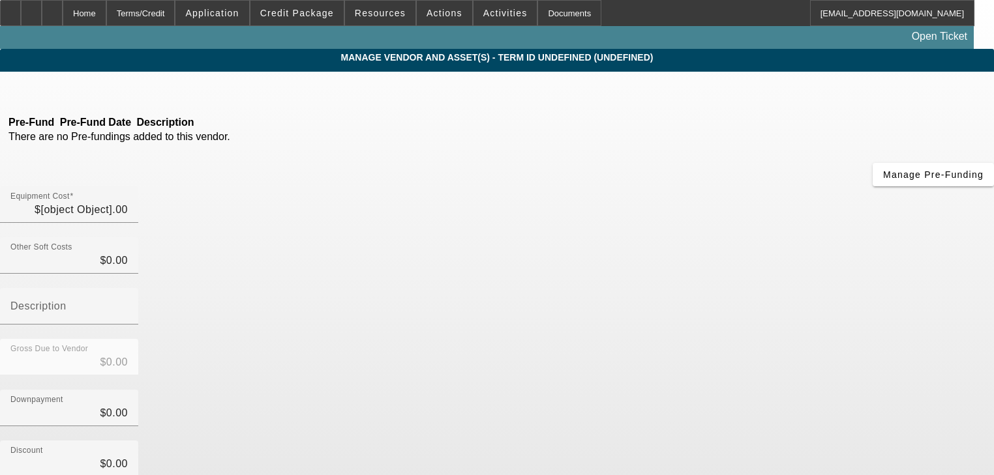
type input "$350,000.00"
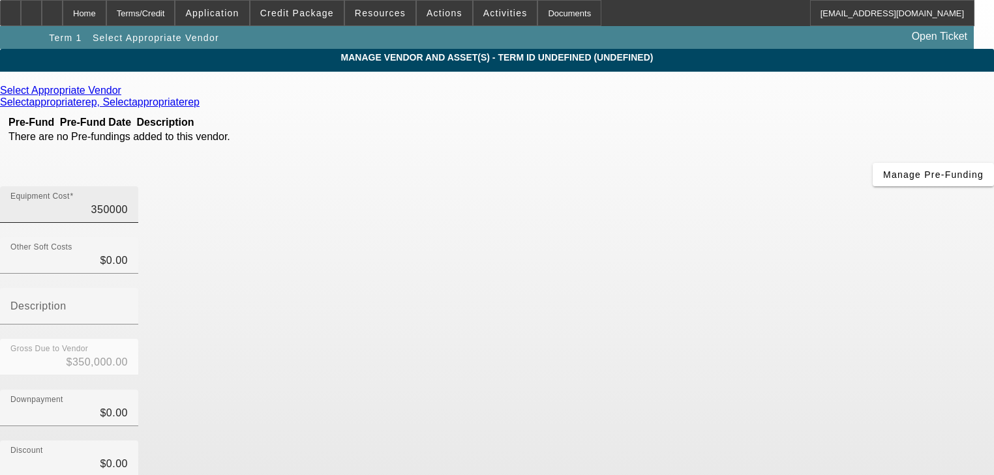
click at [128, 202] on input "350000" at bounding box center [68, 210] width 117 height 16
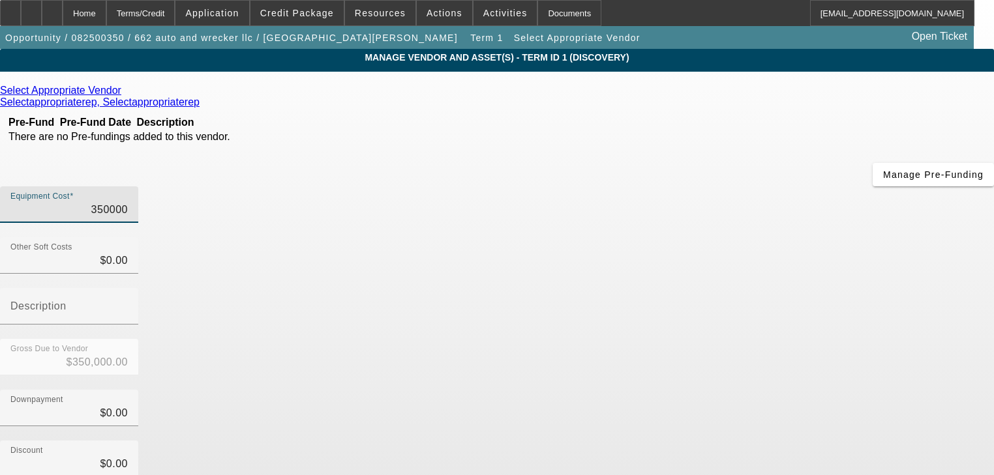
click at [128, 202] on input "350000" at bounding box center [68, 210] width 117 height 16
type input "3"
type input "$3.00"
type input "30"
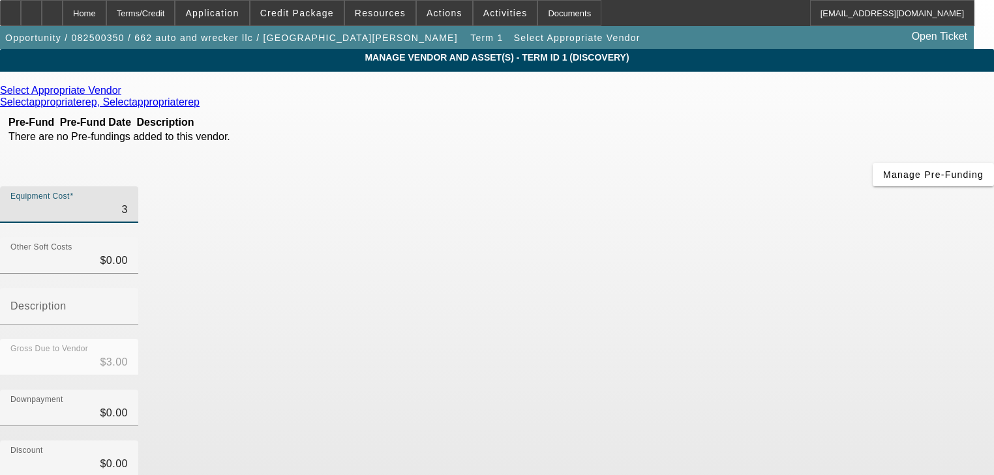
type input "$30.00"
type input "300"
type input "$300.00"
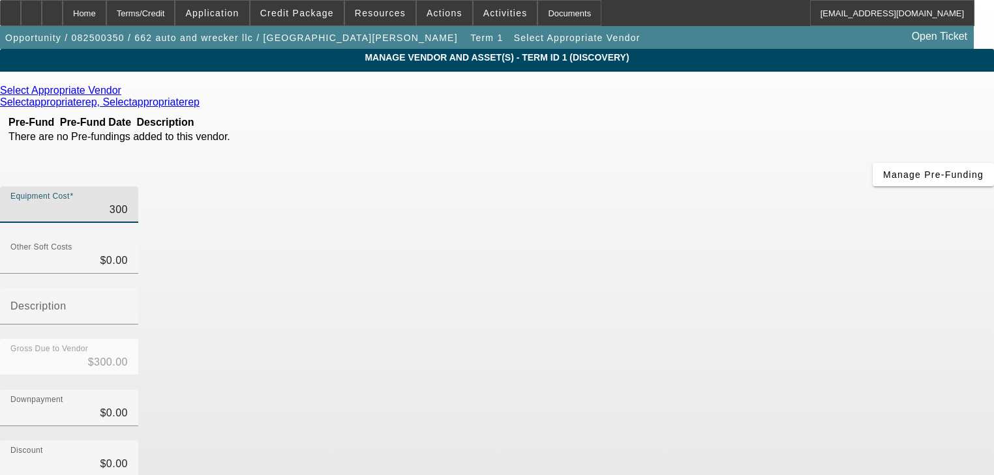
type input "3000"
type input "$3,000.00"
type input "30000"
type input "$30,000.00"
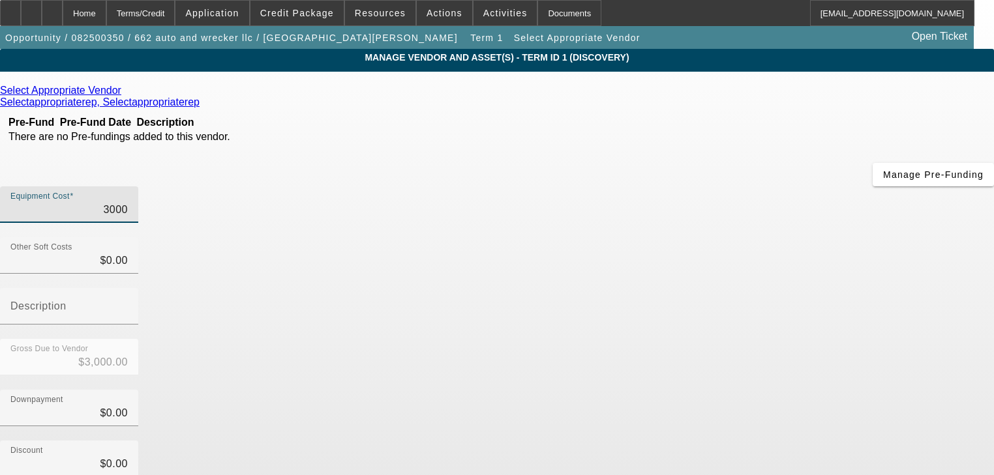
type input "$30,000.00"
type input "0"
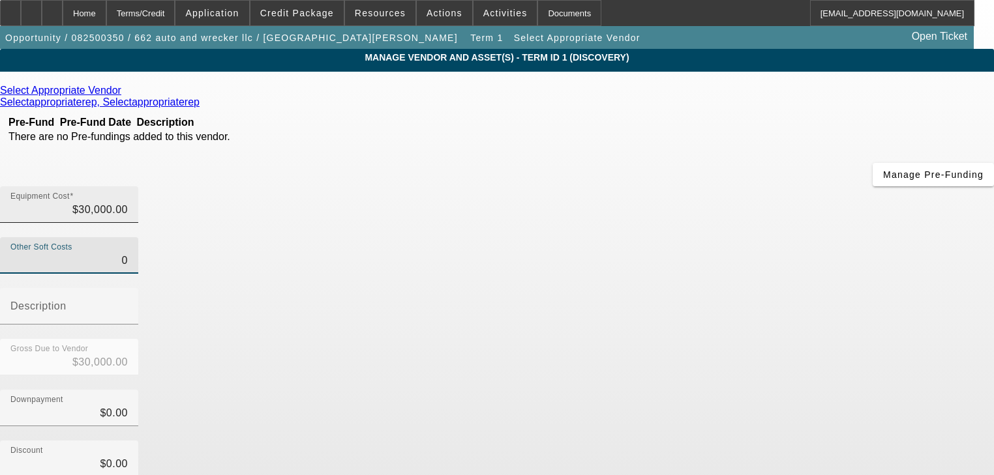
type input "30000"
type input "$0.00"
click at [128, 202] on input "30000" at bounding box center [68, 210] width 117 height 16
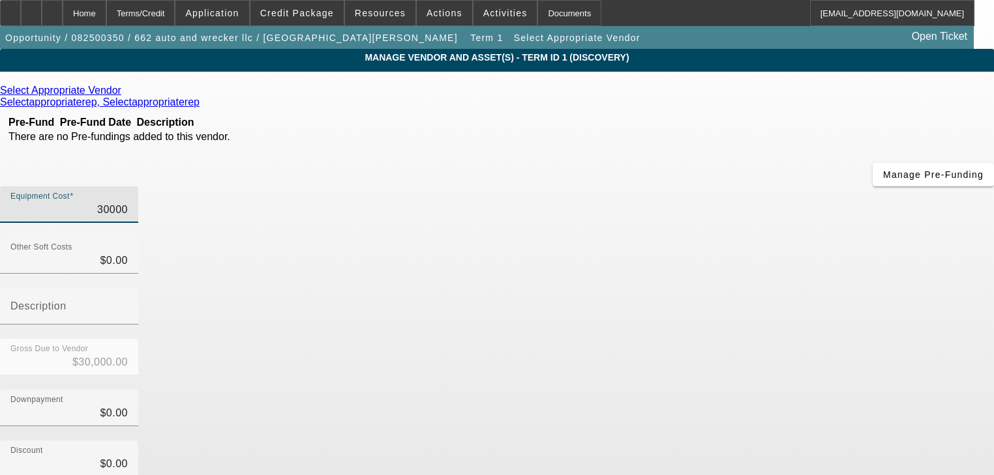
type input "300000"
type input "$300,000.00"
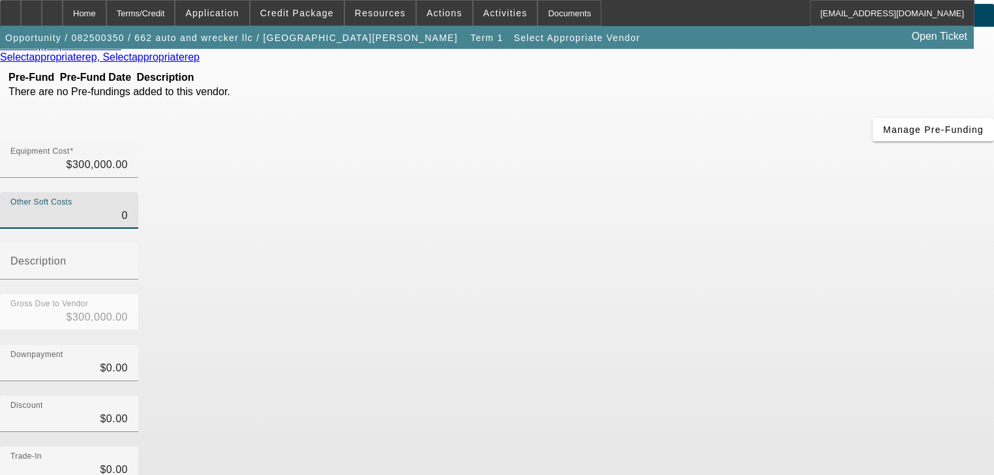
scroll to position [128, 0]
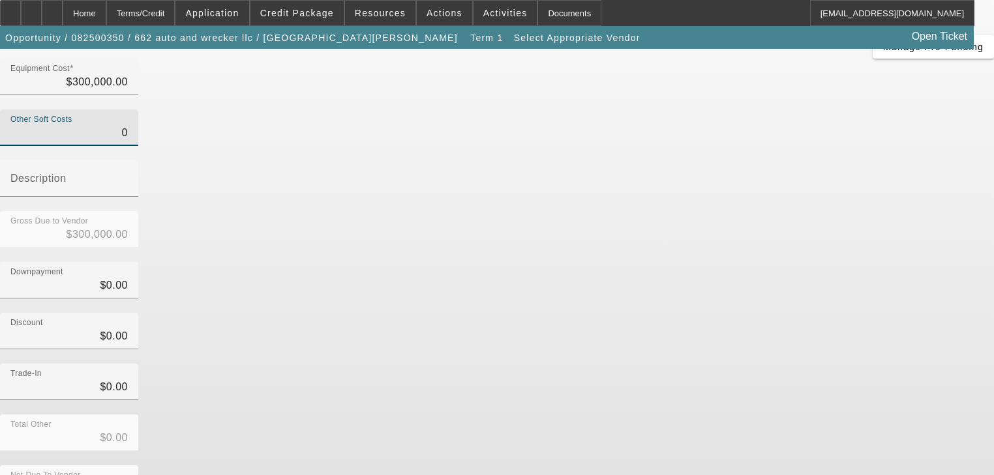
type input "$0.00"
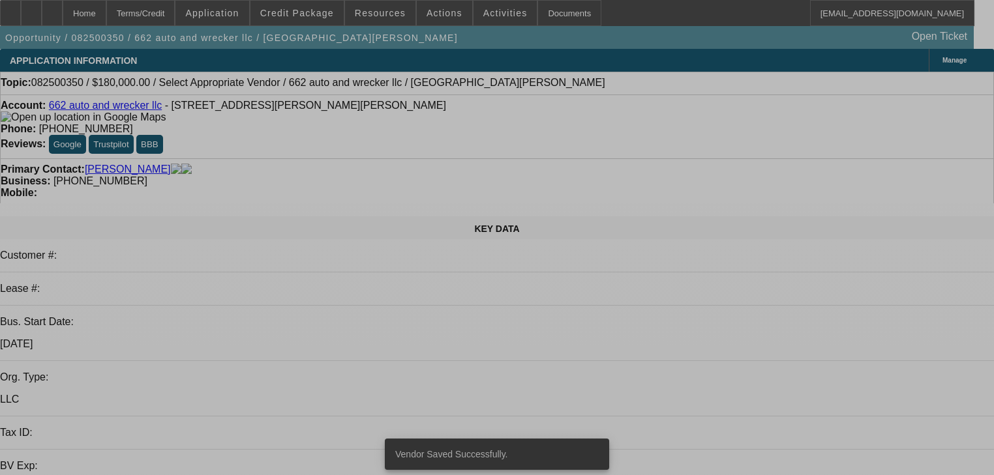
select select "0"
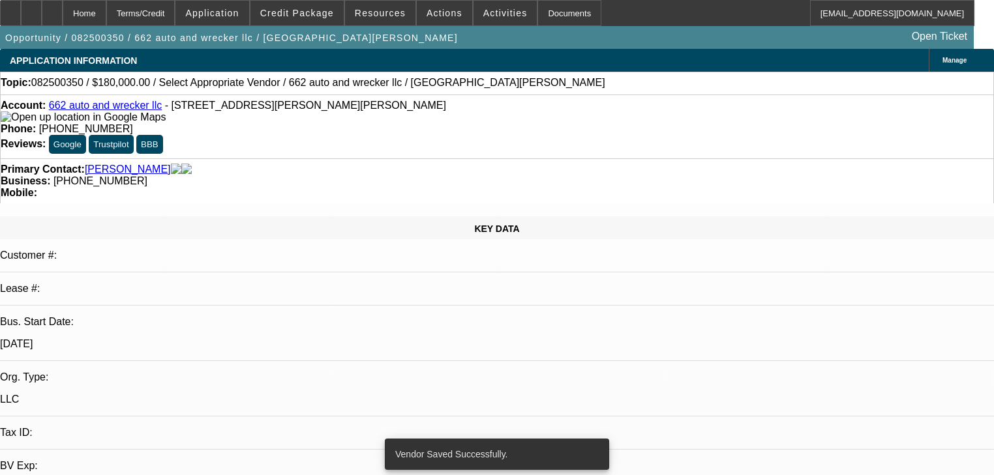
select select "0"
select select "2"
select select "0"
select select "1"
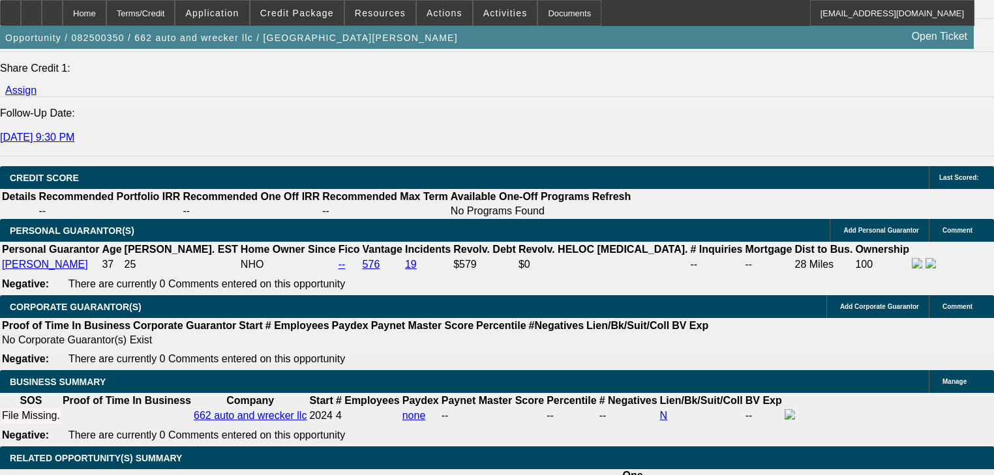
scroll to position [1722, 0]
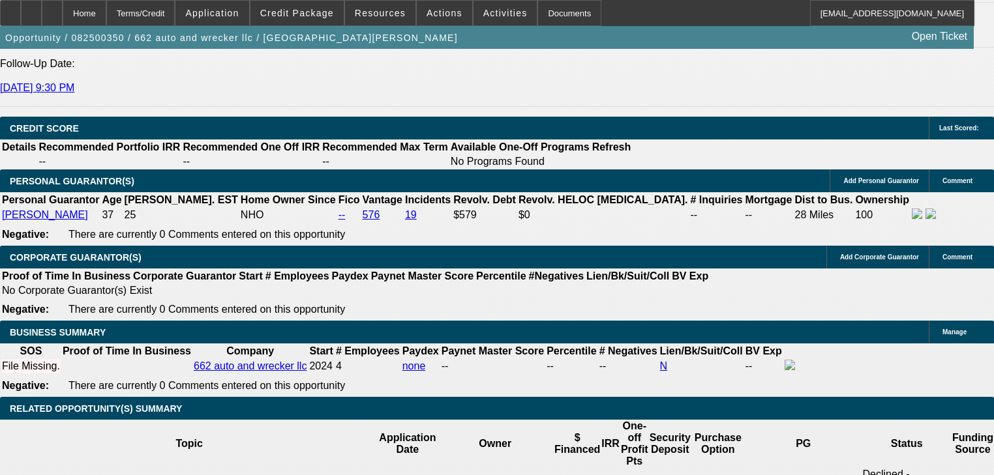
type input "UNKNOWN"
type input "40"
type input "$6,624.99"
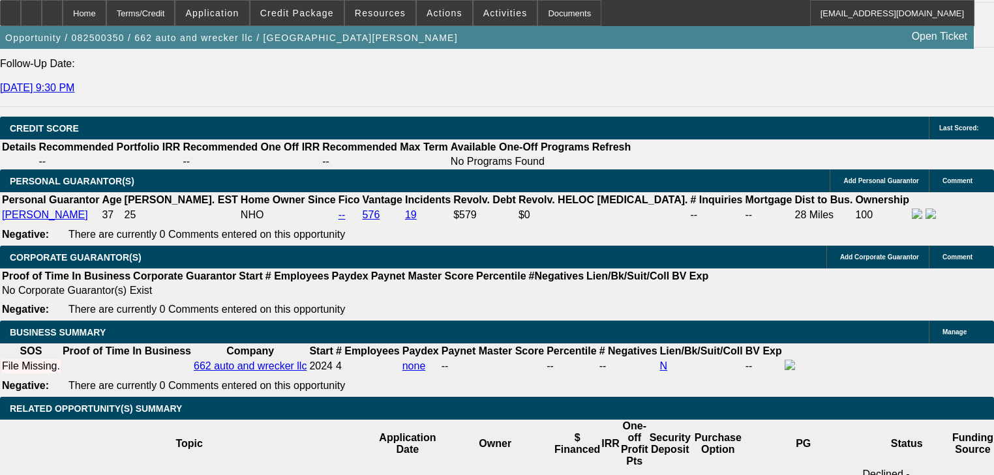
type input "40"
type input "$147,000.00"
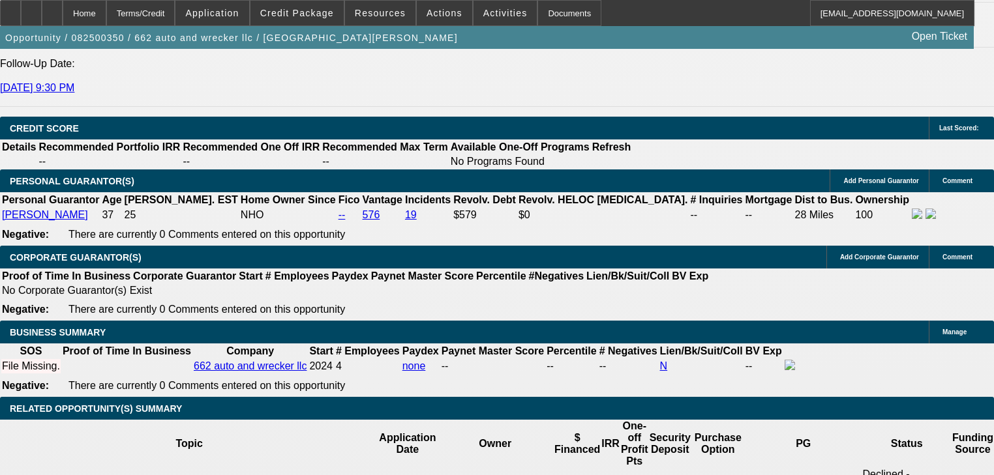
type input "$5,631.24"
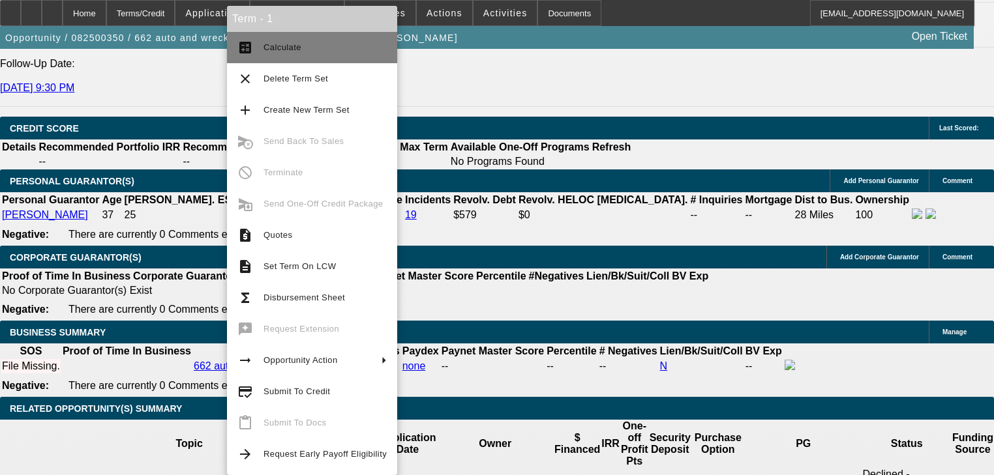
click at [254, 56] on button "calculate Calculate" at bounding box center [312, 47] width 170 height 31
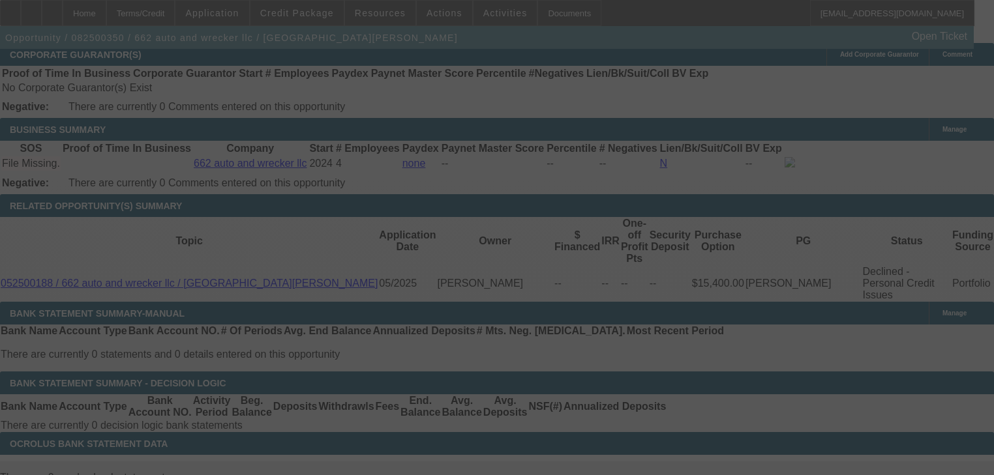
scroll to position [1930, 0]
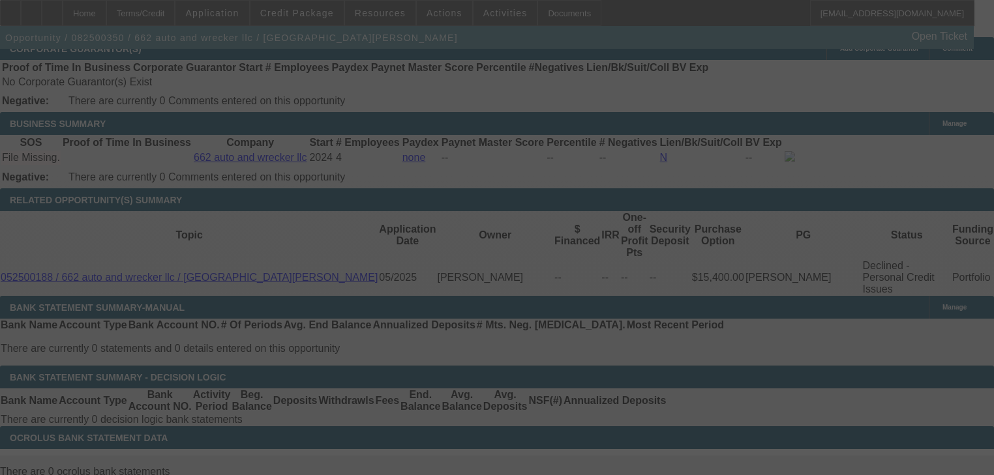
select select "0"
select select "2"
select select "0"
select select "1"
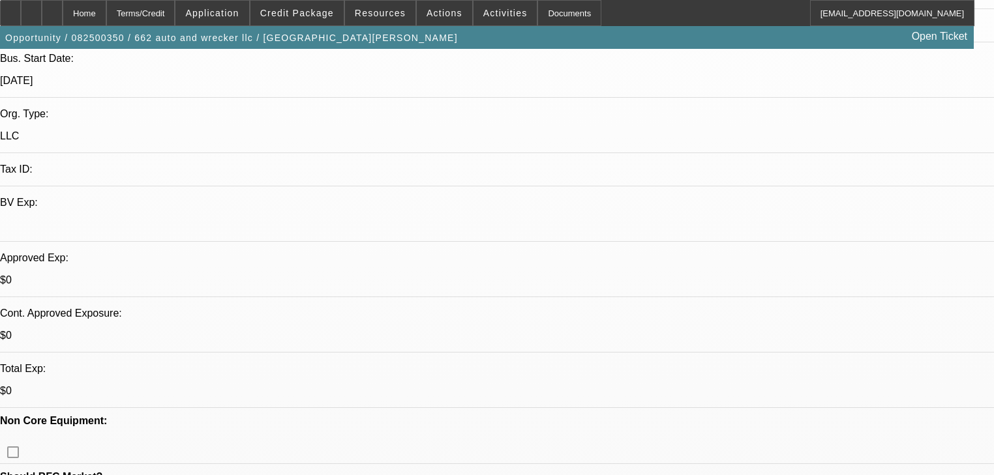
scroll to position [0, 0]
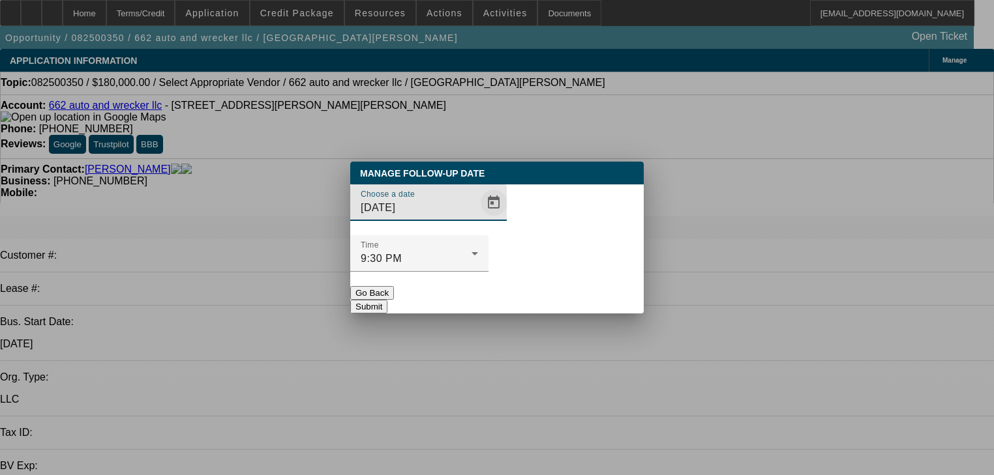
click at [478, 218] on span "Open calendar" at bounding box center [493, 202] width 31 height 31
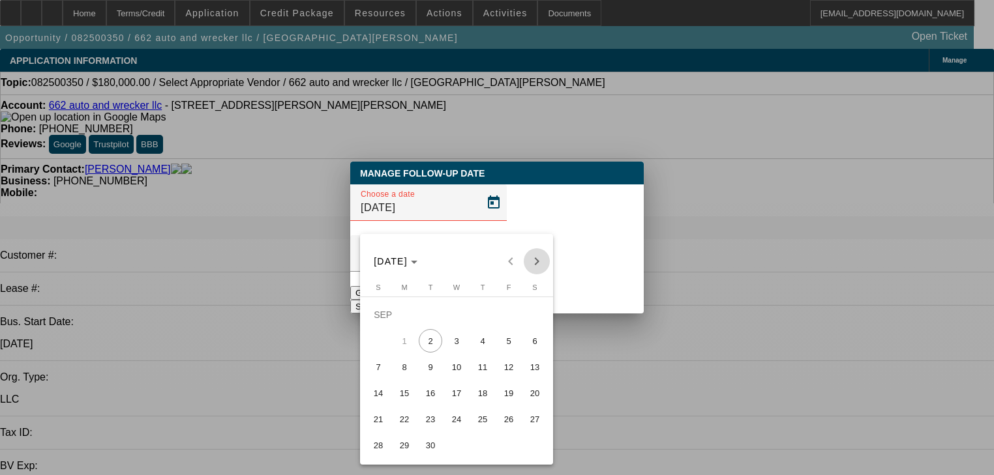
click at [537, 268] on span "Next month" at bounding box center [537, 261] width 26 height 26
click at [490, 327] on span "2" at bounding box center [482, 314] width 23 height 23
type input "10/2/2025"
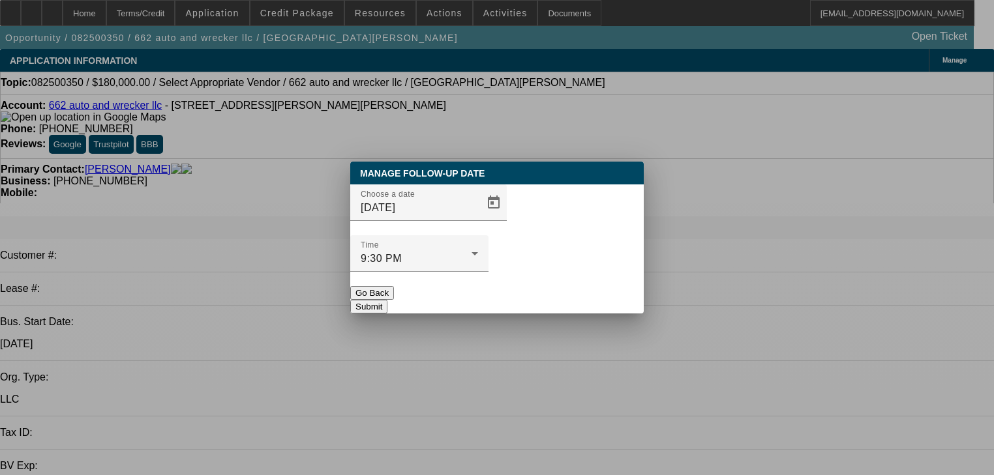
click at [387, 300] on button "Submit" at bounding box center [368, 307] width 37 height 14
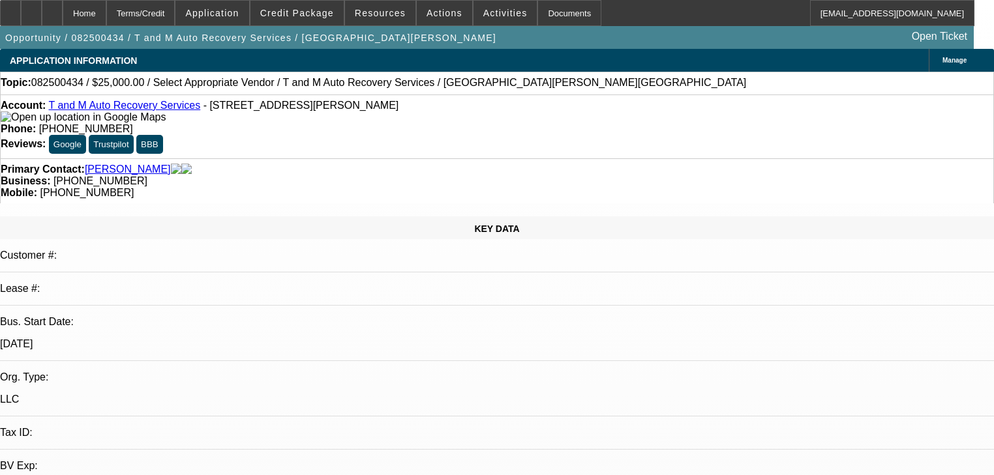
select select "0"
select select "0.1"
select select "4"
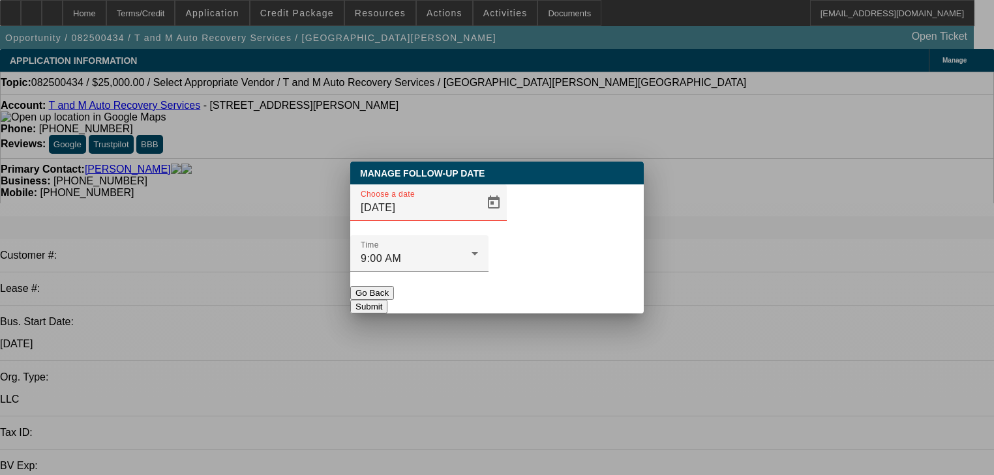
click at [394, 286] on button "Go Back" at bounding box center [372, 293] width 44 height 14
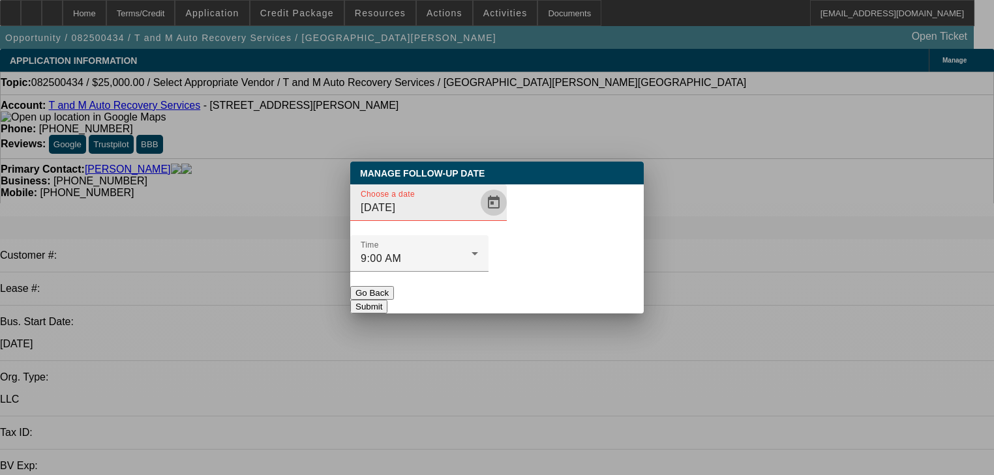
click at [478, 218] on span "Open calendar" at bounding box center [493, 202] width 31 height 31
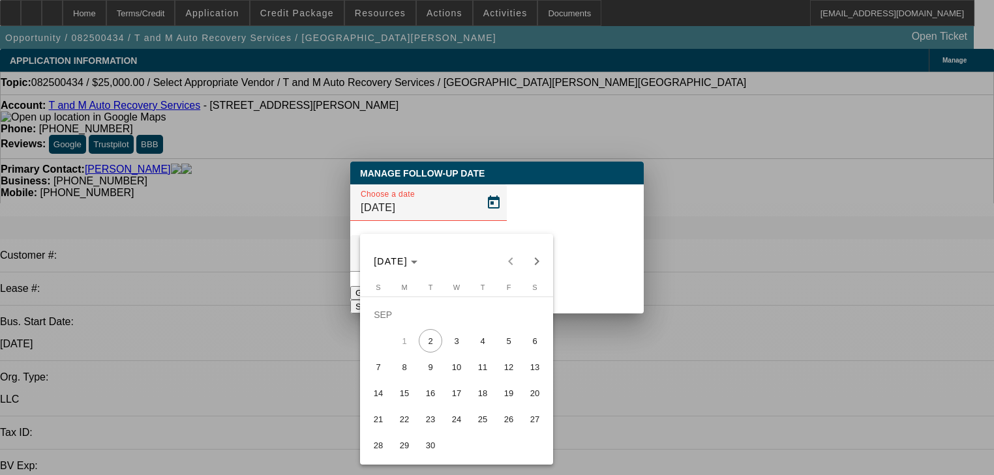
click at [433, 368] on span "9" at bounding box center [430, 366] width 23 height 23
type input "[DATE]"
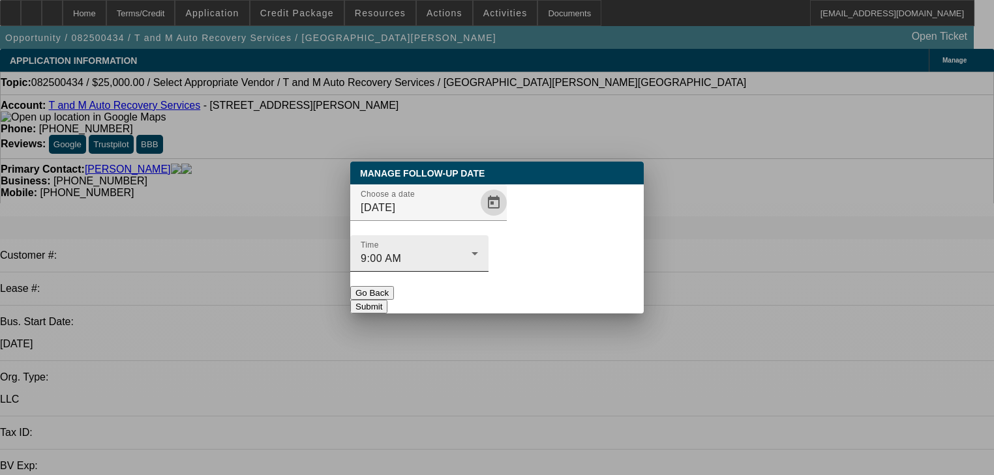
drag, startPoint x: 465, startPoint y: 237, endPoint x: 509, endPoint y: 243, distance: 44.7
click at [509, 243] on div "Choose a date 9/9/2025 Time 9:00 AM" at bounding box center [496, 236] width 293 height 102
click at [387, 300] on button "Submit" at bounding box center [368, 307] width 37 height 14
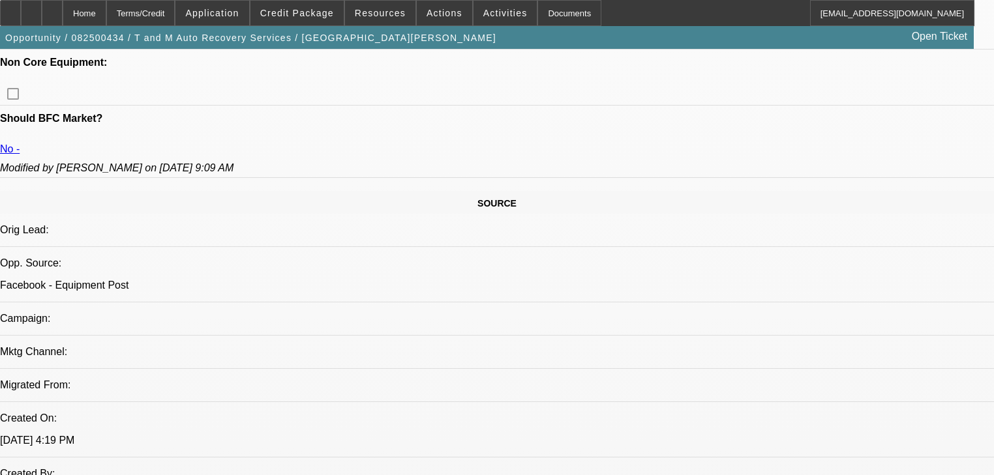
scroll to position [626, 0]
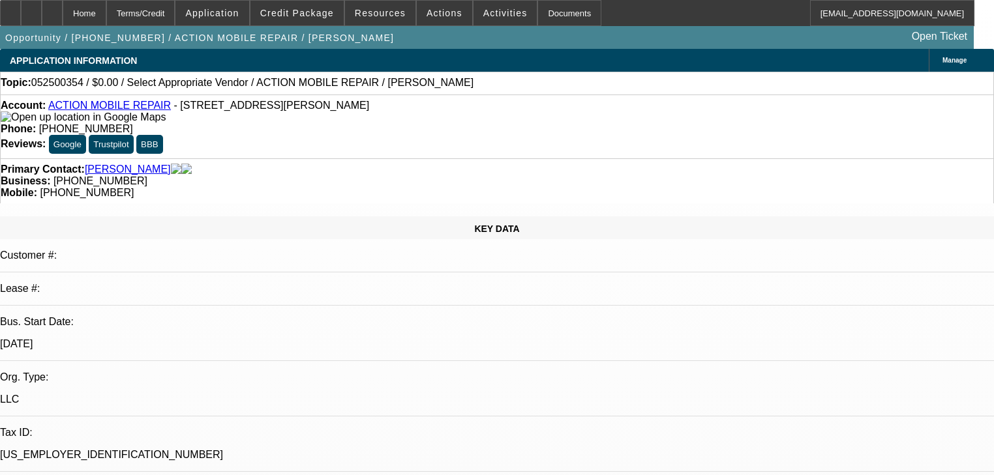
select select "0"
select select "2"
select select "0.1"
select select "4"
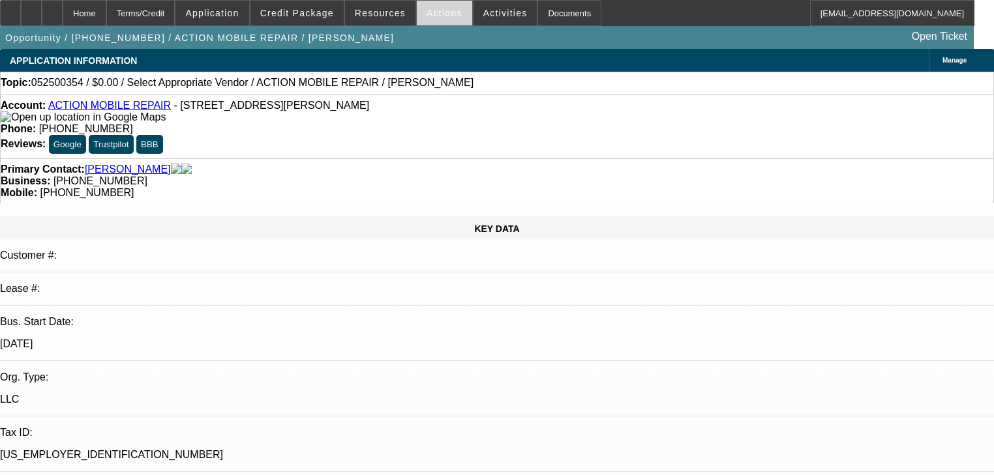
click at [443, 14] on span "Actions" at bounding box center [445, 13] width 36 height 10
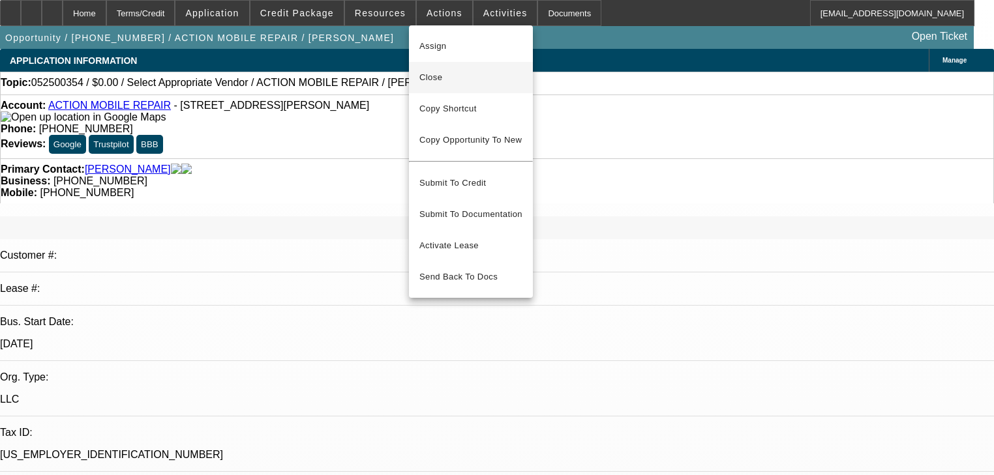
click at [477, 78] on span "Close" at bounding box center [470, 78] width 103 height 16
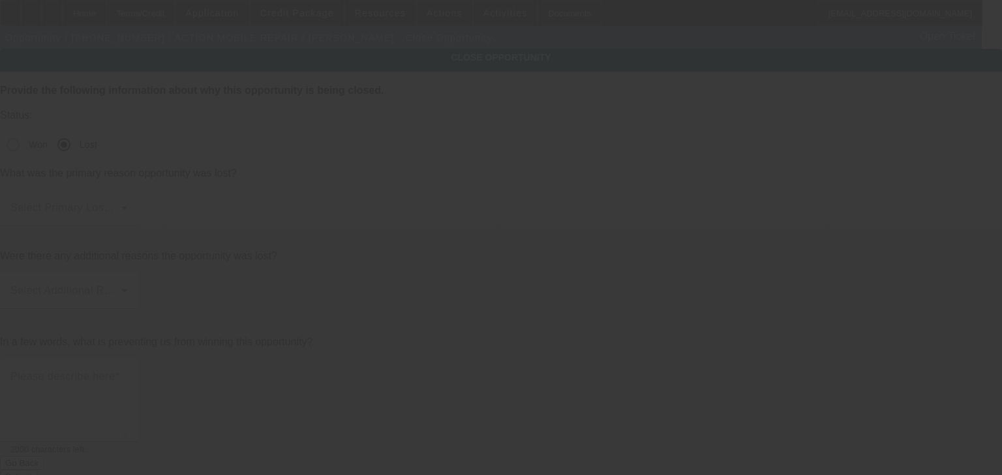
click at [515, 144] on div at bounding box center [501, 237] width 1002 height 475
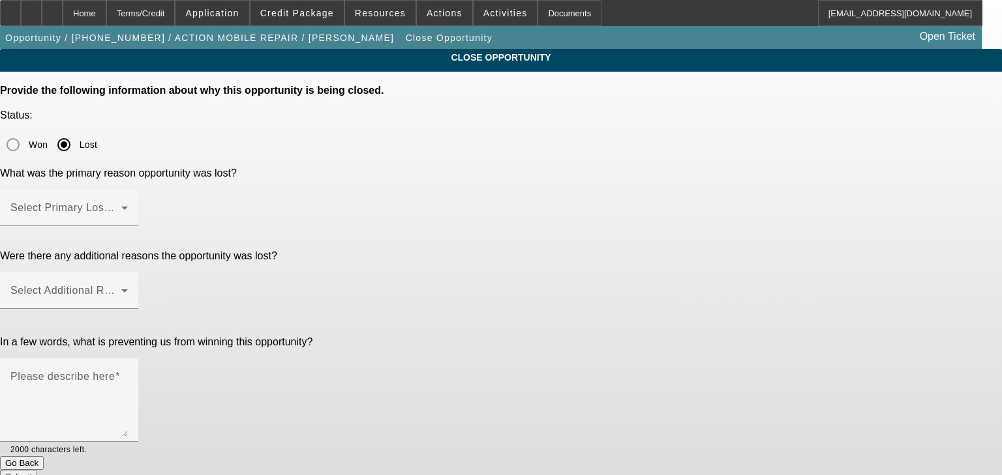
click at [128, 190] on div "Select Primary Lost Reason" at bounding box center [68, 208] width 117 height 37
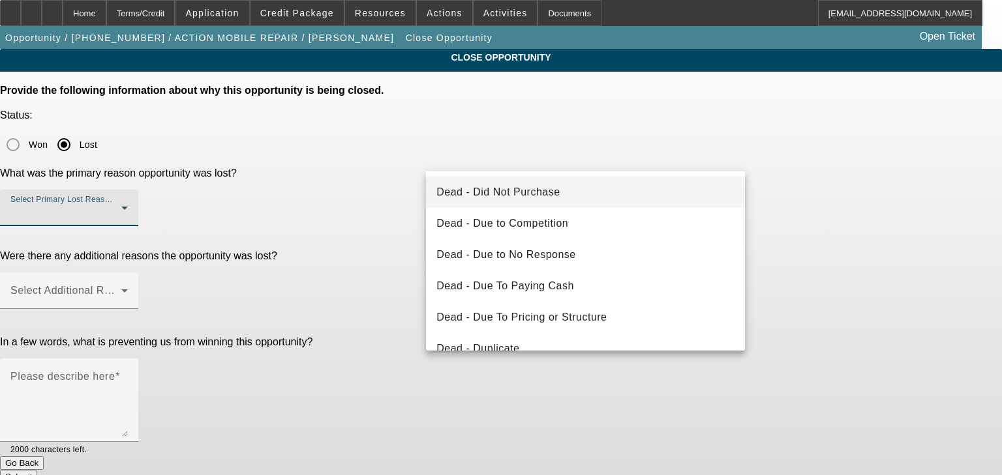
click at [532, 195] on span "Dead - Did Not Purchase" at bounding box center [497, 193] width 123 height 16
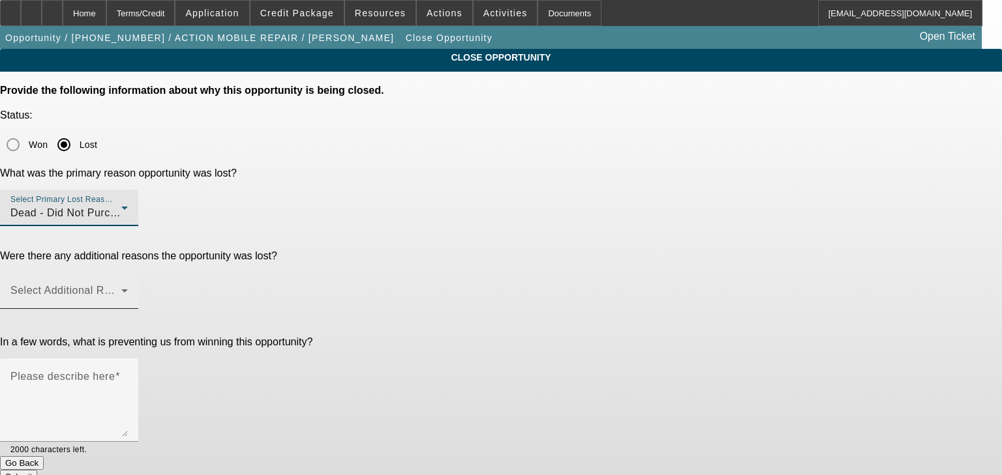
click at [128, 273] on div "Select Additional Reasons" at bounding box center [68, 291] width 117 height 37
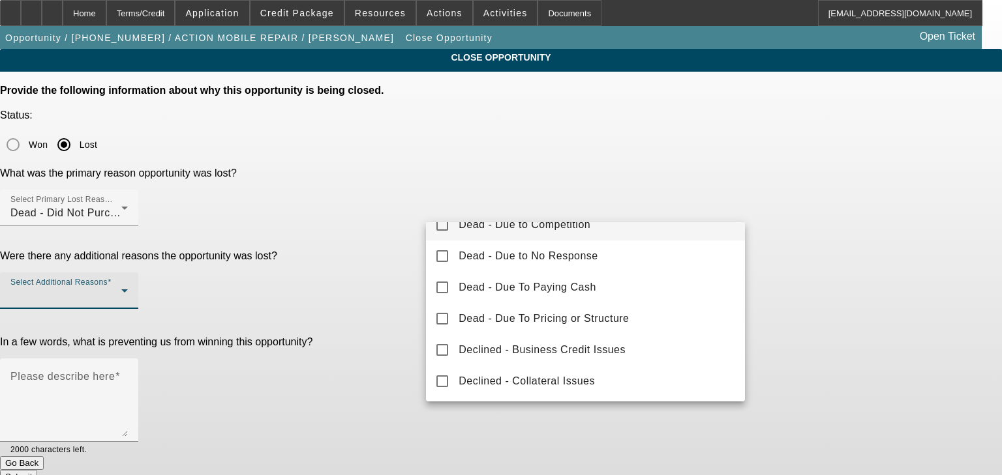
scroll to position [104, 0]
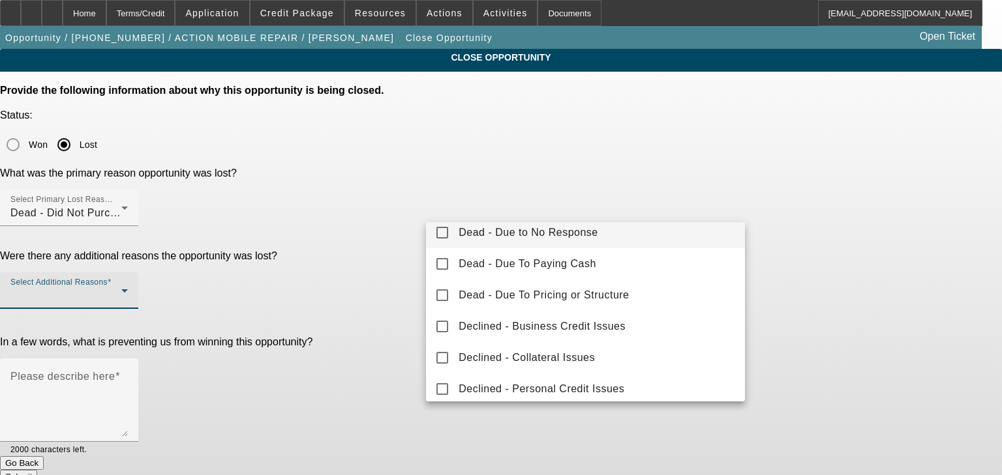
click at [473, 233] on span "Dead - Due to No Response" at bounding box center [528, 233] width 140 height 16
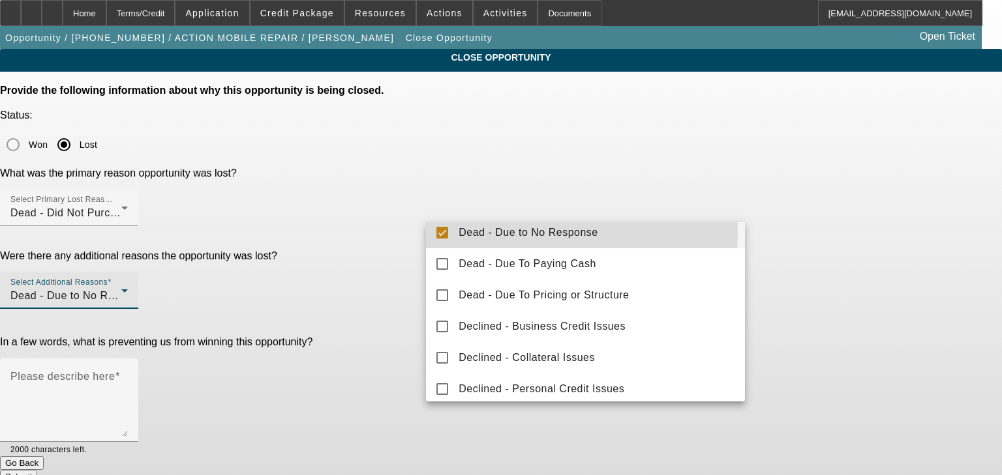
scroll to position [99, 0]
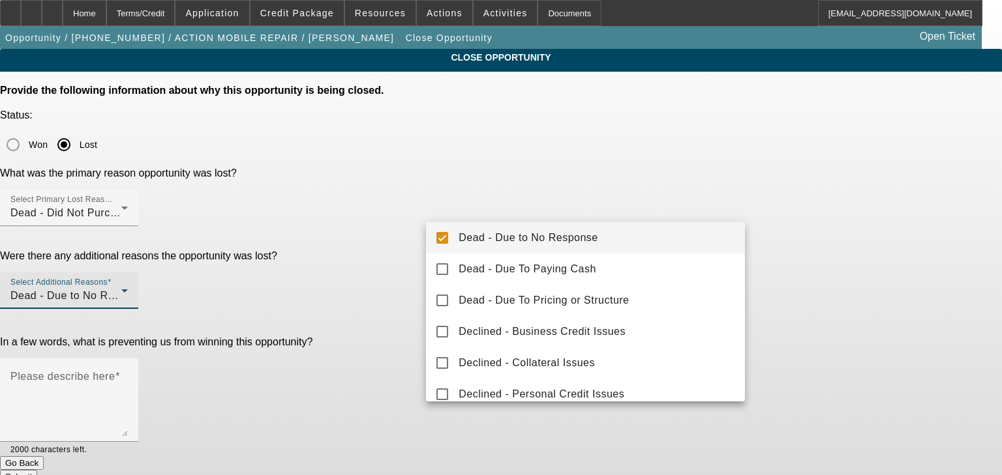
click at [391, 254] on div at bounding box center [501, 237] width 1002 height 475
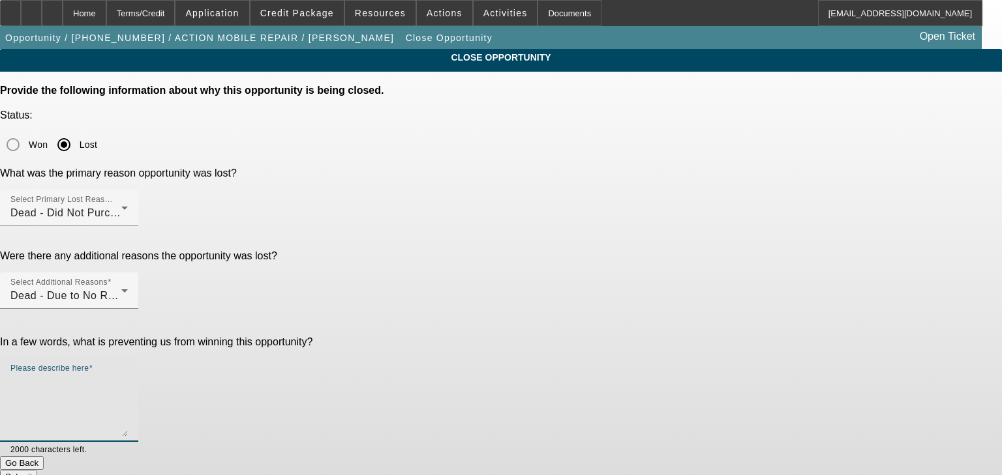
drag, startPoint x: 477, startPoint y: 278, endPoint x: 484, endPoint y: 279, distance: 6.6
click at [128, 374] on textarea "Please describe here" at bounding box center [68, 405] width 117 height 63
type textarea "no response"
click at [37, 470] on button "Submit" at bounding box center [18, 477] width 37 height 14
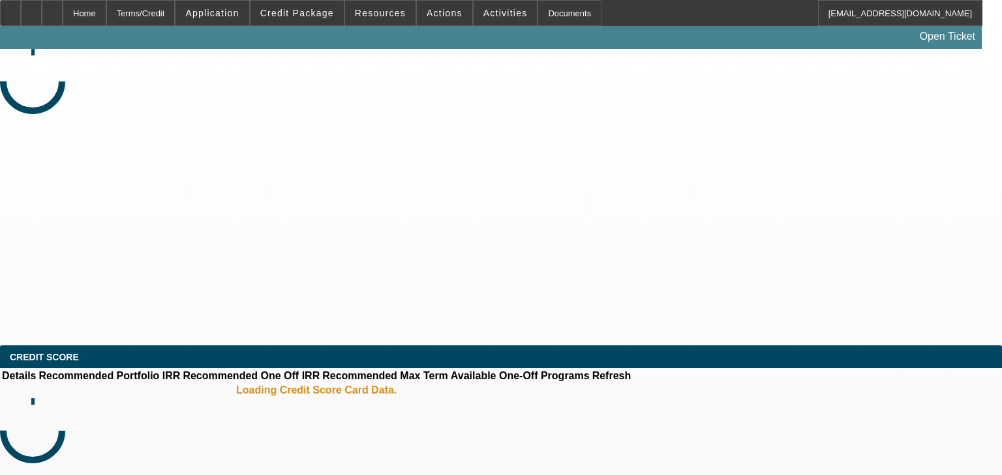
select select "0"
select select "2"
select select "0.1"
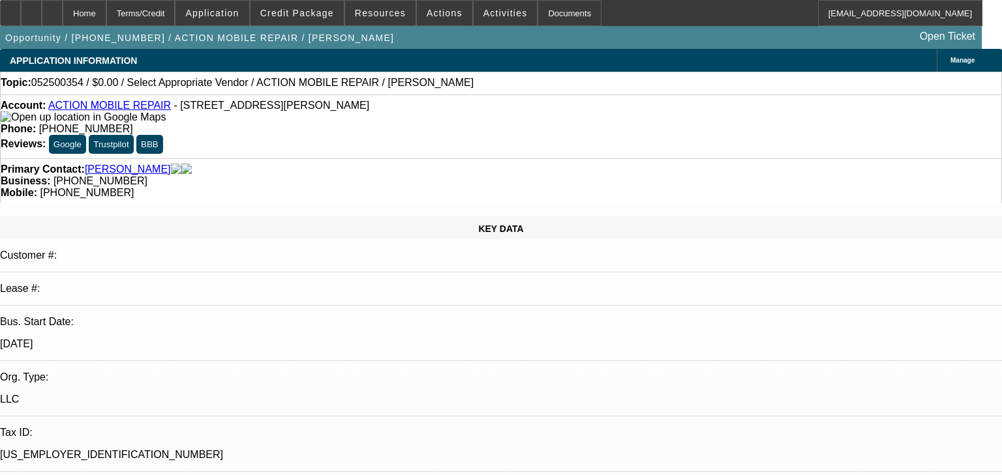
select select "1"
select select "2"
select select "4"
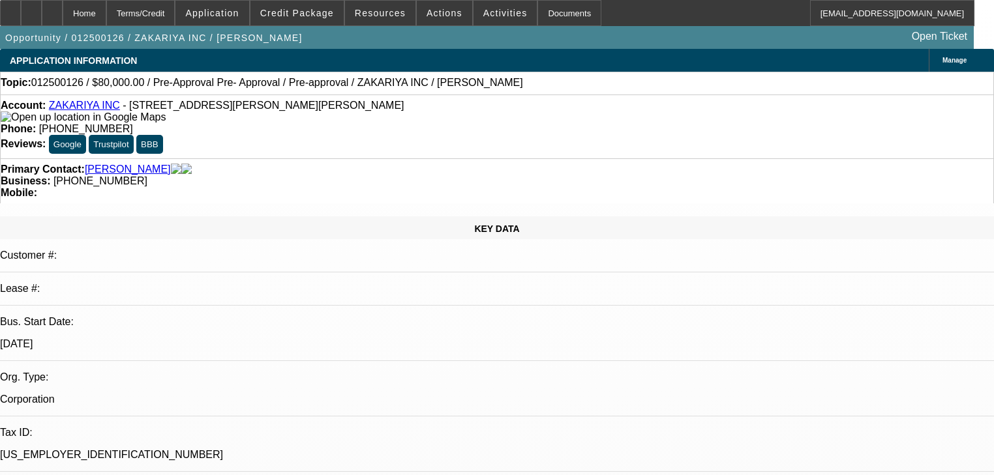
select select "0"
select select "3"
select select "0"
select select "6"
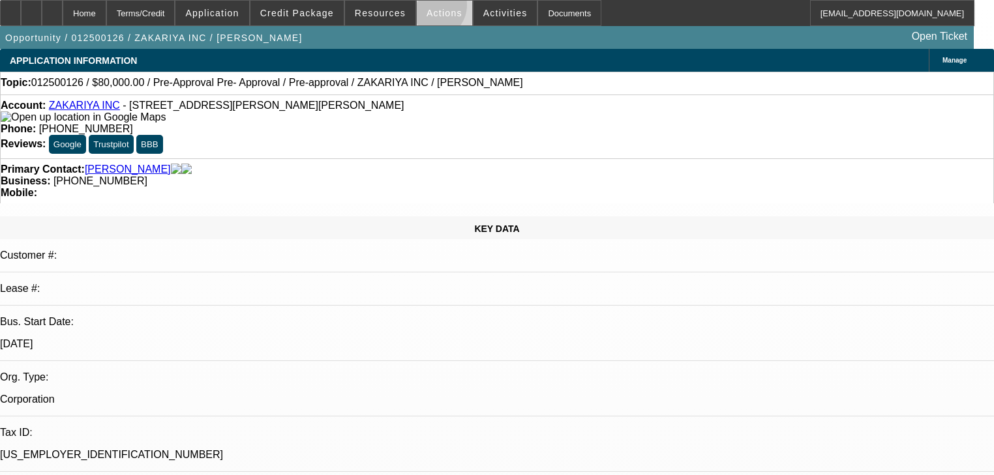
click at [427, 8] on span "Actions" at bounding box center [445, 13] width 36 height 10
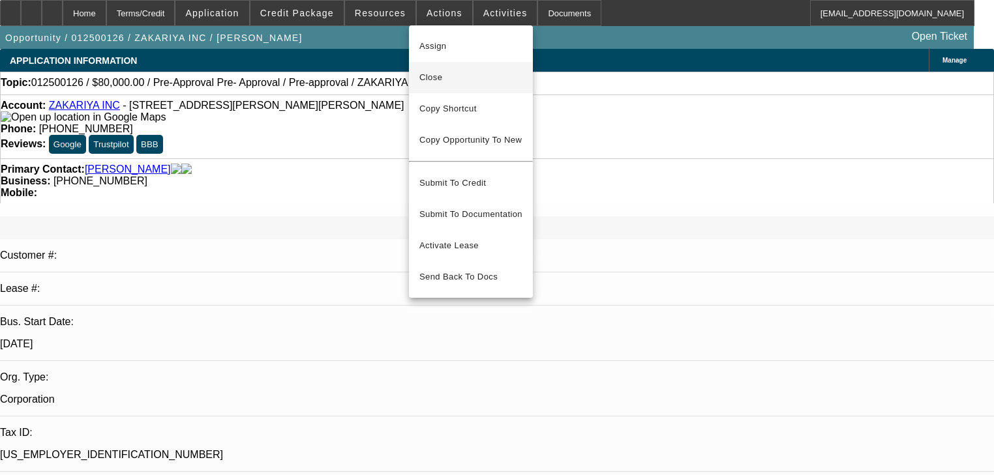
click at [443, 81] on span "Close" at bounding box center [470, 78] width 103 height 16
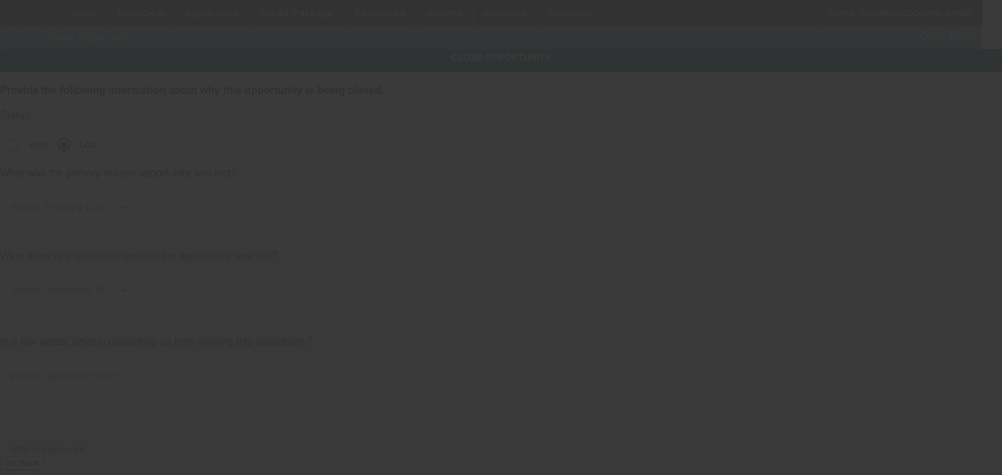
click at [121, 205] on span at bounding box center [65, 213] width 111 height 16
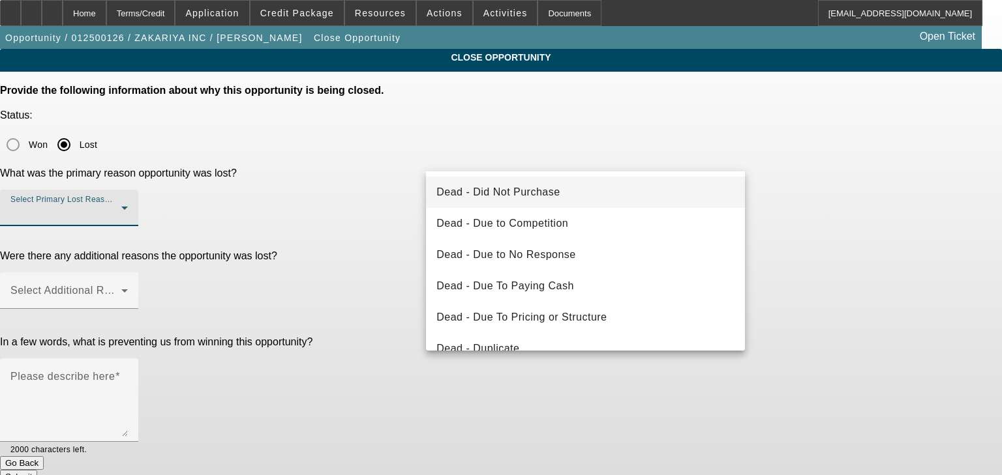
click at [539, 197] on span "Dead - Did Not Purchase" at bounding box center [497, 193] width 123 height 16
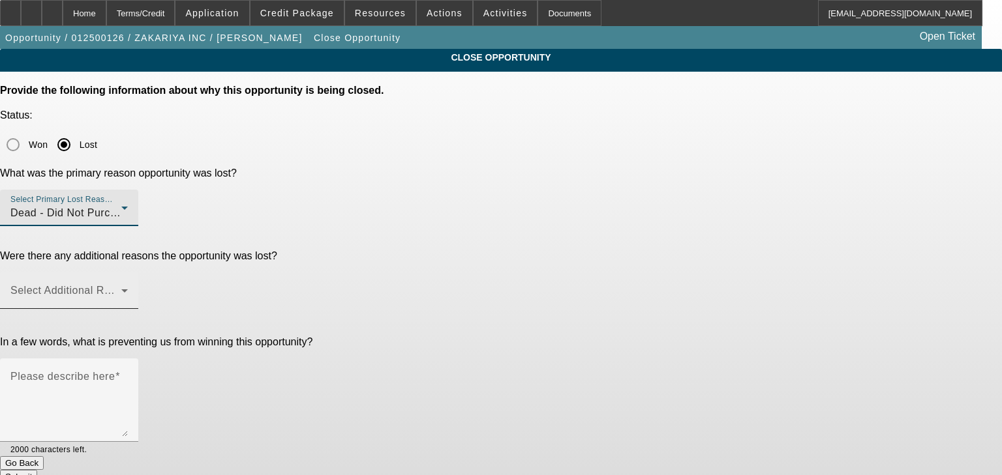
click at [140, 285] on mat-label "Select Additional Reasons" at bounding box center [74, 290] width 129 height 11
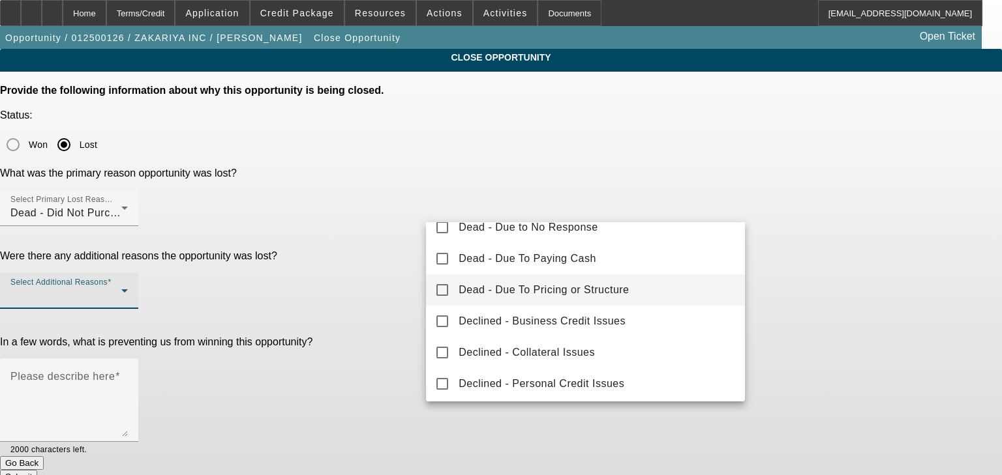
scroll to position [91, 0]
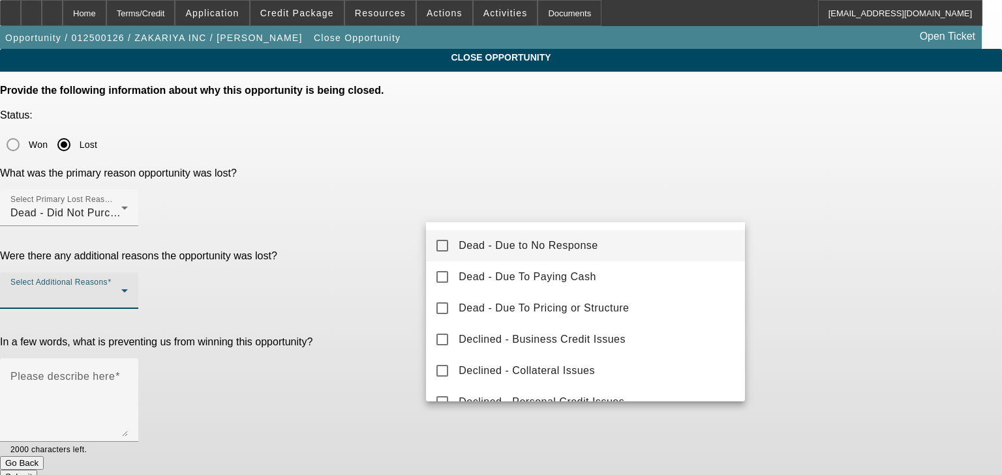
click at [498, 243] on span "Dead - Due to No Response" at bounding box center [528, 246] width 140 height 16
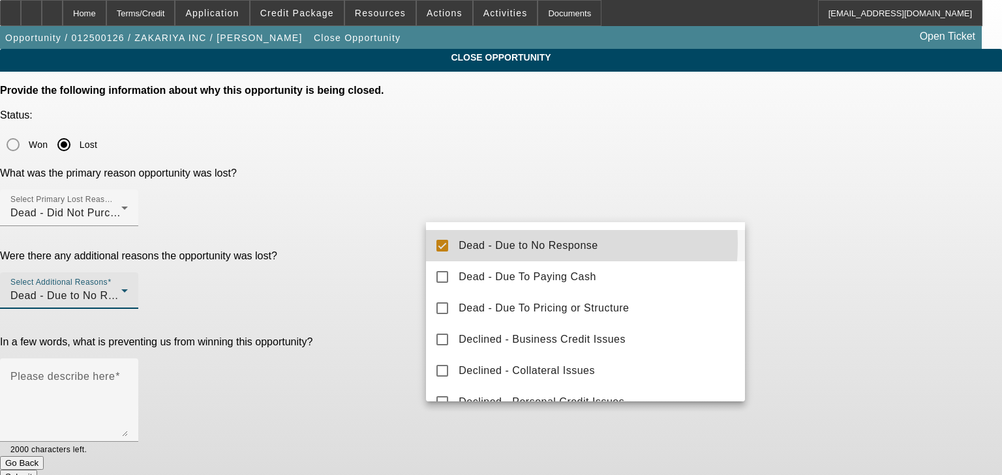
click at [373, 262] on div at bounding box center [501, 237] width 1002 height 475
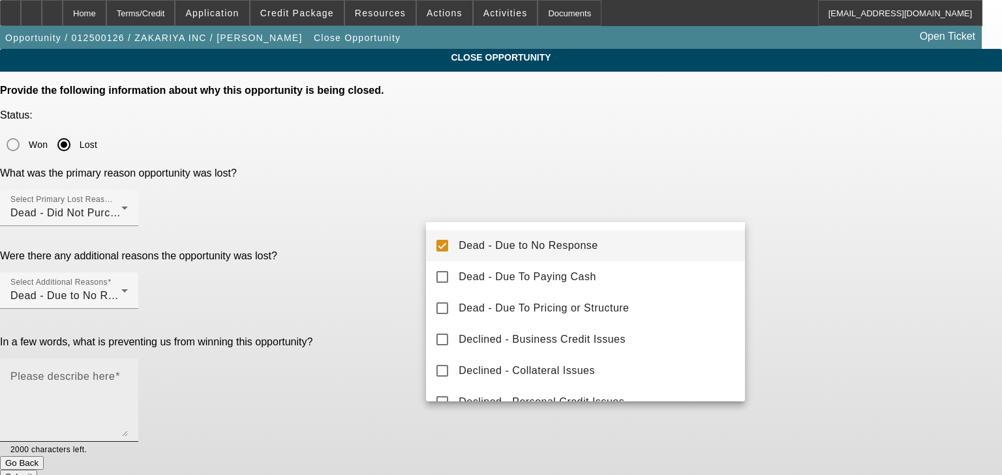
click at [128, 374] on textarea "Please describe here" at bounding box center [68, 405] width 117 height 63
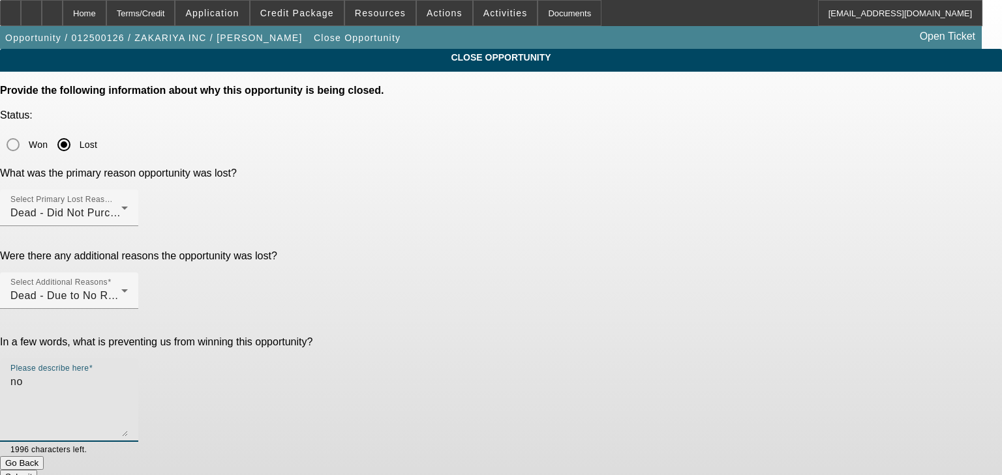
type textarea "n"
type textarea "did not purchase"
click at [37, 470] on button "Submit" at bounding box center [18, 477] width 37 height 14
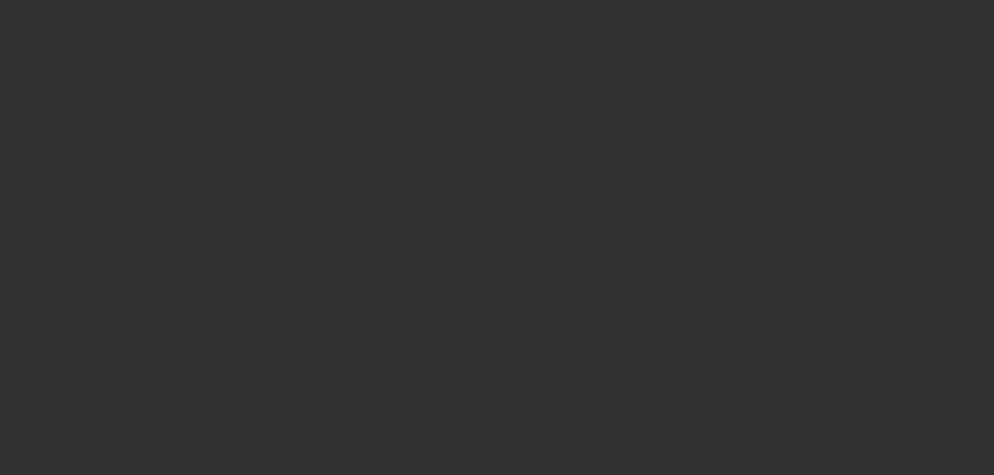
select select "0"
select select "3"
select select "0"
select select "6"
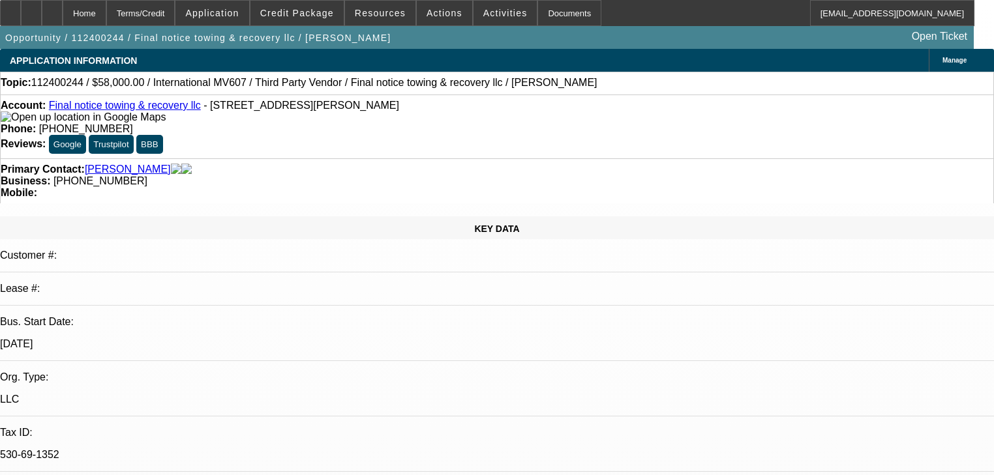
select select "0.2"
select select "2"
select select "0.1"
select select "4"
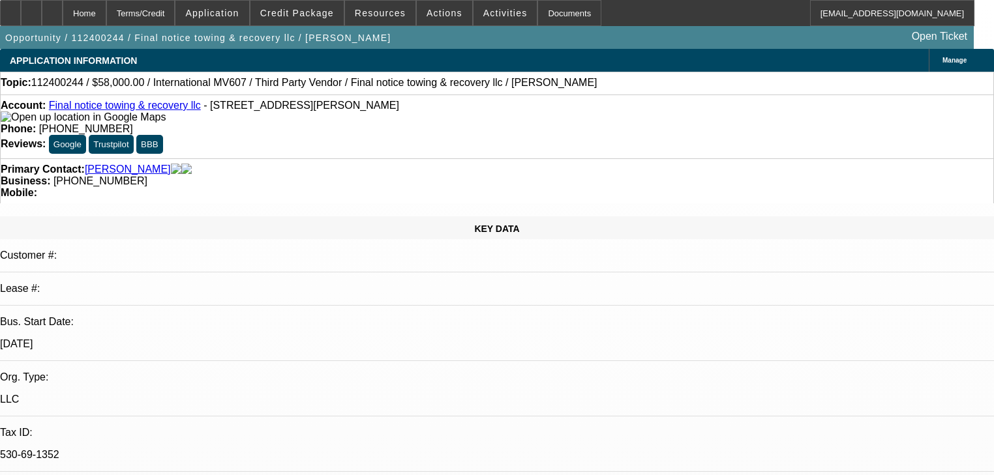
select select "0"
select select "0.1"
select select "4"
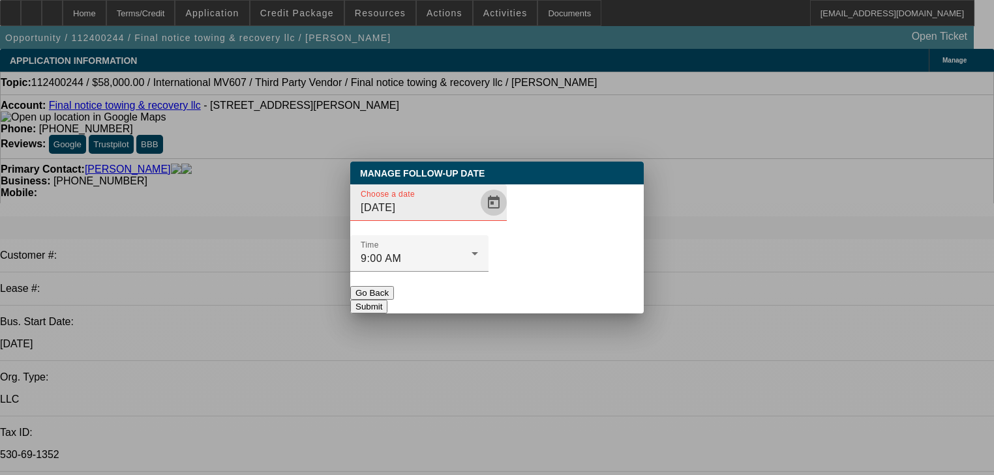
click at [478, 218] on span "Open calendar" at bounding box center [493, 202] width 31 height 31
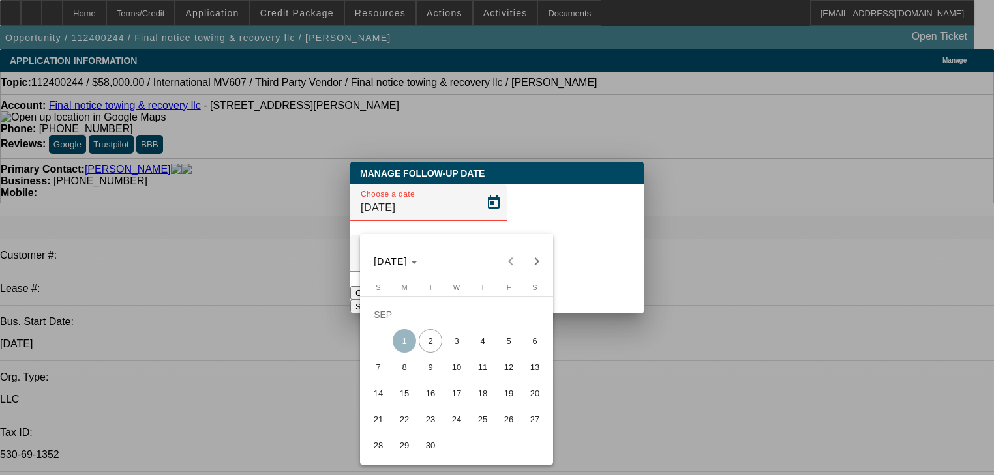
click at [410, 376] on span "8" at bounding box center [404, 366] width 23 height 23
type input "[DATE]"
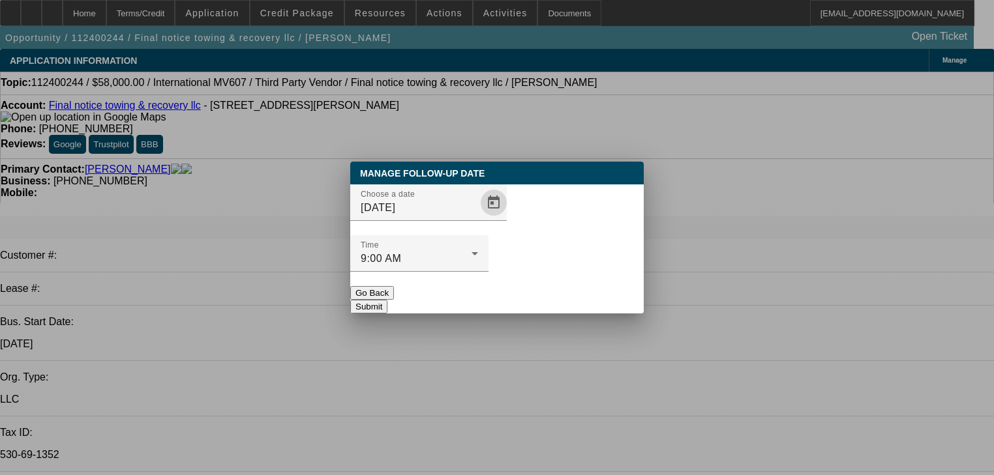
click at [387, 300] on button "Submit" at bounding box center [368, 307] width 37 height 14
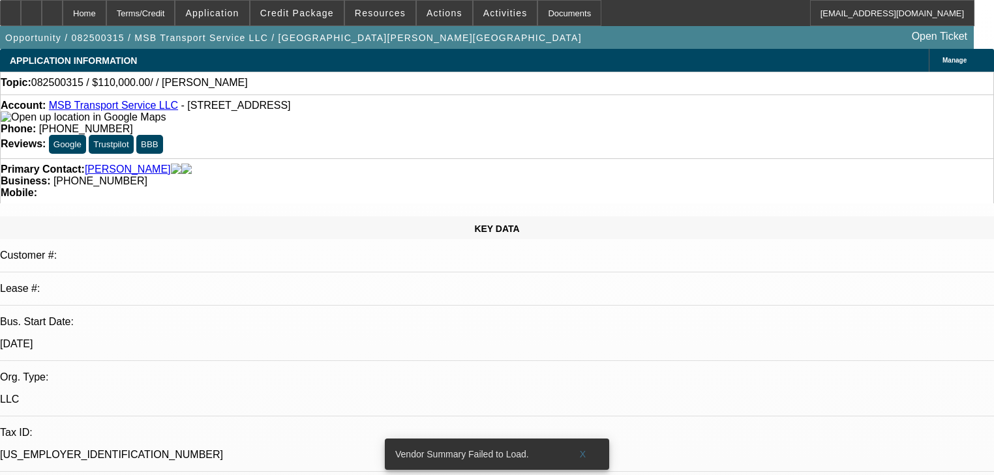
select select "0"
select select "2"
select select "0.1"
select select "4"
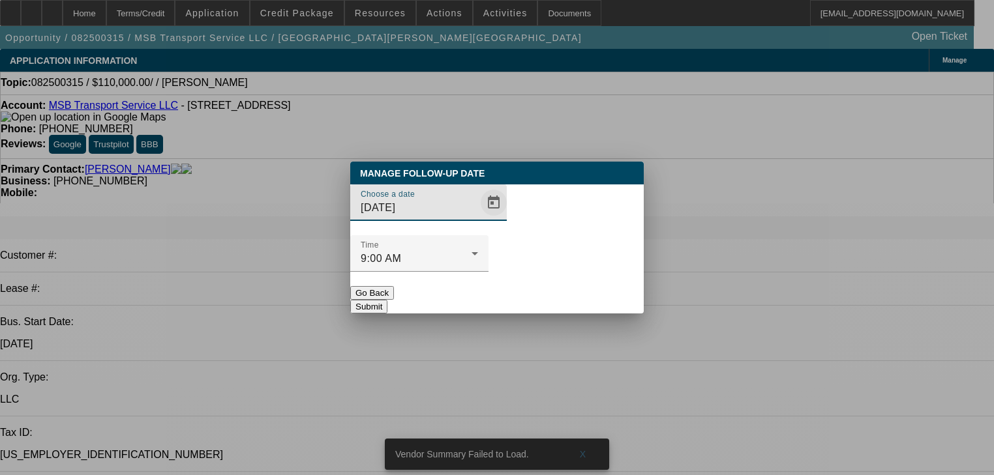
click at [478, 218] on span "Open calendar" at bounding box center [493, 202] width 31 height 31
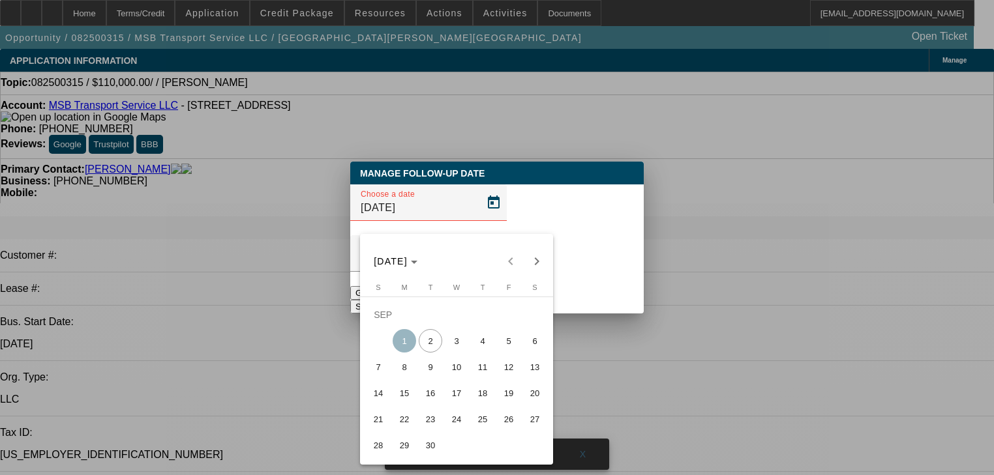
click at [415, 376] on span "8" at bounding box center [404, 366] width 23 height 23
type input "[DATE]"
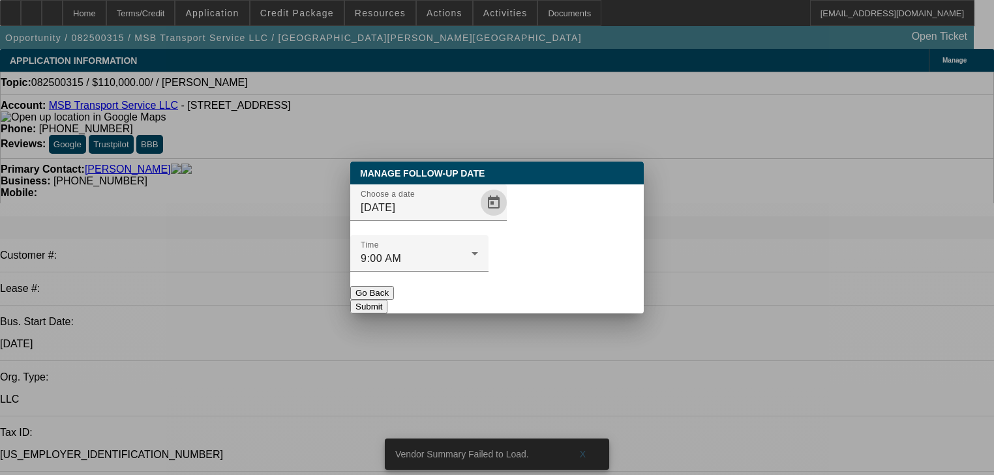
click at [387, 300] on button "Submit" at bounding box center [368, 307] width 37 height 14
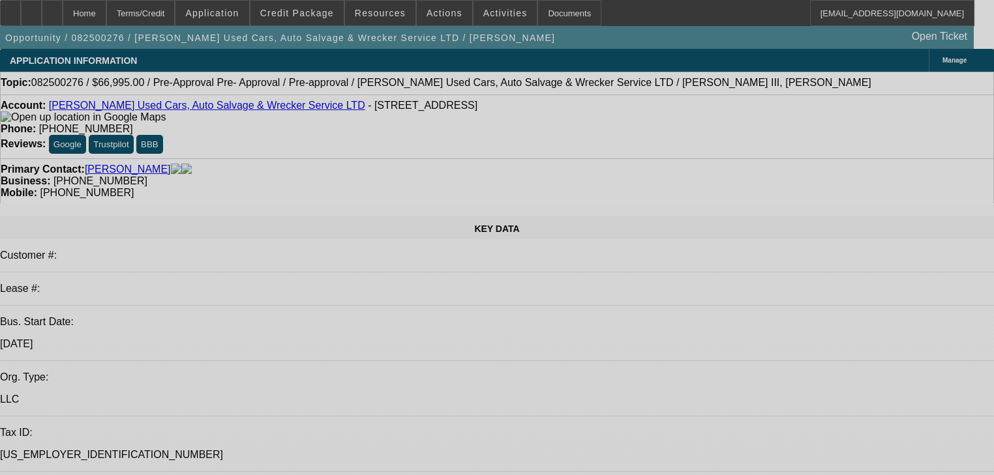
select select "0"
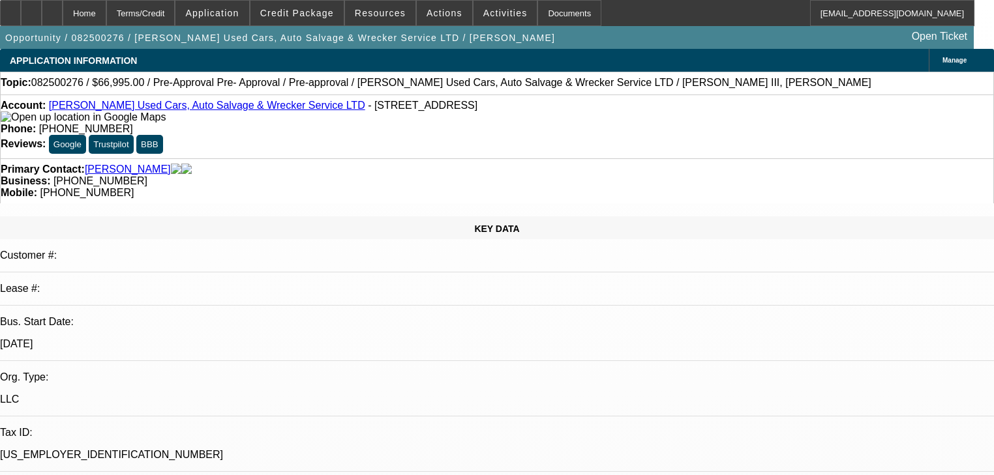
select select "0"
select select "6"
select select "0"
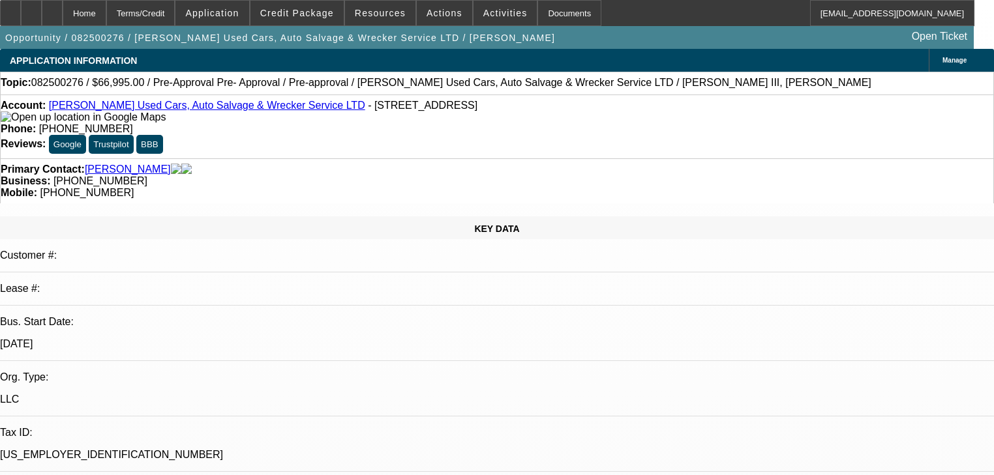
select select "3"
select select "0"
select select "6"
select select "0.1"
select select "0"
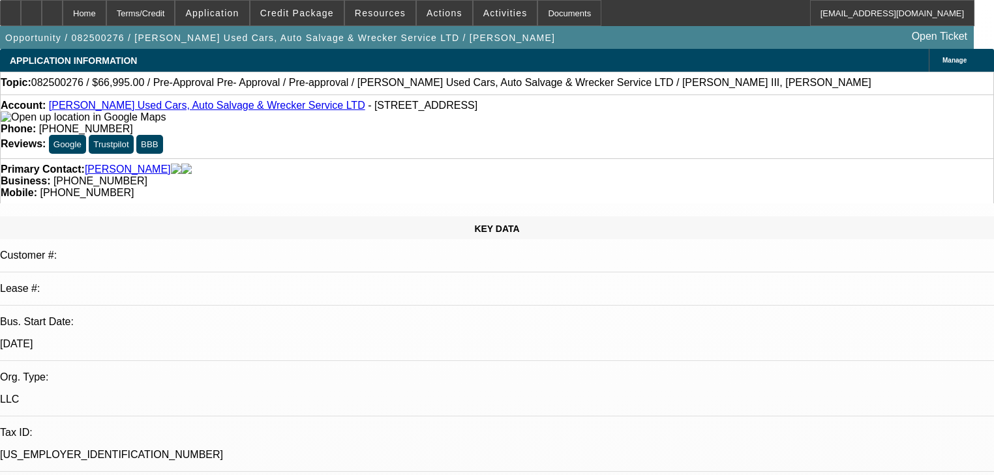
select select "3"
select select "0"
select select "6"
select select "0"
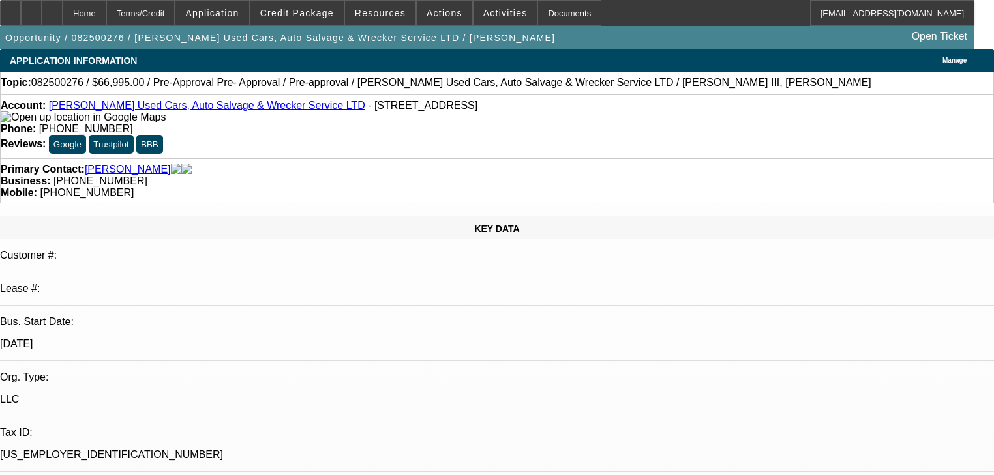
select select "3"
select select "0"
select select "6"
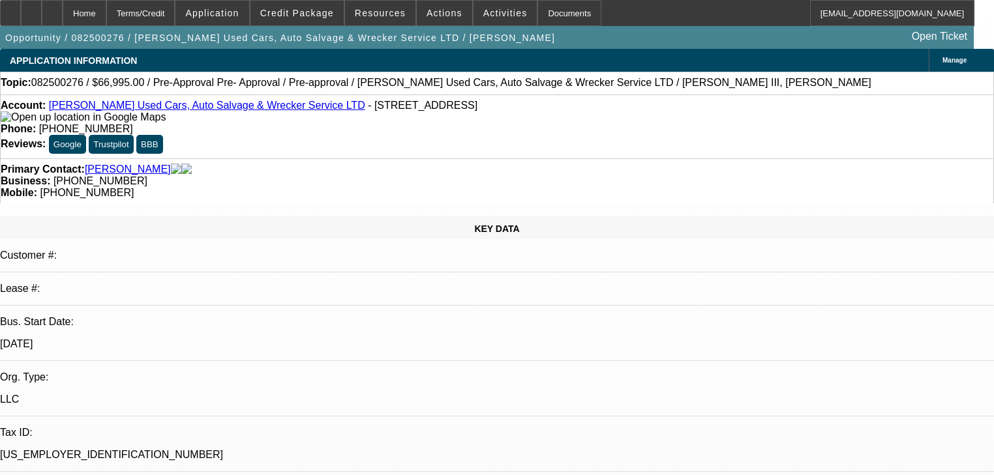
radio input "true"
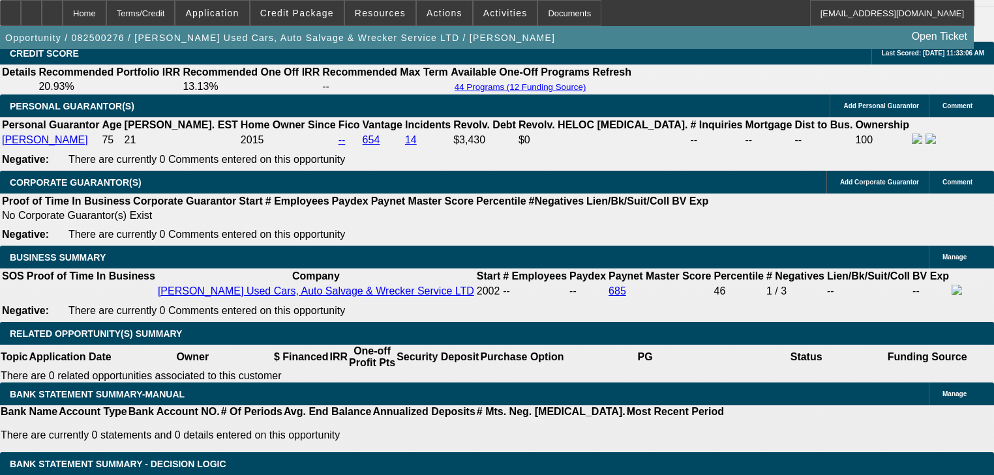
scroll to position [1930, 0]
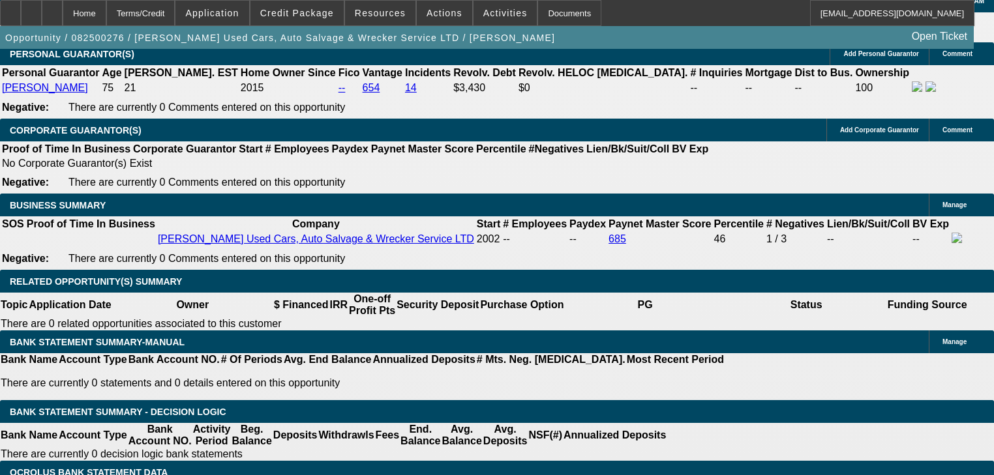
type textarea "started crushing trucks this week be done by [DATE] will have 20k down"
type input "$17,000.00"
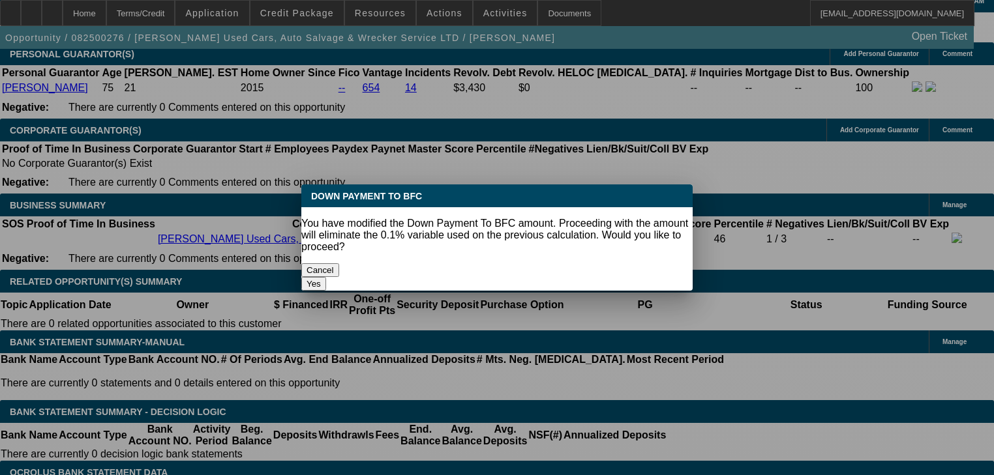
click at [326, 277] on button "Yes" at bounding box center [313, 284] width 25 height 14
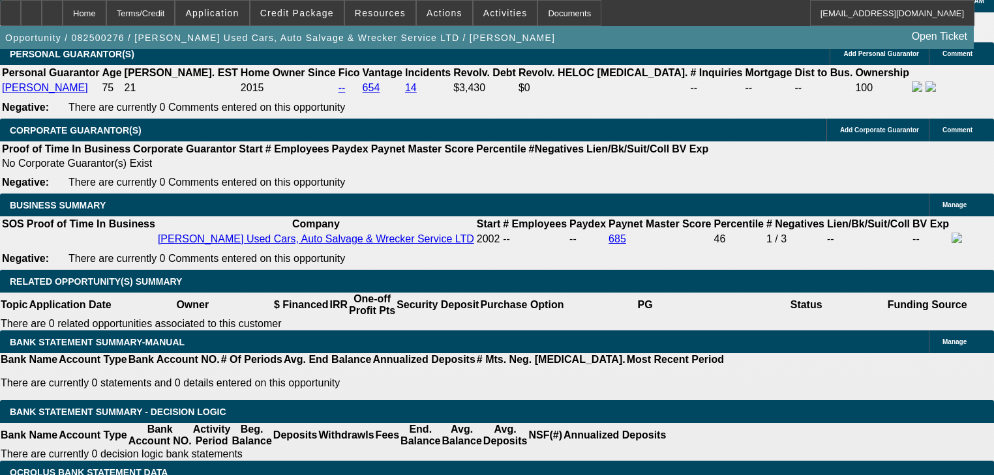
select select "0"
type input "UNKNOWN"
type input "$1,242.09"
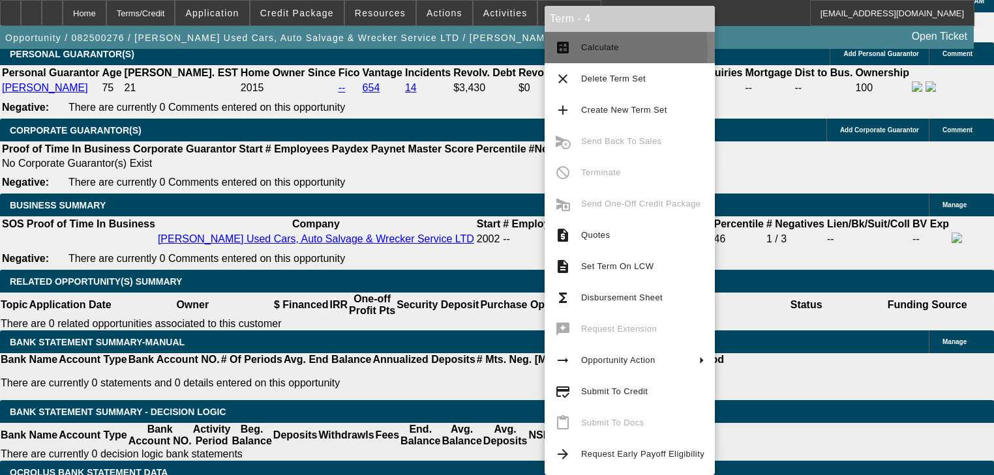
click at [576, 50] on button "calculate Calculate" at bounding box center [630, 47] width 170 height 31
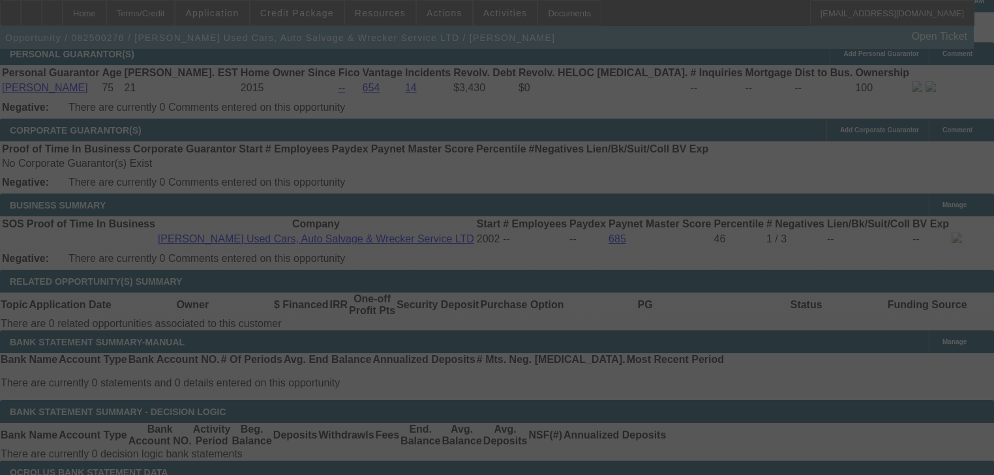
select select "0"
select select "3"
select select "0"
select select "6"
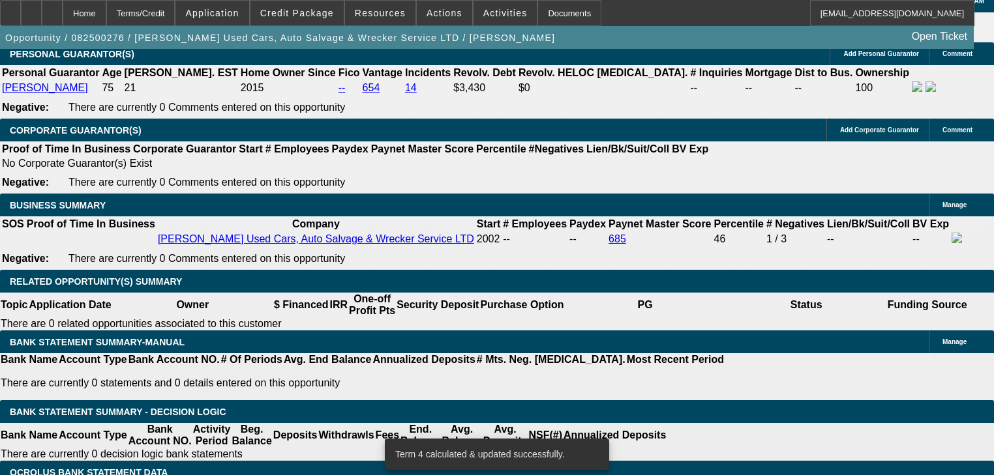
scroll to position [2087, 0]
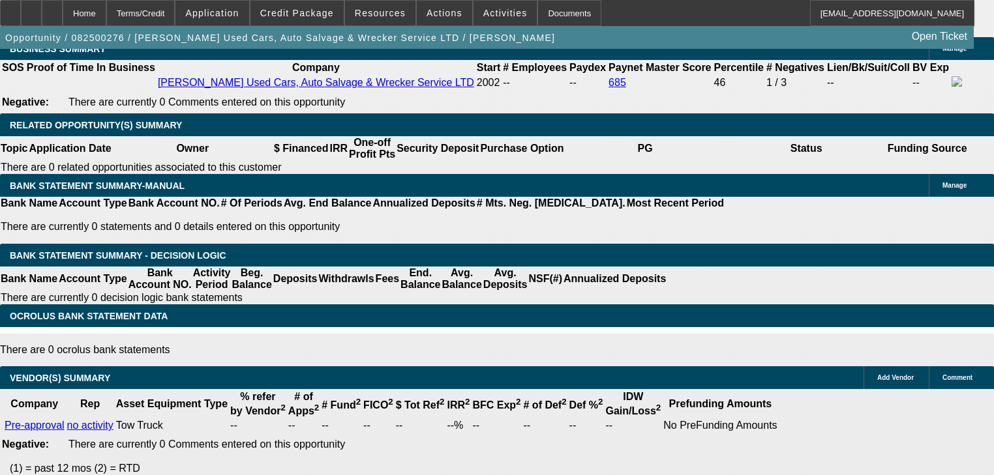
type textarea "started crushing trucks this week be done by [DATE] will have 20k down. [PERSON…"
radio input "true"
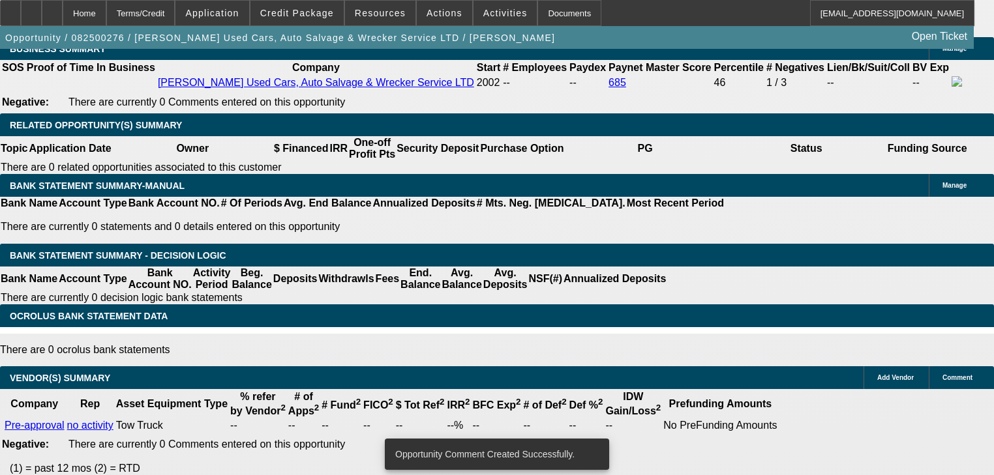
scroll to position [1983, 0]
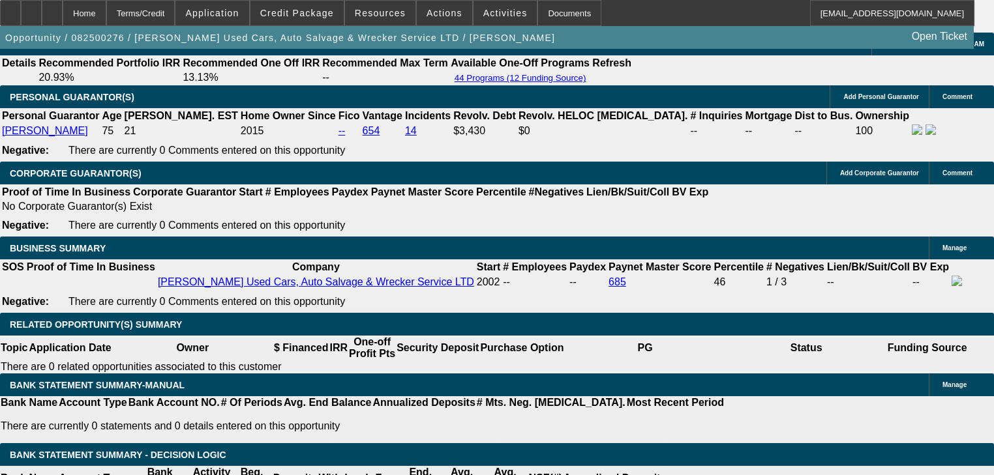
scroll to position [1878, 0]
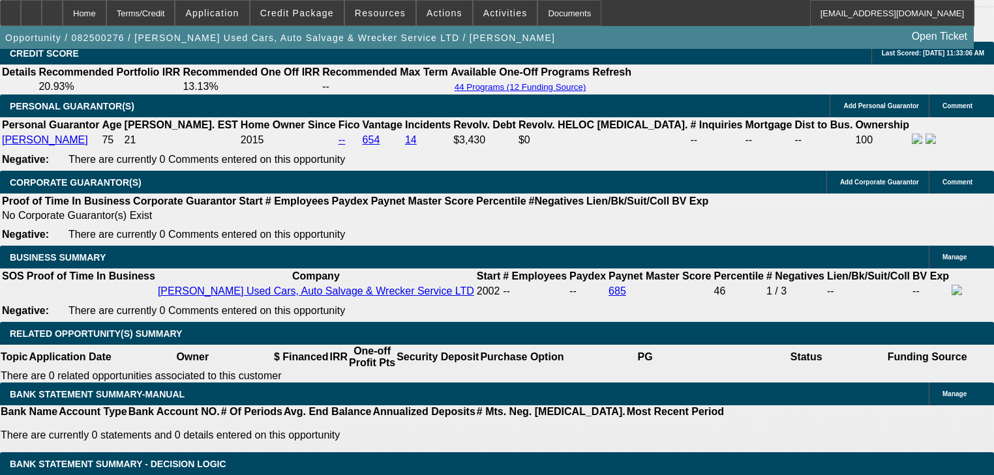
type input "$17,000.00"
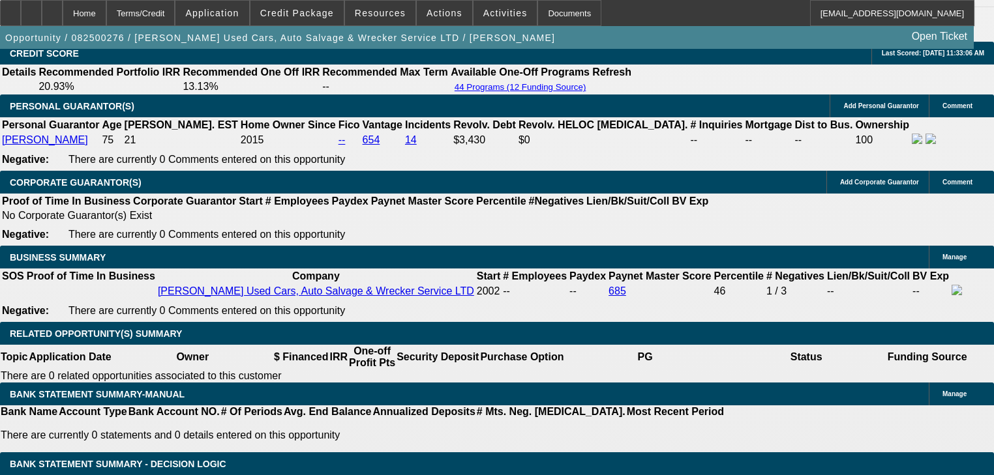
type input "8"
type input "UNKNOWN"
type input "$1,566.66"
type input "8"
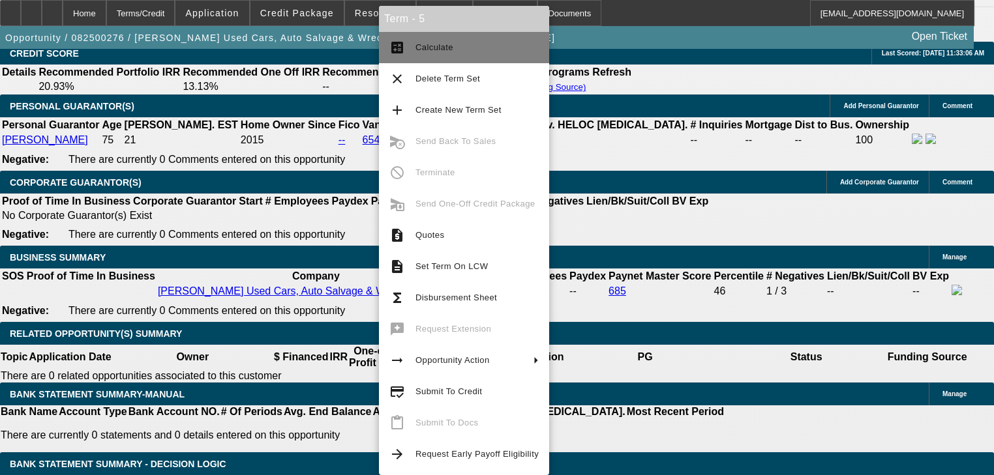
click at [403, 55] on button "calculate Calculate" at bounding box center [464, 47] width 170 height 31
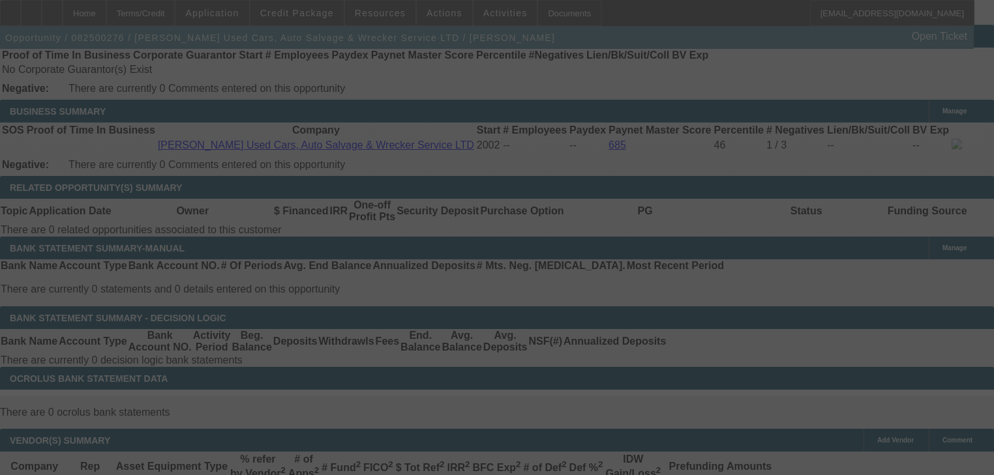
scroll to position [2087, 0]
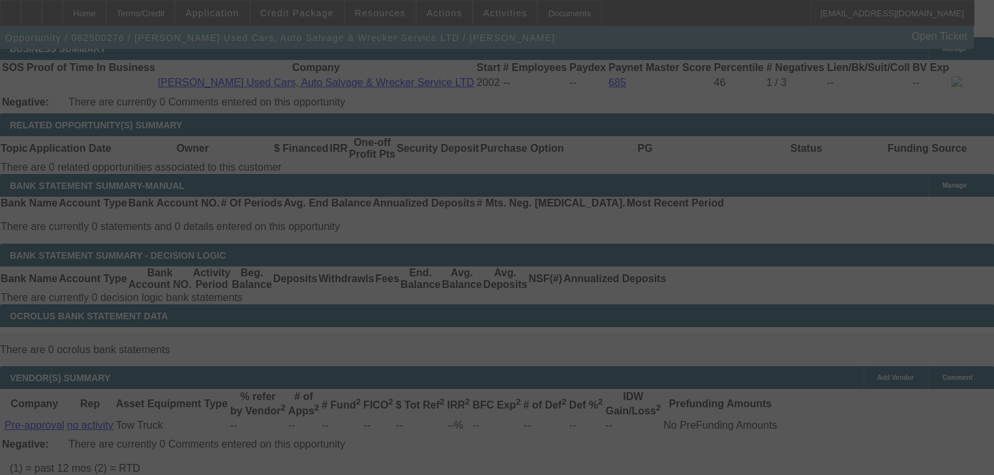
select select "0"
select select "3"
select select "0"
select select "6"
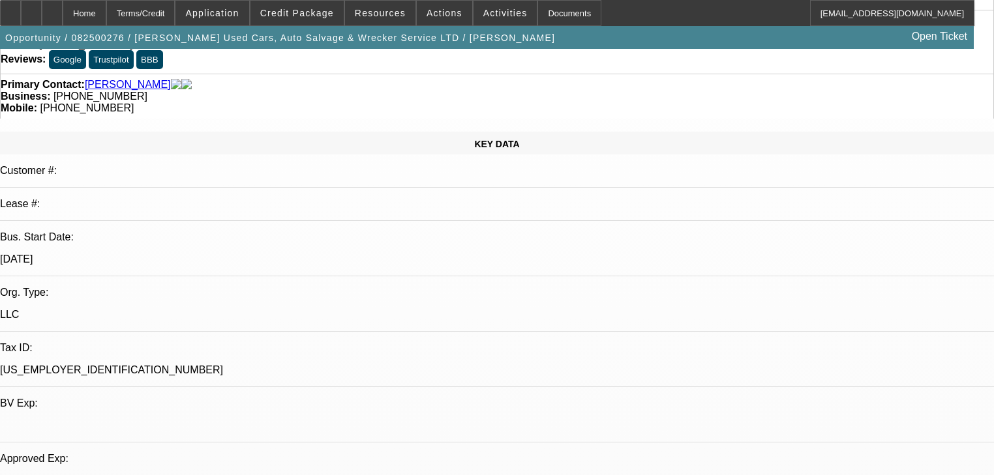
scroll to position [0, 0]
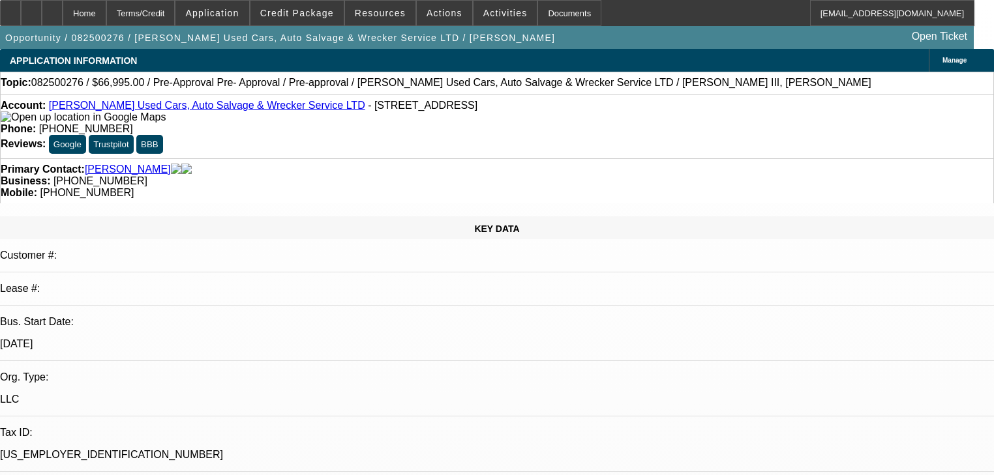
type textarea "call him [DATE] after lunch"
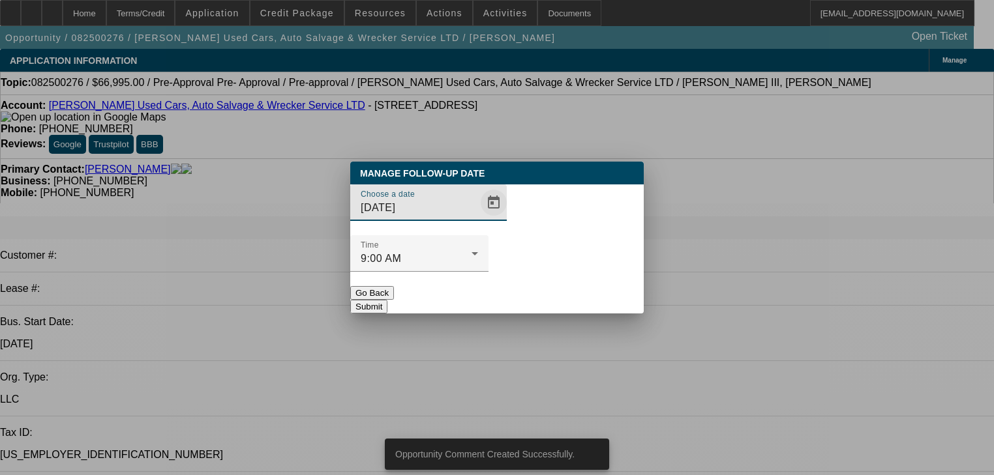
click at [478, 218] on span "Open calendar" at bounding box center [493, 202] width 31 height 31
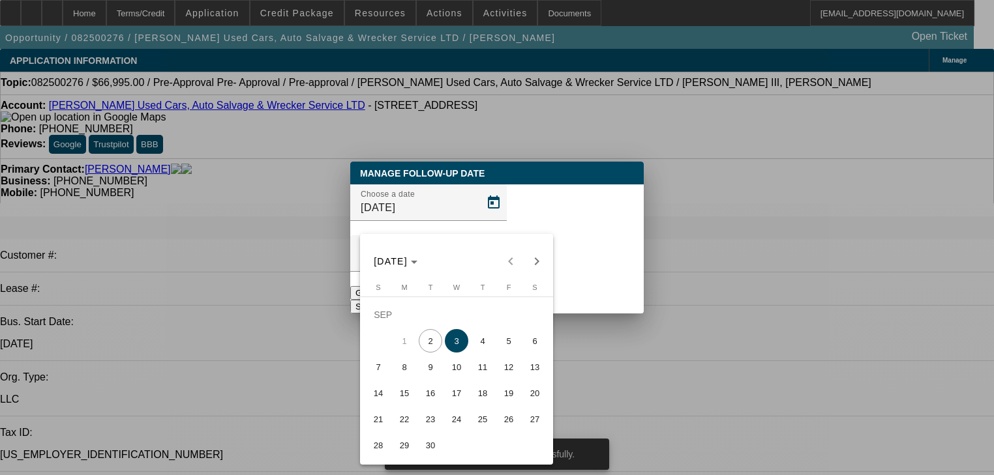
click at [503, 350] on span "5" at bounding box center [508, 340] width 23 height 23
type input "[DATE]"
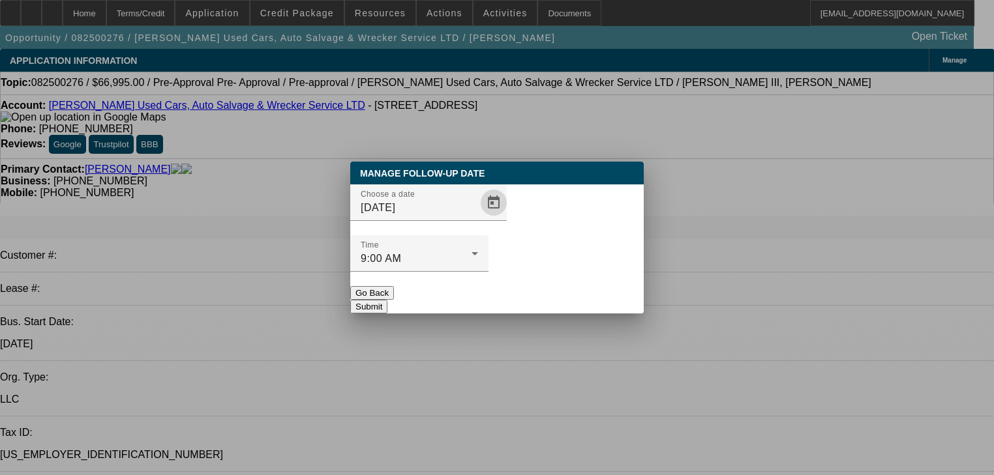
click at [387, 300] on button "Submit" at bounding box center [368, 307] width 37 height 14
